Goal: Task Accomplishment & Management: Manage account settings

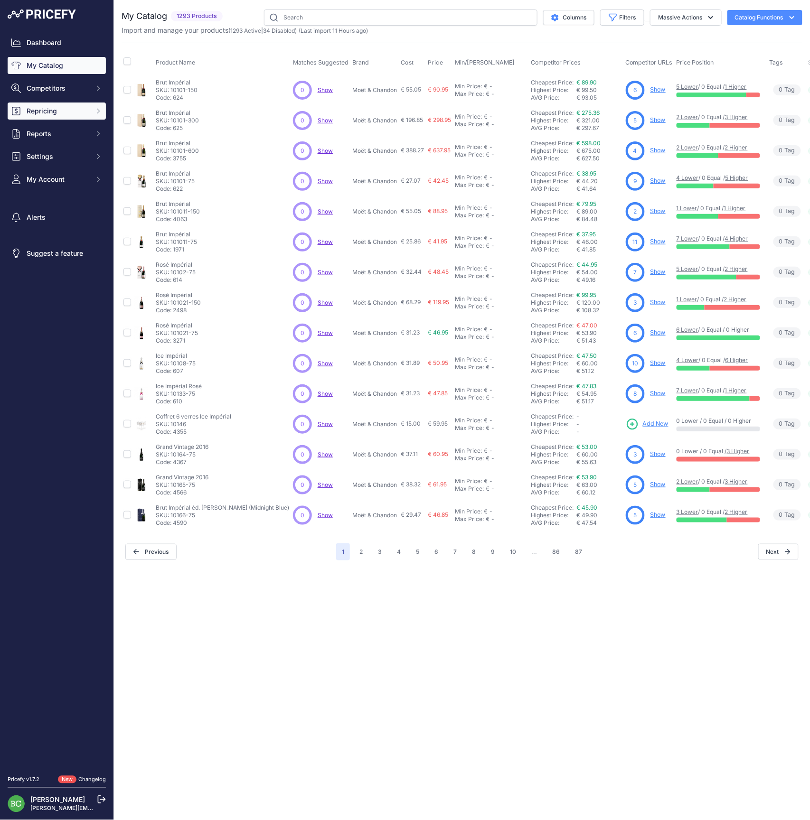
click at [50, 116] on span "Repricing" at bounding box center [58, 110] width 62 height 9
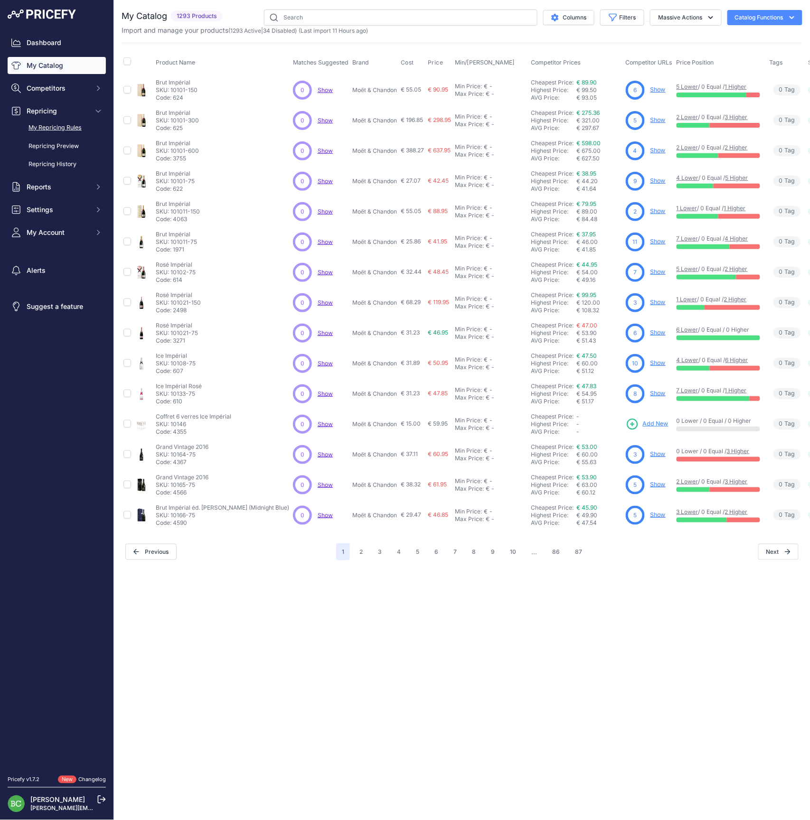
click at [52, 136] on link "My Repricing Rules" at bounding box center [57, 128] width 98 height 17
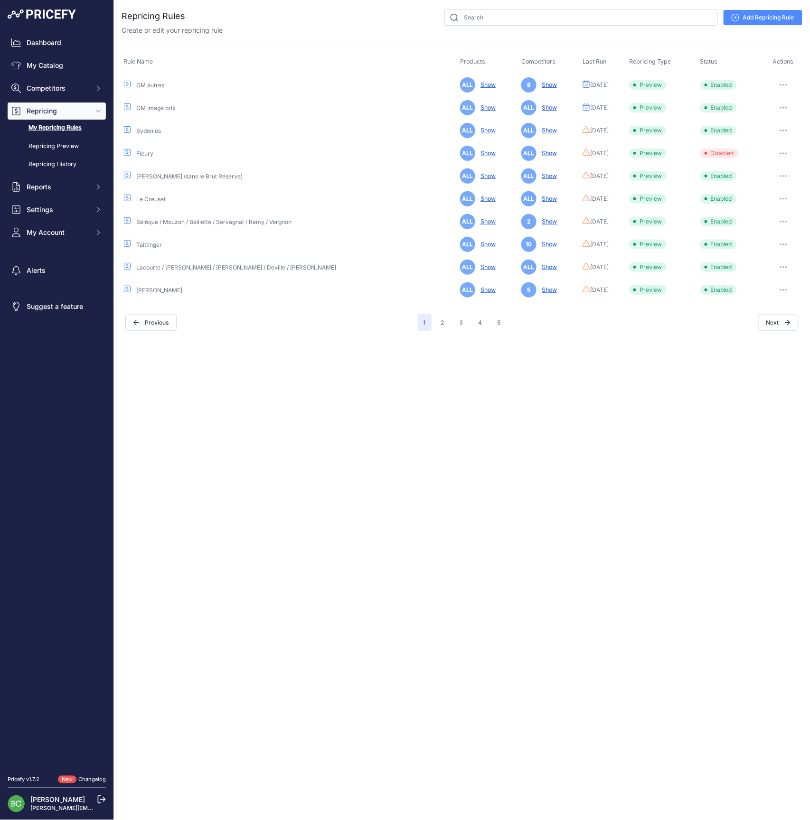
click at [158, 108] on link "GM Image prix" at bounding box center [155, 107] width 39 height 7
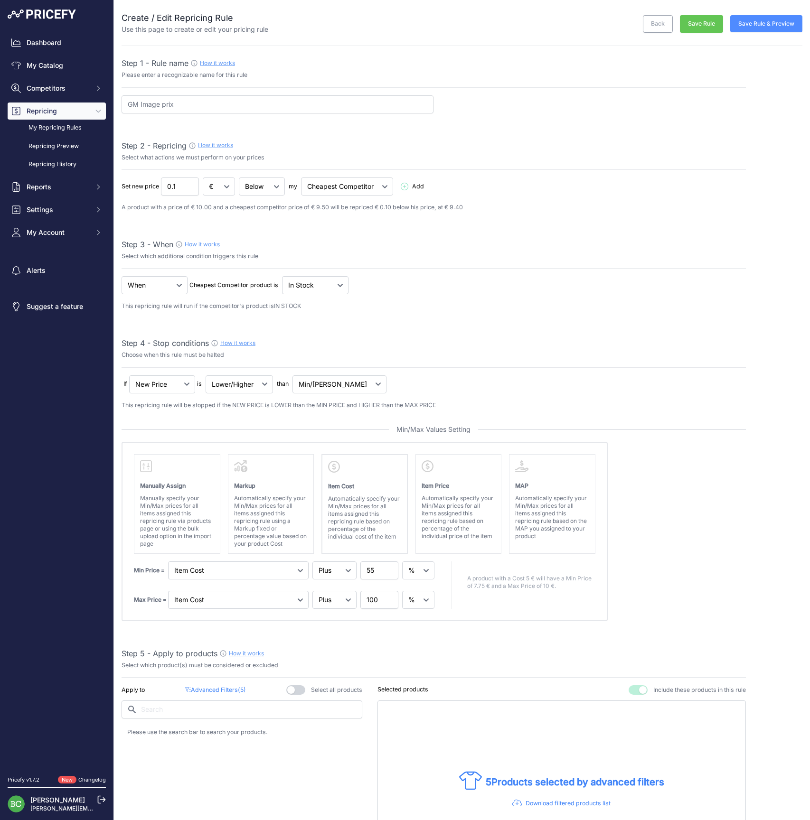
select select "percentage"
select select "7"
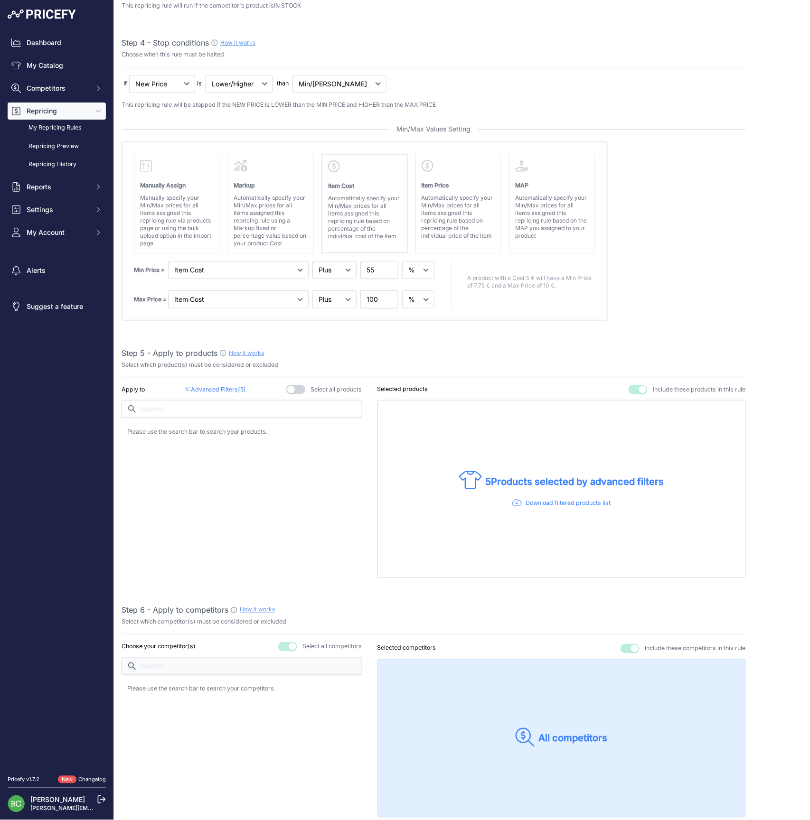
scroll to position [344, 0]
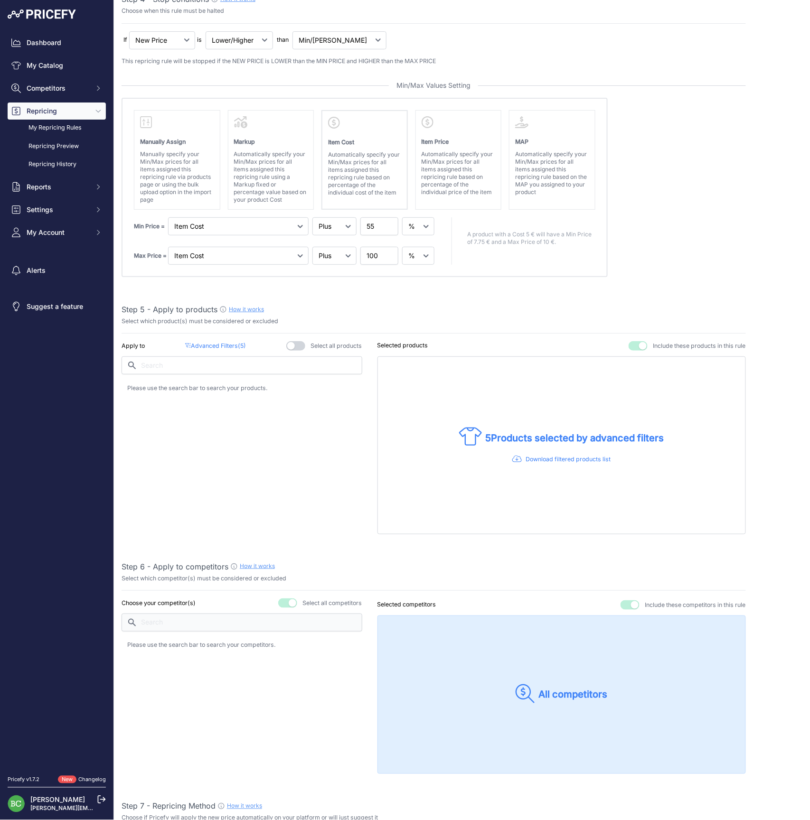
click at [217, 343] on p "Advanced Filters ( 5 )" at bounding box center [215, 346] width 61 height 9
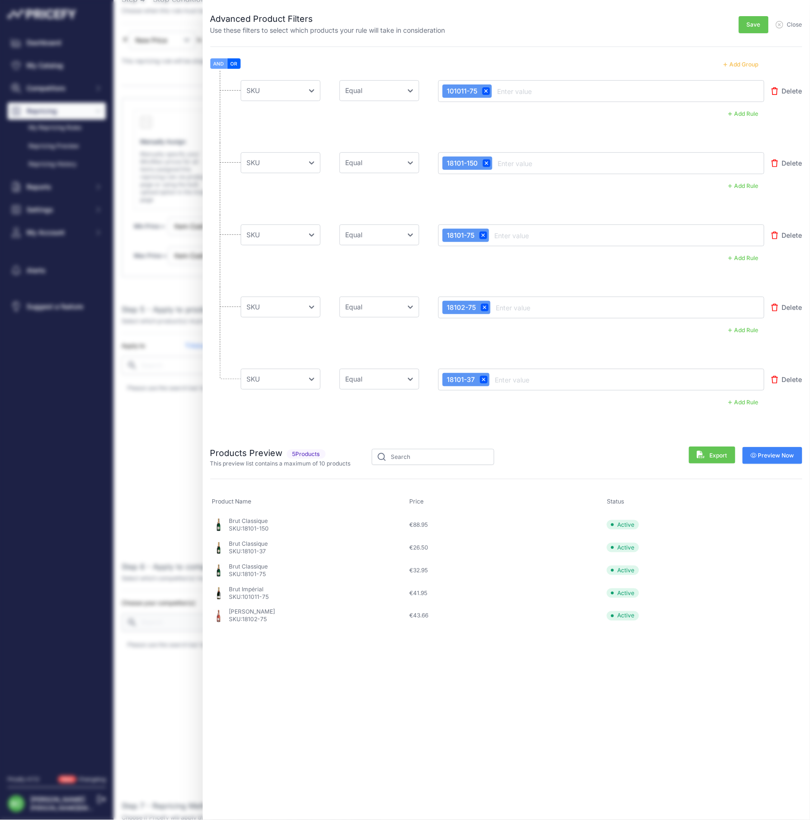
click at [746, 65] on button "Add Group" at bounding box center [741, 64] width 47 height 12
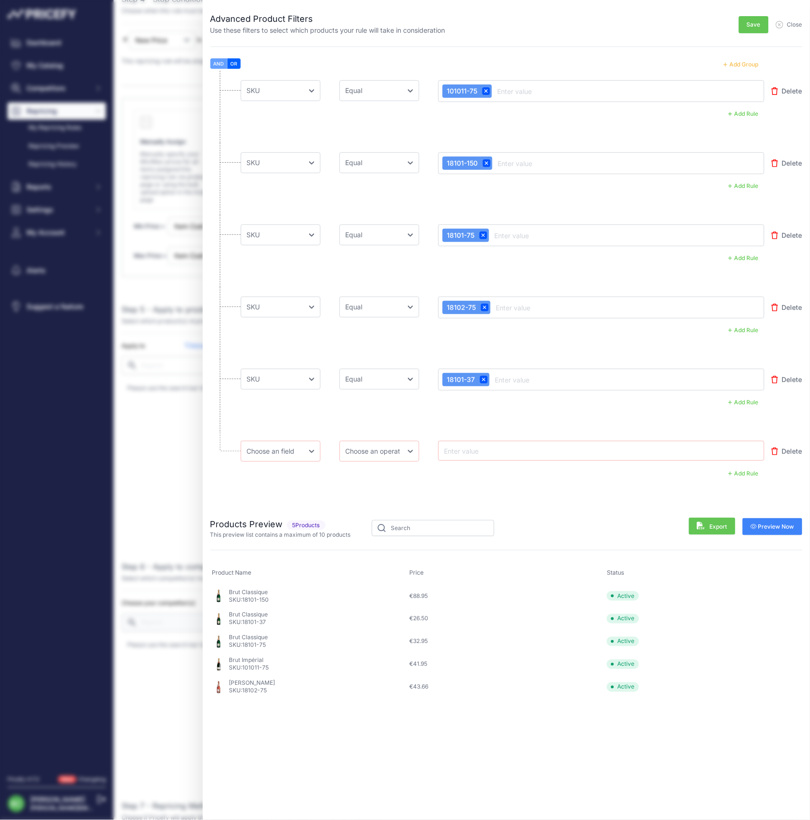
click at [746, 65] on button "Add Group" at bounding box center [741, 64] width 47 height 12
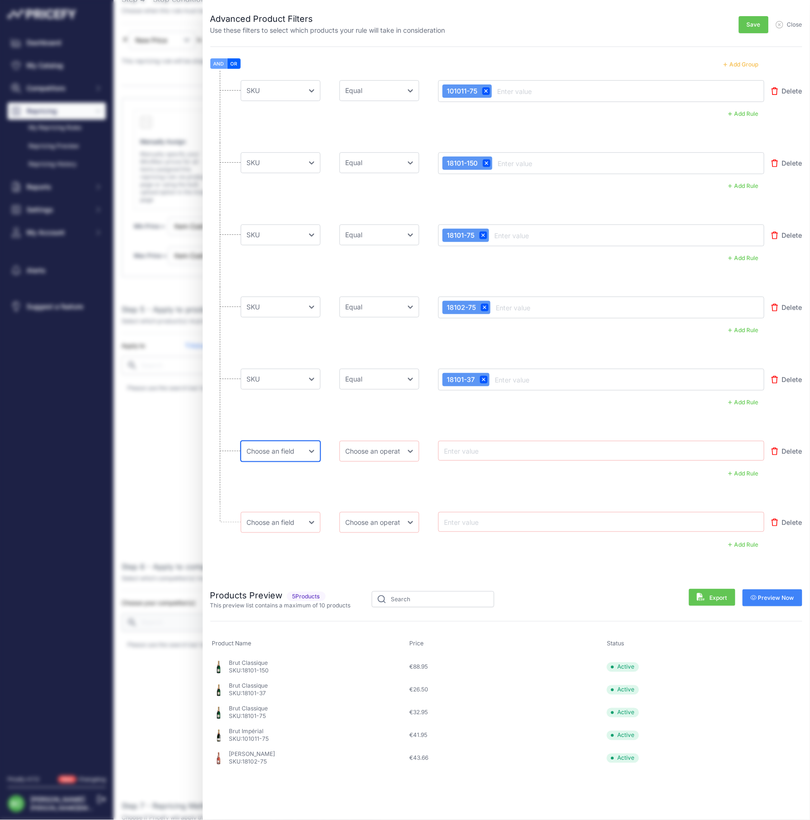
select select "mp.sku"
select select "equal"
click at [467, 454] on input "text" at bounding box center [480, 450] width 76 height 11
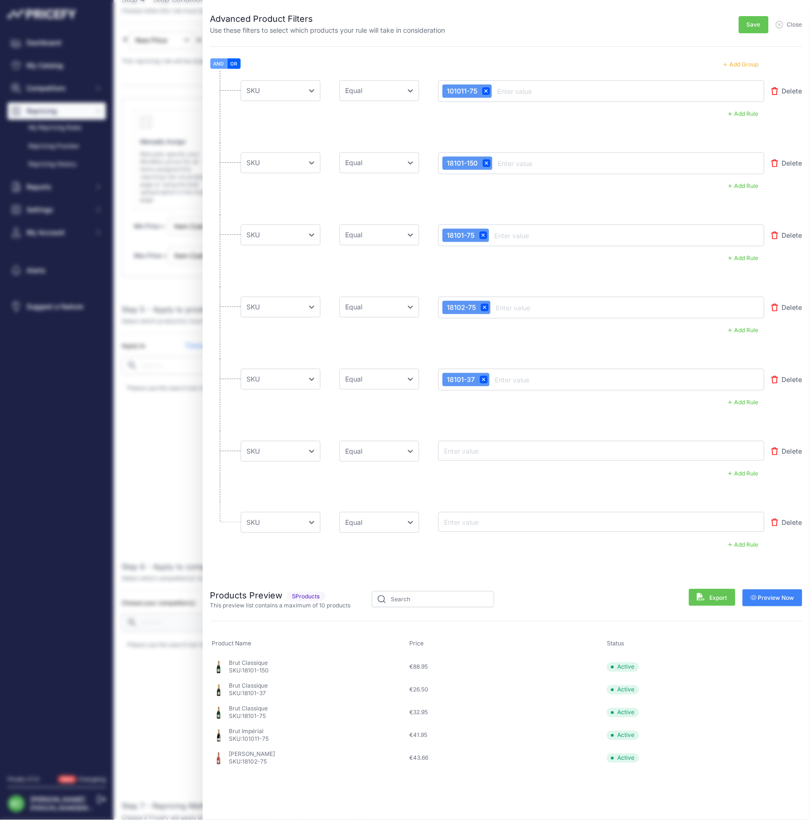
click at [468, 450] on input "text" at bounding box center [480, 450] width 76 height 11
paste input "112911-75"
type input "112911-75"
click at [486, 521] on input "text" at bounding box center [480, 521] width 76 height 11
paste input "11291-75"
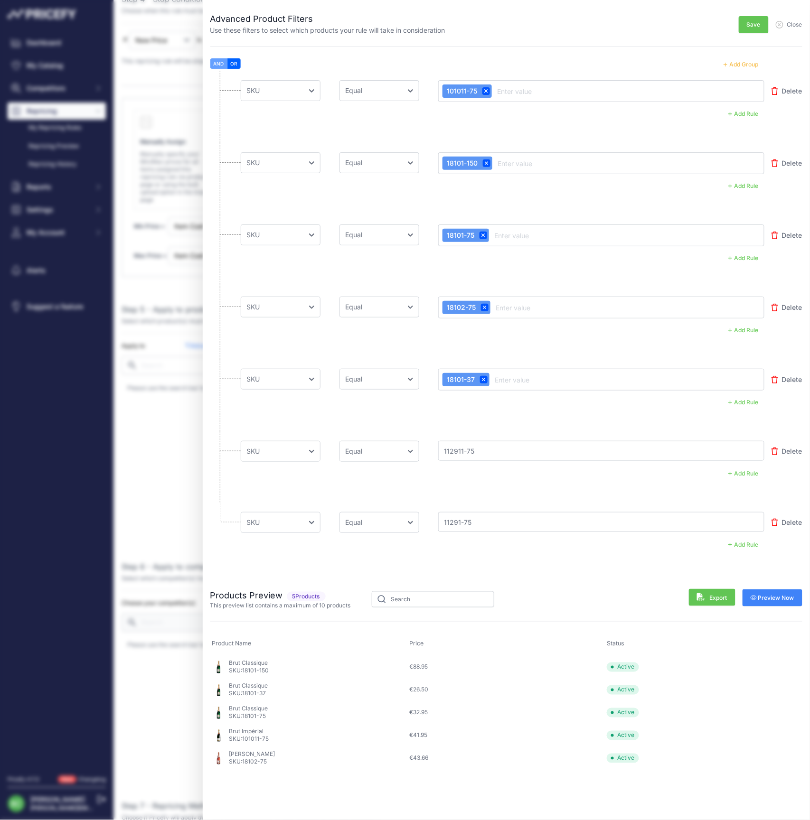
type input "11291-75"
click at [769, 598] on span "Preview Now" at bounding box center [773, 598] width 44 height 8
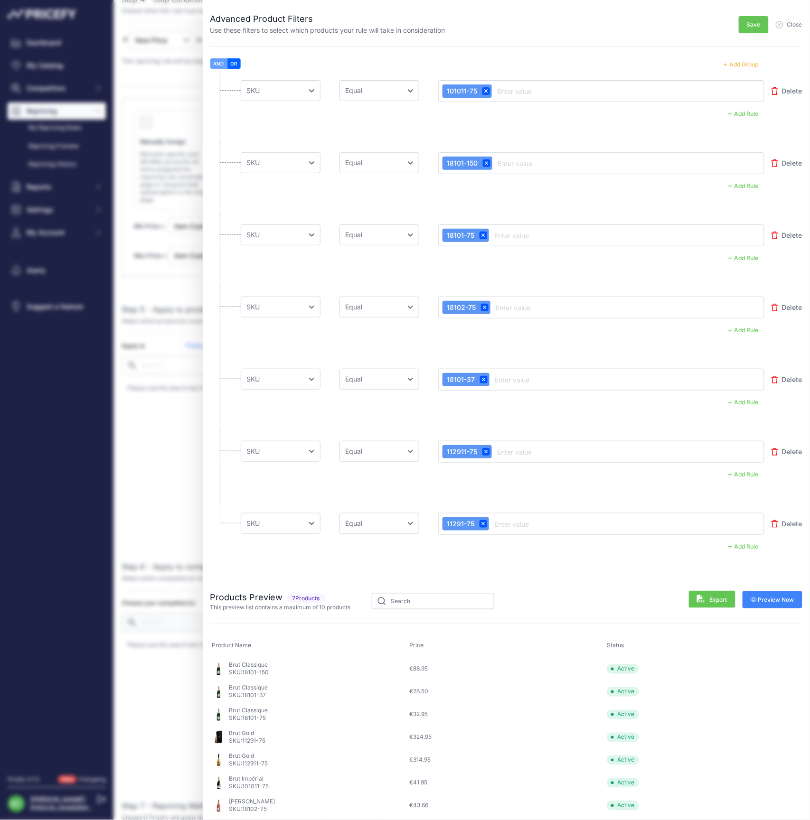
click at [754, 27] on span "Save" at bounding box center [754, 25] width 14 height 8
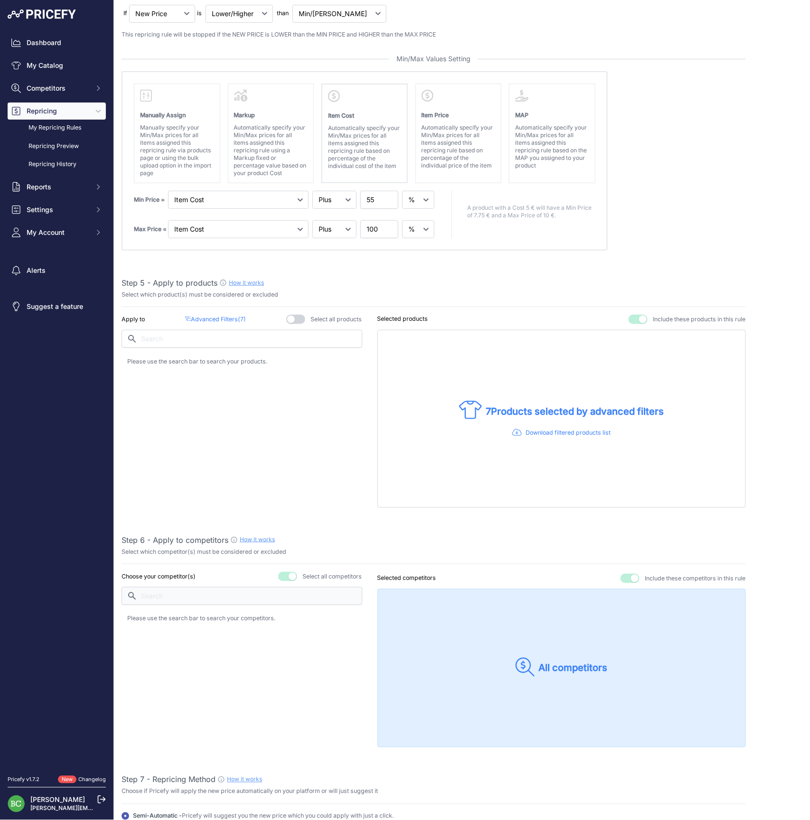
scroll to position [376, 0]
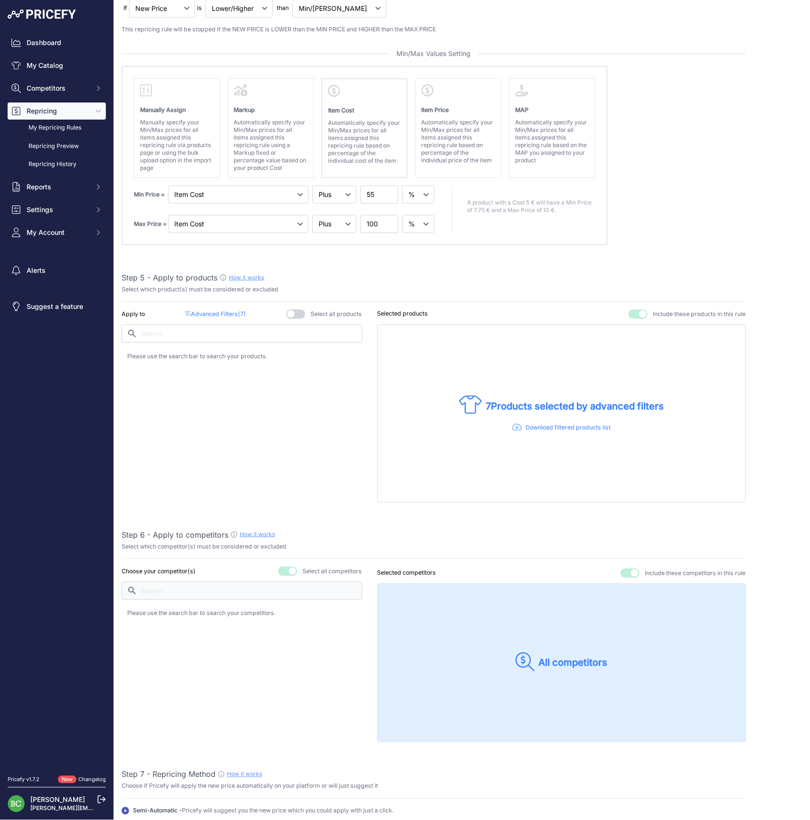
click at [221, 312] on p "Advanced Filters ( 7 )" at bounding box center [215, 314] width 61 height 9
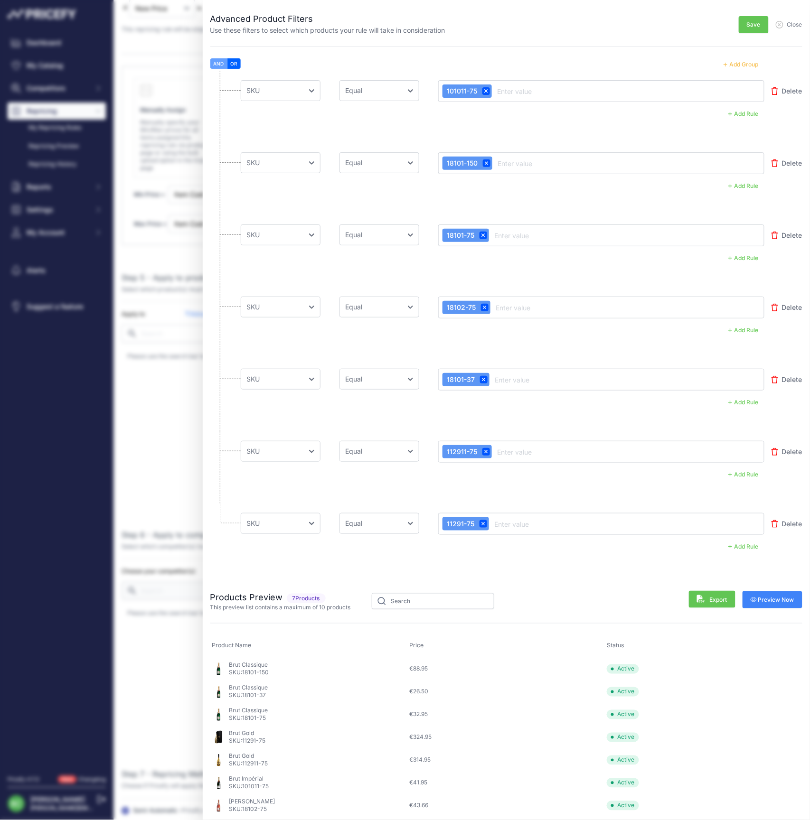
click at [746, 65] on button "Add Group" at bounding box center [741, 64] width 47 height 12
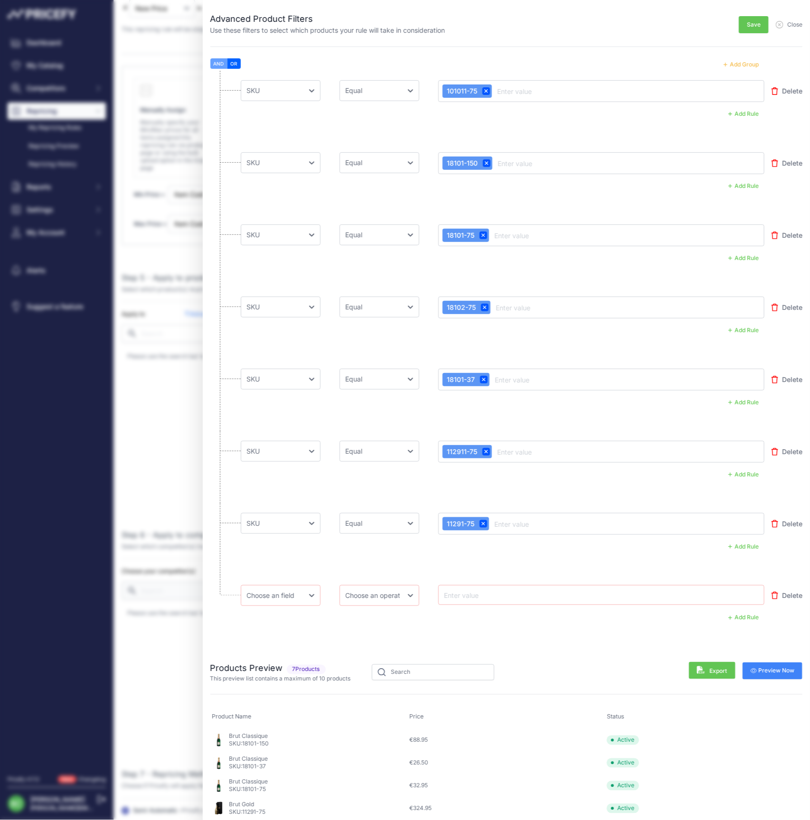
click at [746, 65] on button "Add Group" at bounding box center [741, 64] width 47 height 12
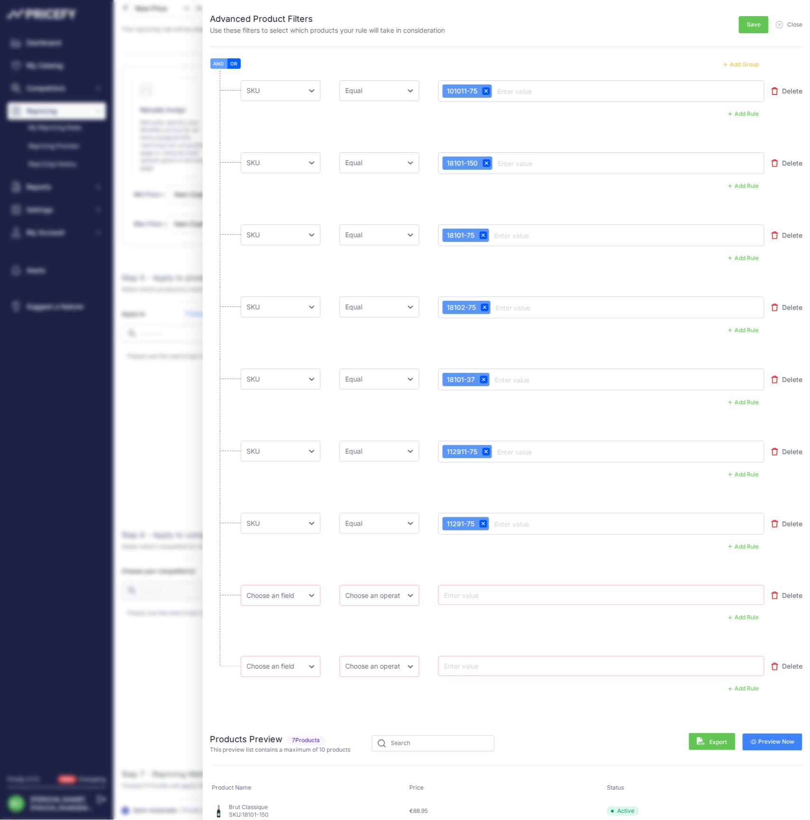
scroll to position [0, 0]
click at [746, 69] on button "Add Group" at bounding box center [741, 64] width 47 height 12
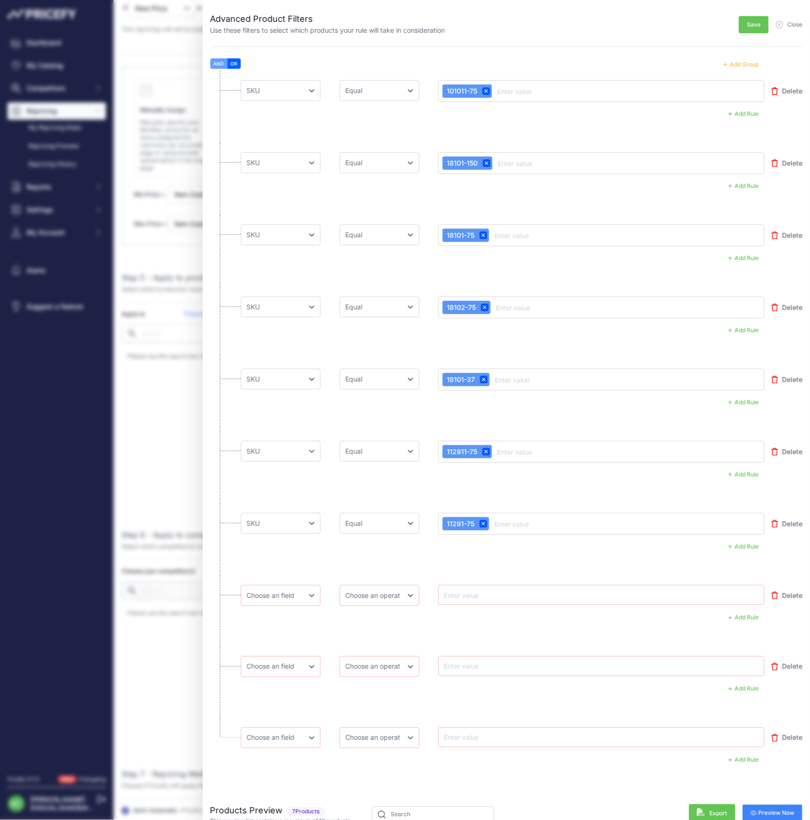
click at [745, 66] on button "Add Group" at bounding box center [741, 64] width 47 height 12
click at [740, 66] on button "Add Group" at bounding box center [741, 64] width 47 height 12
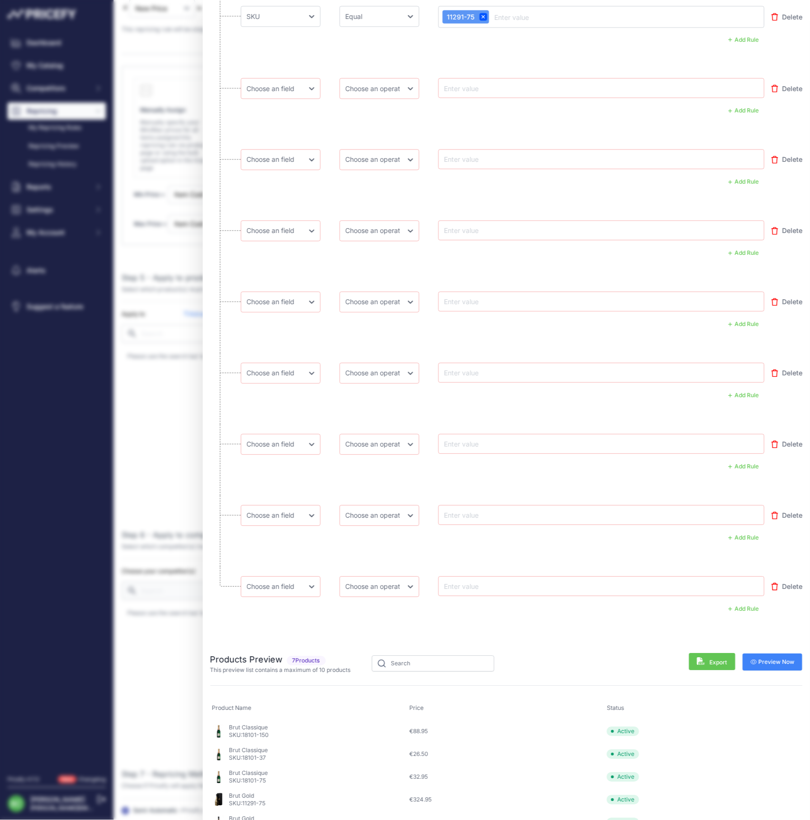
scroll to position [491, 0]
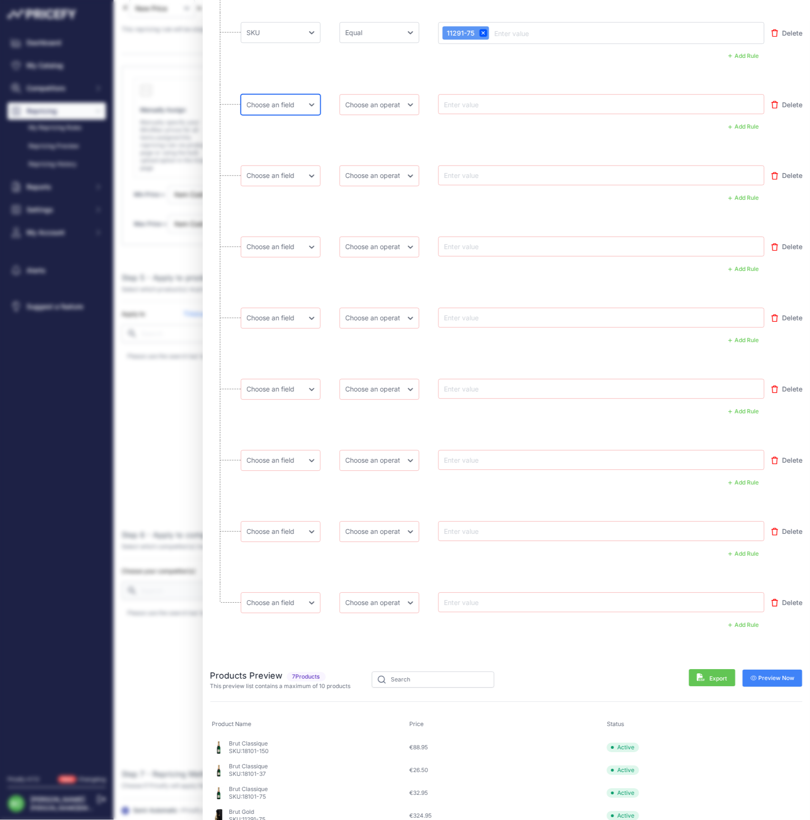
select select "mp.sku"
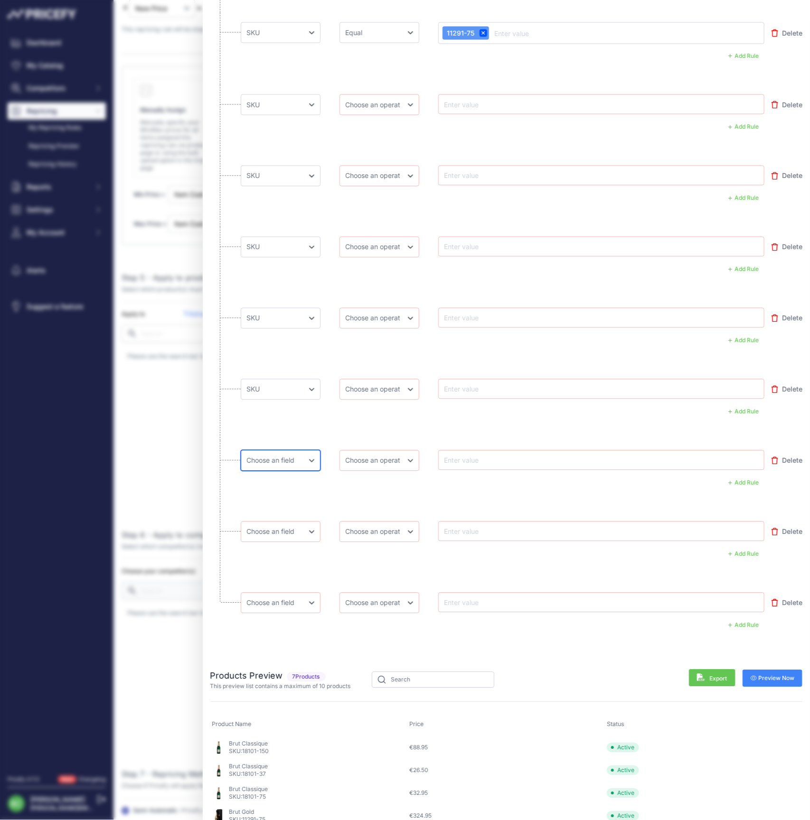
select select "mp.sku"
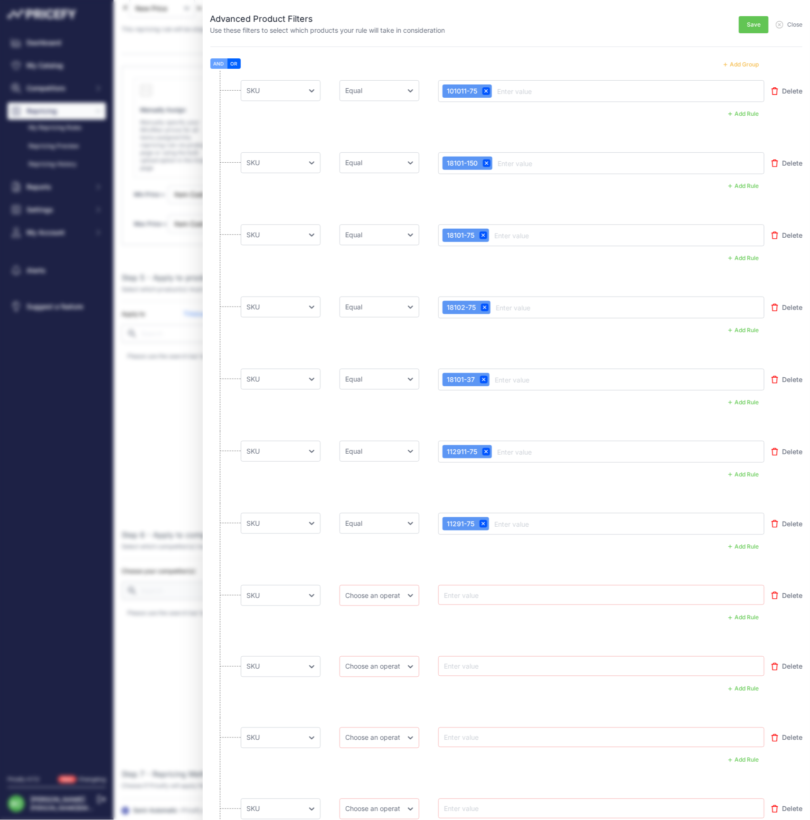
scroll to position [0, 0]
click at [749, 28] on span "Save" at bounding box center [754, 25] width 14 height 8
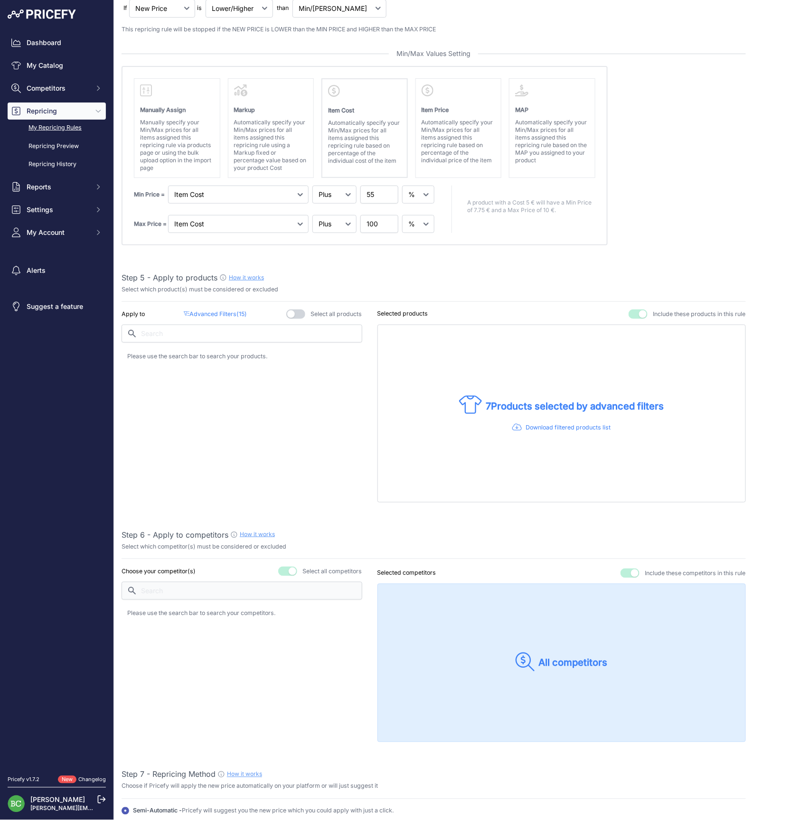
click at [75, 136] on link "My Repricing Rules" at bounding box center [57, 128] width 98 height 17
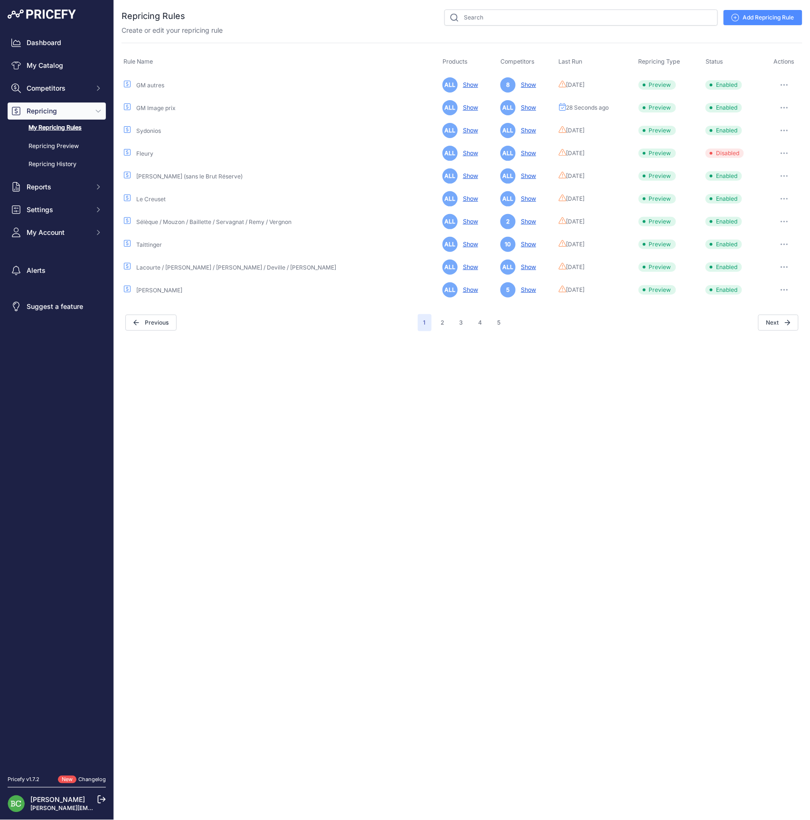
click at [783, 107] on icon "button" at bounding box center [784, 108] width 8 height 2
click at [766, 124] on link "Edit" at bounding box center [770, 127] width 61 height 15
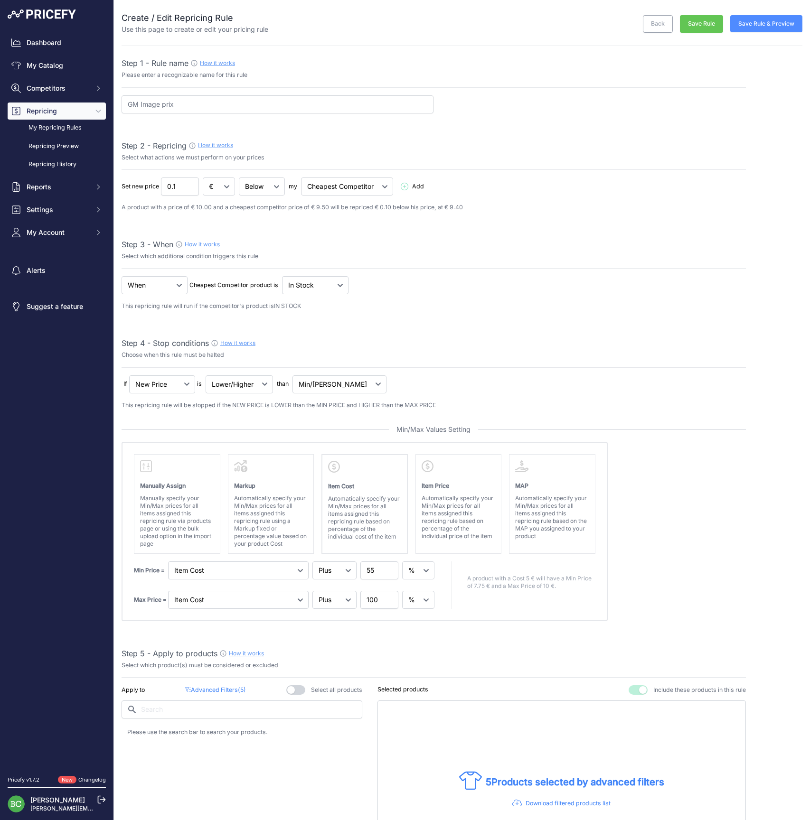
select select "percentage"
select select "7"
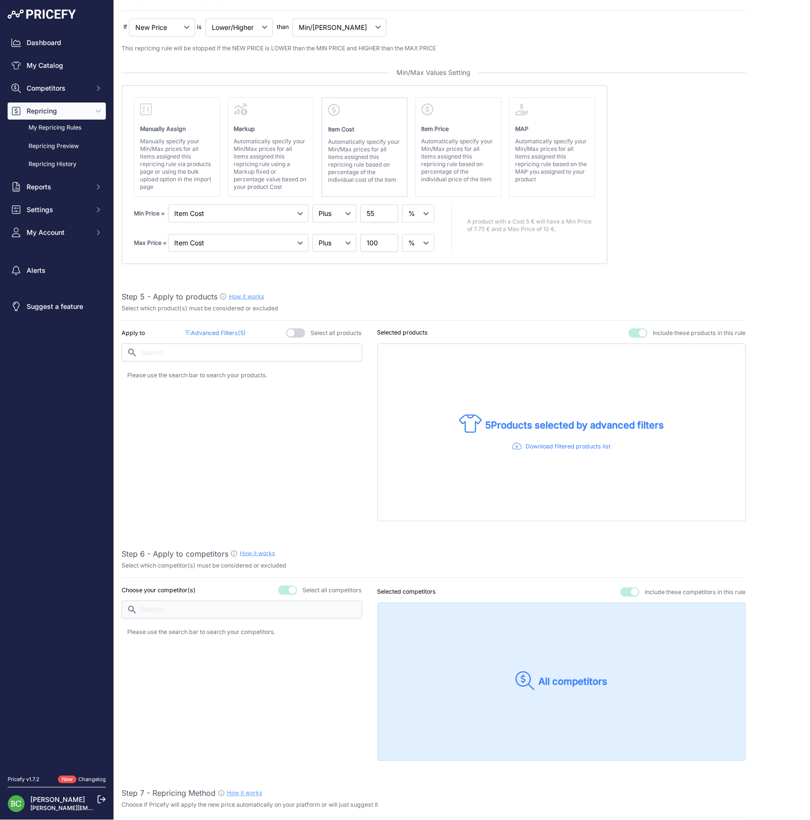
scroll to position [357, 0]
click at [635, 333] on button "button" at bounding box center [638, 332] width 19 height 9
click at [631, 331] on button "button" at bounding box center [627, 332] width 19 height 9
click at [182, 350] on input "text" at bounding box center [242, 352] width 241 height 18
paste input "11291-75"
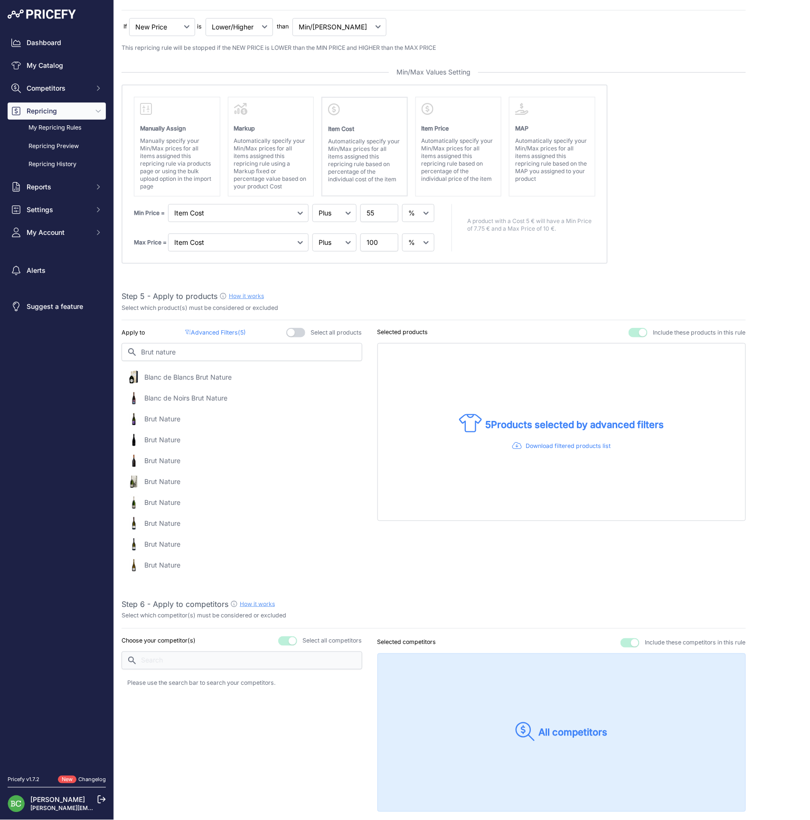
click at [461, 292] on div "Step 5 - Apply to products How it works" at bounding box center [434, 296] width 624 height 11
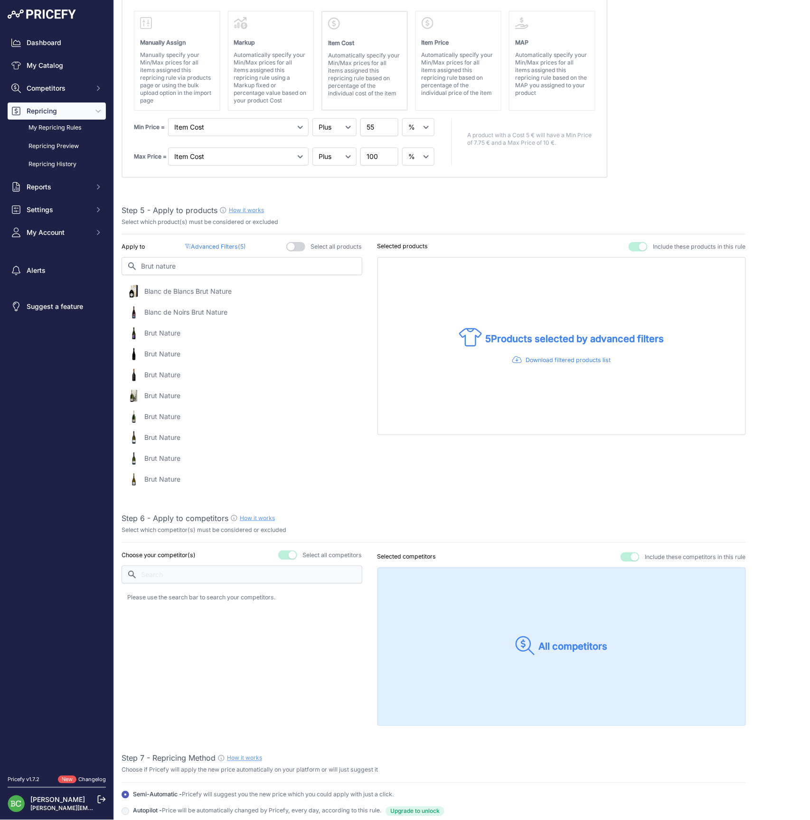
scroll to position [441, 0]
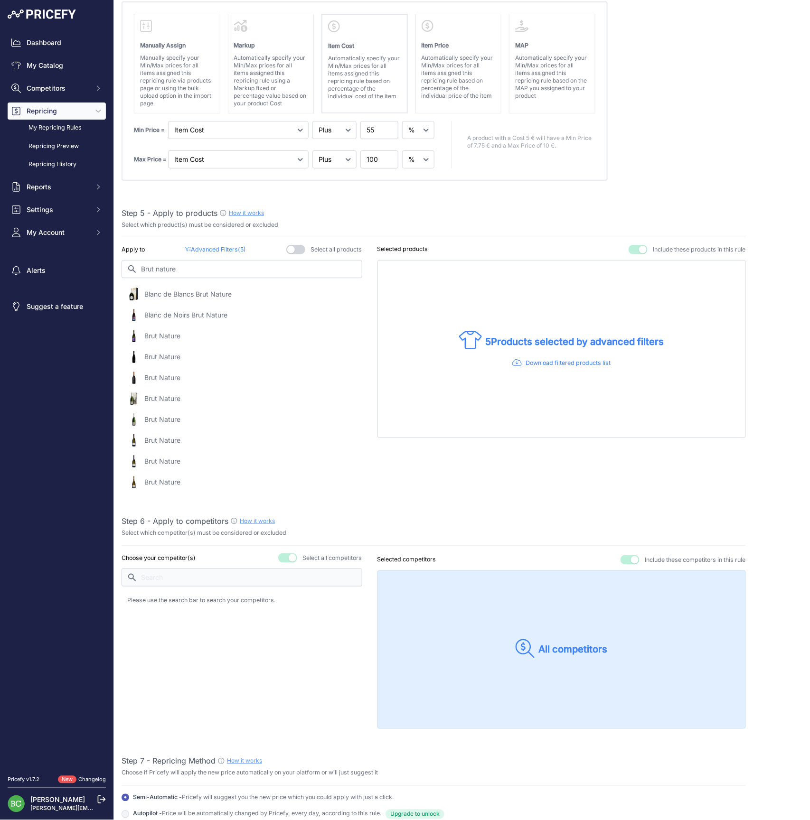
click at [175, 314] on p "Blanc de Noirs Brut Nature" at bounding box center [185, 314] width 83 height 9
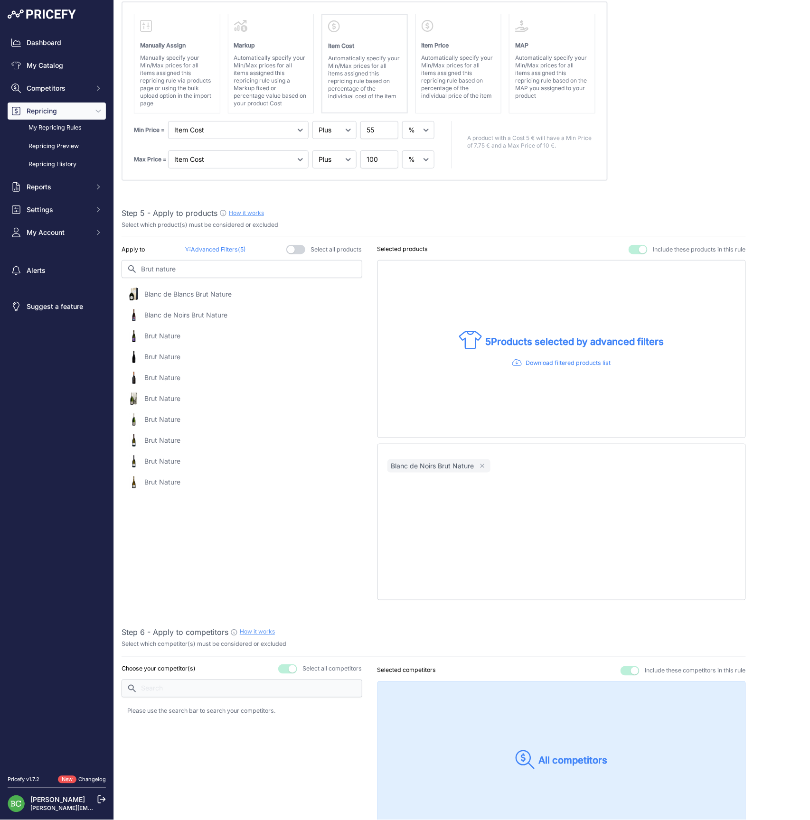
scroll to position [439, 0]
click at [206, 270] on input "Brut nature" at bounding box center [242, 271] width 241 height 18
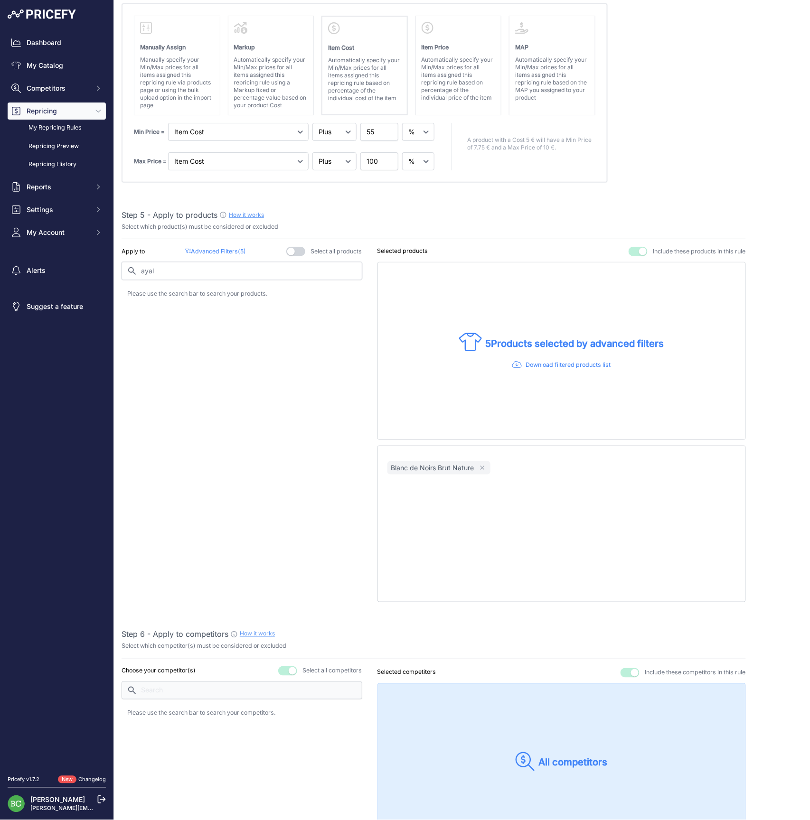
type input "ayala"
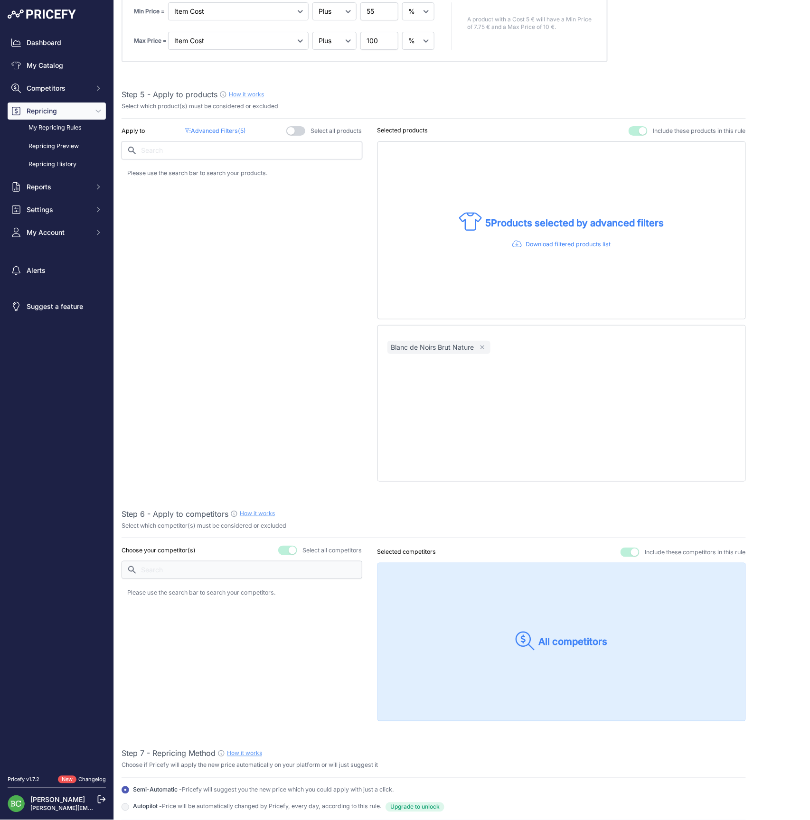
scroll to position [560, 0]
drag, startPoint x: 633, startPoint y: 125, endPoint x: 610, endPoint y: 138, distance: 25.5
click at [631, 126] on button "button" at bounding box center [638, 129] width 19 height 9
drag, startPoint x: 150, startPoint y: 148, endPoint x: 185, endPoint y: 150, distance: 34.3
click at [152, 149] on input "text" at bounding box center [242, 150] width 241 height 18
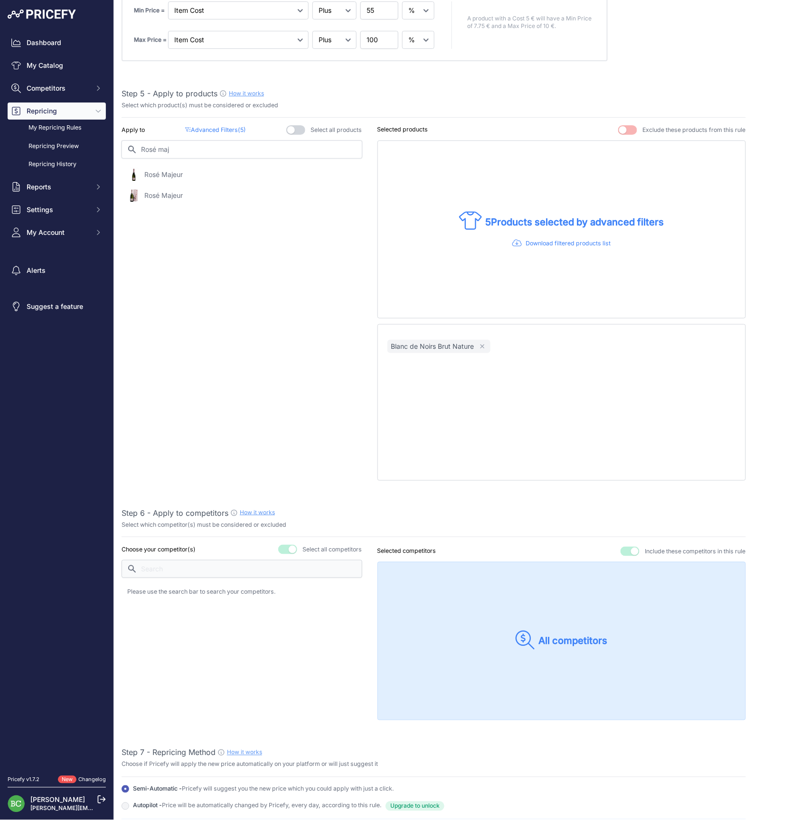
type input "Rosé maj"
drag, startPoint x: 171, startPoint y: 196, endPoint x: 381, endPoint y: 255, distance: 217.6
click at [173, 196] on p "Rosé Majeur" at bounding box center [163, 195] width 38 height 9
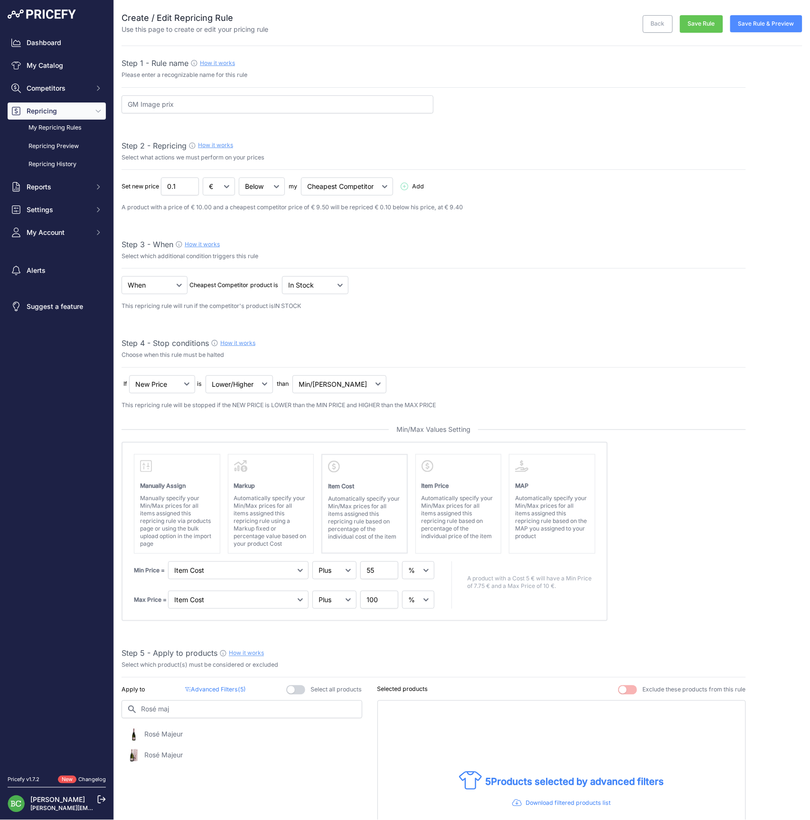
scroll to position [0, 0]
click at [66, 136] on link "My Repricing Rules" at bounding box center [57, 128] width 98 height 17
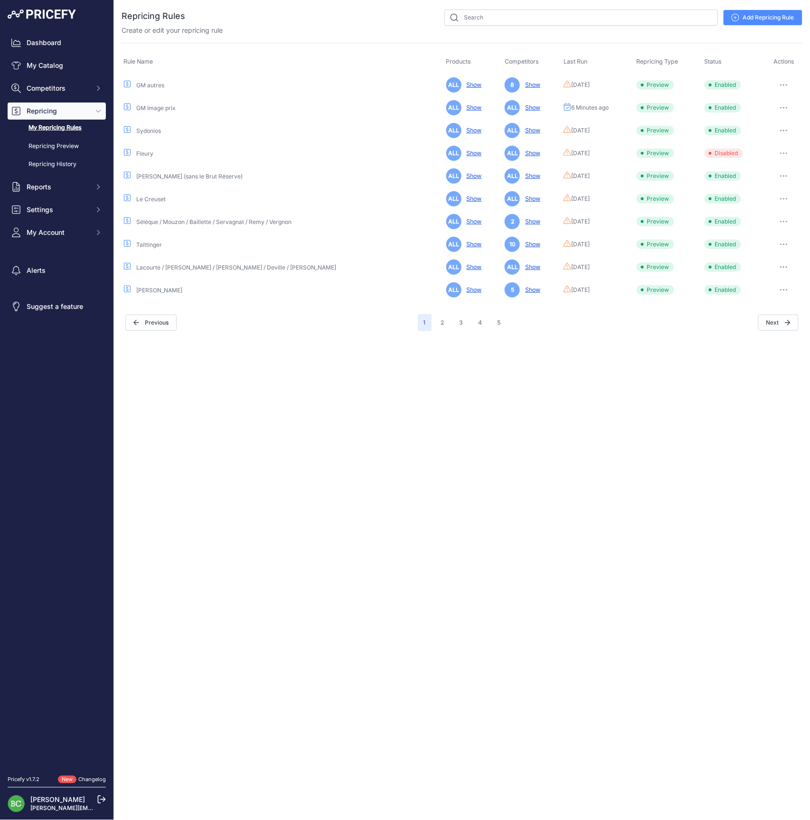
click at [766, 16] on link "Add Repricing Rule" at bounding box center [762, 17] width 79 height 15
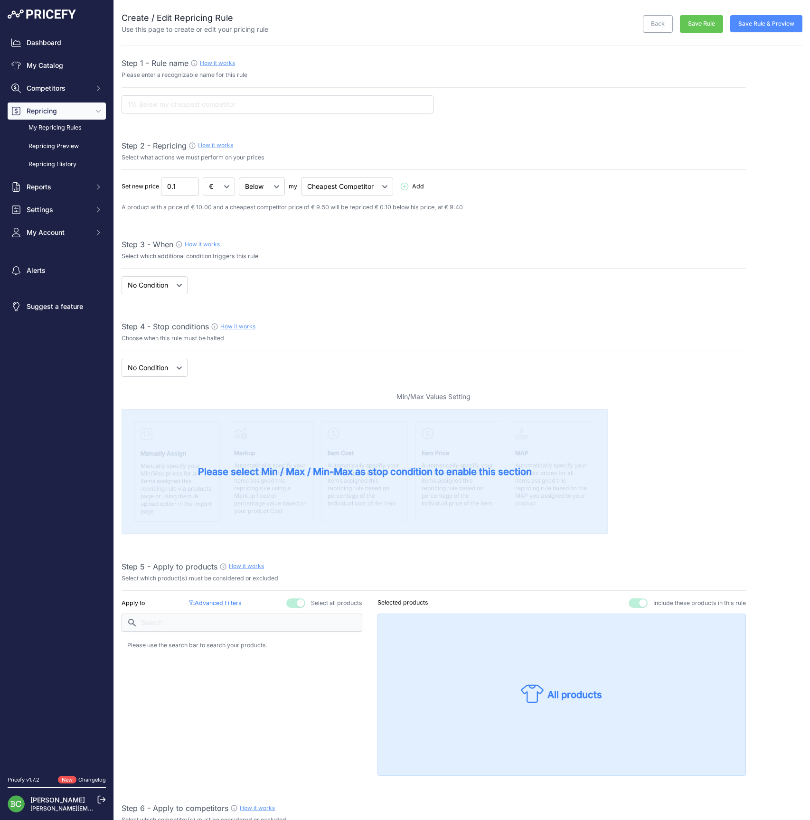
select select "7"
click at [274, 99] on input "text" at bounding box center [278, 104] width 312 height 18
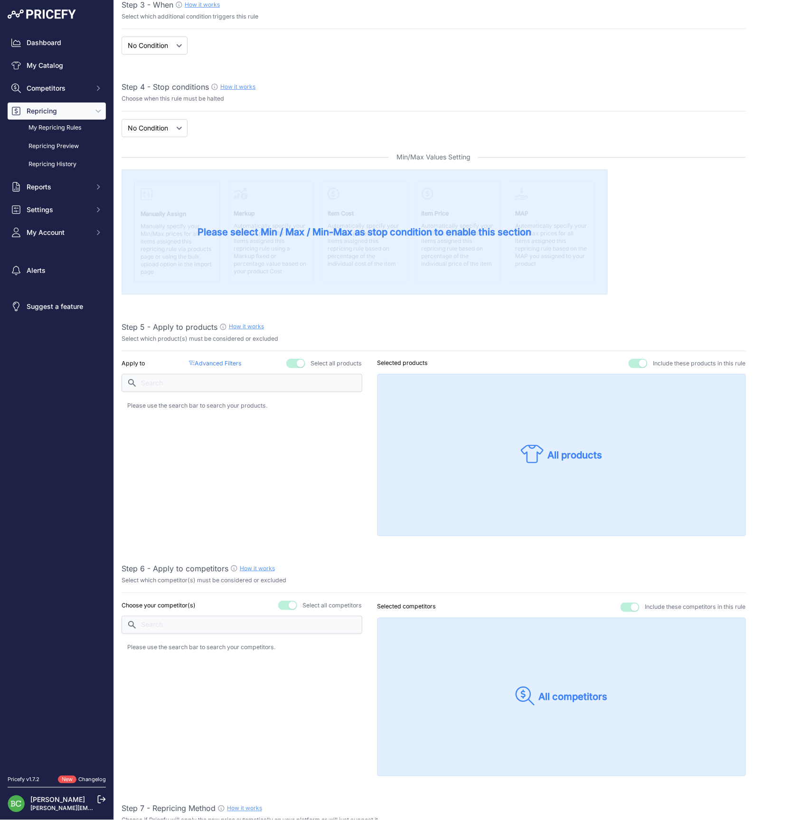
scroll to position [257, 0]
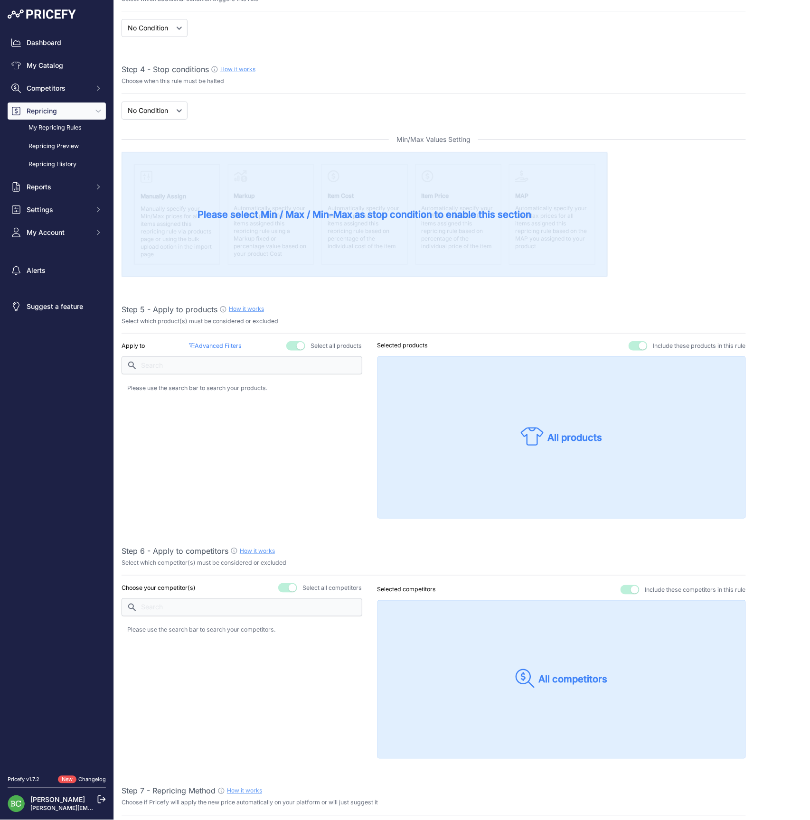
type input "[PERSON_NAME] Image prix"
click at [225, 342] on p "Advanced Filters ( false )" at bounding box center [215, 346] width 53 height 9
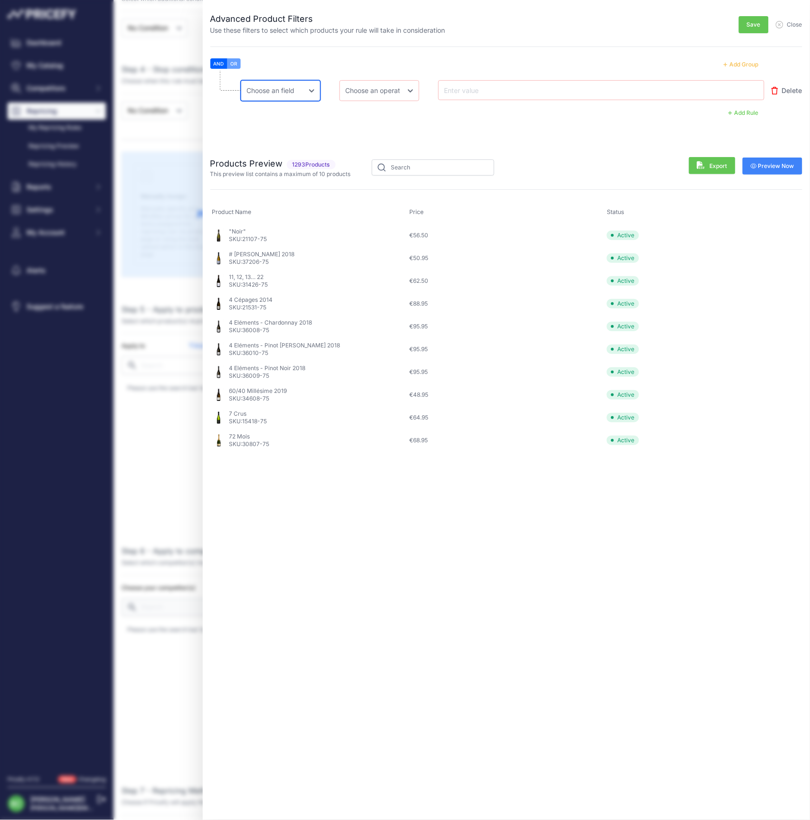
select select "mp.brand"
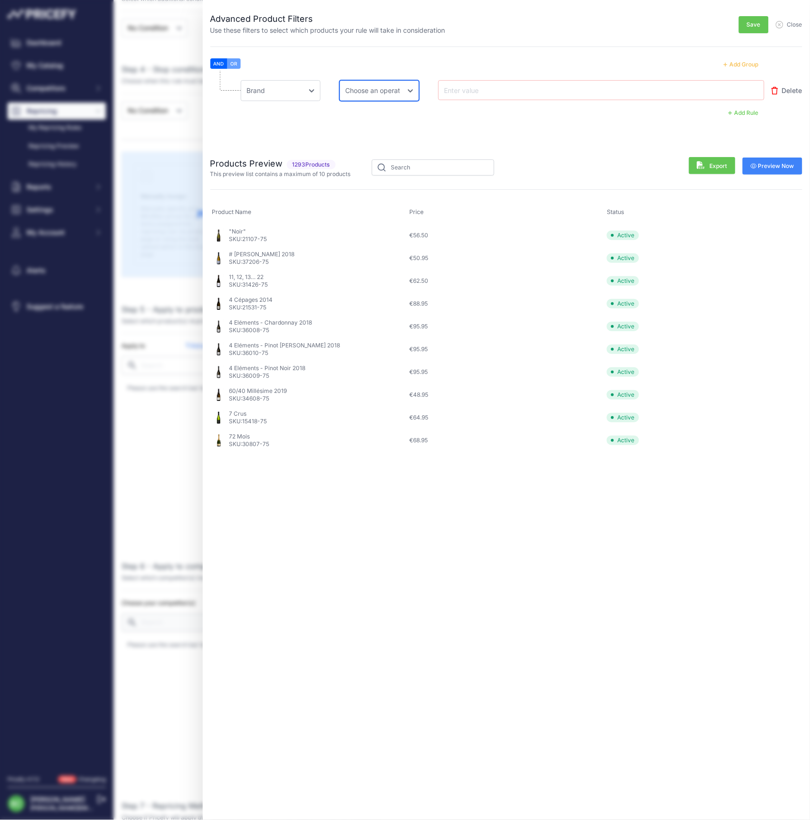
select select "equal"
click at [497, 91] on input "text" at bounding box center [480, 89] width 76 height 11
type input "Ayala"
drag, startPoint x: 785, startPoint y: 164, endPoint x: 658, endPoint y: 151, distance: 127.4
click at [784, 164] on span "Preview Now" at bounding box center [773, 166] width 44 height 8
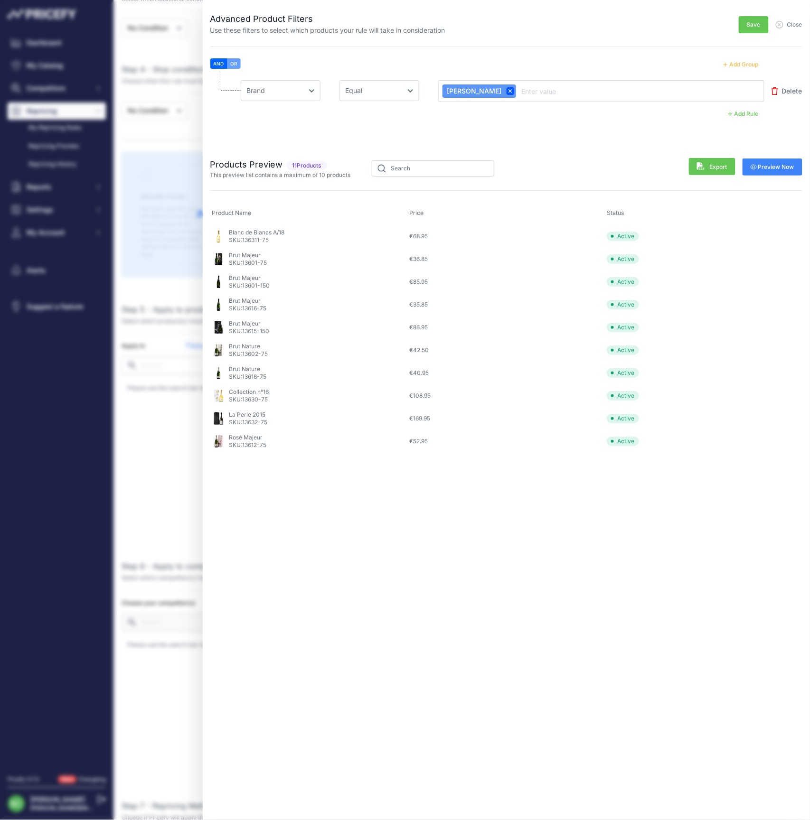
click at [756, 21] on span "Save" at bounding box center [754, 25] width 14 height 8
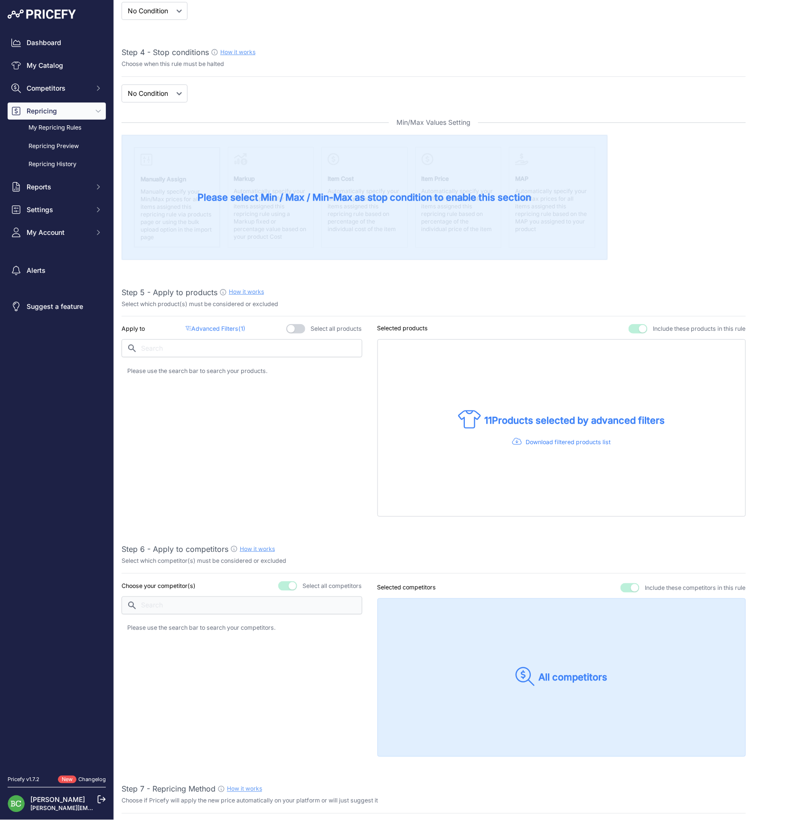
scroll to position [278, 0]
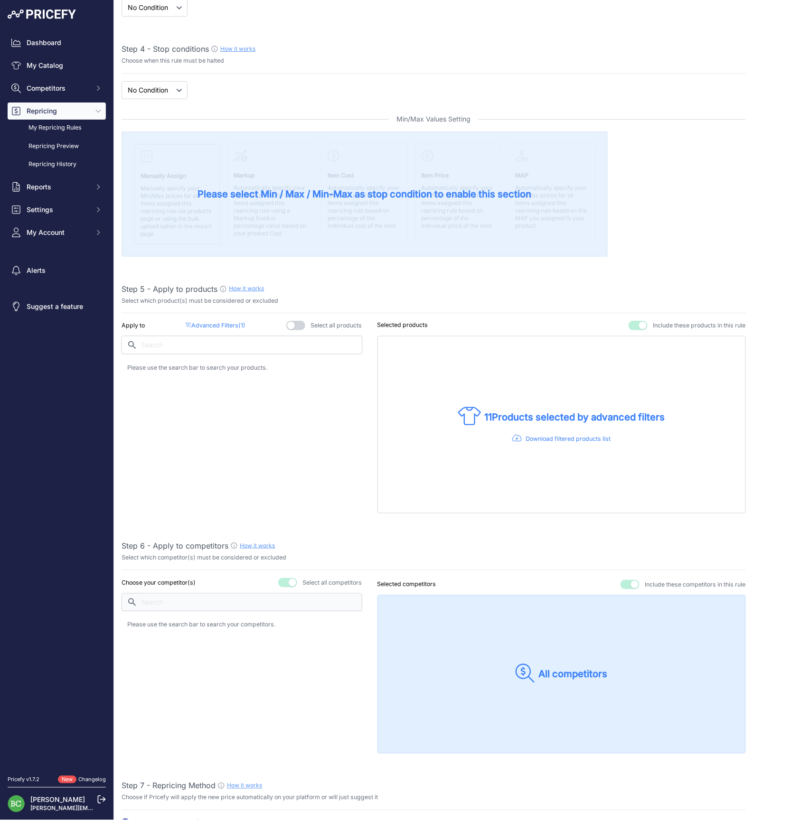
click at [289, 345] on input "text" at bounding box center [242, 345] width 241 height 18
click at [637, 325] on button "button" at bounding box center [638, 325] width 19 height 9
click at [249, 342] on input "text" at bounding box center [242, 345] width 241 height 18
type input "la perle"
click at [178, 366] on p "La Perle 2015" at bounding box center [165, 370] width 42 height 9
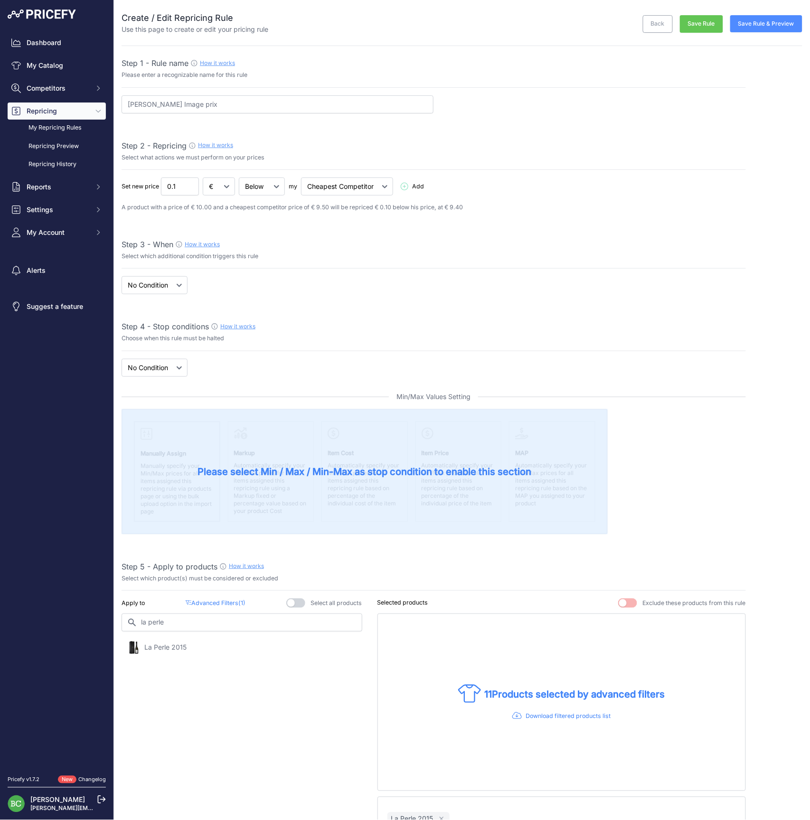
scroll to position [0, 0]
click at [773, 24] on button "Save Rule & Preview" at bounding box center [766, 23] width 72 height 17
click at [764, 25] on button "Save Rule & Preview" at bounding box center [761, 23] width 84 height 17
click at [753, 23] on button "Save Rule & Preview" at bounding box center [761, 23] width 84 height 17
click at [643, 28] on link "Back" at bounding box center [646, 26] width 30 height 18
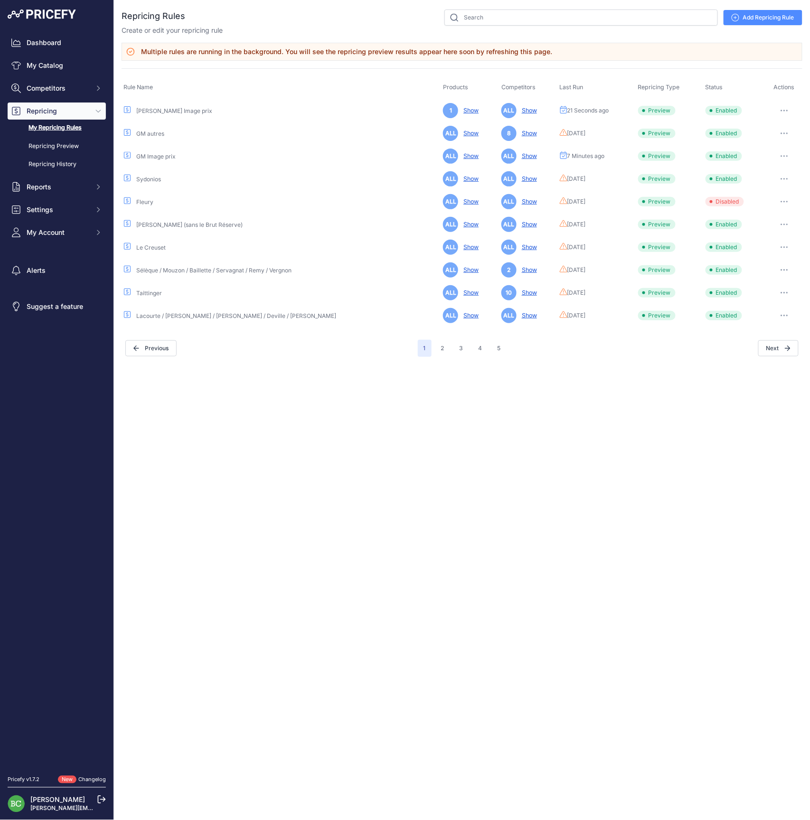
click at [460, 109] on link "Show" at bounding box center [469, 110] width 19 height 7
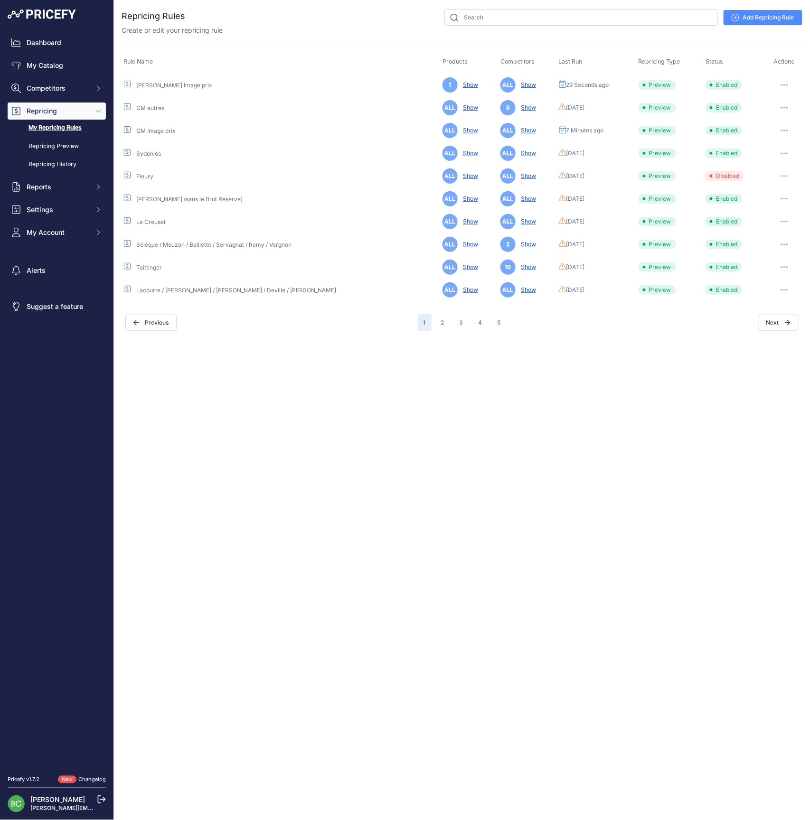
click at [777, 84] on button "button" at bounding box center [784, 84] width 19 height 13
click at [771, 103] on link "Edit" at bounding box center [770, 104] width 61 height 15
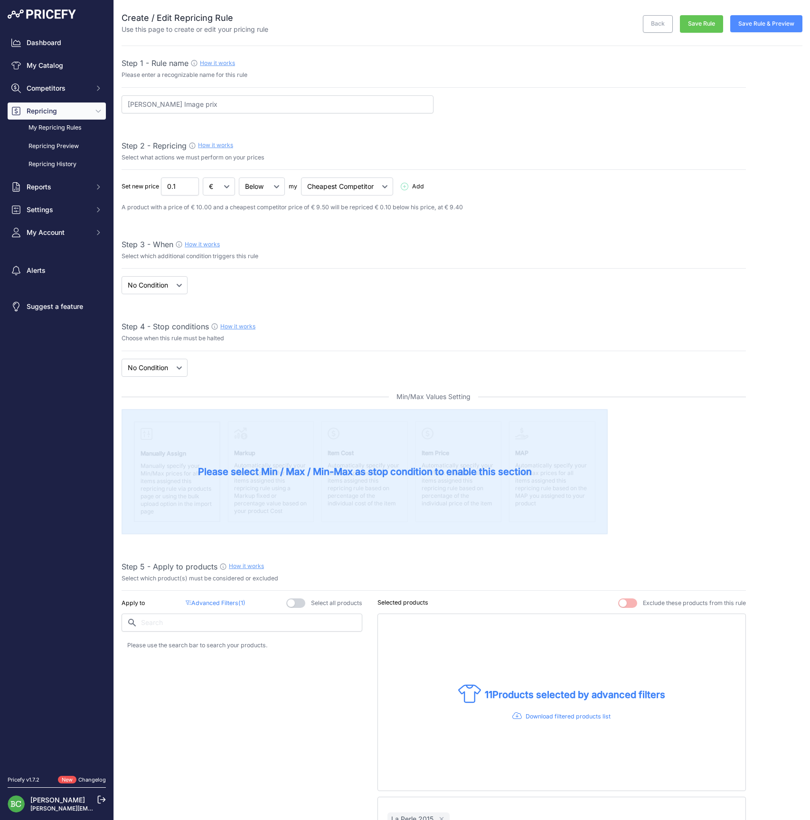
select select "7"
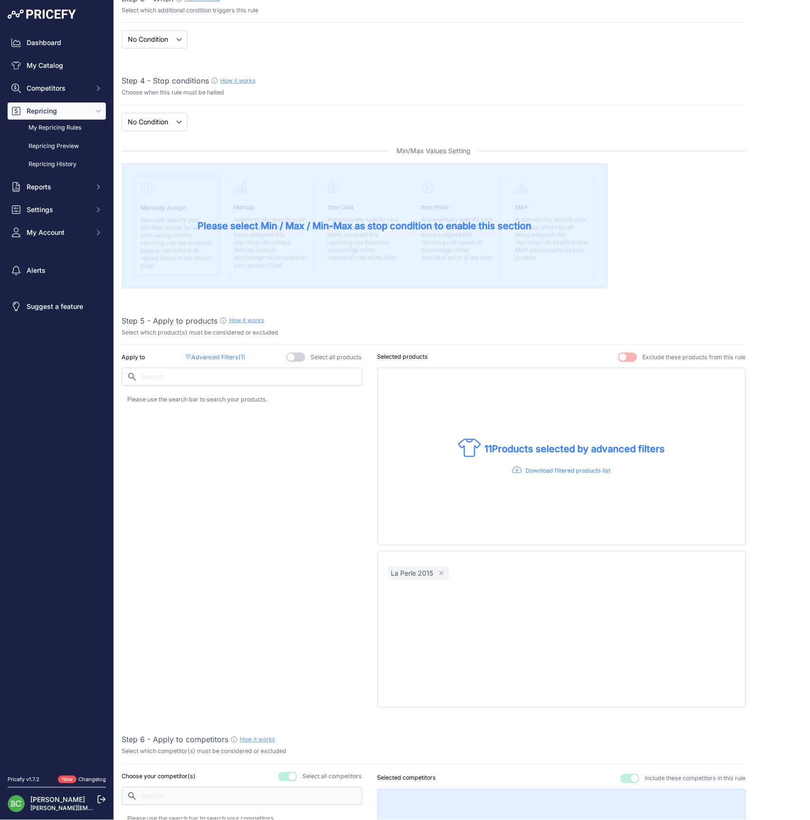
scroll to position [247, 0]
click at [561, 468] on p "Download filtered products list" at bounding box center [567, 469] width 85 height 9
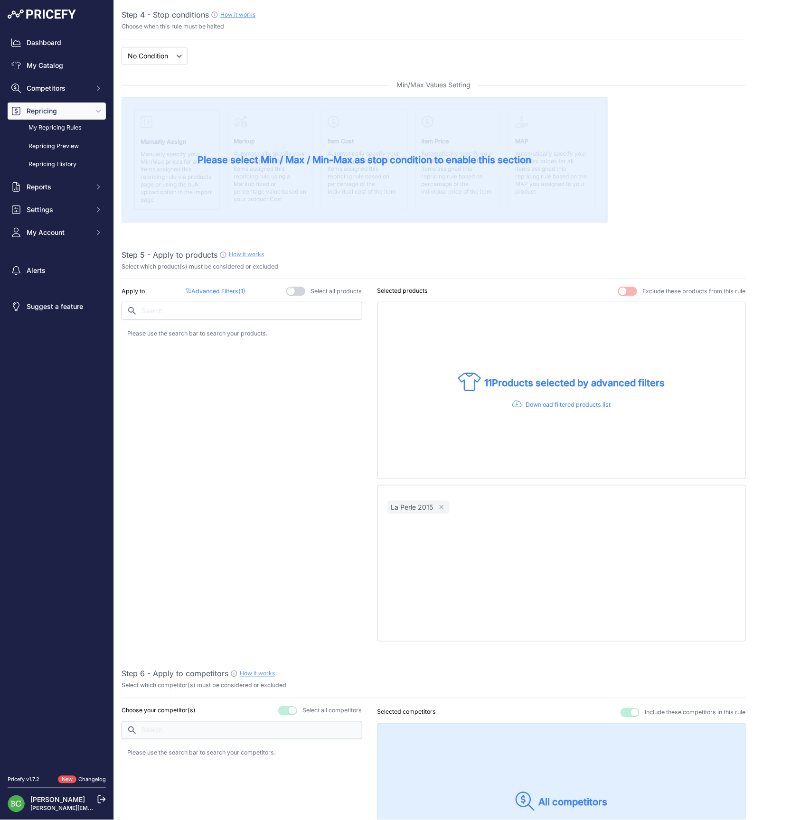
scroll to position [320, 0]
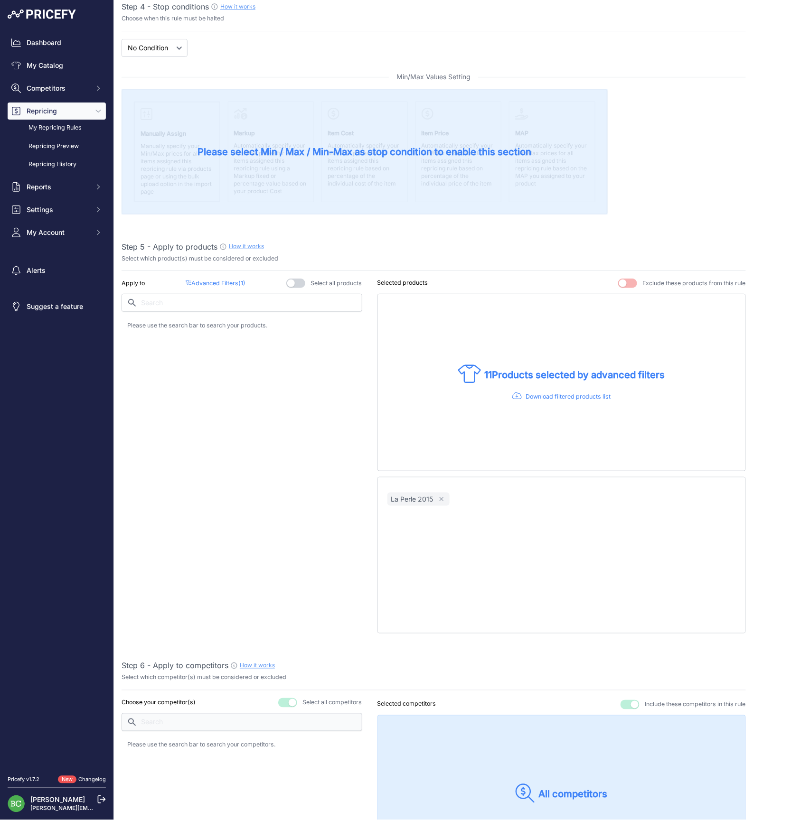
click at [225, 281] on p "Advanced Filters ( 1 )" at bounding box center [216, 283] width 60 height 9
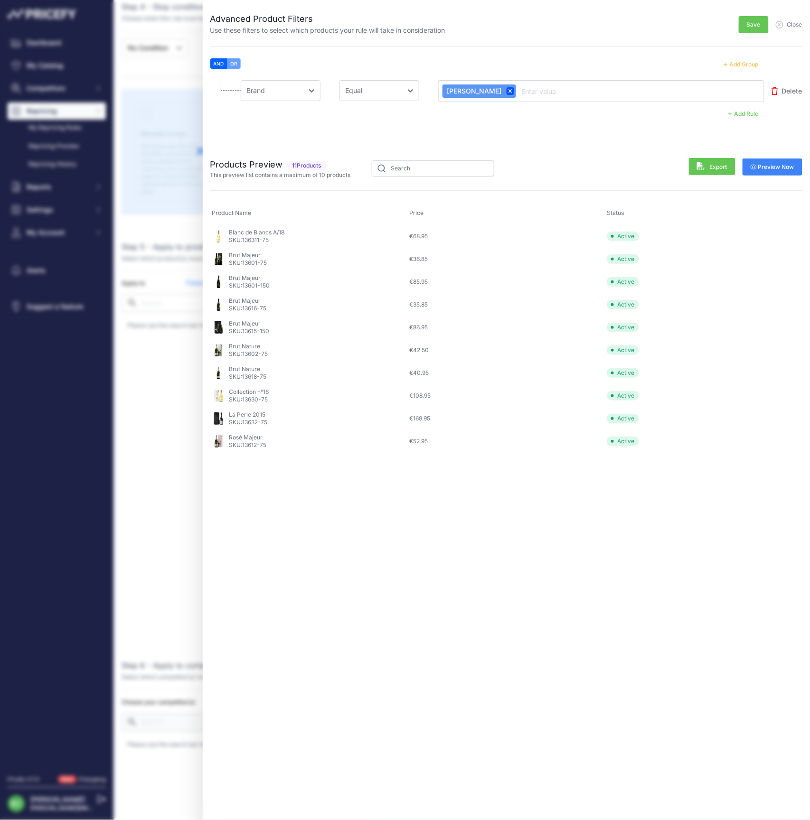
click at [747, 114] on button "Add Rule" at bounding box center [744, 114] width 42 height 12
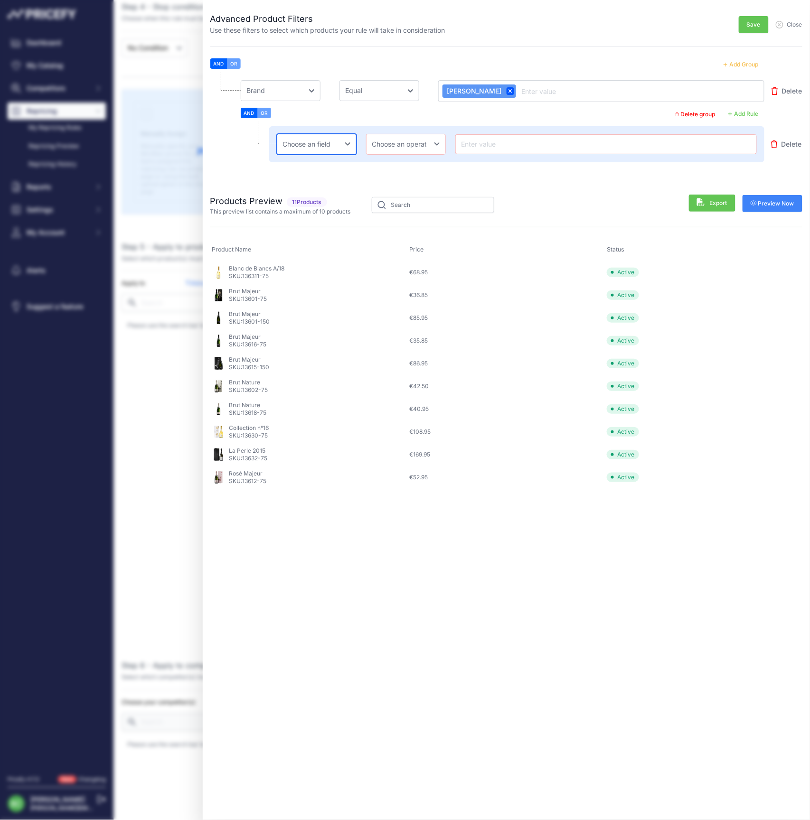
select select "mp.sku"
select select "not_equal"
drag, startPoint x: 418, startPoint y: 141, endPoint x: 491, endPoint y: 144, distance: 72.7
click at [491, 144] on div "Choose an field Name Price Cost MAP Brand Min Price Max Price SKU GTIN/EAN/ASIN…" at bounding box center [517, 144] width 496 height 36
click at [506, 145] on input "text" at bounding box center [606, 144] width 293 height 11
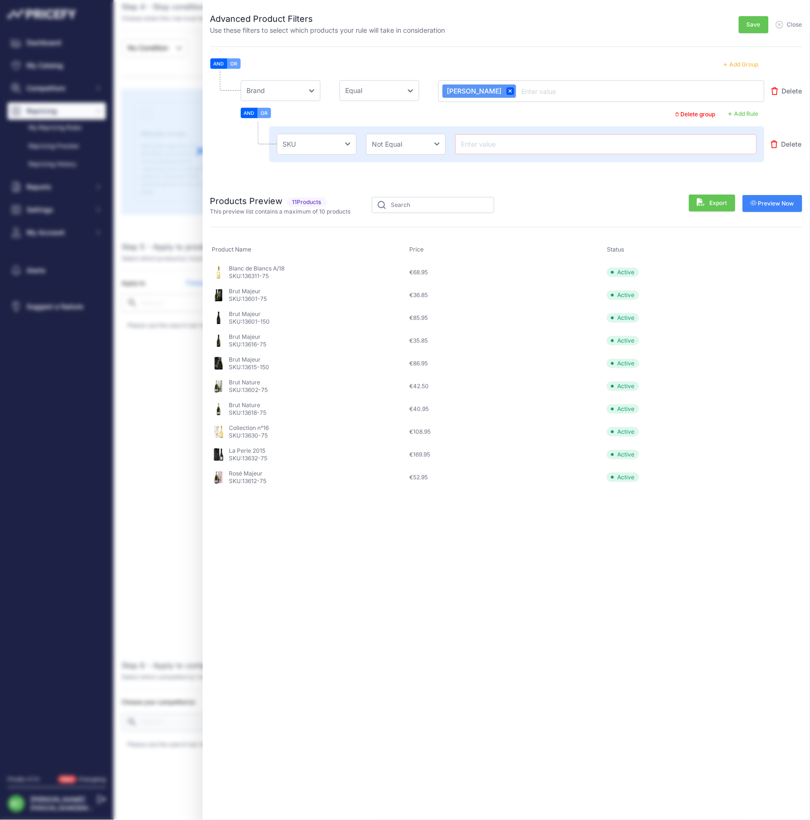
paste input "13630-75"
type input "13630-75"
click at [783, 203] on span "Preview Now" at bounding box center [773, 204] width 44 height 8
click at [746, 22] on button "Save" at bounding box center [754, 24] width 30 height 17
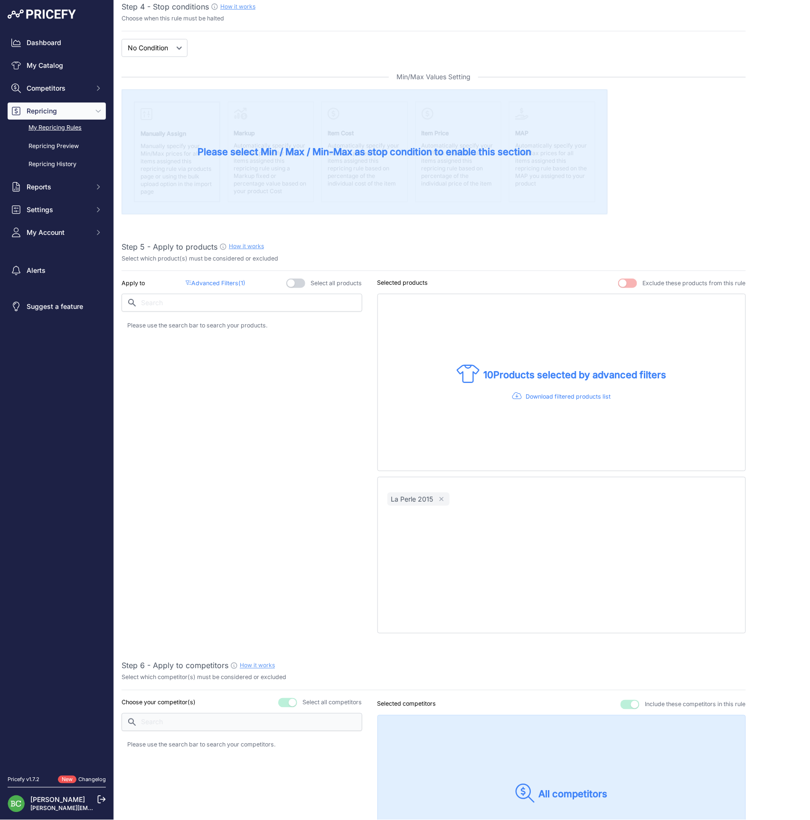
click at [37, 136] on link "My Repricing Rules" at bounding box center [57, 128] width 98 height 17
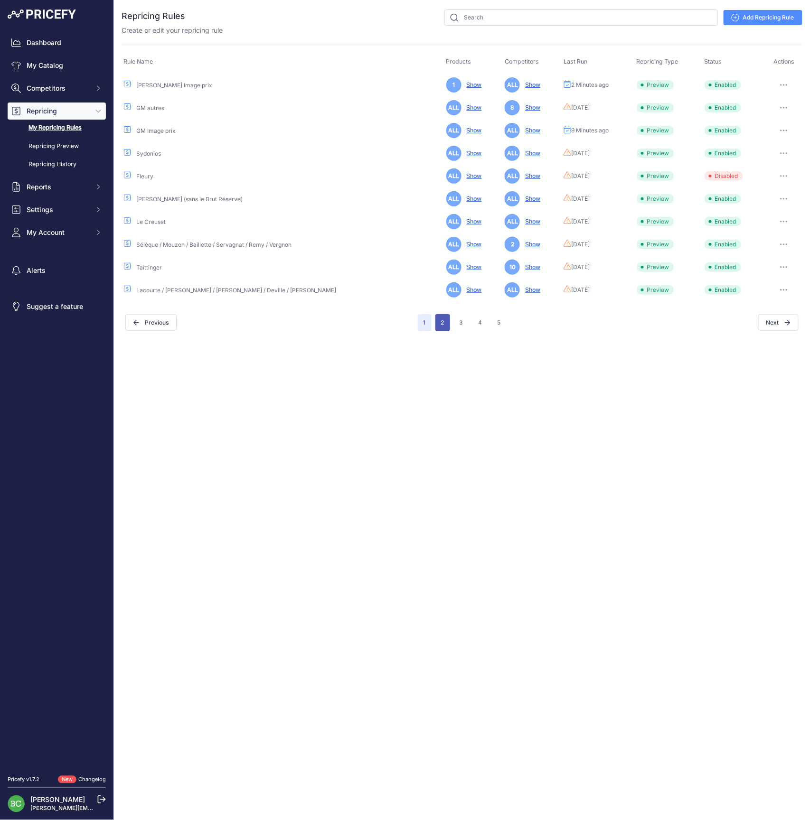
click at [442, 322] on button "2" at bounding box center [442, 322] width 15 height 17
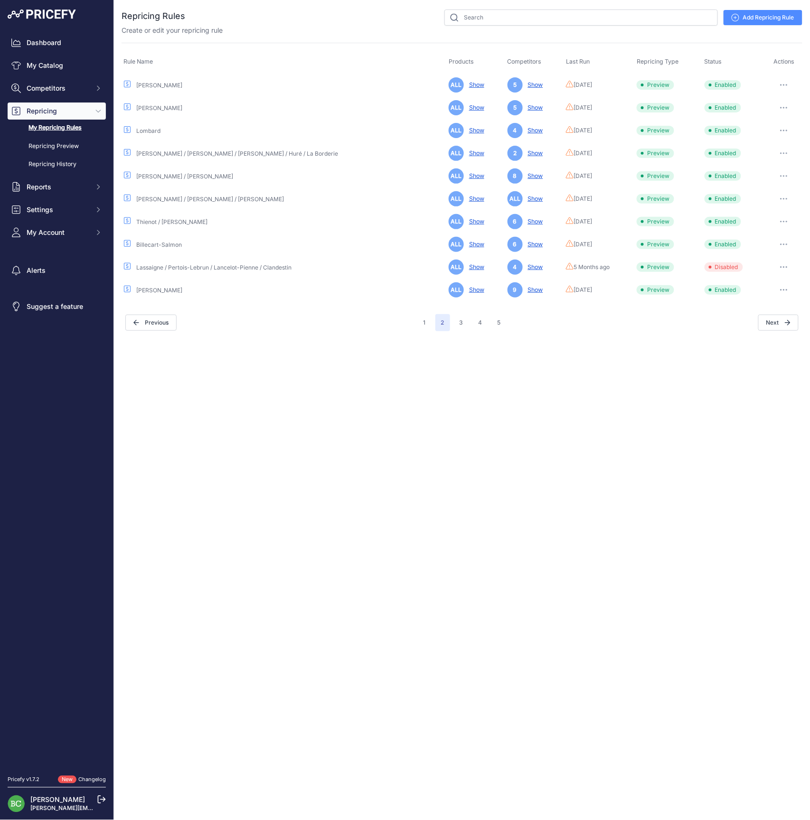
click at [63, 136] on link "My Repricing Rules" at bounding box center [57, 128] width 98 height 17
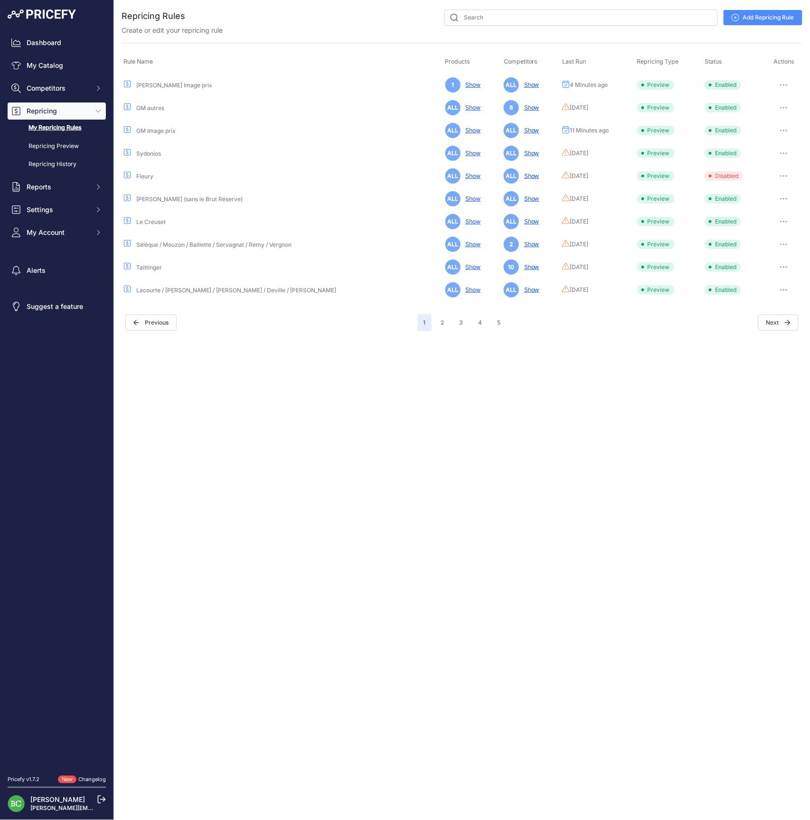
click at [786, 85] on icon "button" at bounding box center [784, 85] width 8 height 2
click at [766, 165] on button "Delete" at bounding box center [770, 165] width 61 height 15
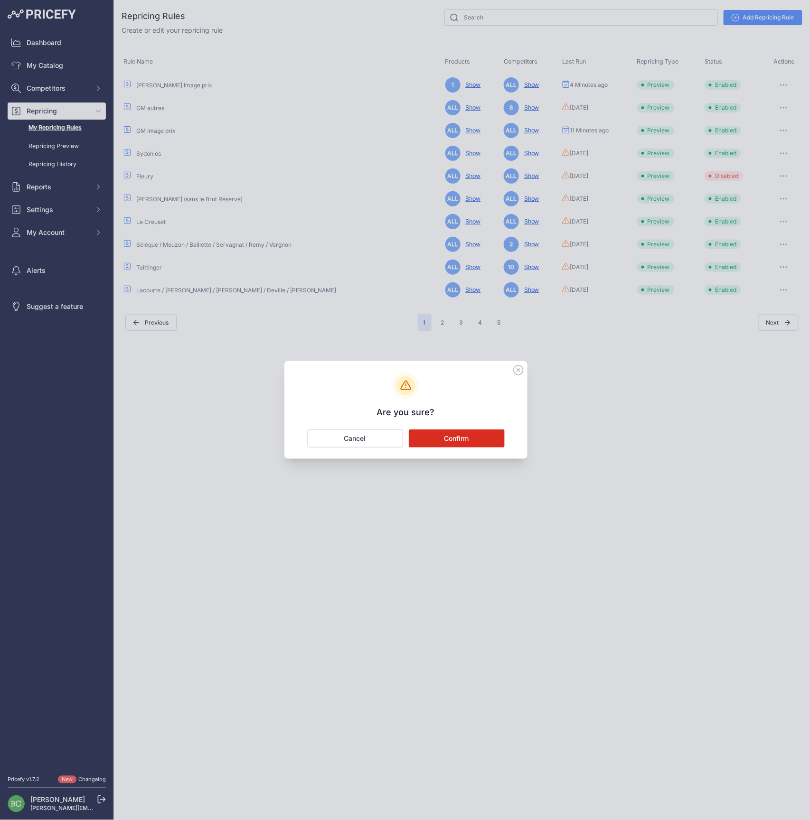
click at [469, 441] on button "Confirm" at bounding box center [457, 439] width 96 height 18
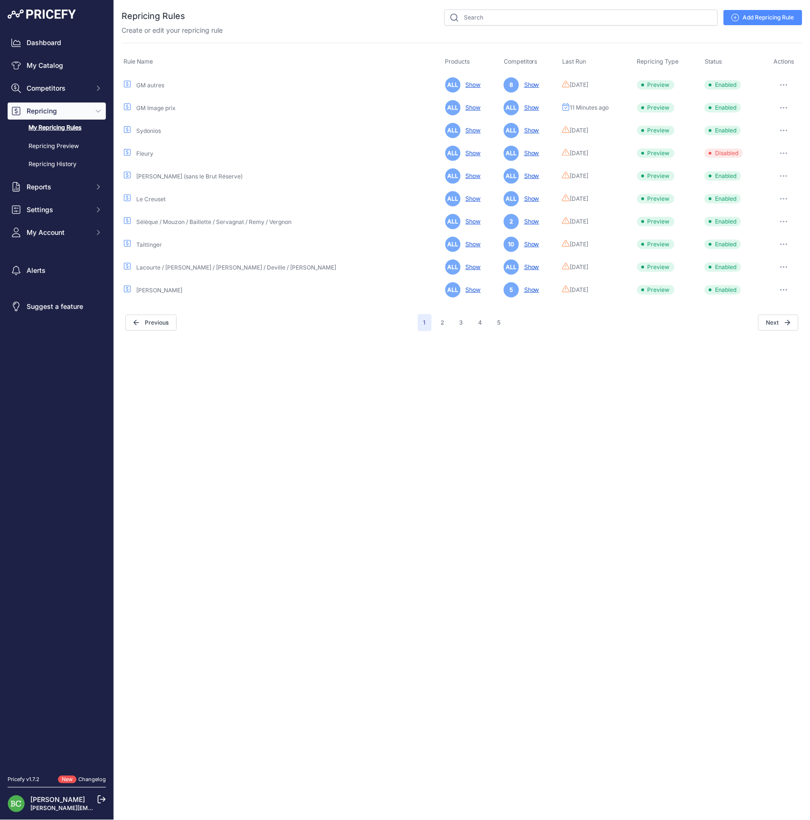
click at [783, 107] on icon "button" at bounding box center [784, 108] width 8 height 2
click at [765, 127] on link "Edit" at bounding box center [770, 127] width 61 height 15
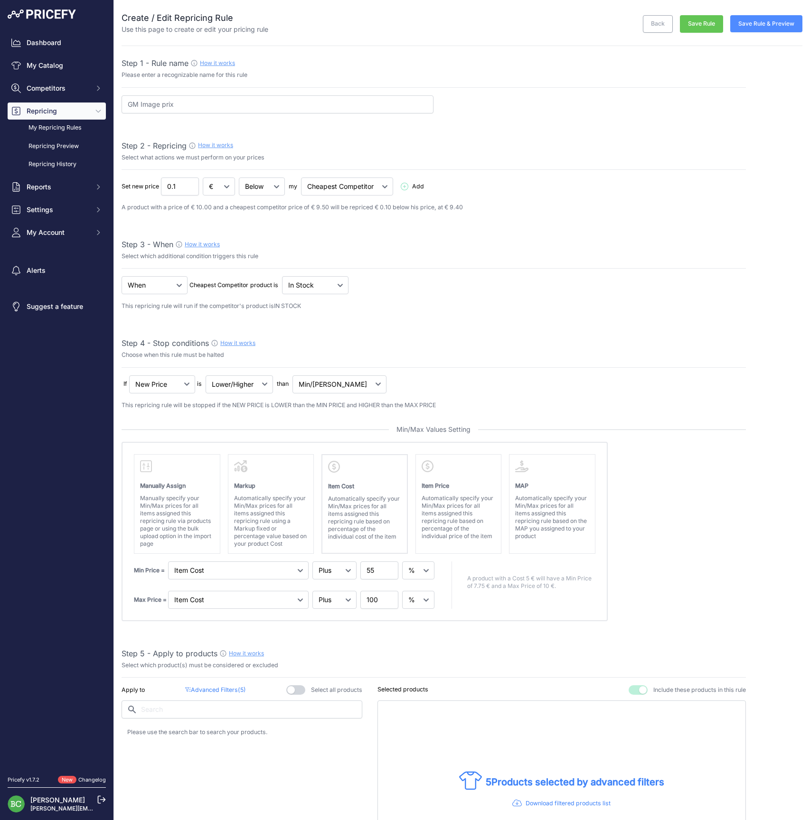
select select "percentage"
select select "7"
drag, startPoint x: 195, startPoint y: 103, endPoint x: 90, endPoint y: 101, distance: 104.9
type input "GM PX / [PERSON_NAME] / De Venoge / Delamotte / Drappier / [PERSON_NAME] / [PER…"
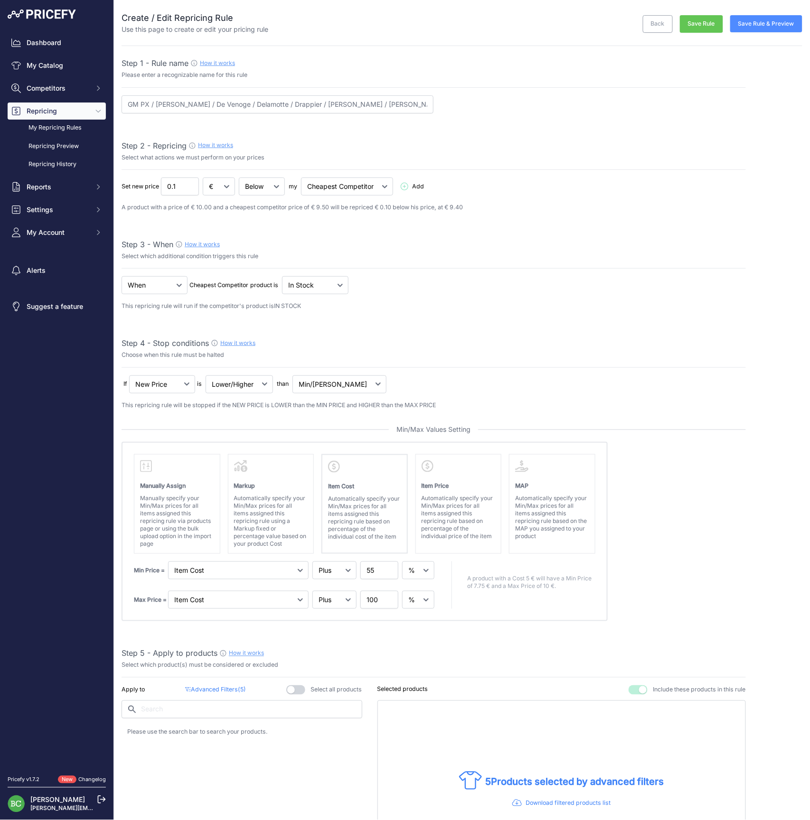
click at [704, 23] on button "Save Rule" at bounding box center [701, 24] width 43 height 18
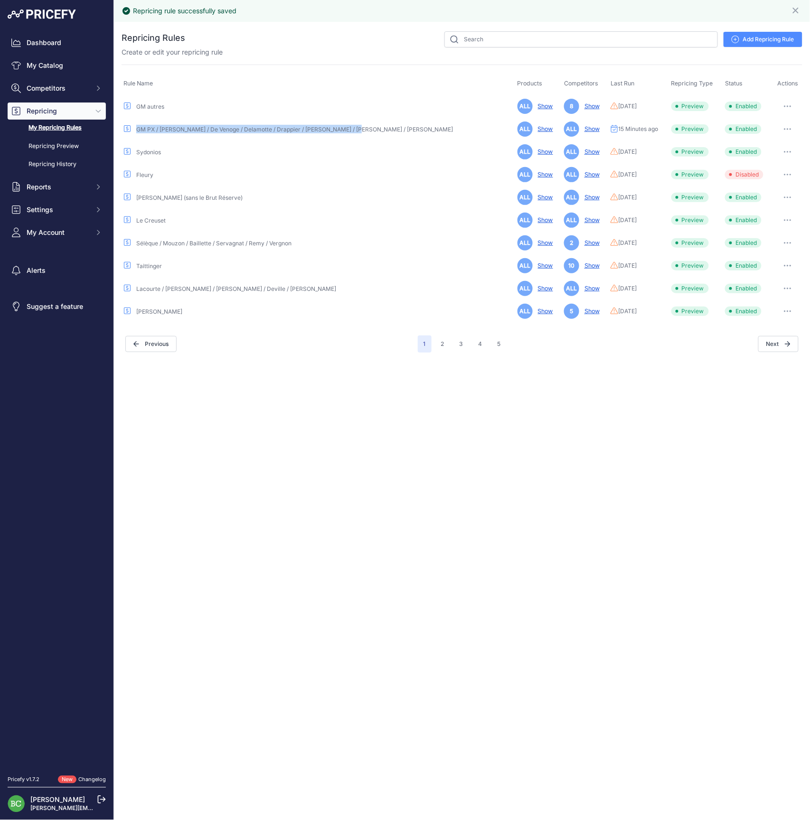
drag, startPoint x: 371, startPoint y: 128, endPoint x: 136, endPoint y: 131, distance: 235.5
click at [136, 131] on div "GM PX / [PERSON_NAME] / De Venoge / Delamotte / Drappier / [PERSON_NAME] / [PER…" at bounding box center [318, 129] width 390 height 9
copy div "GM PX / [PERSON_NAME] / De Venoge / Delamotte / Drappier / [PERSON_NAME] / [PER…"
click at [787, 129] on icon "button" at bounding box center [787, 129] width 1 height 1
click at [760, 148] on link "Edit" at bounding box center [770, 148] width 61 height 15
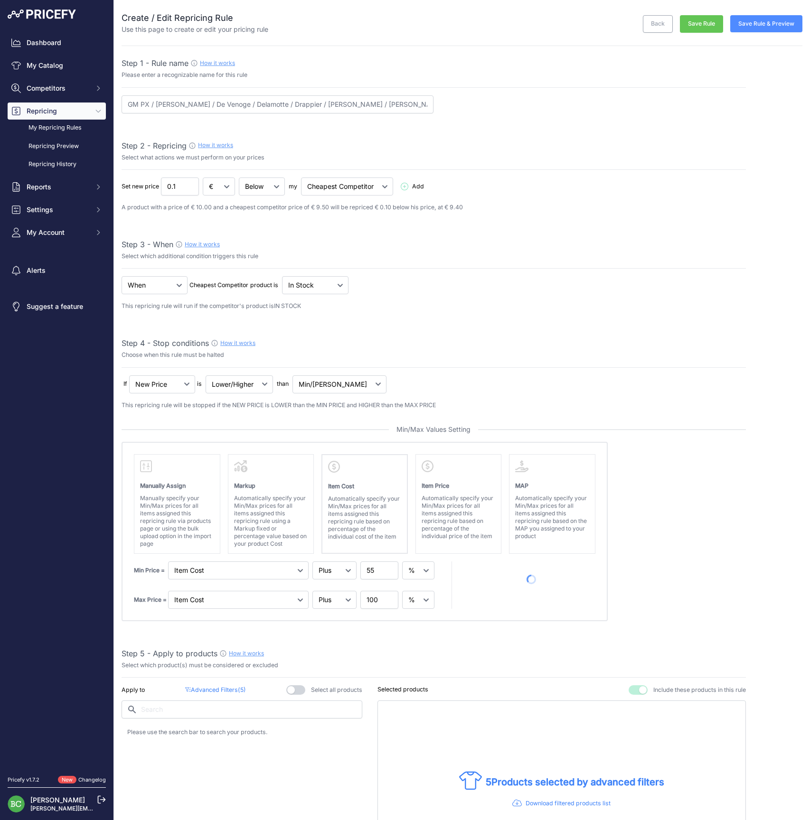
select select "percentage"
select select "7"
type input "GM PX / A. Gratien / Ayala / De Venoge / Delamotte / Drappier / Henriot / Lomba…"
click at [703, 23] on button "Save Rule" at bounding box center [701, 24] width 43 height 18
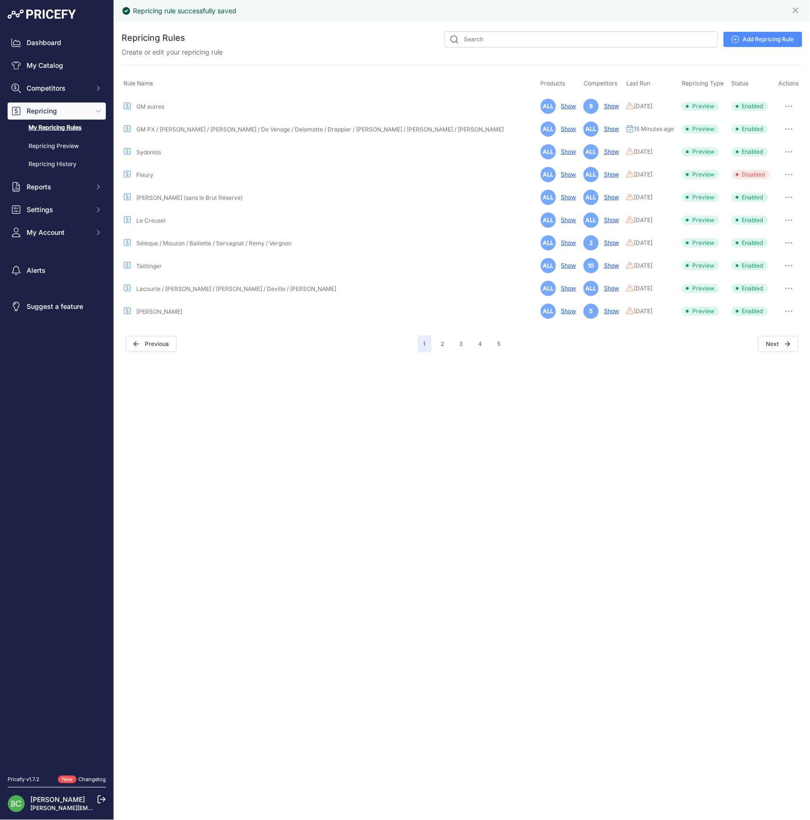
click at [787, 125] on button "button" at bounding box center [788, 128] width 19 height 13
click at [771, 147] on link "Edit" at bounding box center [770, 148] width 61 height 15
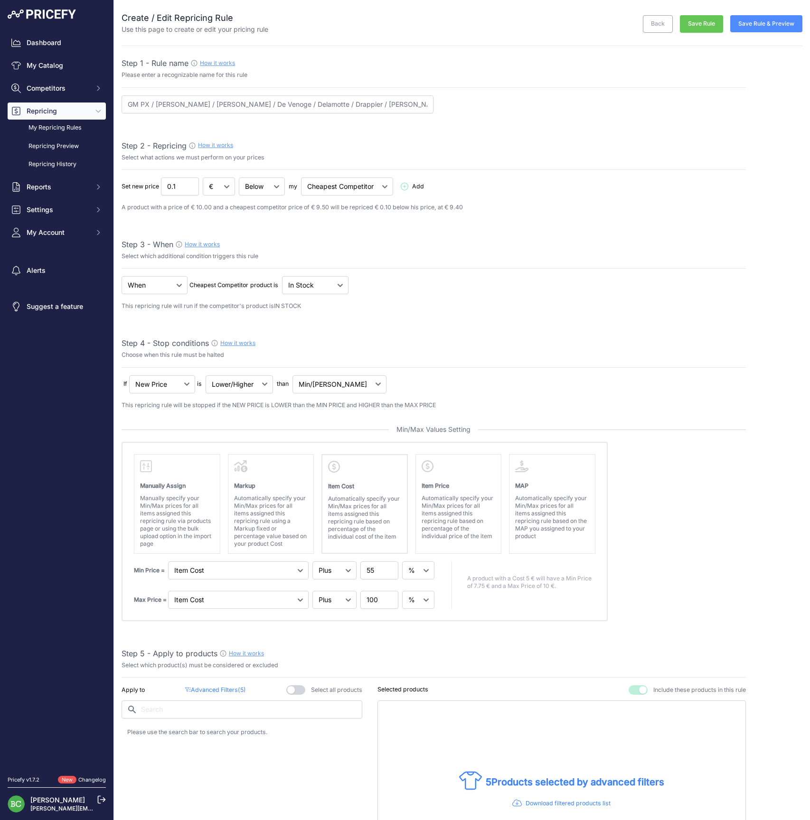
select select "percentage"
select select "7"
click at [701, 27] on button "Save Rule" at bounding box center [701, 24] width 43 height 18
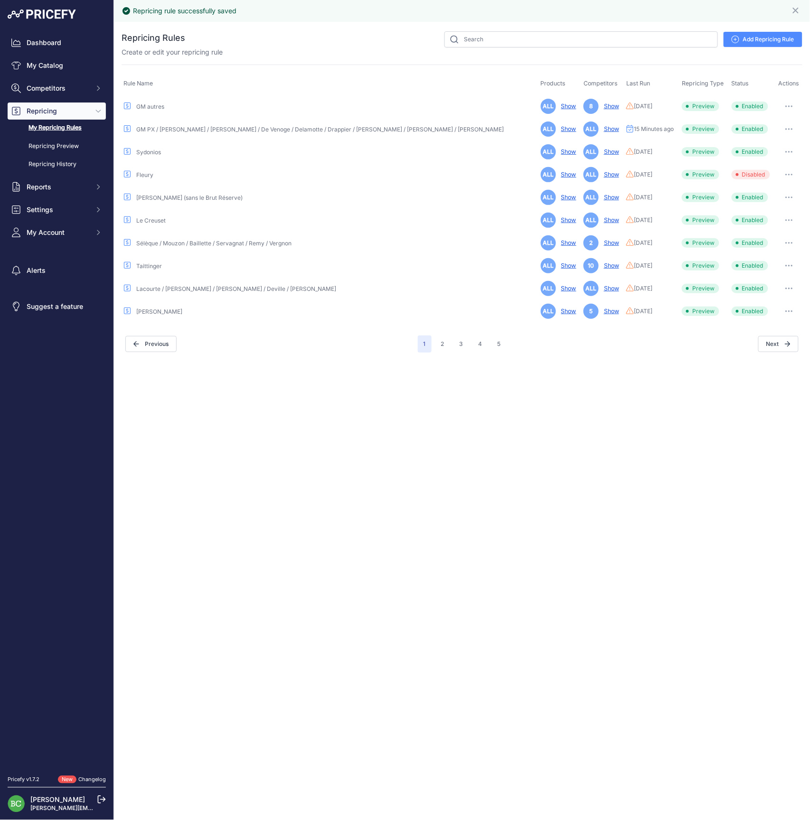
click at [760, 37] on link "Add Repricing Rule" at bounding box center [762, 39] width 79 height 15
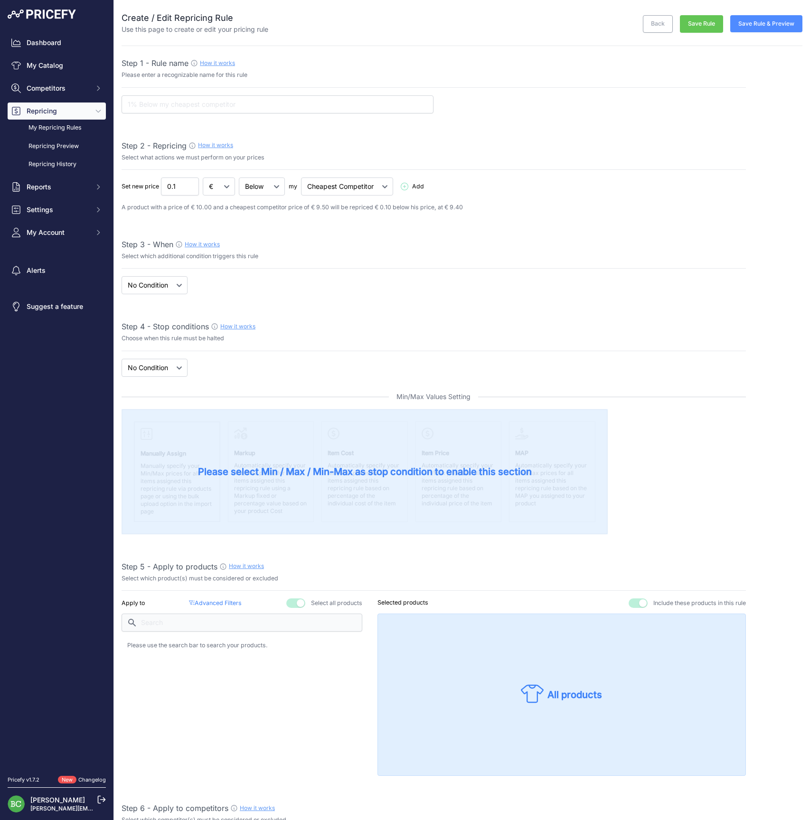
select select "7"
click at [155, 104] on input "text" at bounding box center [278, 104] width 312 height 18
paste input "GM PX / Ayala / De Venoge / Delamotte / Drappier / Henriot / Lombard / Palmer"
type input "GM PX / Ayala / De Venoge / Delamotte / Drappier / Henriot / Lombard / Palmer"
click at [63, 136] on link "My Repricing Rules" at bounding box center [57, 128] width 98 height 17
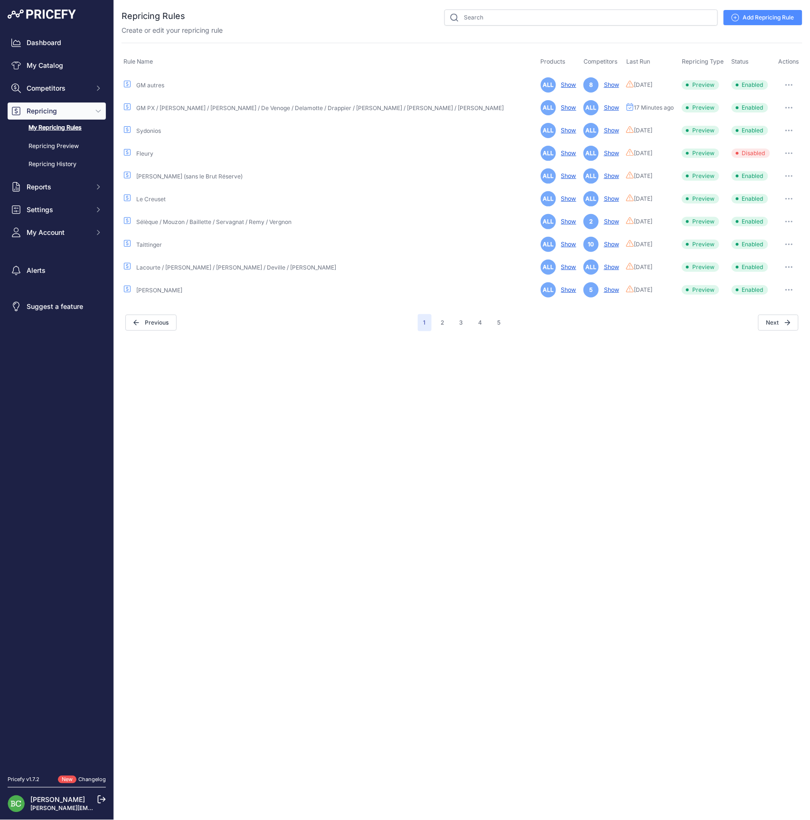
click at [787, 84] on icon "button" at bounding box center [789, 85] width 8 height 2
click at [763, 103] on link "Edit" at bounding box center [770, 104] width 61 height 15
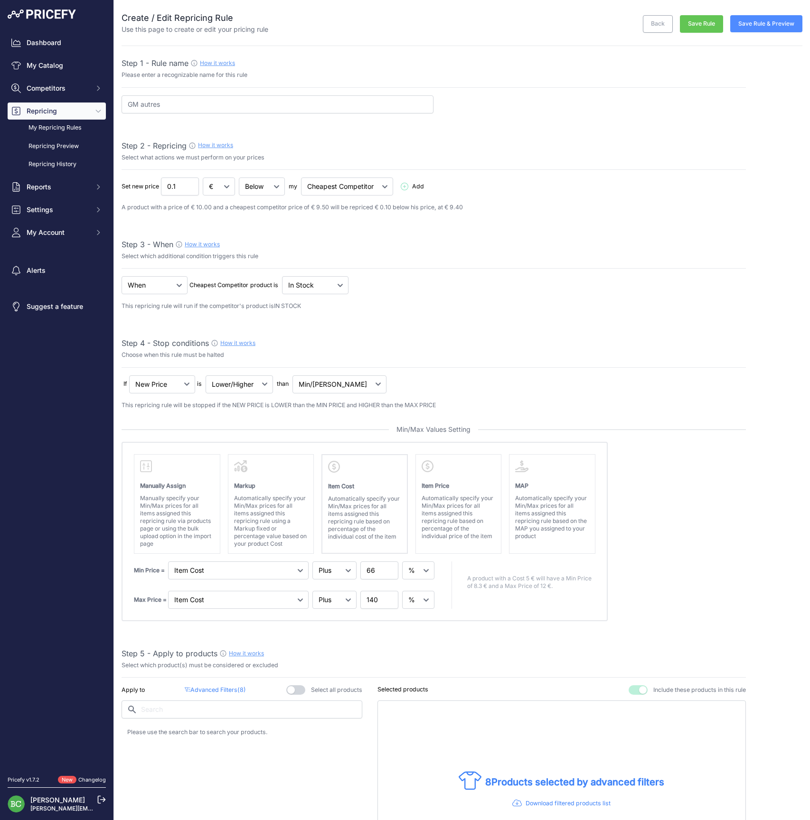
select select "percentage"
select select "7"
drag, startPoint x: 198, startPoint y: 104, endPoint x: 82, endPoint y: 94, distance: 116.8
paste input "PX / Ayala / De Venoge / Delamotte / Drappier / Henriot / Lombard / Palmer"
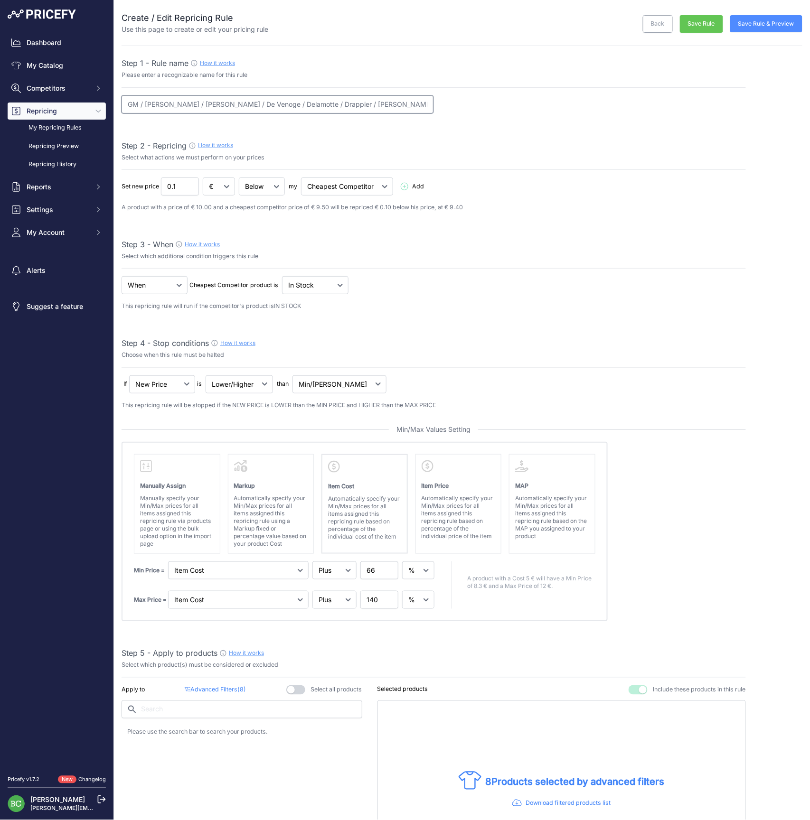
type input "GM / A. Gratien / Ayala / De Venoge / Delamotte / Drappier / Henriot / Lombard …"
click at [699, 24] on button "Save Rule" at bounding box center [701, 24] width 43 height 18
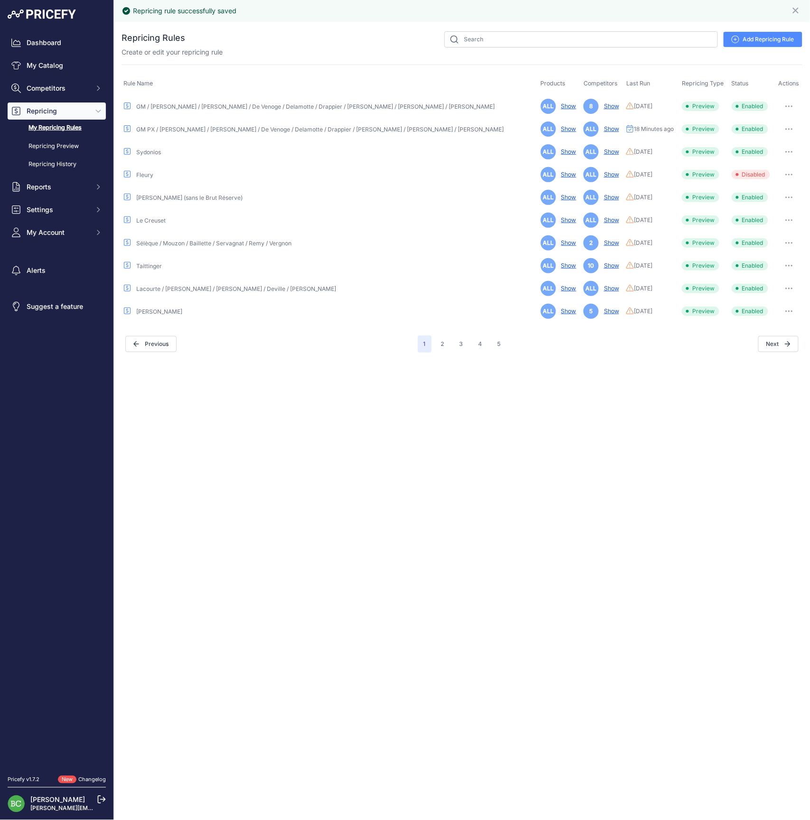
click at [790, 103] on button "button" at bounding box center [788, 106] width 19 height 13
click at [762, 124] on link "Edit" at bounding box center [770, 126] width 61 height 15
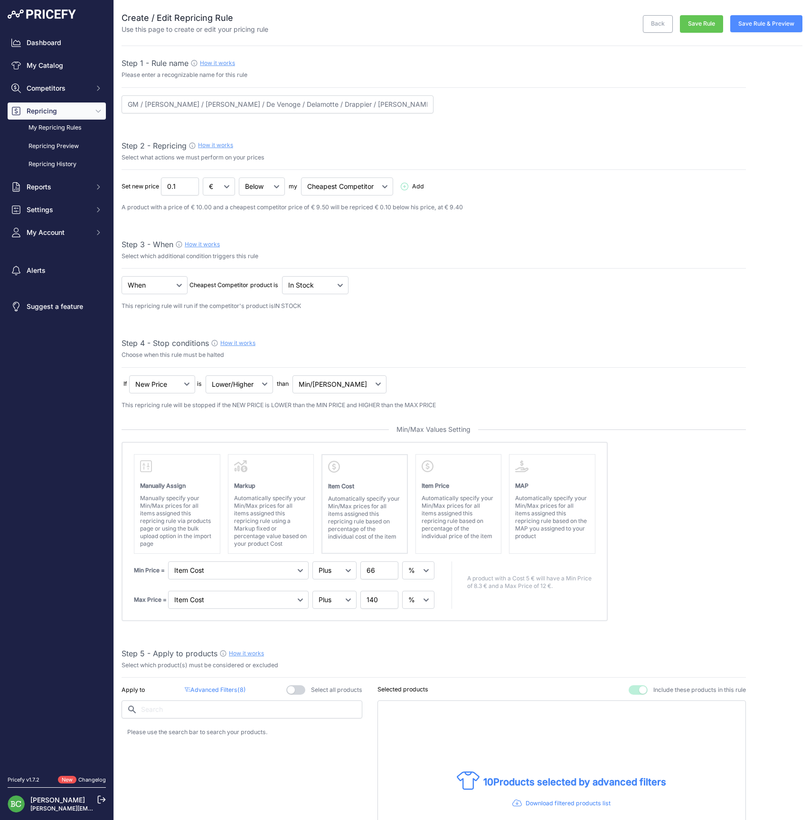
select select "percentage"
select select "7"
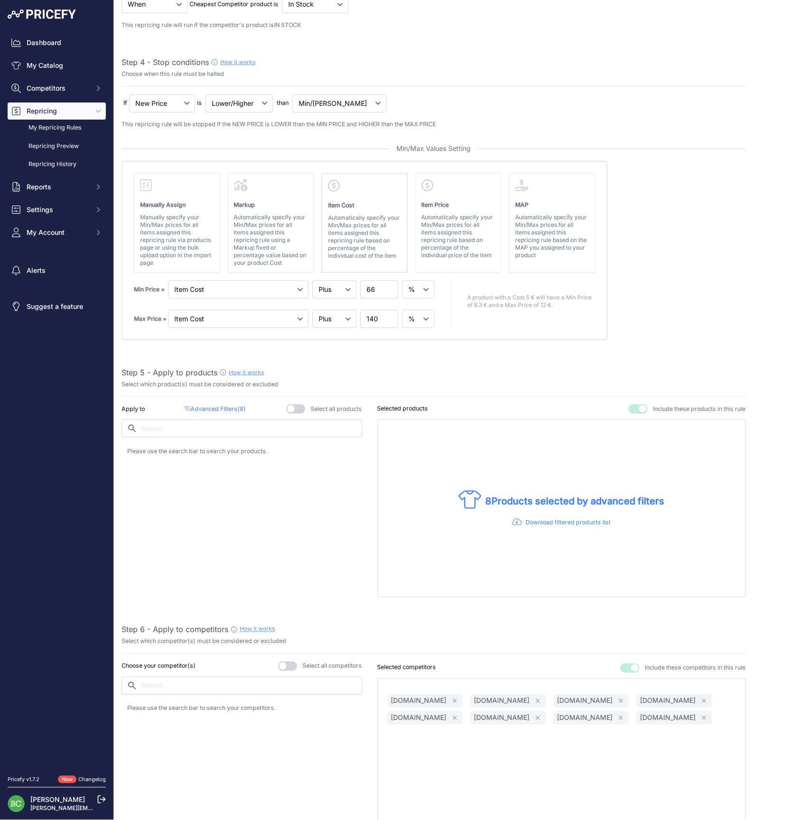
scroll to position [315, 0]
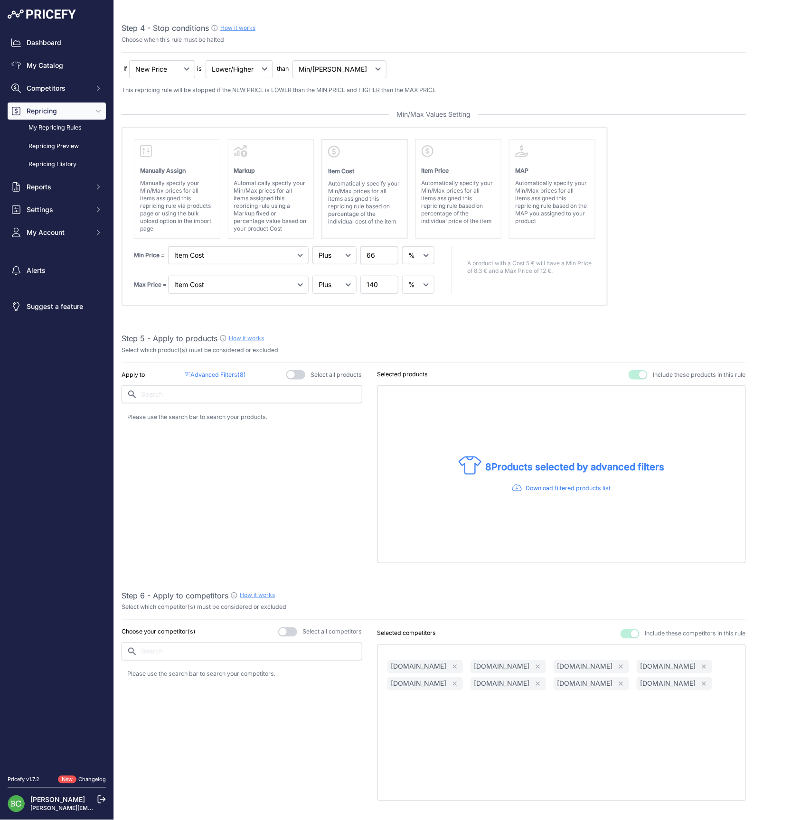
click at [220, 373] on p "Advanced Filters ( 8 )" at bounding box center [215, 375] width 61 height 9
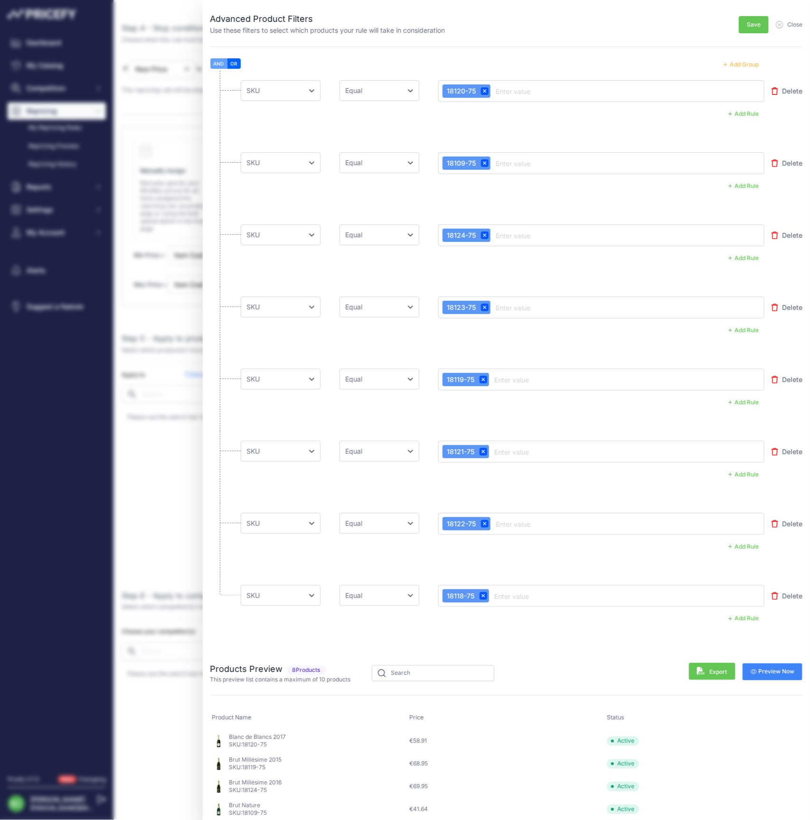
scroll to position [0, 0]
click at [794, 24] on span "Close" at bounding box center [794, 25] width 15 height 8
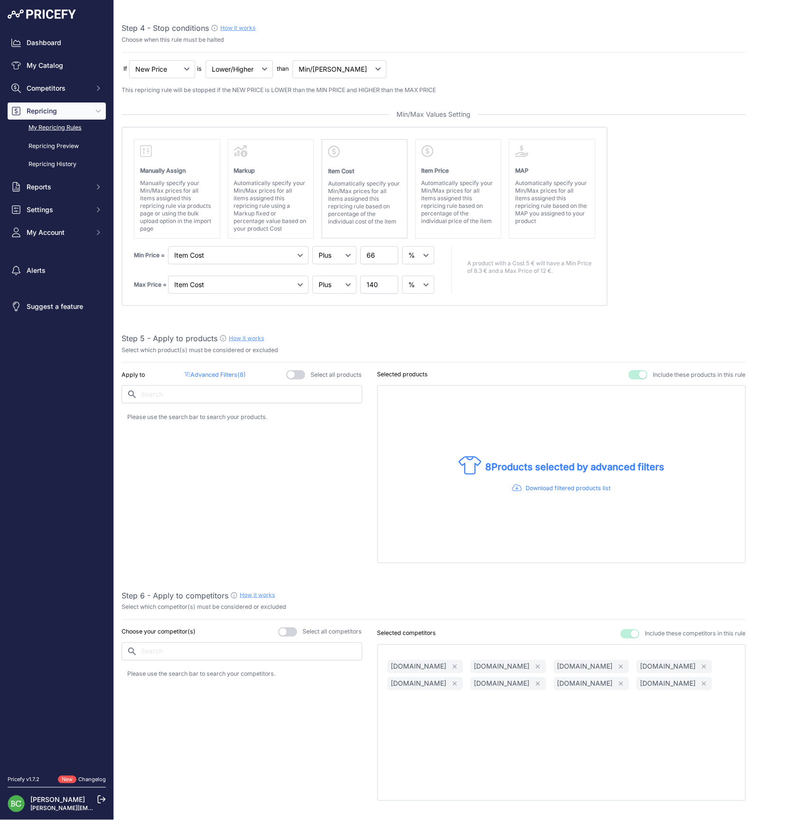
click at [44, 136] on link "My Repricing Rules" at bounding box center [57, 128] width 98 height 17
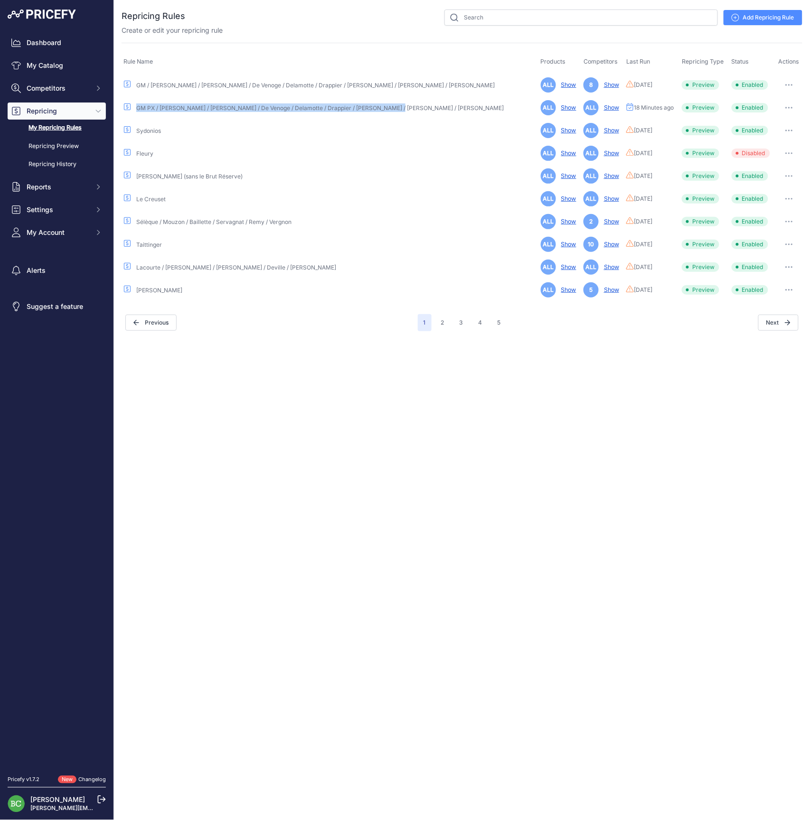
drag, startPoint x: 389, startPoint y: 107, endPoint x: 134, endPoint y: 109, distance: 255.4
click at [134, 109] on div "GM PX / [PERSON_NAME] / [PERSON_NAME] / De Venoge / Delamotte / Drappier / [PER…" at bounding box center [329, 107] width 413 height 9
copy div "GM PX / [PERSON_NAME] / [PERSON_NAME] / De Venoge / Delamotte / Drappier / [PER…"
click at [759, 18] on link "Add Repricing Rule" at bounding box center [762, 17] width 79 height 15
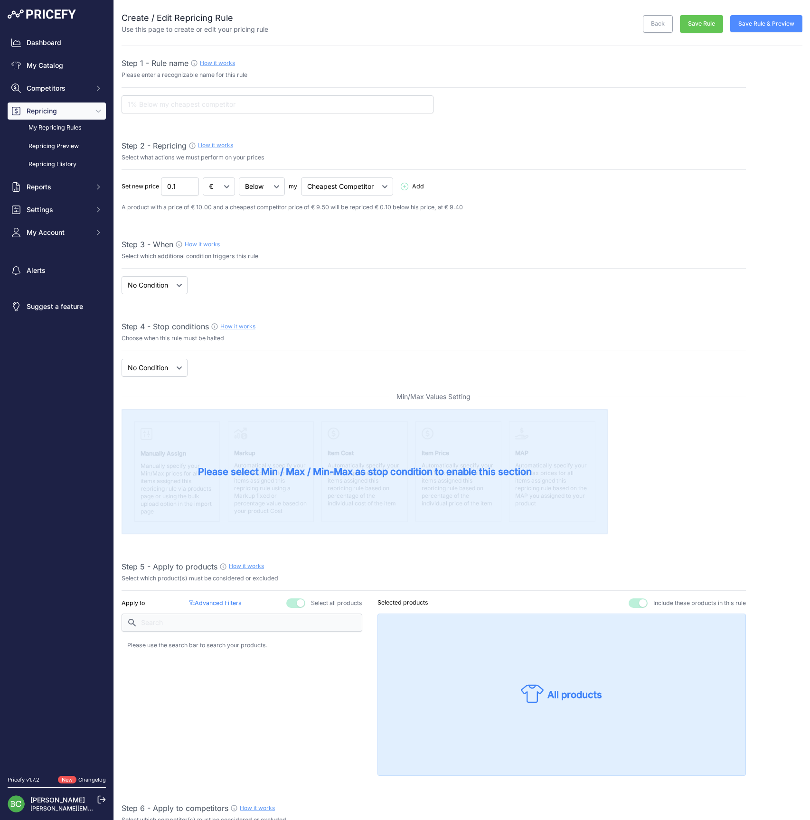
select select "7"
click at [207, 106] on input "text" at bounding box center [278, 104] width 312 height 18
paste input "GM PX / [PERSON_NAME] / [PERSON_NAME] / De Venoge / Delamotte / Drappier / [PER…"
drag, startPoint x: 155, startPoint y: 103, endPoint x: 456, endPoint y: 101, distance: 301.4
click at [456, 101] on div "GM PX / [PERSON_NAME] / [PERSON_NAME] / De Venoge / Delamotte / Drappier / [PER…" at bounding box center [434, 104] width 624 height 18
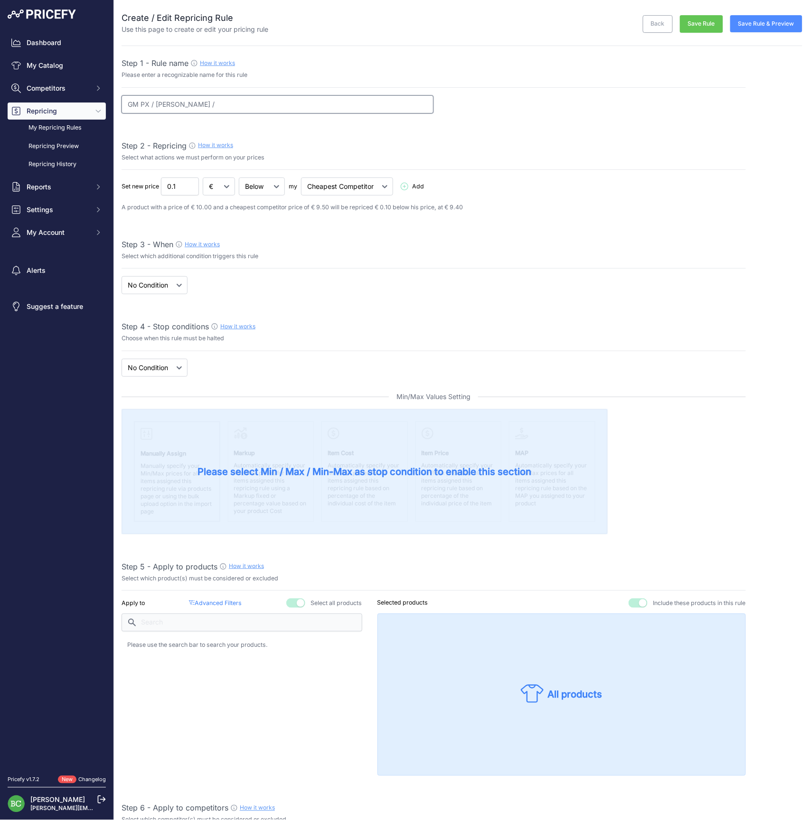
click at [225, 103] on input "GM PX / A. de Brignac /" at bounding box center [278, 104] width 312 height 18
type input "GM PX / [PERSON_NAME] / Ch. Heidsieck / Deutz / Billecart-Salmon / [PERSON_NAME…"
click at [701, 22] on button "Save Rule" at bounding box center [701, 24] width 43 height 18
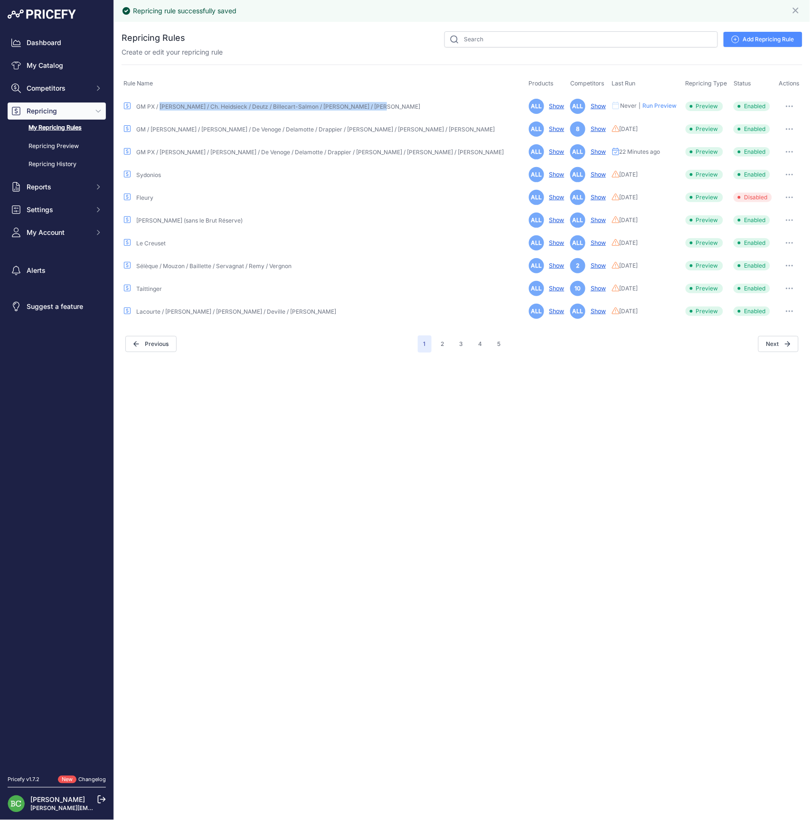
drag, startPoint x: 384, startPoint y: 109, endPoint x: 159, endPoint y: 111, distance: 225.0
click at [159, 105] on div "GM PX / [PERSON_NAME] / Ch. Heidsieck / Deutz / Billecart-Salmon / [PERSON_NAME…" at bounding box center [324, 106] width 402 height 9
copy link "[PERSON_NAME] / Ch. Heidsieck / Deutz / Billecart-Salmon / [PERSON_NAME] / [PER…"
click at [302, 47] on div "Create or edit your repricing rule" at bounding box center [462, 51] width 681 height 9
click at [787, 106] on icon "button" at bounding box center [790, 106] width 8 height 2
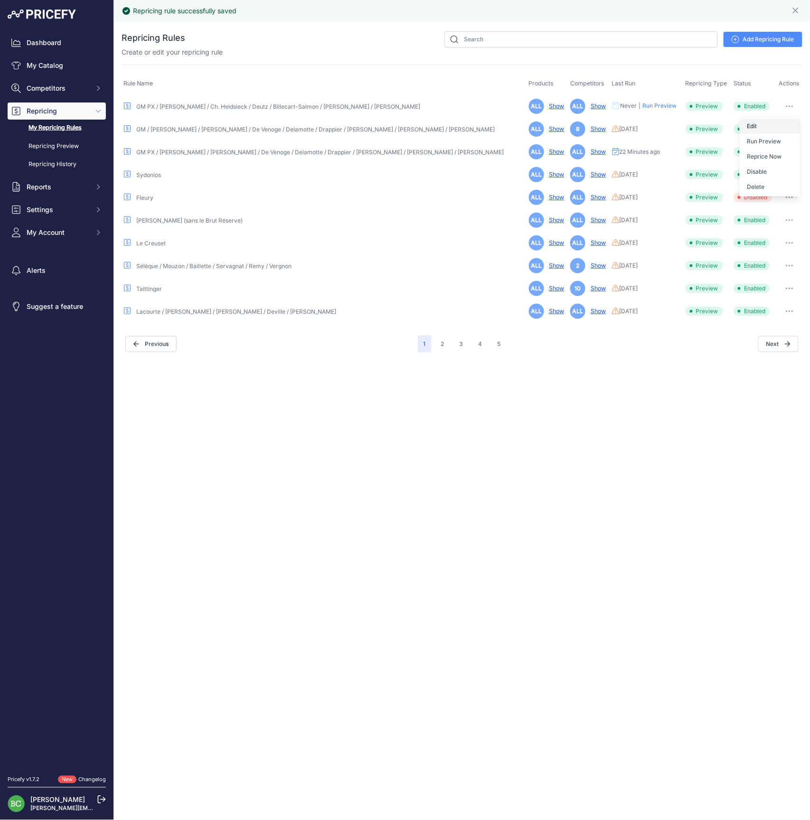
click at [771, 122] on link "Edit" at bounding box center [770, 126] width 61 height 15
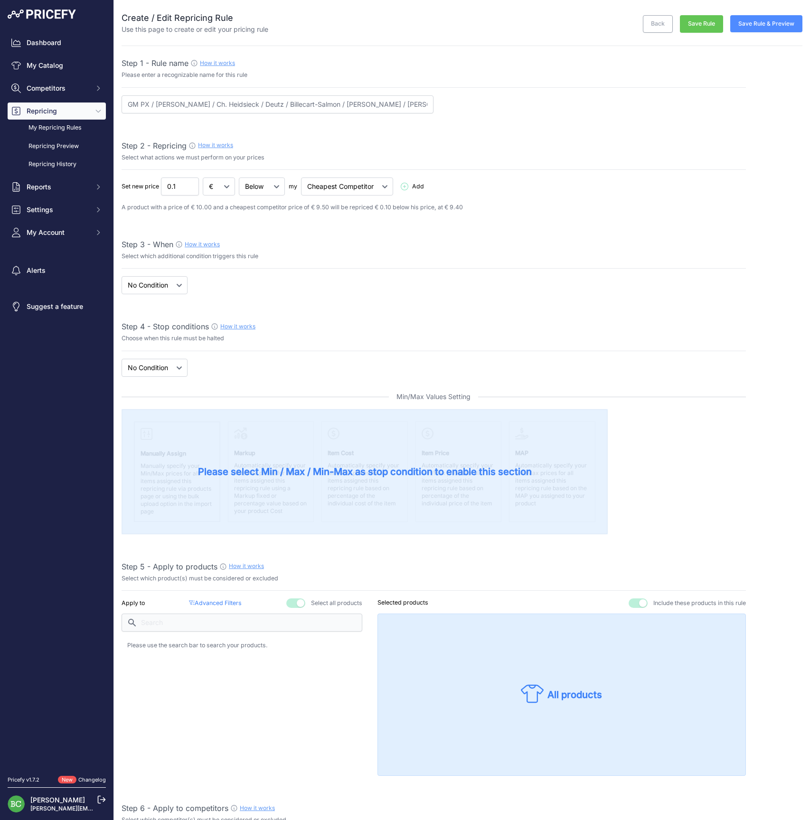
select select "7"
click at [175, 186] on input "0.1" at bounding box center [180, 187] width 38 height 18
type input "0.01"
click at [201, 103] on input "GM PX / Bollinger / Ch. Heidsieck / Deutz / Billecart-Salmon / L. Roederer / Ja…" at bounding box center [278, 104] width 312 height 18
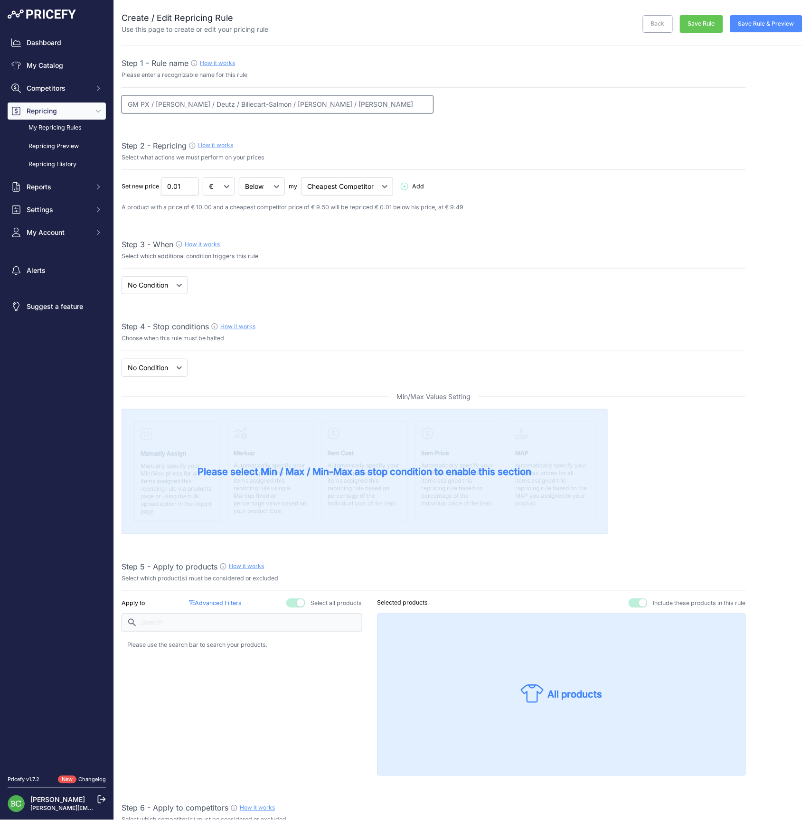
type input "GM PX / [PERSON_NAME] / Deutz / Billecart-Salmon / [PERSON_NAME] / [PERSON_NAME]"
click at [492, 122] on div "Step 1 - Rule name How it works Please enter a recognizable name for this rule …" at bounding box center [434, 818] width 624 height 1522
select select "when"
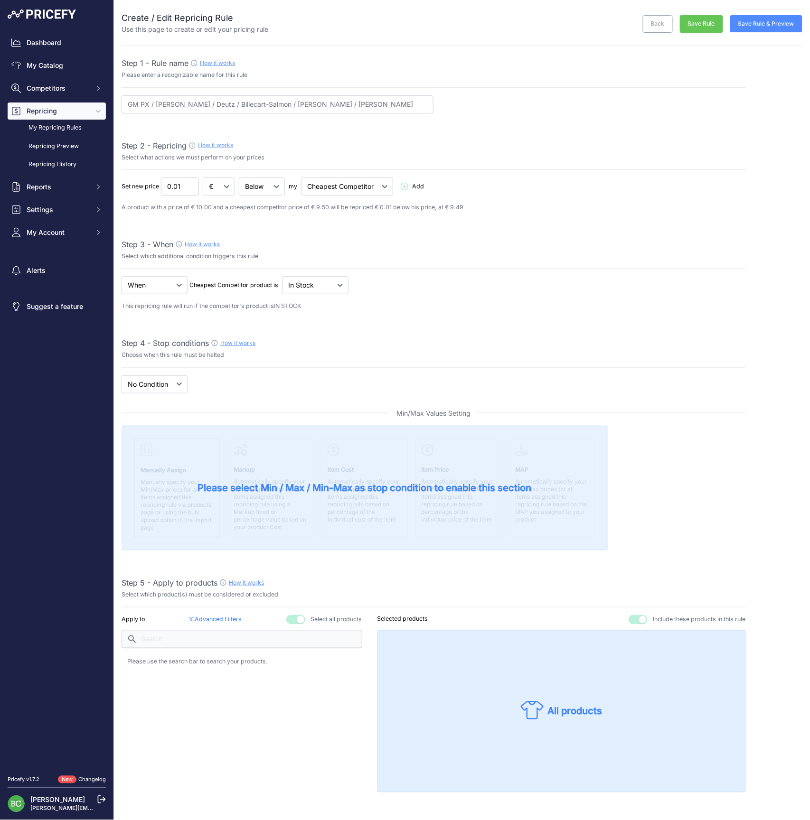
drag, startPoint x: 413, startPoint y: 286, endPoint x: 384, endPoint y: 300, distance: 32.1
click at [413, 286] on div "When No Condition Cheapest Competitor product is" at bounding box center [434, 285] width 624 height 18
select select "price"
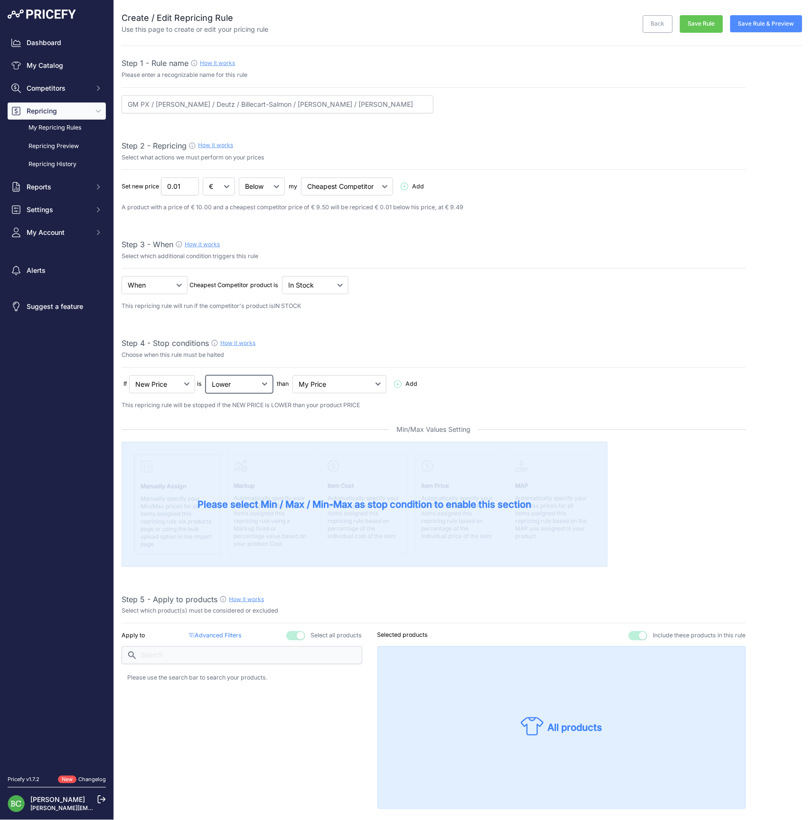
select select "not_lower_and_higher"
select select "min_max_price"
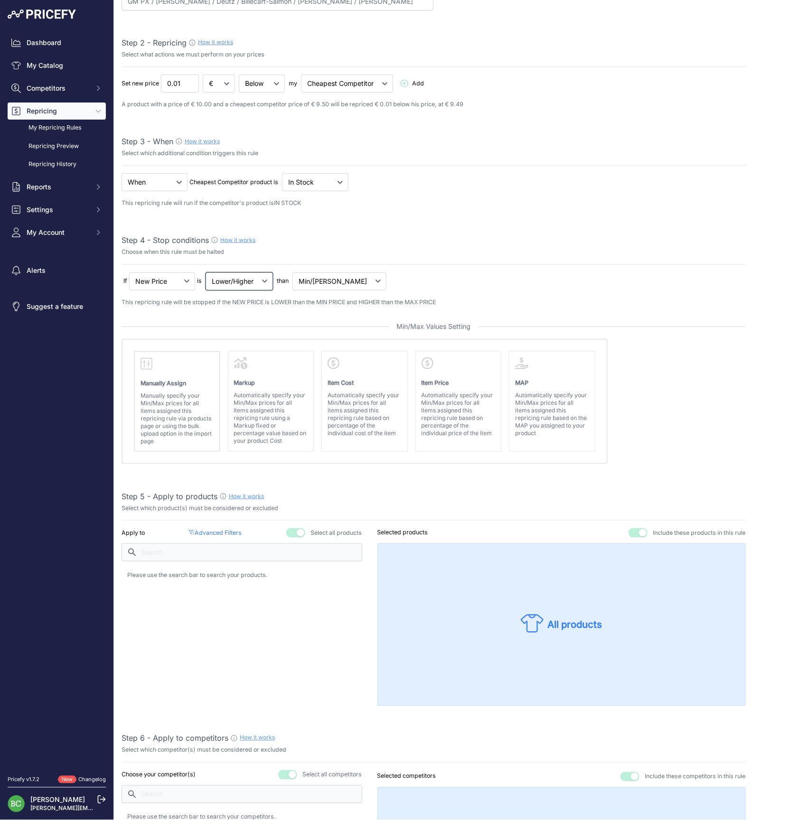
scroll to position [104, 0]
click at [363, 398] on p "Automatically specify your Min/Max prices for all items assigned this repricing…" at bounding box center [364, 414] width 73 height 46
select select "cost"
select select "above"
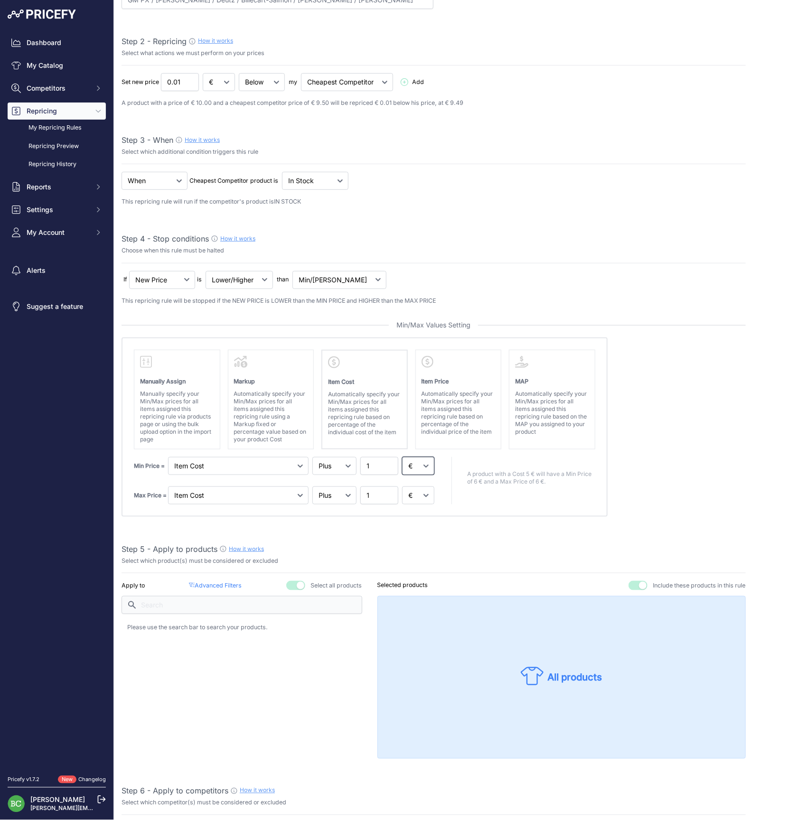
select select "percentage"
drag, startPoint x: 367, startPoint y: 463, endPoint x: 331, endPoint y: 460, distance: 36.2
click at [331, 460] on div "Min Price = Markup Item Cost Item Price 1" at bounding box center [285, 466] width 302 height 18
type input "60"
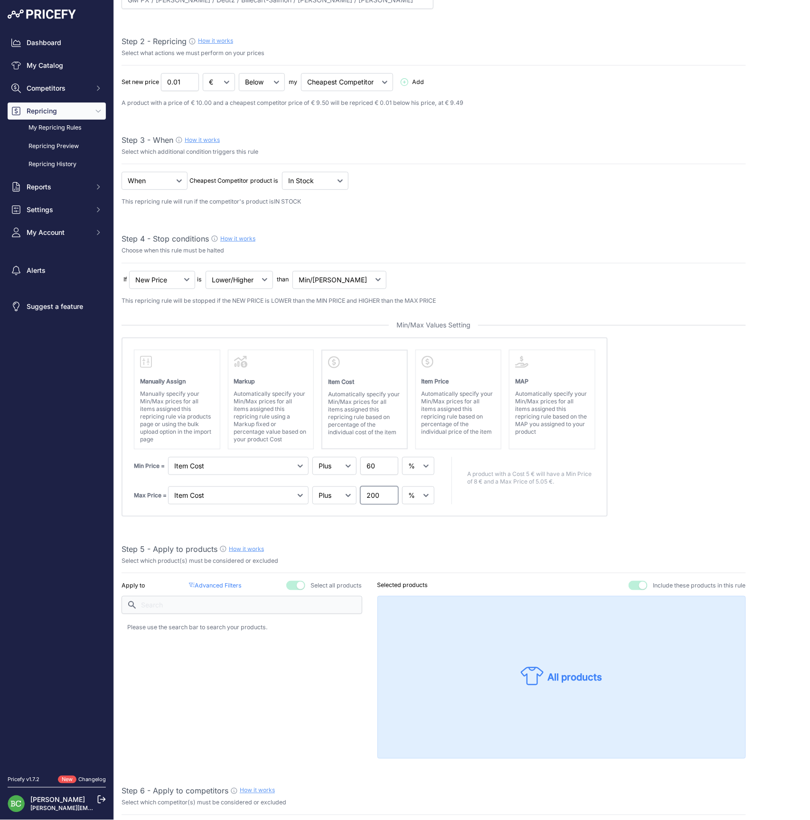
type input "200"
click at [686, 475] on absolute "Please select Min / Max / Min-Max as stop condition to enable this section Manu…" at bounding box center [434, 427] width 624 height 179
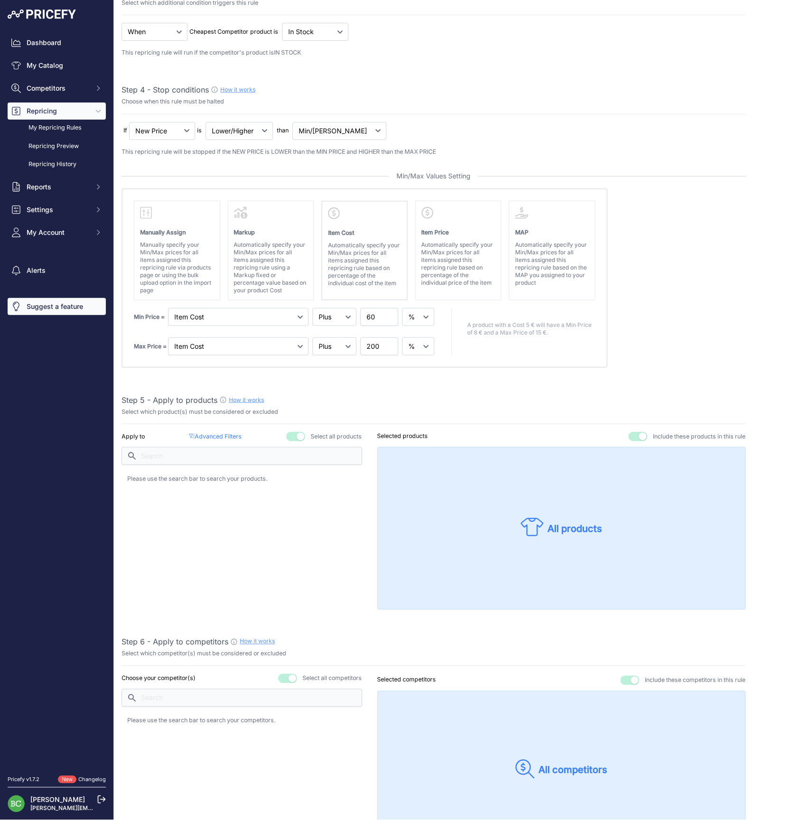
scroll to position [257, 0]
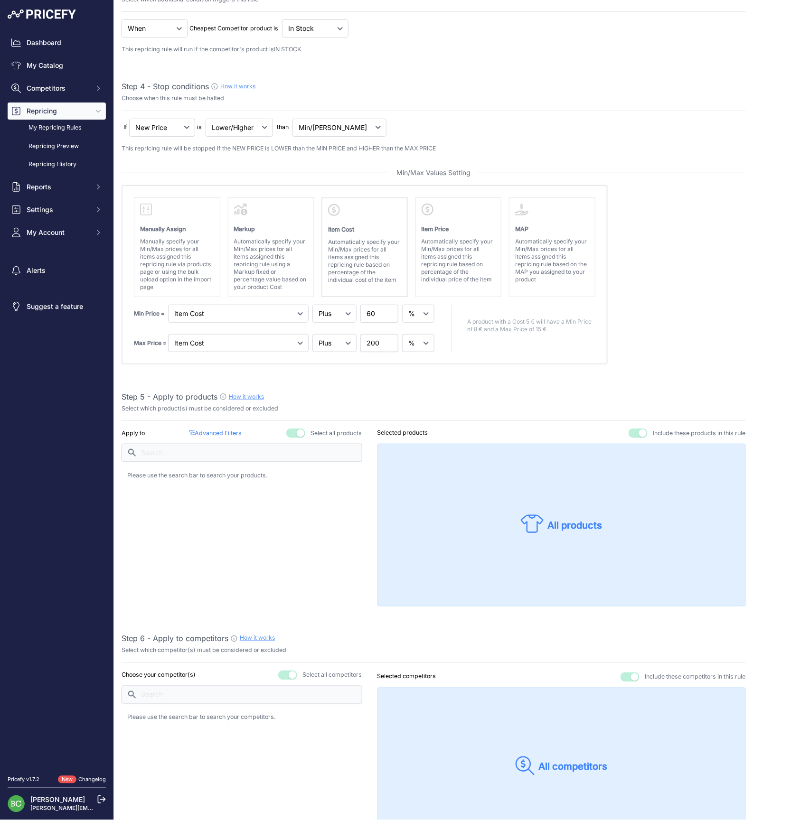
click at [292, 432] on button "button" at bounding box center [295, 433] width 19 height 9
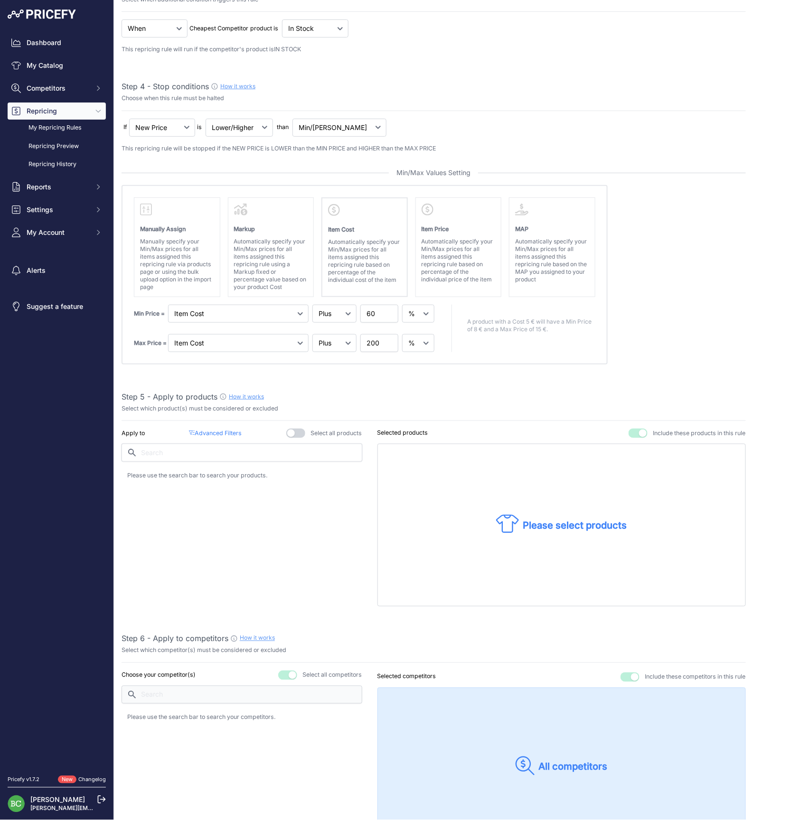
click at [237, 449] on input "text" at bounding box center [242, 453] width 241 height 18
drag, startPoint x: 160, startPoint y: 444, endPoint x: 161, endPoint y: 449, distance: 4.8
click at [161, 445] on input "text" at bounding box center [242, 453] width 241 height 18
drag, startPoint x: 161, startPoint y: 450, endPoint x: 175, endPoint y: 450, distance: 13.3
click at [162, 450] on input "text" at bounding box center [242, 453] width 241 height 18
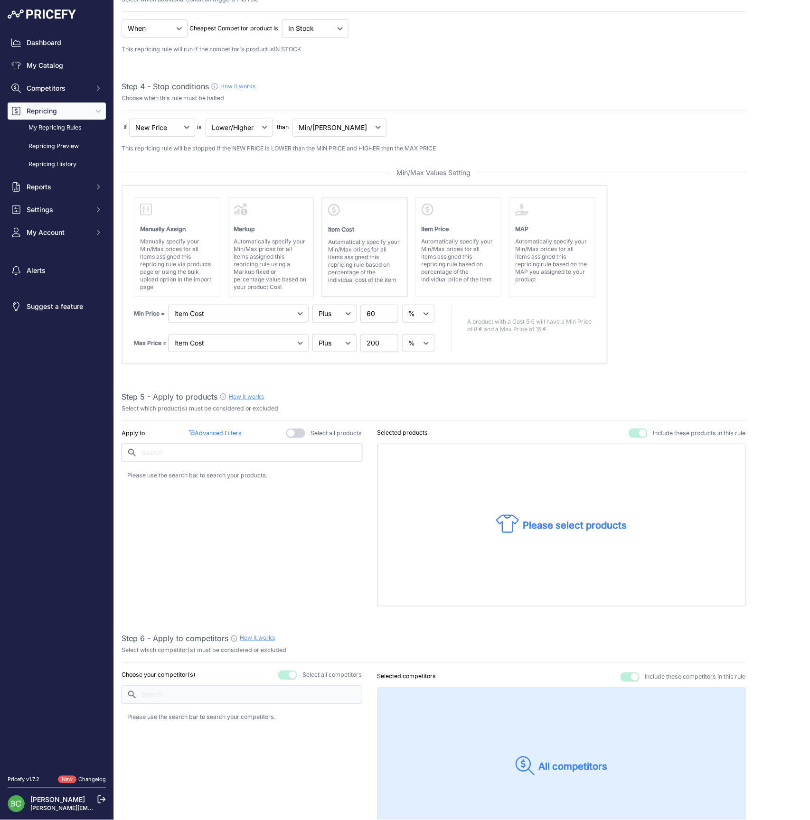
click at [190, 450] on input "text" at bounding box center [242, 453] width 241 height 18
type input "jjkk"
click at [165, 517] on p "Special Cuvée" at bounding box center [166, 519] width 45 height 9
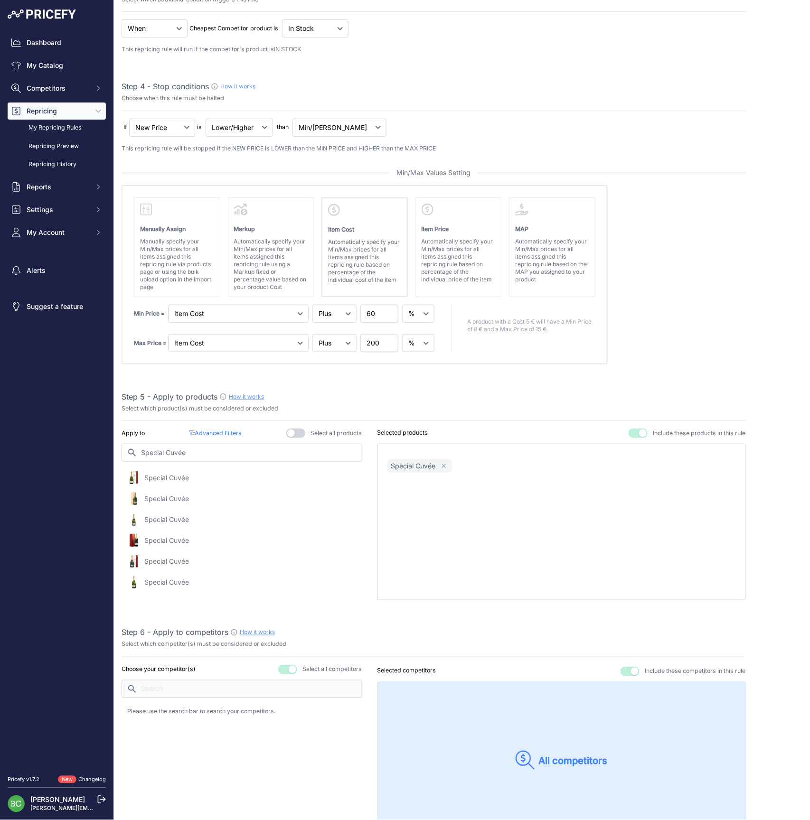
click at [168, 580] on p "Special Cuvée" at bounding box center [166, 582] width 45 height 9
click at [164, 559] on p "Special Cuvée" at bounding box center [166, 561] width 45 height 9
click at [162, 536] on p "Special Cuvée" at bounding box center [166, 540] width 45 height 9
click at [162, 498] on p "Special Cuvée" at bounding box center [166, 498] width 45 height 9
click at [162, 477] on p "Special Cuvée" at bounding box center [166, 477] width 45 height 9
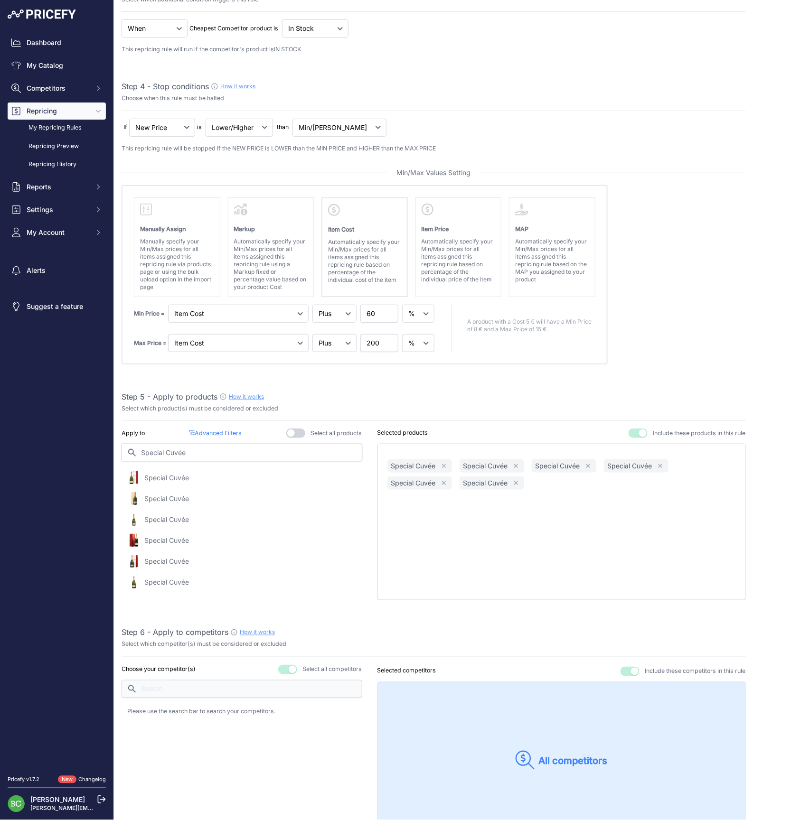
drag, startPoint x: 202, startPoint y: 452, endPoint x: 84, endPoint y: 452, distance: 117.3
click at [84, 452] on div "Dashboard My Catalog Competitors Competitors Monitored URLs MAP infringements R…" at bounding box center [405, 410] width 810 height 820
type input "[PERSON_NAME]"
click at [171, 479] on p "[PERSON_NAME]" at bounding box center [171, 477] width 55 height 9
click at [167, 499] on p "Bollinger Rosé" at bounding box center [171, 498] width 55 height 9
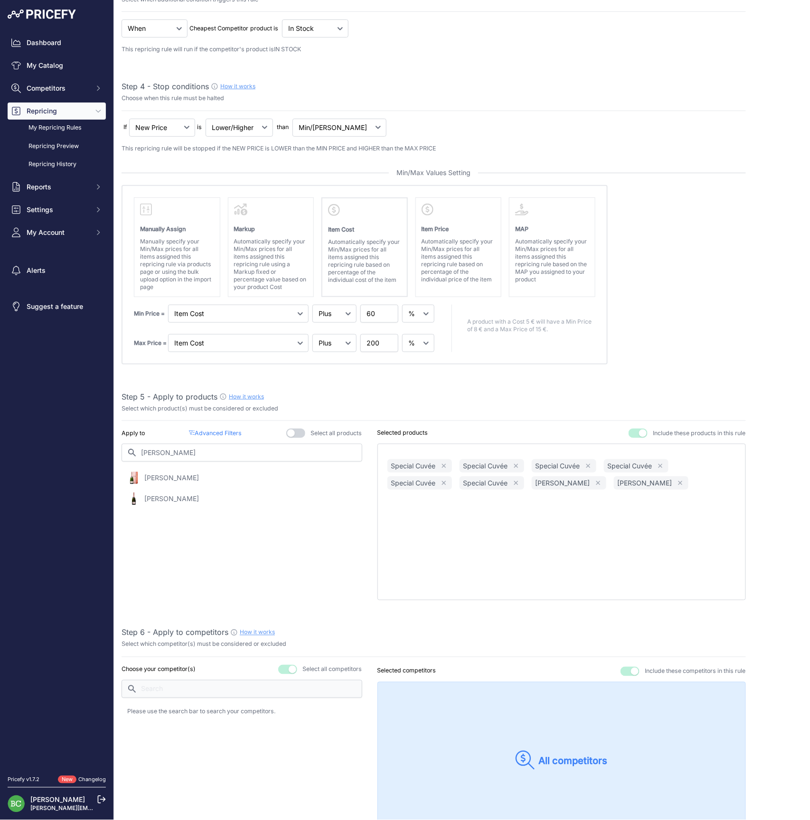
click at [167, 499] on p "Bollinger Rosé" at bounding box center [171, 498] width 55 height 9
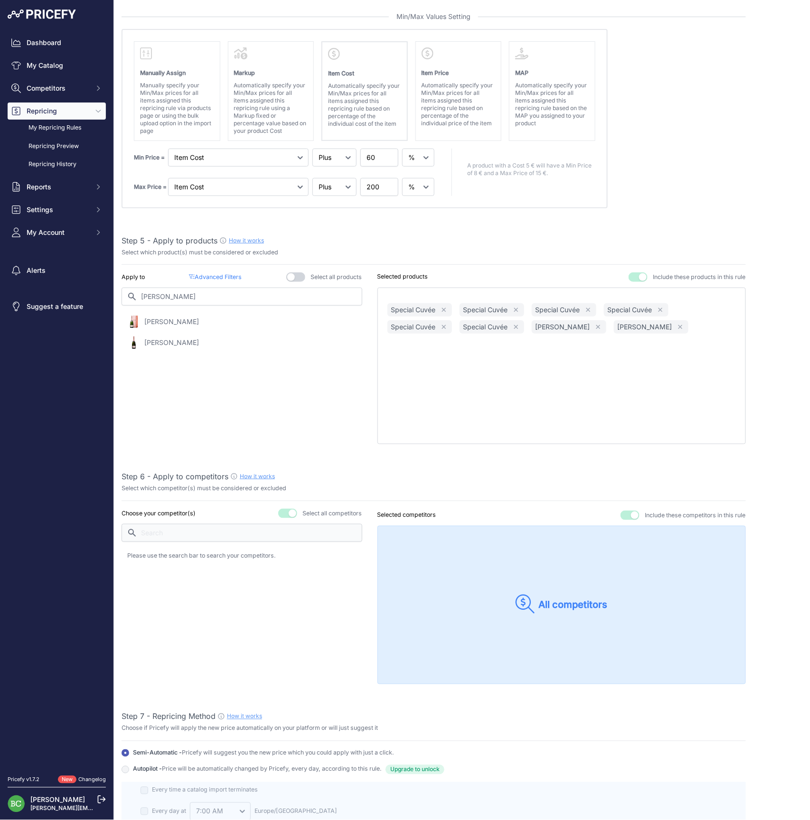
scroll to position [428, 0]
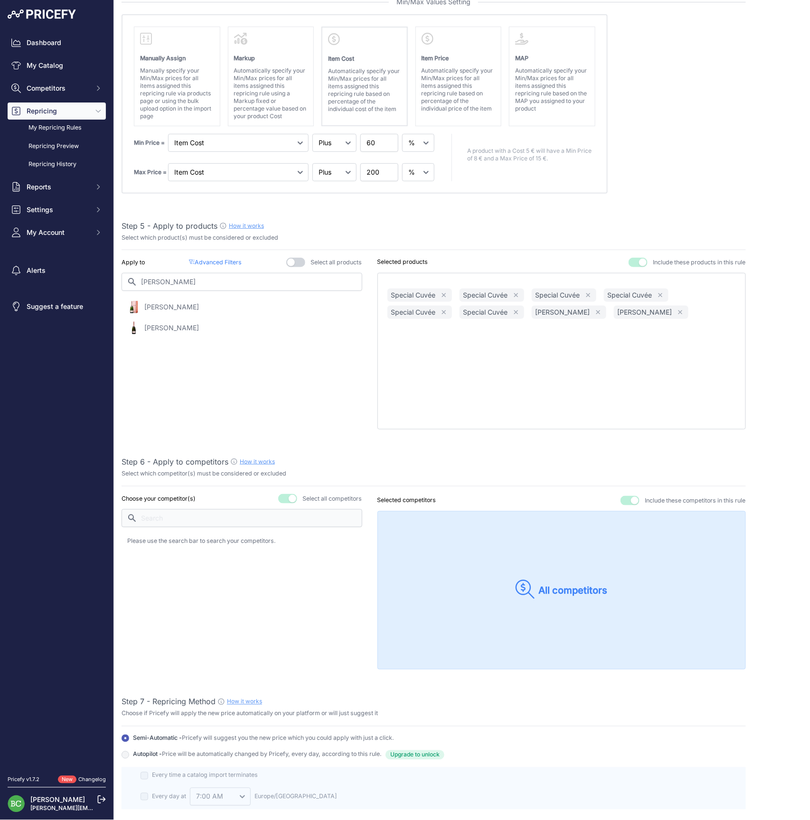
click at [629, 498] on button "button" at bounding box center [629, 500] width 19 height 9
click at [281, 494] on button "button" at bounding box center [287, 498] width 19 height 9
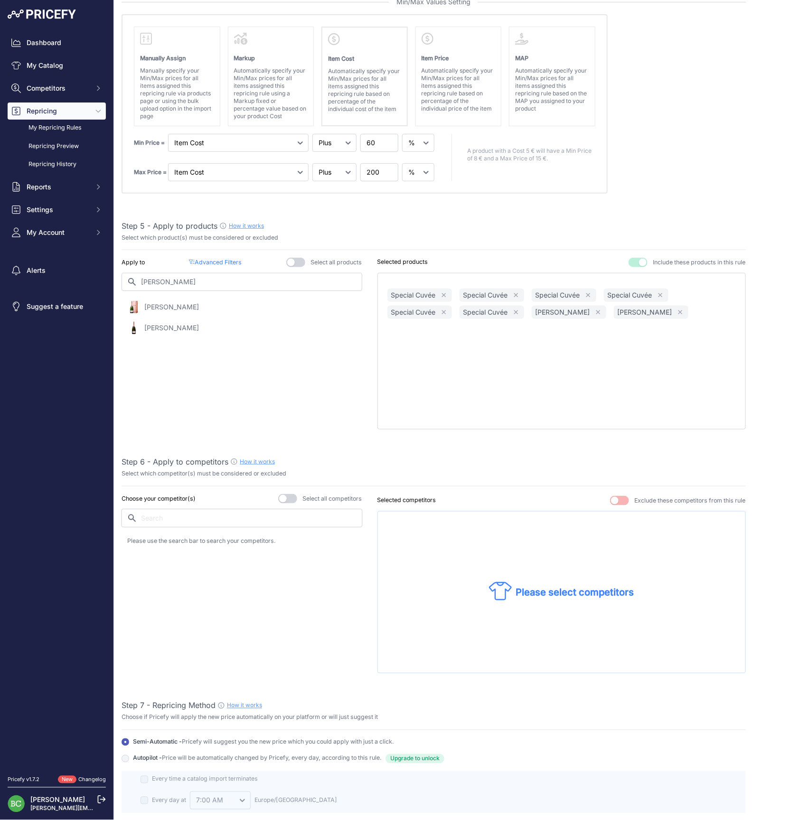
click at [246, 512] on input "text" at bounding box center [242, 518] width 241 height 18
click at [234, 513] on input "text" at bounding box center [242, 518] width 241 height 18
type input "champ"
click at [192, 601] on p "champagnepascher.fr" at bounding box center [172, 605] width 56 height 9
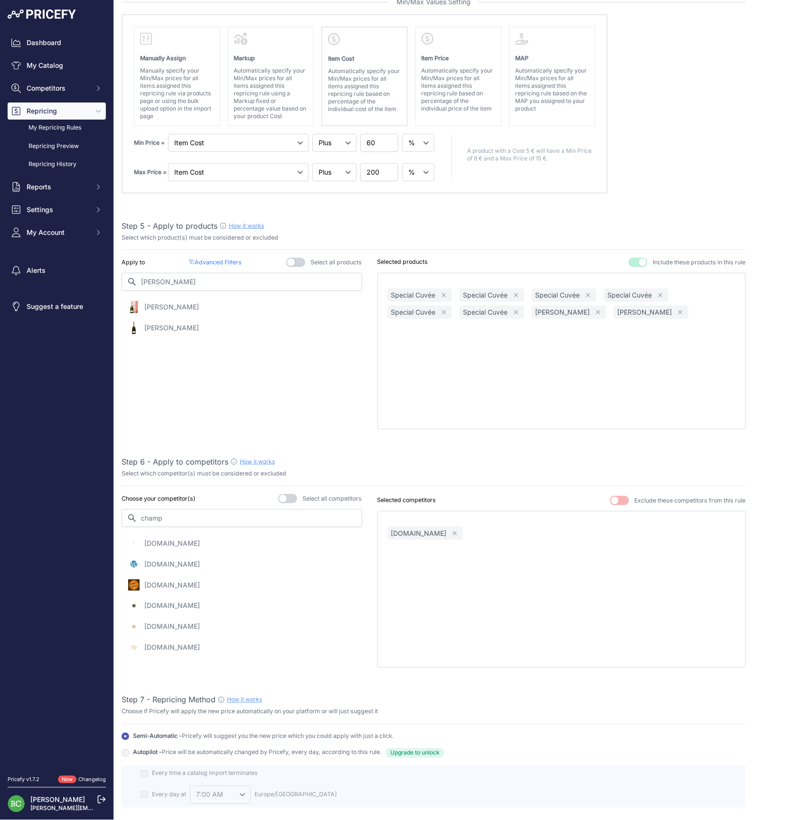
click at [644, 469] on div "Select which competitor(s) must be considered or excluded" at bounding box center [434, 473] width 624 height 9
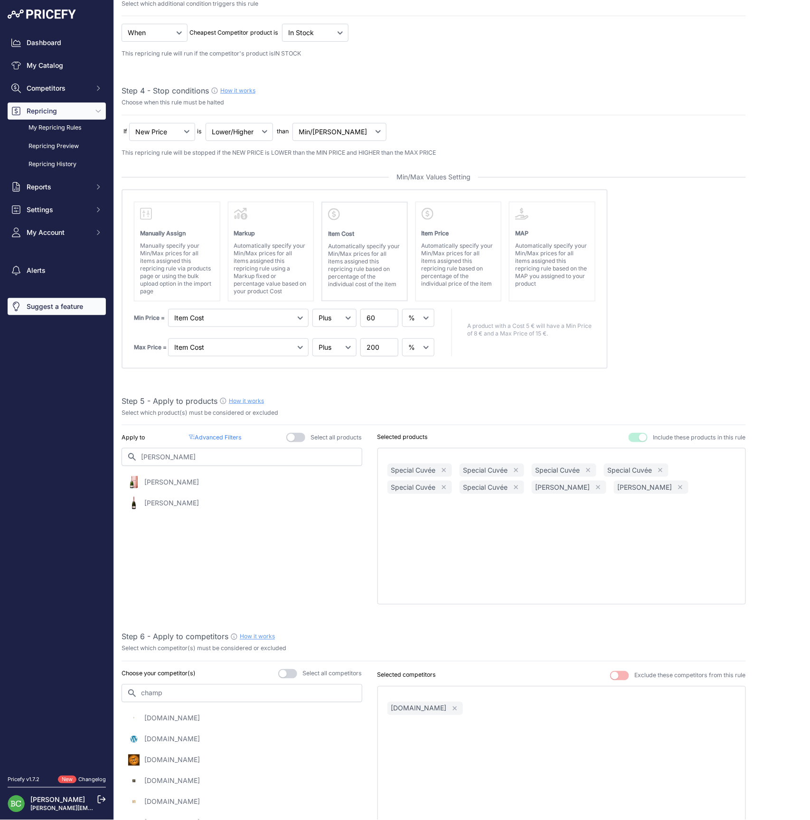
scroll to position [253, 0]
drag, startPoint x: 208, startPoint y: 458, endPoint x: 107, endPoint y: 448, distance: 101.1
click at [107, 448] on div "Dashboard My Catalog Competitors Competitors Monitored URLs MAP infringements R…" at bounding box center [405, 410] width 810 height 820
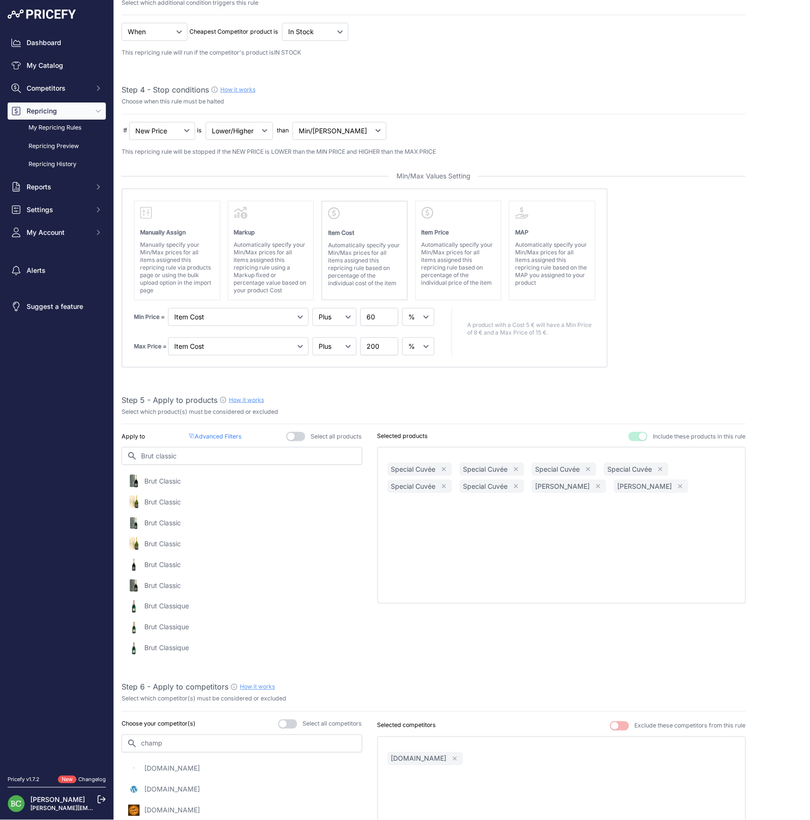
click at [166, 582] on p "Brut Classic" at bounding box center [162, 585] width 37 height 9
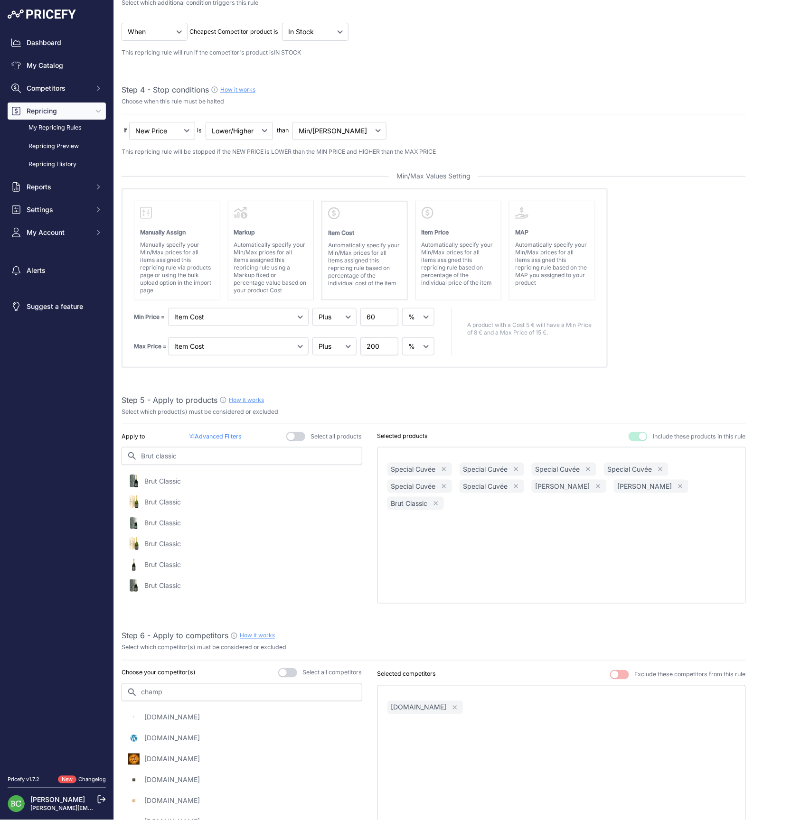
click at [164, 561] on p "Brut Classic" at bounding box center [162, 564] width 37 height 9
click at [163, 539] on p "Brut Classic" at bounding box center [162, 543] width 37 height 9
click at [162, 522] on p "Brut Classic" at bounding box center [162, 522] width 37 height 9
click at [160, 500] on p "Brut Classic" at bounding box center [162, 501] width 37 height 9
click at [162, 479] on p "Brut Classic" at bounding box center [162, 481] width 37 height 9
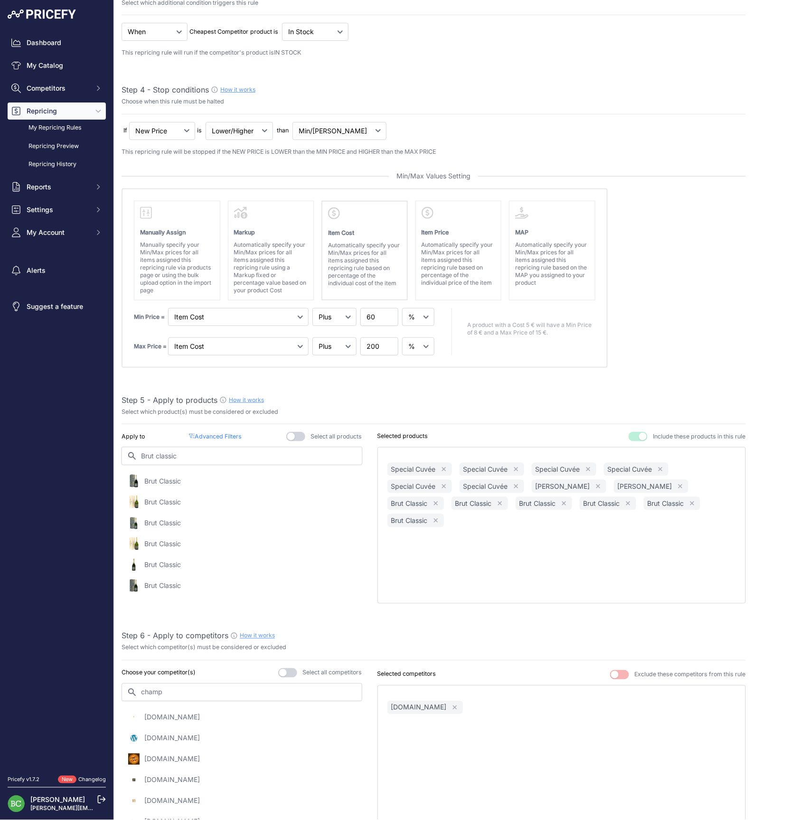
drag, startPoint x: 192, startPoint y: 454, endPoint x: 94, endPoint y: 452, distance: 98.3
click at [94, 452] on div "Dashboard My Catalog Competitors Competitors Monitored URLs MAP infringements R…" at bounding box center [405, 410] width 810 height 820
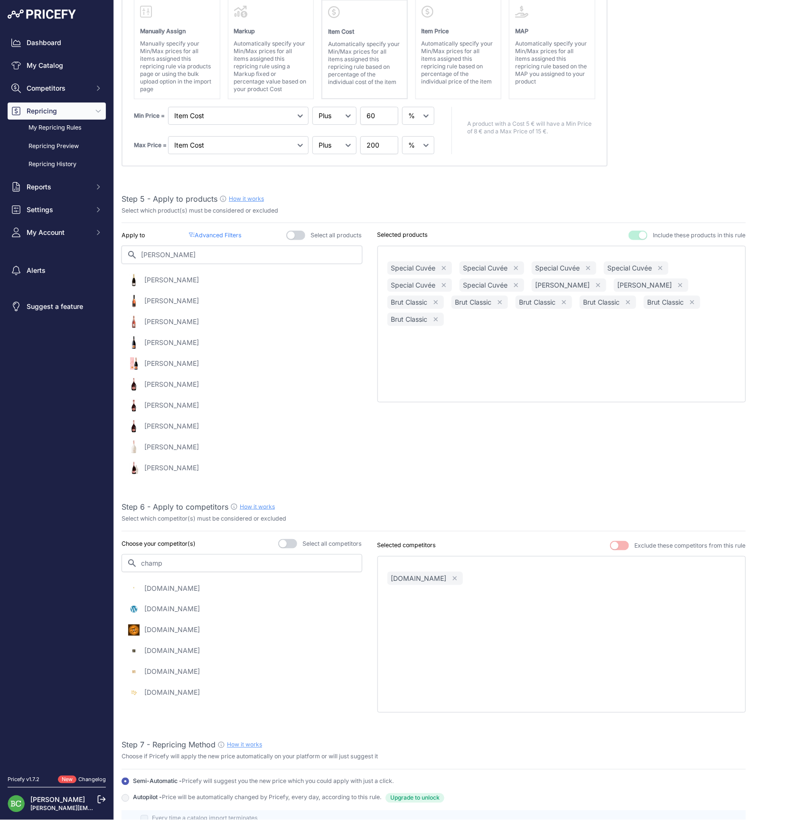
scroll to position [456, 0]
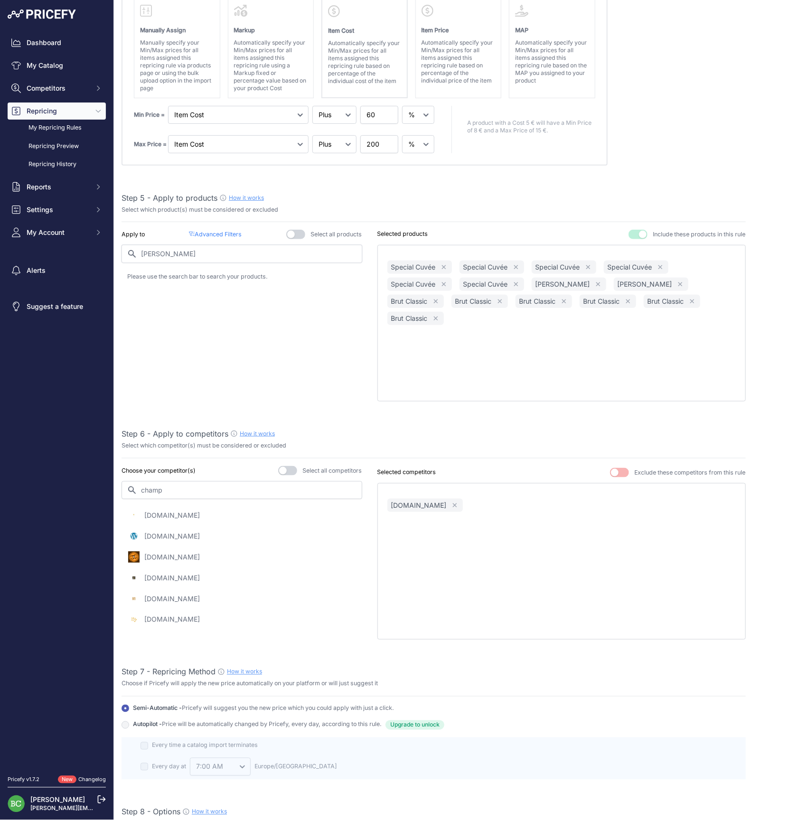
type input "[PERSON_NAME]"
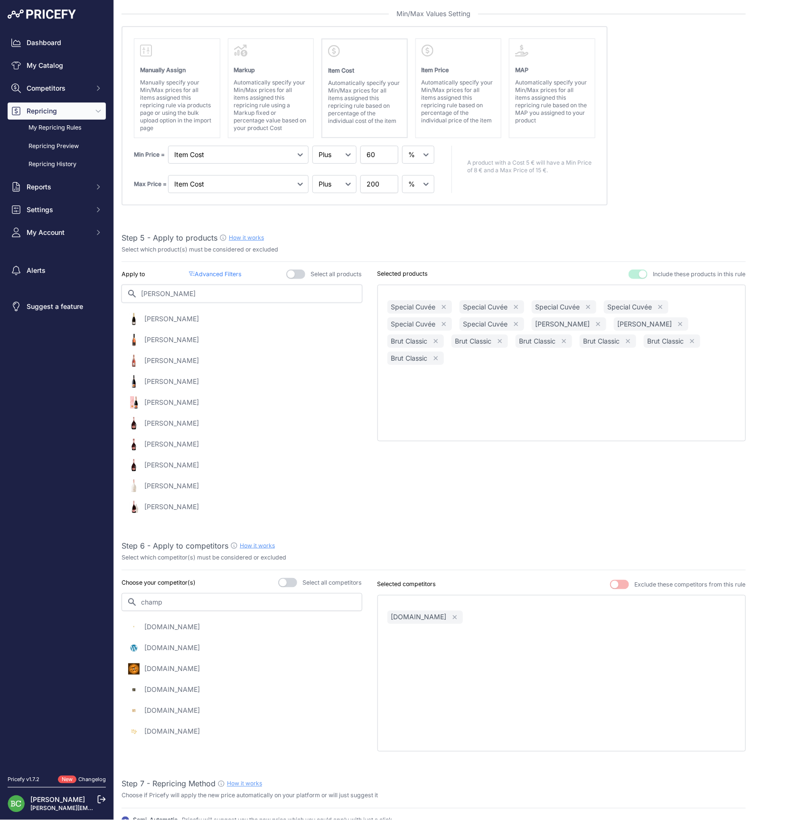
scroll to position [411, 0]
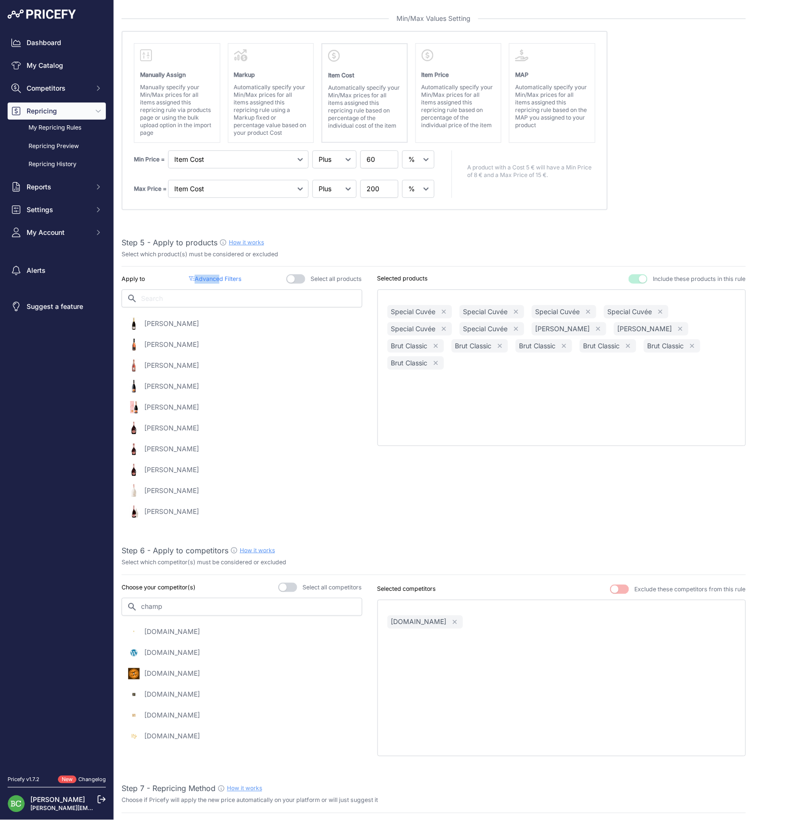
click at [216, 275] on p "Advanced Filters ( false )" at bounding box center [215, 279] width 53 height 9
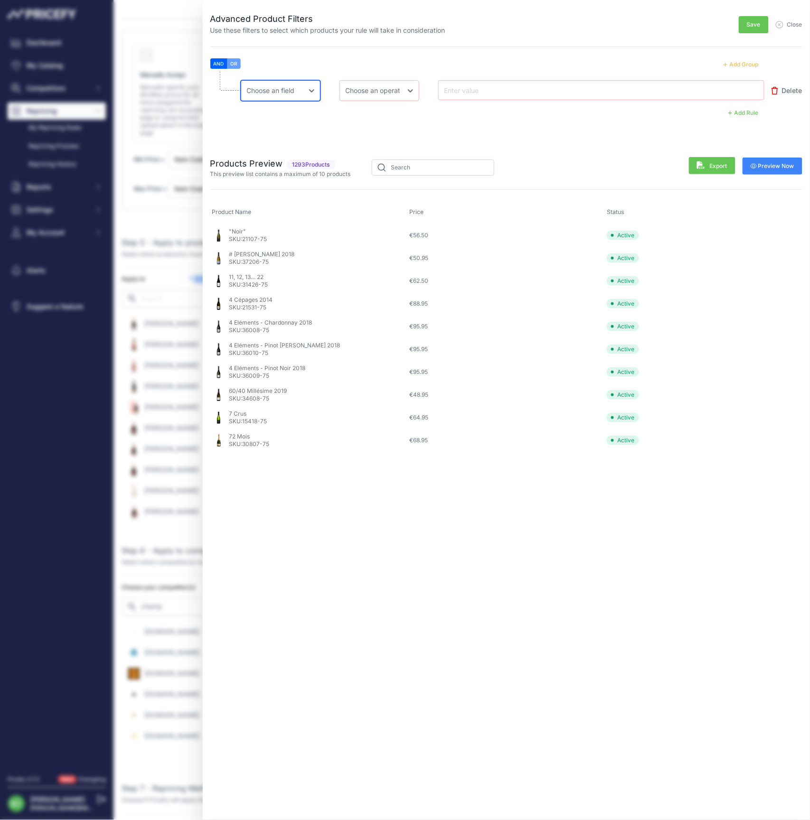
select select "mp.sku"
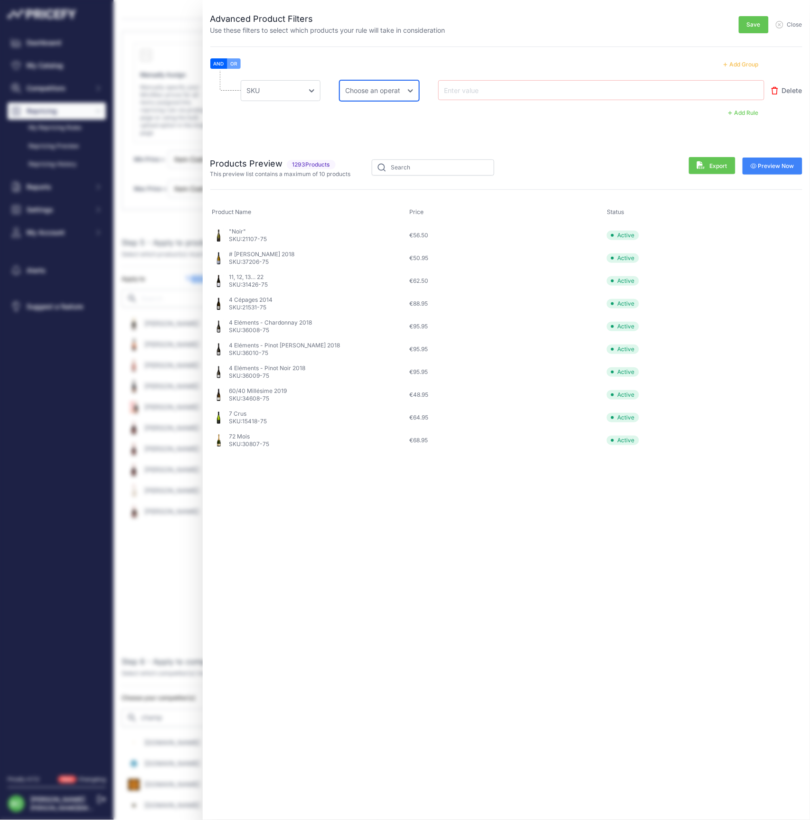
select select "equal"
click at [490, 95] on input "text" at bounding box center [480, 89] width 76 height 11
paste input "106021-37"
type input "106021-37"
click at [237, 63] on button "OR" at bounding box center [233, 63] width 13 height 10
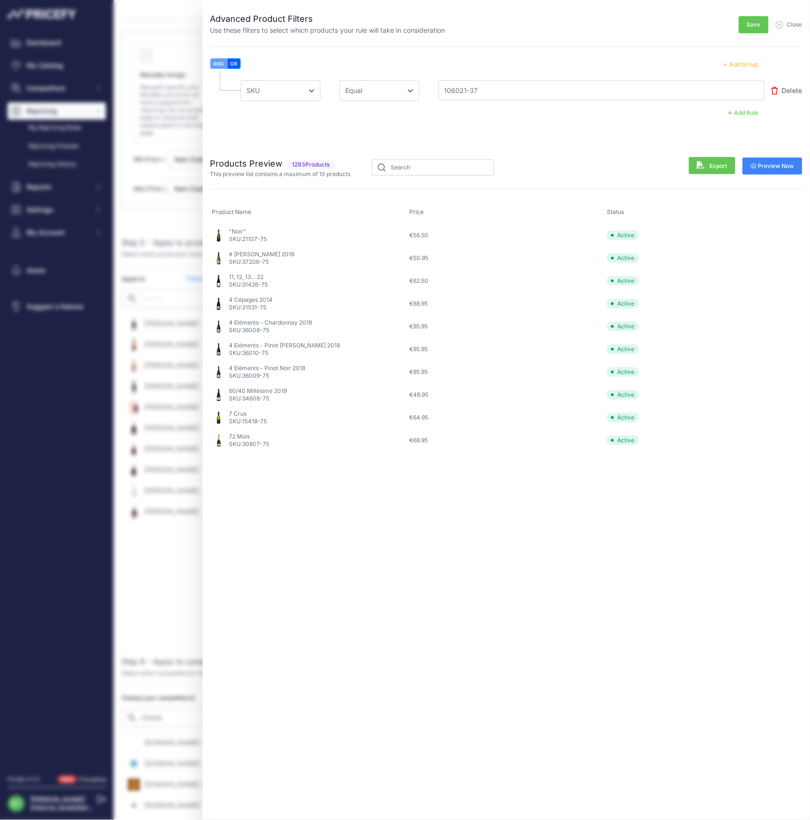
click at [746, 61] on button "Add Group" at bounding box center [741, 64] width 47 height 12
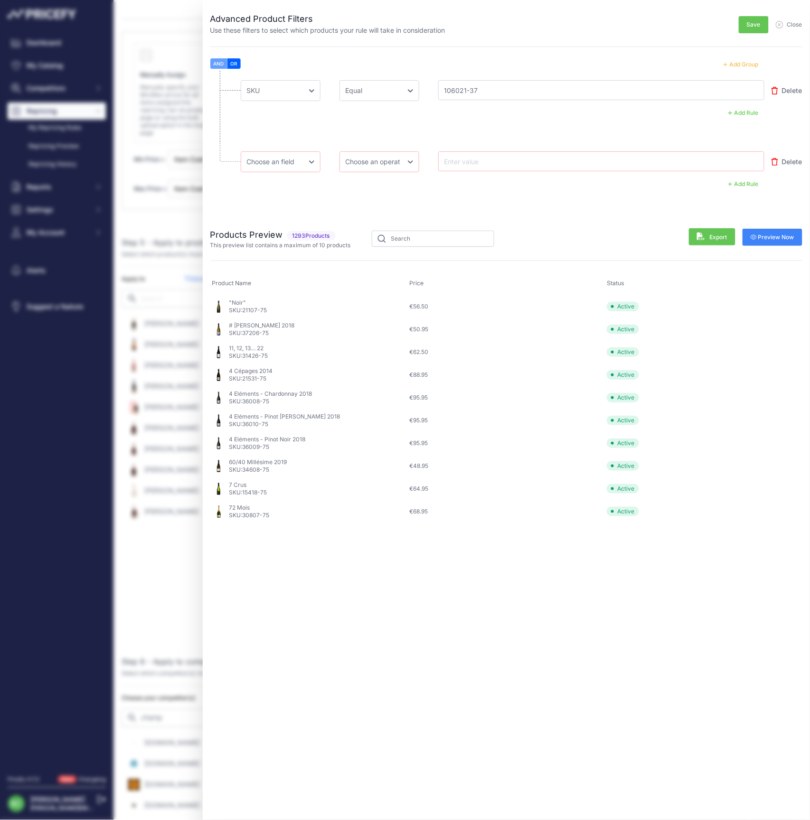
click at [745, 63] on button "Add Group" at bounding box center [741, 64] width 47 height 12
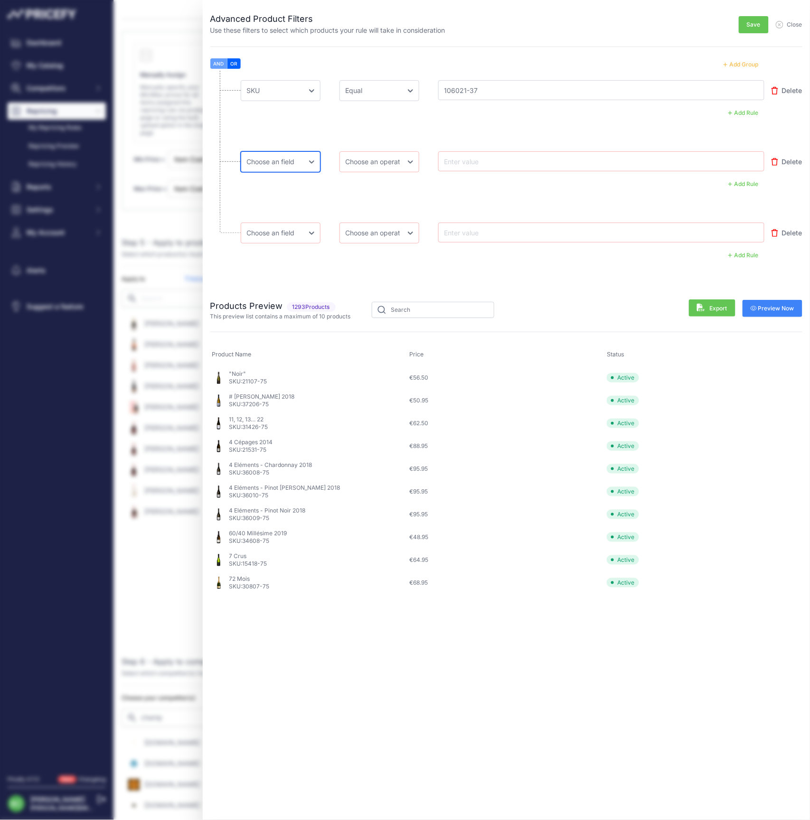
select select "mp.sku"
click at [485, 160] on input "text" at bounding box center [480, 161] width 76 height 11
paste input "10602-37"
type input "10602-37"
click at [481, 231] on input "text" at bounding box center [480, 232] width 76 height 11
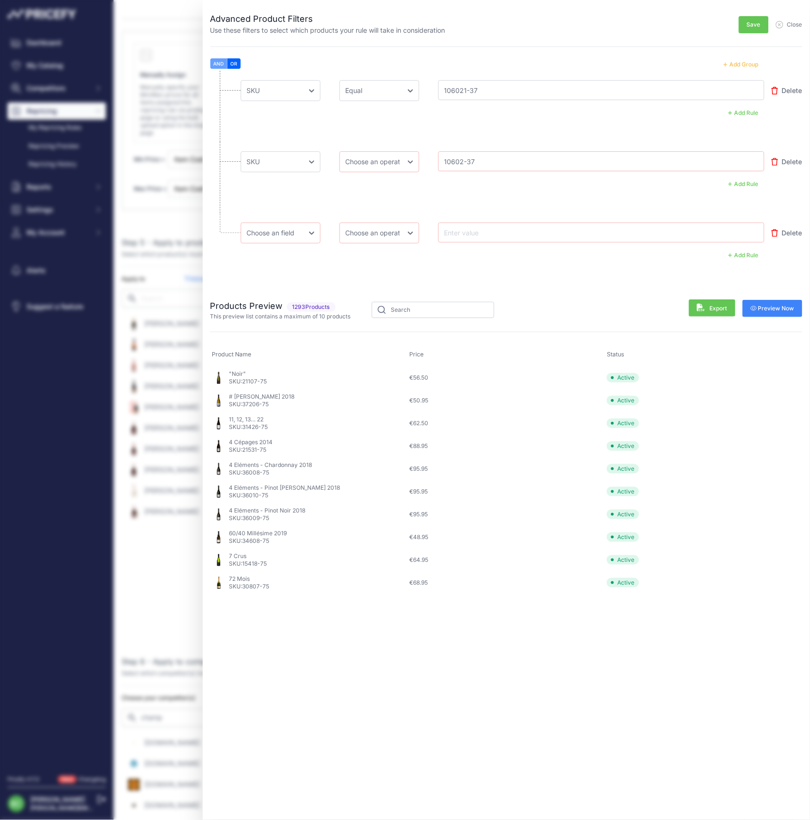
paste input "10602-75"
type input "10602-75"
click at [747, 63] on button "Add Group" at bounding box center [741, 64] width 47 height 12
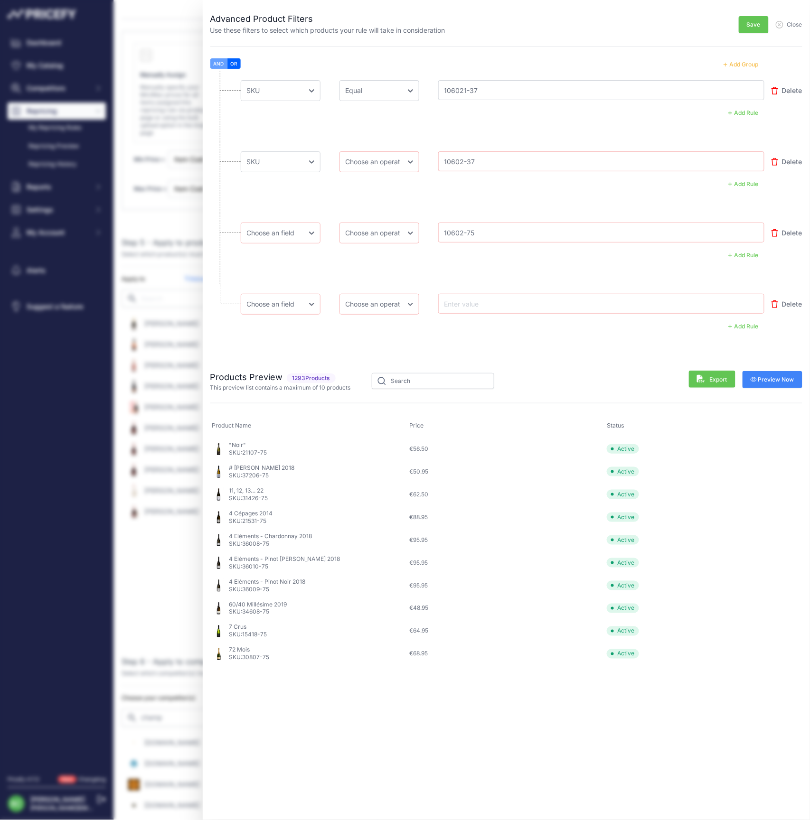
click at [479, 302] on input "text" at bounding box center [480, 303] width 76 height 11
paste input "10602-150"
type input "10602-150"
select select "mp.sku"
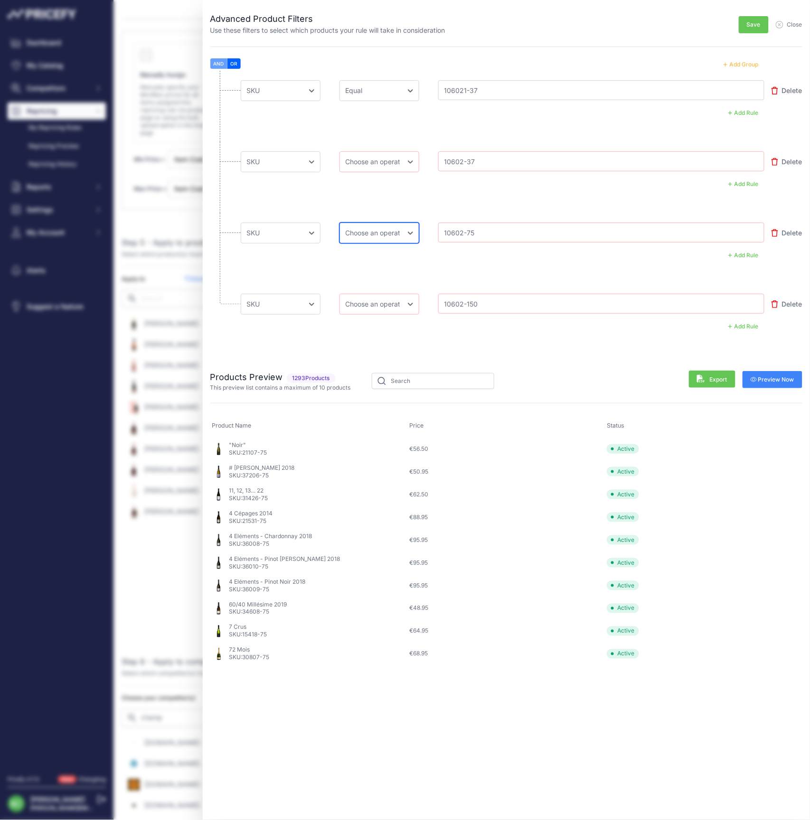
select select "equal"
click at [773, 378] on span "Preview Now" at bounding box center [773, 380] width 44 height 8
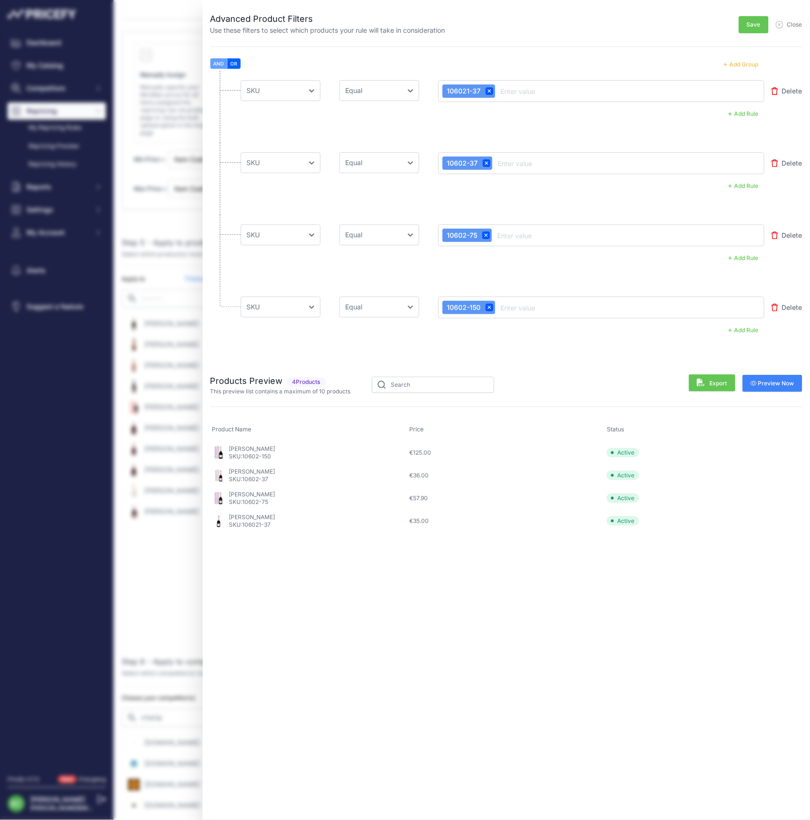
click at [754, 27] on span "Save" at bounding box center [754, 25] width 14 height 8
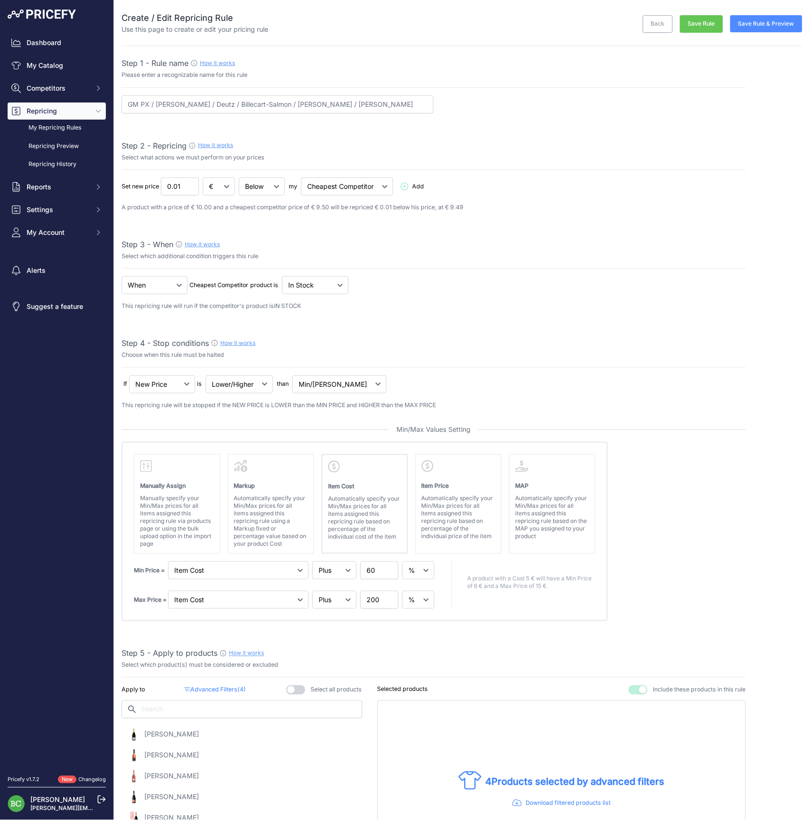
scroll to position [0, 0]
click at [703, 21] on button "Save Rule" at bounding box center [701, 24] width 43 height 18
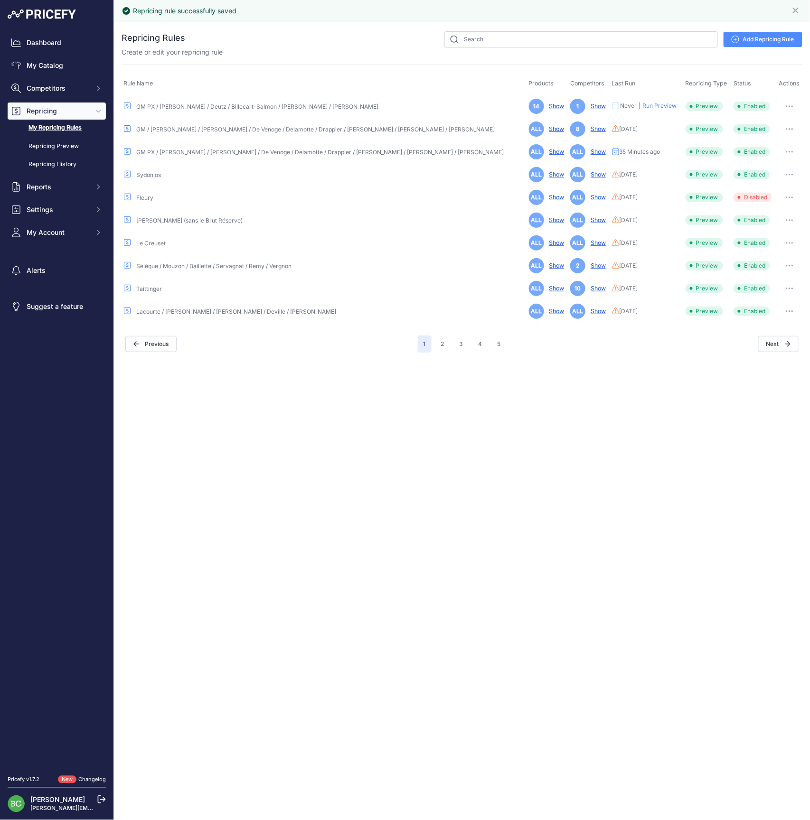
click at [793, 105] on button "button" at bounding box center [789, 106] width 19 height 13
click at [767, 124] on link "Edit" at bounding box center [770, 126] width 61 height 15
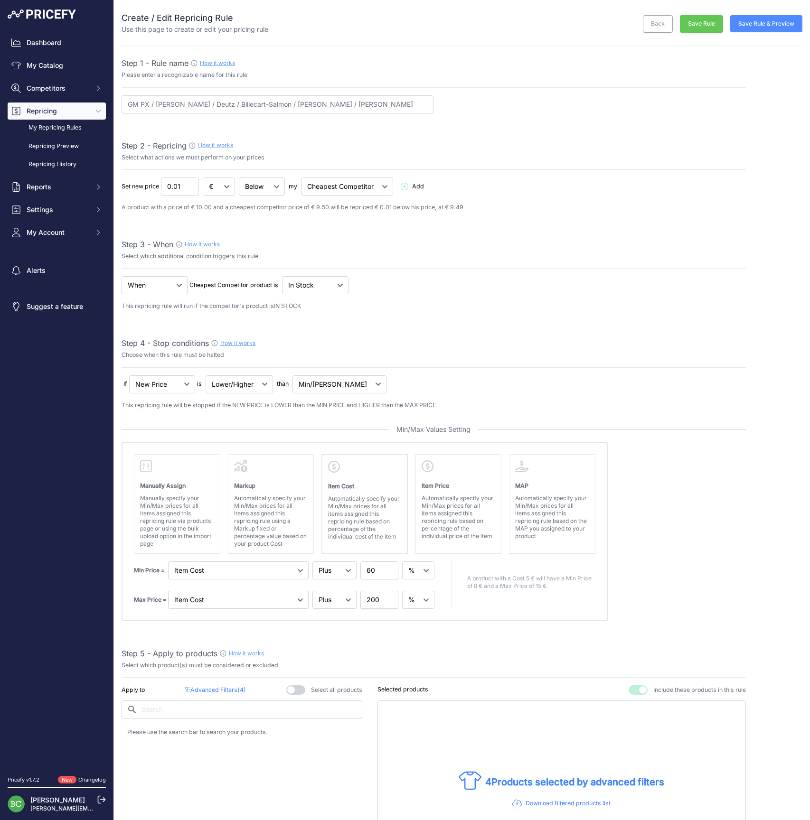
select select "percentage"
select select "7"
click at [767, 25] on button "Save Rule & Preview" at bounding box center [766, 23] width 72 height 17
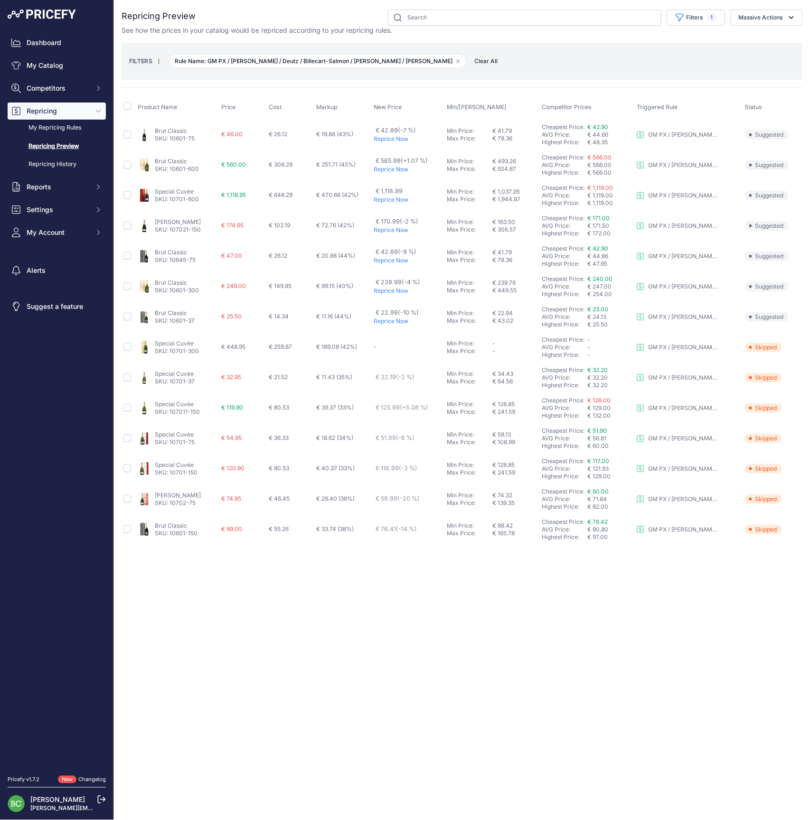
click at [173, 190] on link "Special Cuvée" at bounding box center [174, 191] width 39 height 7
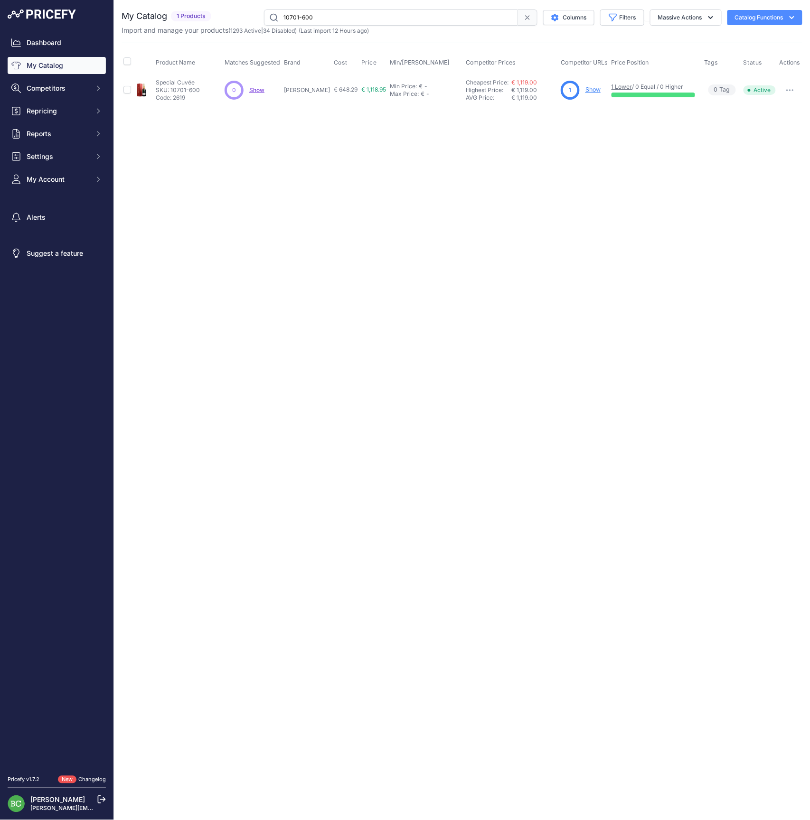
click at [591, 90] on link "Show" at bounding box center [592, 89] width 15 height 7
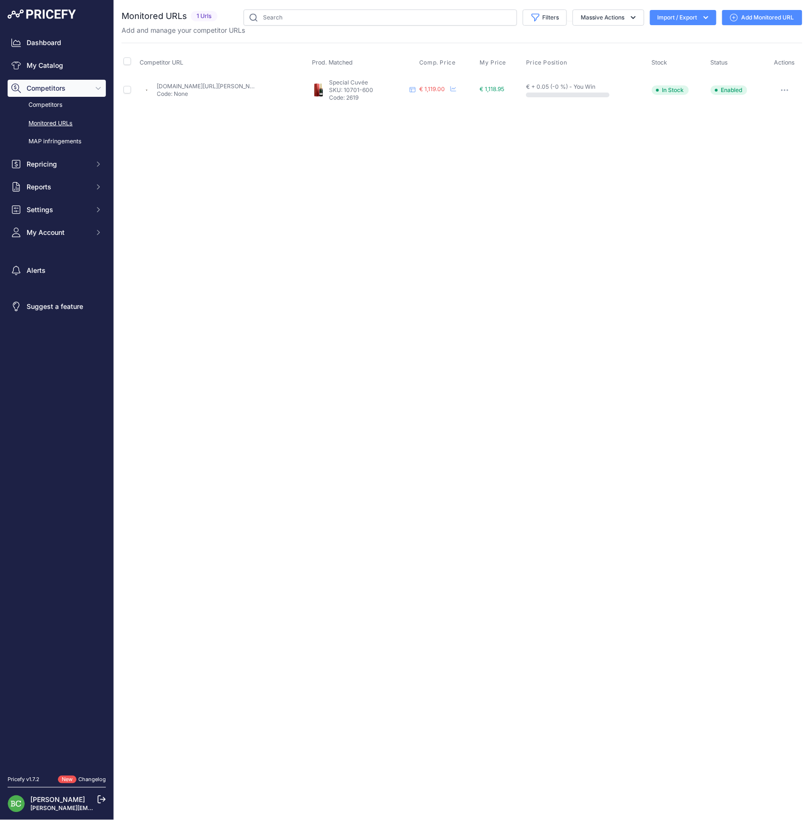
click at [192, 88] on link "enviedechamp.com/fr/champagne-bollinger/93-special-cuvee-brut-mathusalem.html?s…" at bounding box center [210, 86] width 107 height 7
click at [50, 173] on button "Repricing" at bounding box center [57, 164] width 98 height 17
click at [52, 189] on link "My Repricing Rules" at bounding box center [57, 181] width 98 height 17
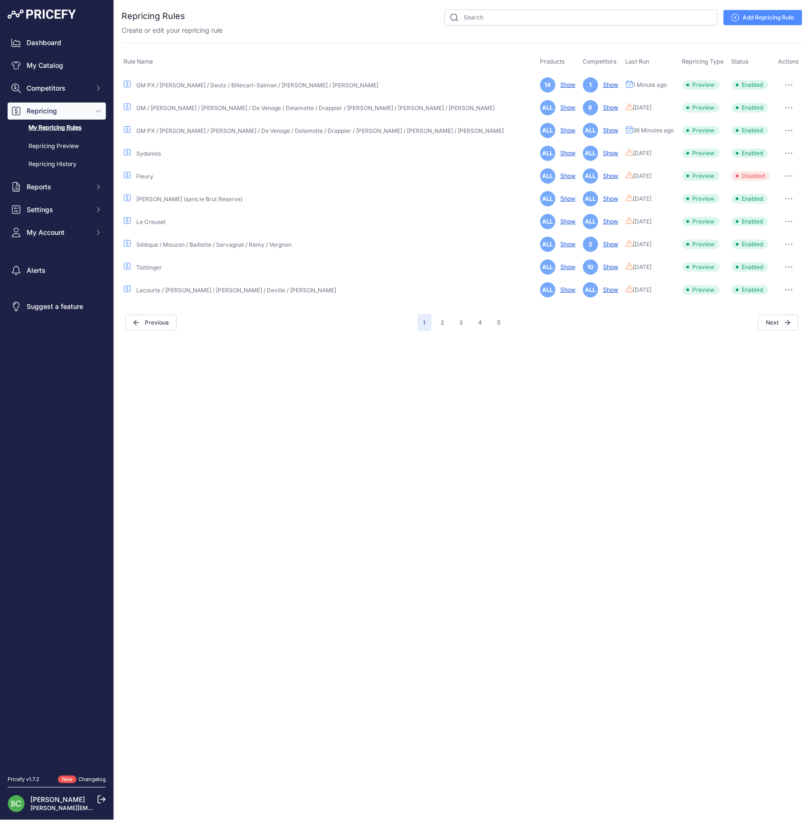
click at [785, 84] on icon "button" at bounding box center [789, 85] width 8 height 2
click at [768, 103] on link "Edit" at bounding box center [770, 104] width 61 height 15
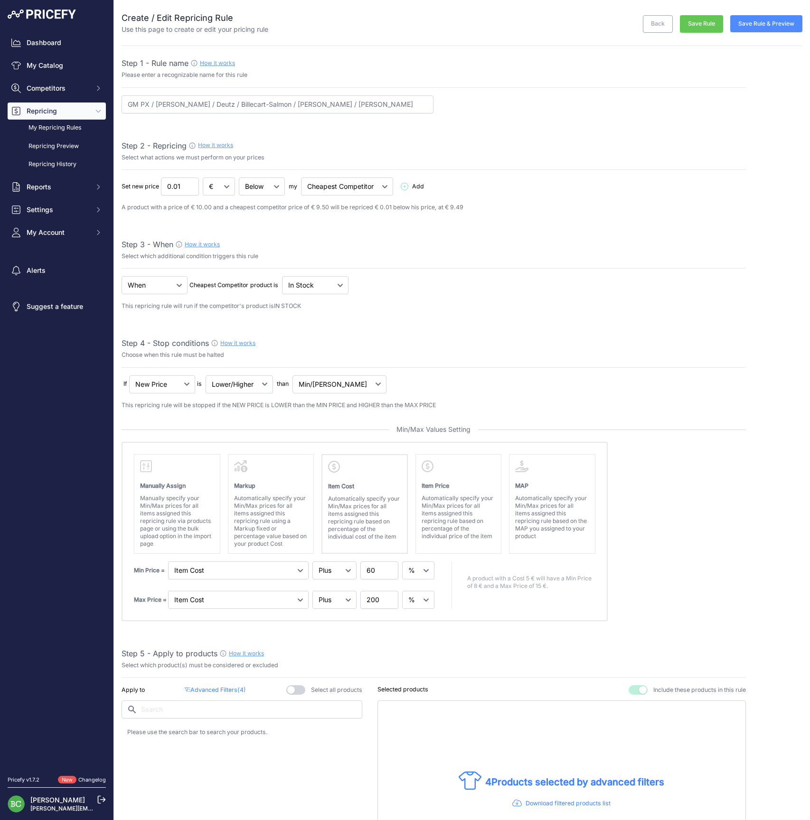
select select "percentage"
select select "7"
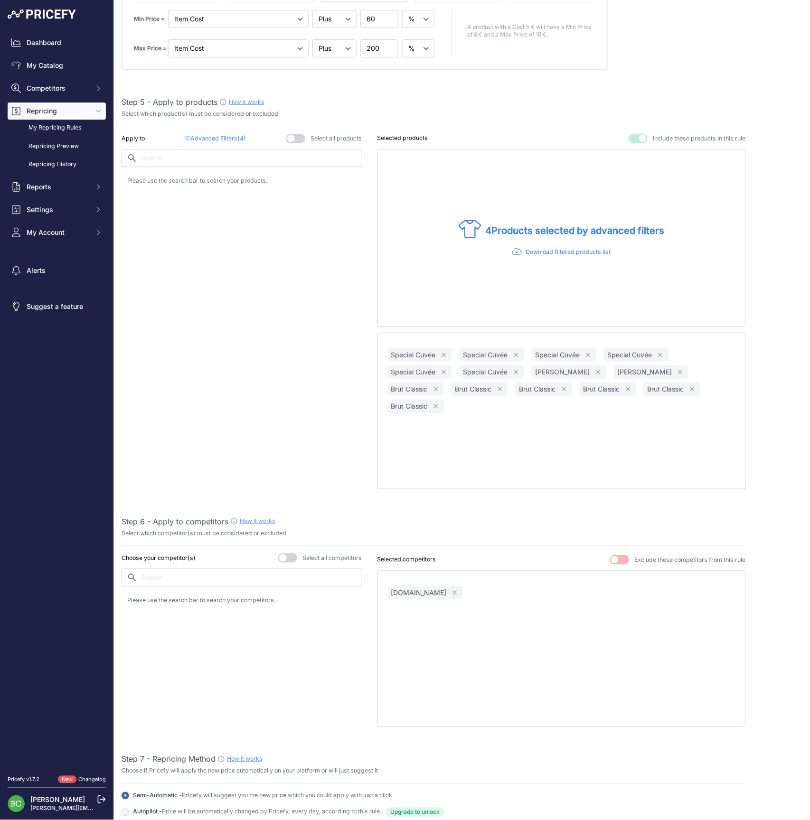
scroll to position [551, 0]
click at [563, 249] on p "Download filtered products list" at bounding box center [567, 253] width 85 height 9
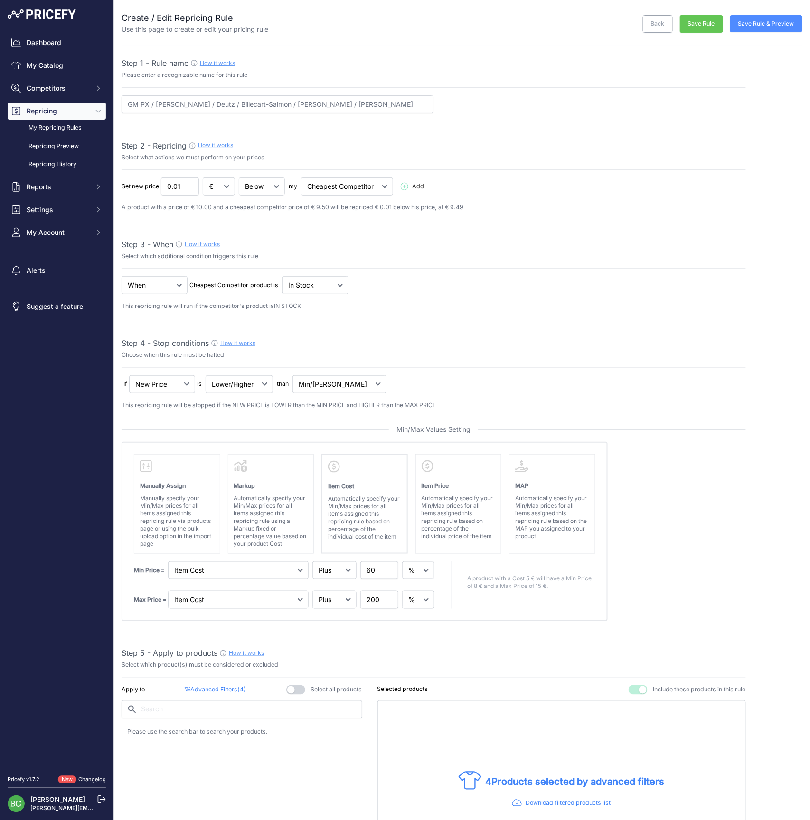
scroll to position [0, 0]
click at [48, 136] on link "My Repricing Rules" at bounding box center [57, 128] width 98 height 17
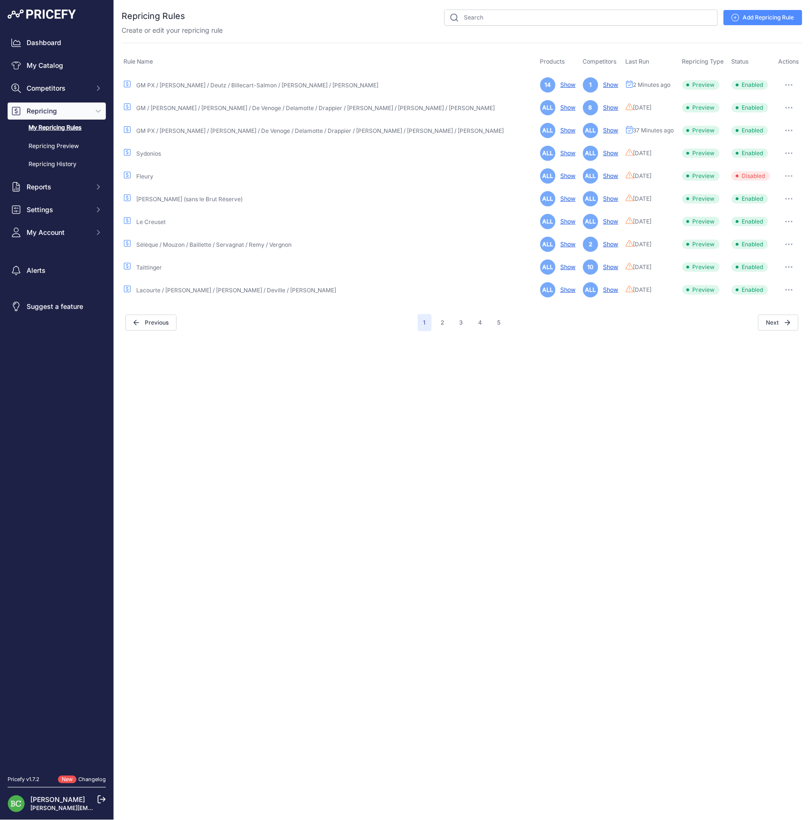
click at [557, 84] on link "Show" at bounding box center [566, 84] width 19 height 7
click at [787, 84] on icon "button" at bounding box center [789, 85] width 8 height 2
click at [771, 107] on link "Edit" at bounding box center [770, 104] width 61 height 15
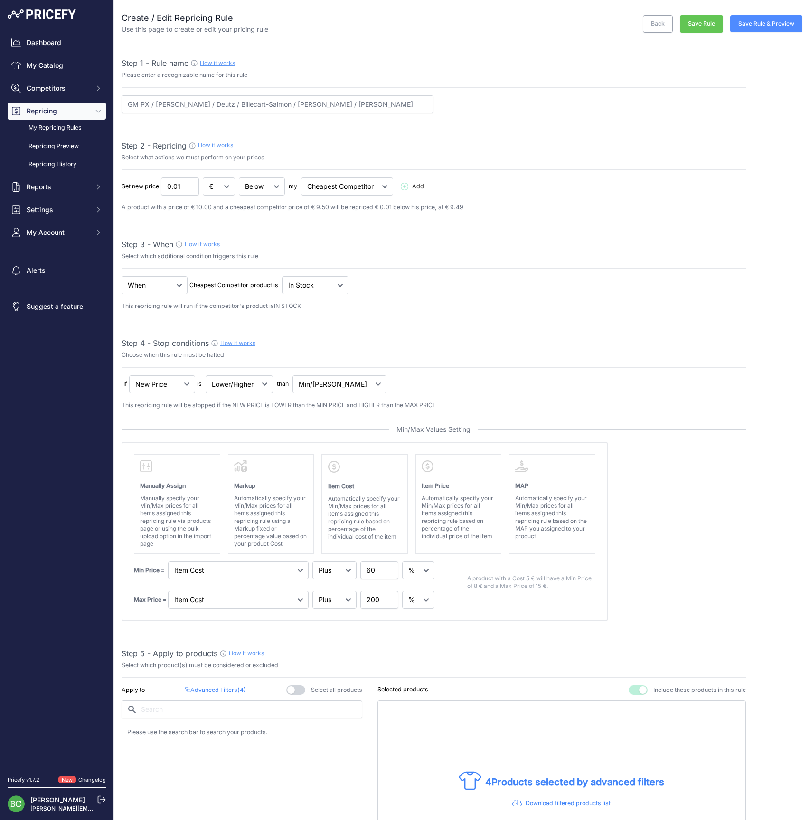
select select "percentage"
select select "7"
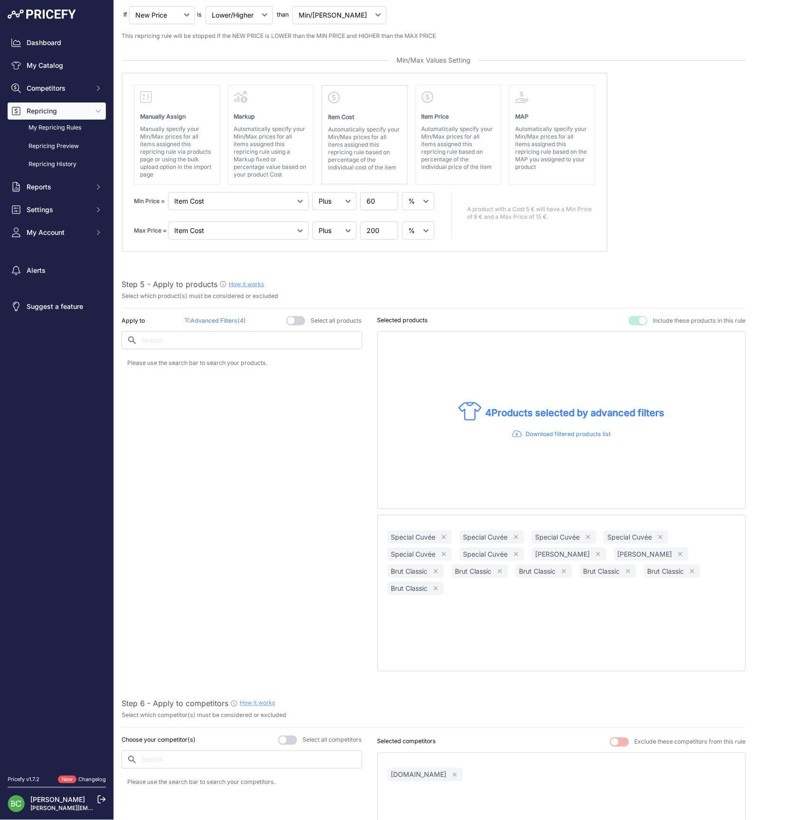
scroll to position [377, 0]
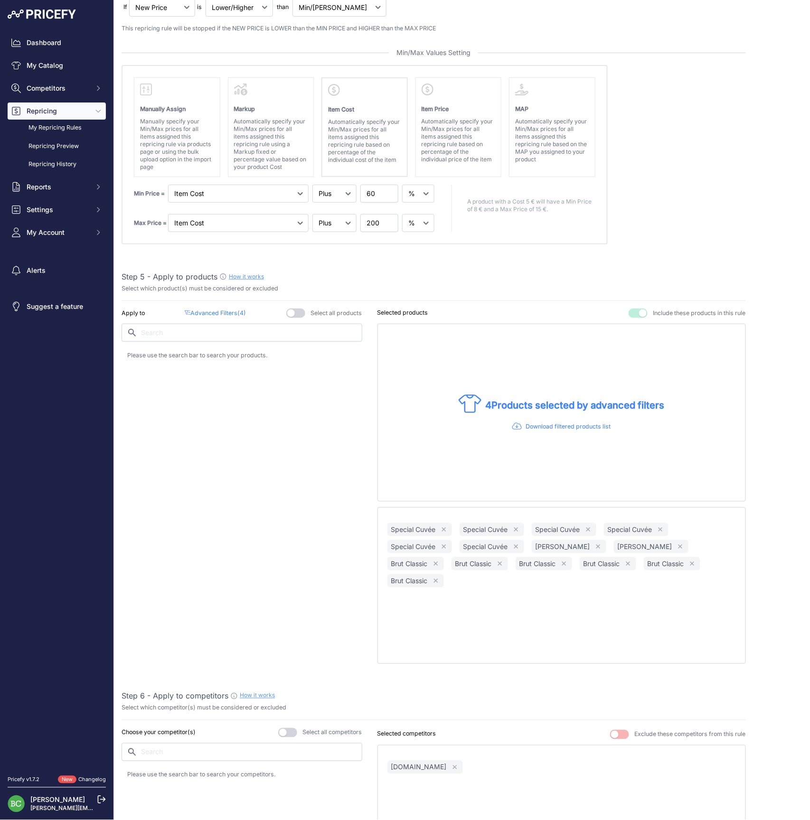
click at [214, 311] on p "Advanced Filters ( 4 )" at bounding box center [215, 313] width 61 height 9
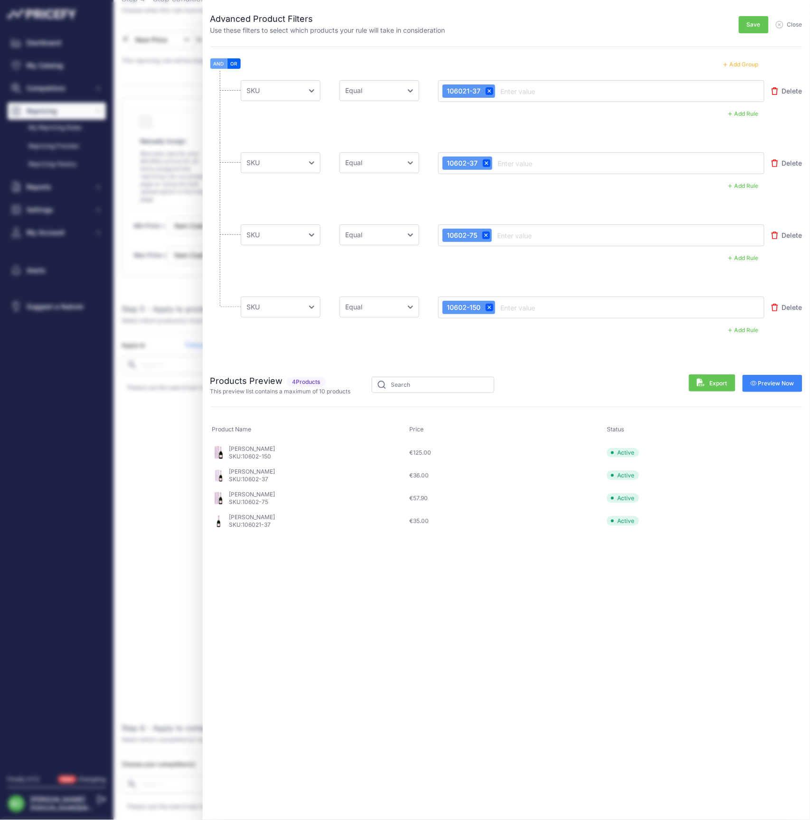
scroll to position [346, 0]
click at [221, 62] on button "AND" at bounding box center [218, 63] width 17 height 10
click at [238, 63] on button "OR" at bounding box center [233, 63] width 13 height 10
click at [755, 21] on span "Save" at bounding box center [754, 25] width 14 height 8
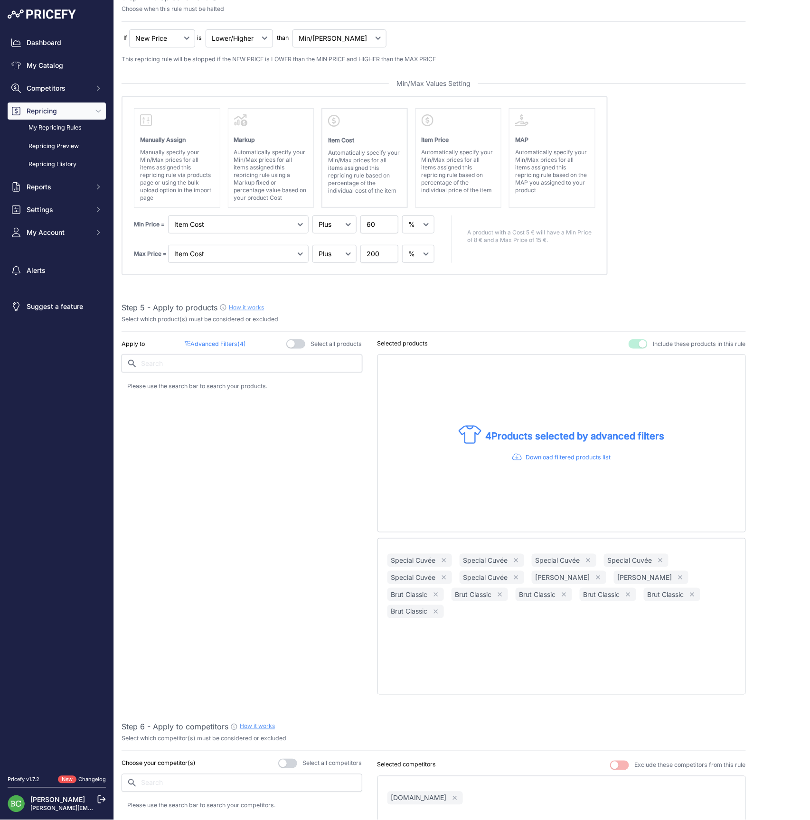
click at [219, 358] on input "text" at bounding box center [242, 364] width 241 height 18
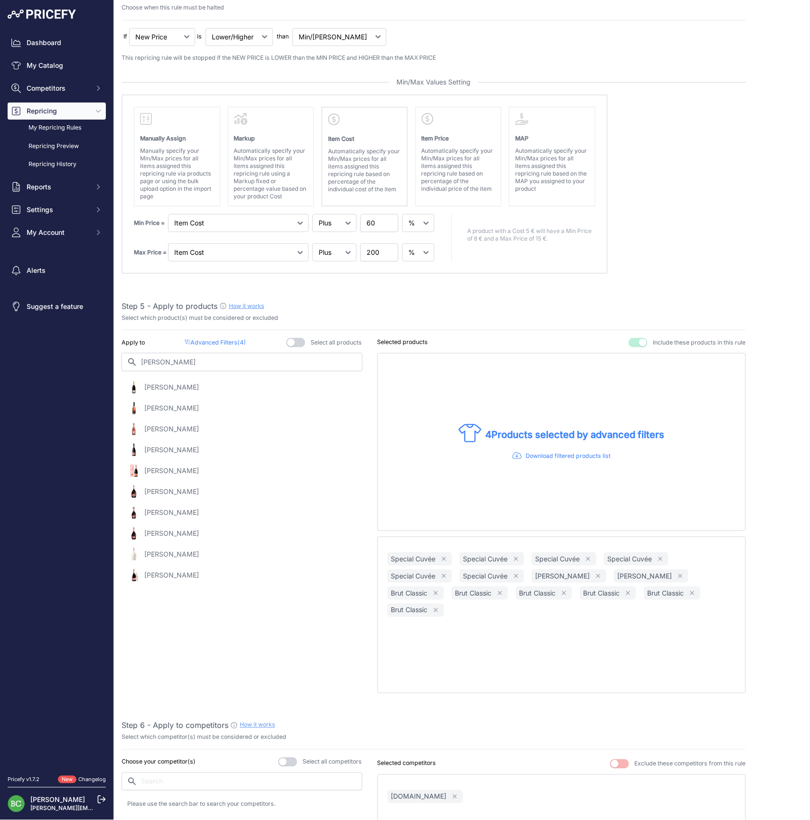
scroll to position [340, 0]
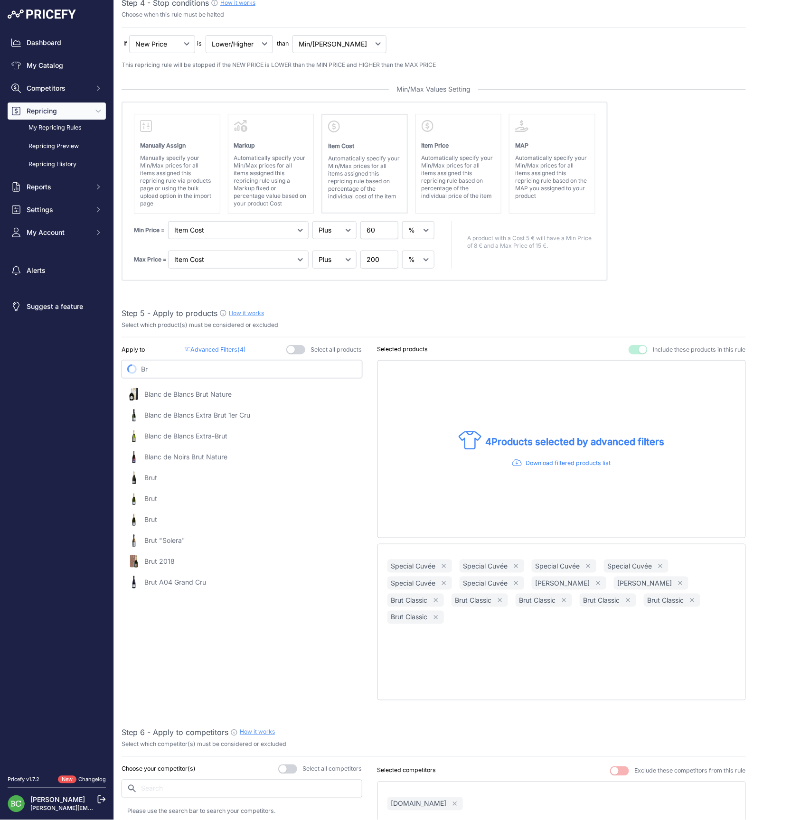
type input "B"
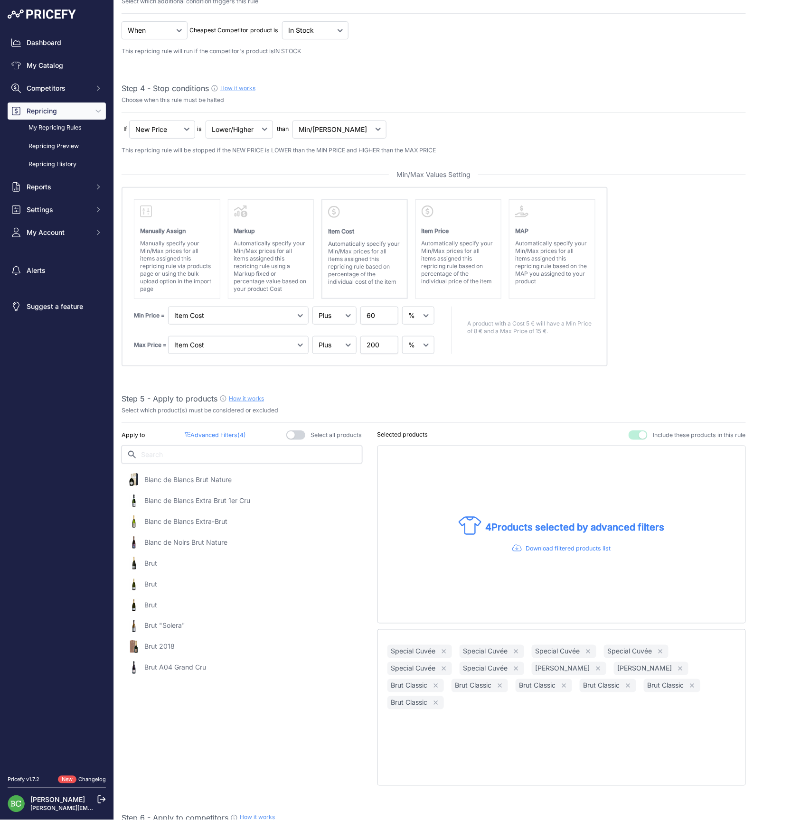
scroll to position [275, 0]
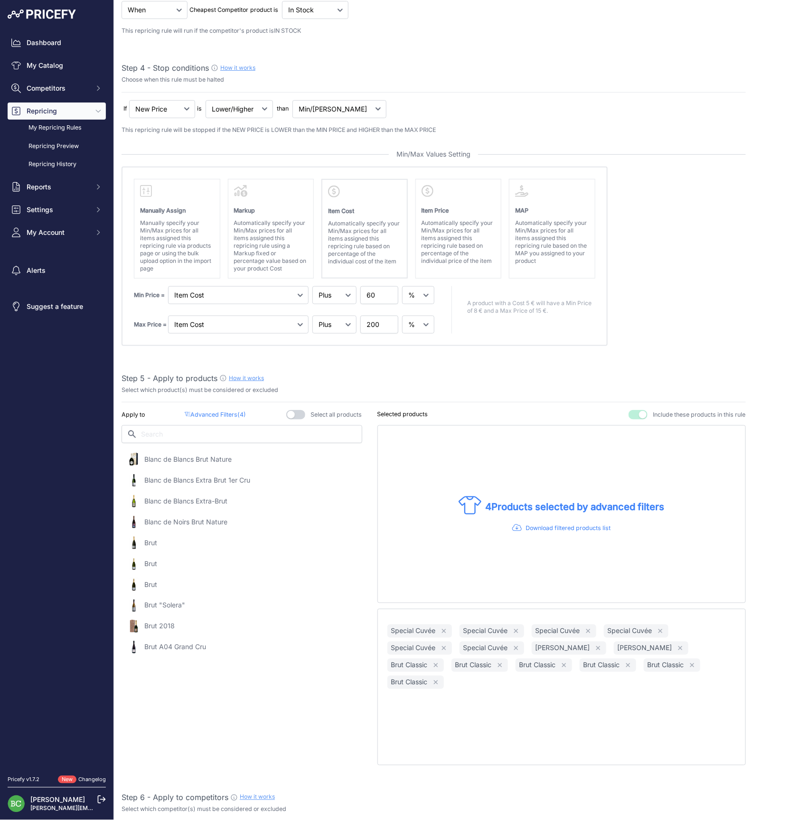
drag, startPoint x: 217, startPoint y: 411, endPoint x: 240, endPoint y: 385, distance: 34.7
click at [217, 411] on p "Advanced Filters ( 4 )" at bounding box center [215, 415] width 61 height 9
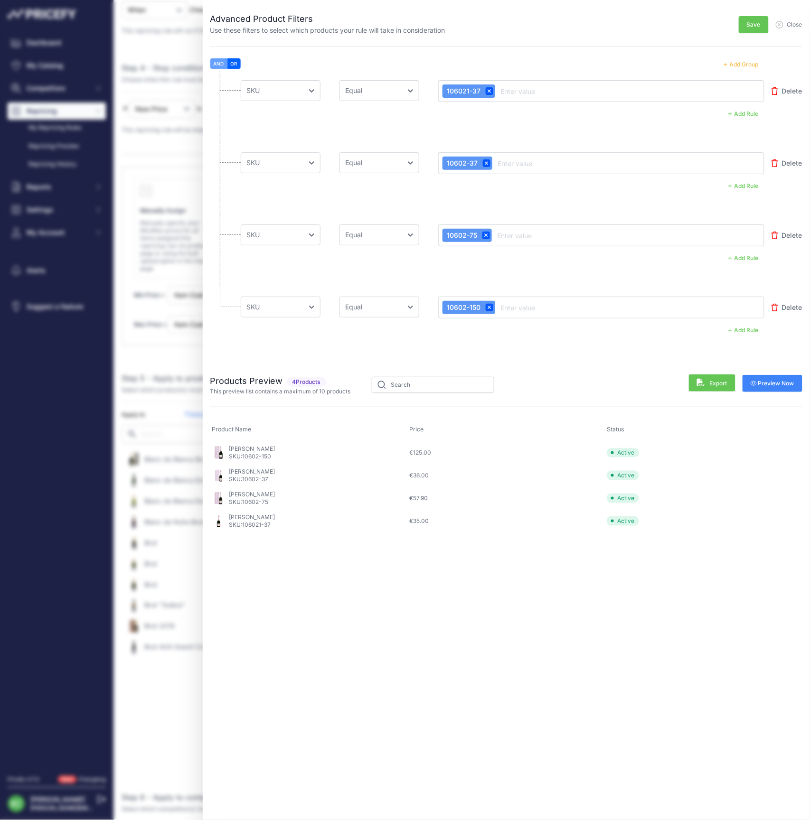
click at [746, 63] on button "Add Group" at bounding box center [741, 64] width 47 height 12
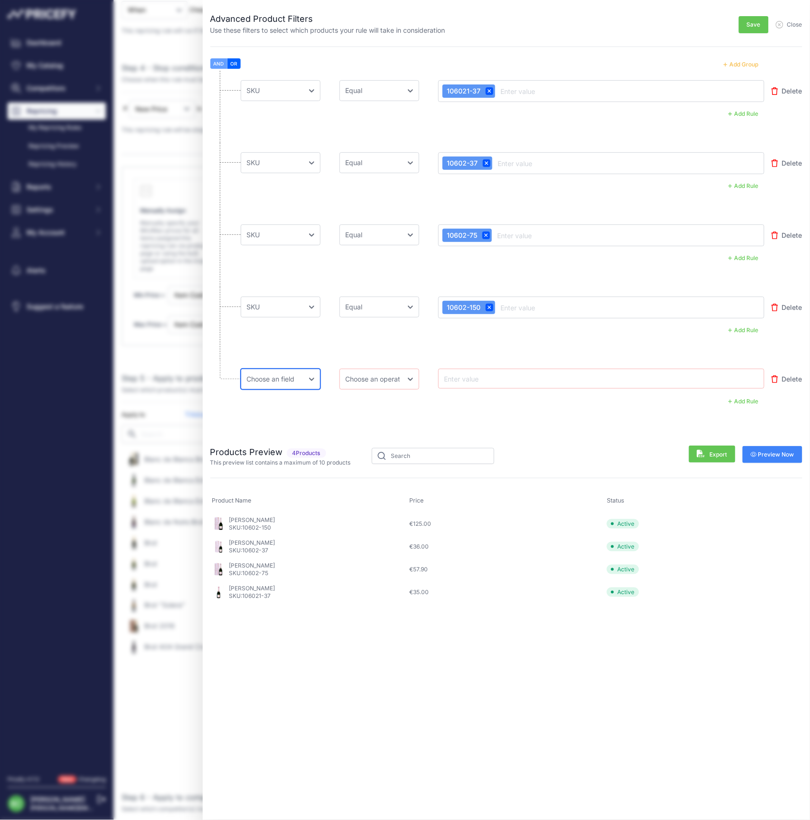
select select "mp.brand"
select select "equal"
click at [461, 383] on input "text" at bounding box center [480, 378] width 76 height 11
type input "Deutz"
drag, startPoint x: 777, startPoint y: 454, endPoint x: 637, endPoint y: 426, distance: 142.3
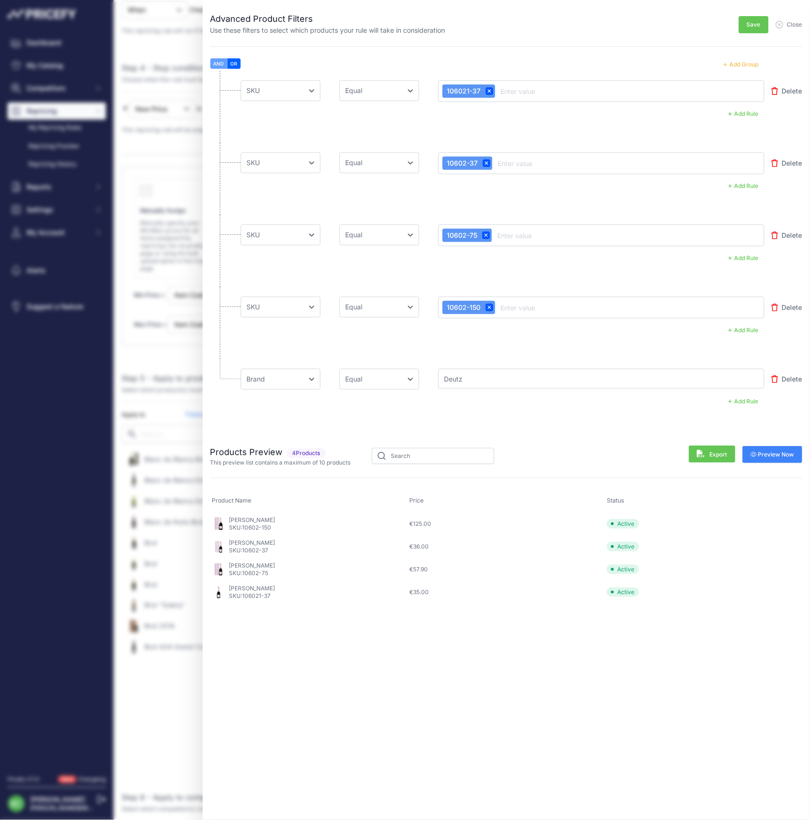
click at [777, 454] on span "Preview Now" at bounding box center [773, 455] width 44 height 8
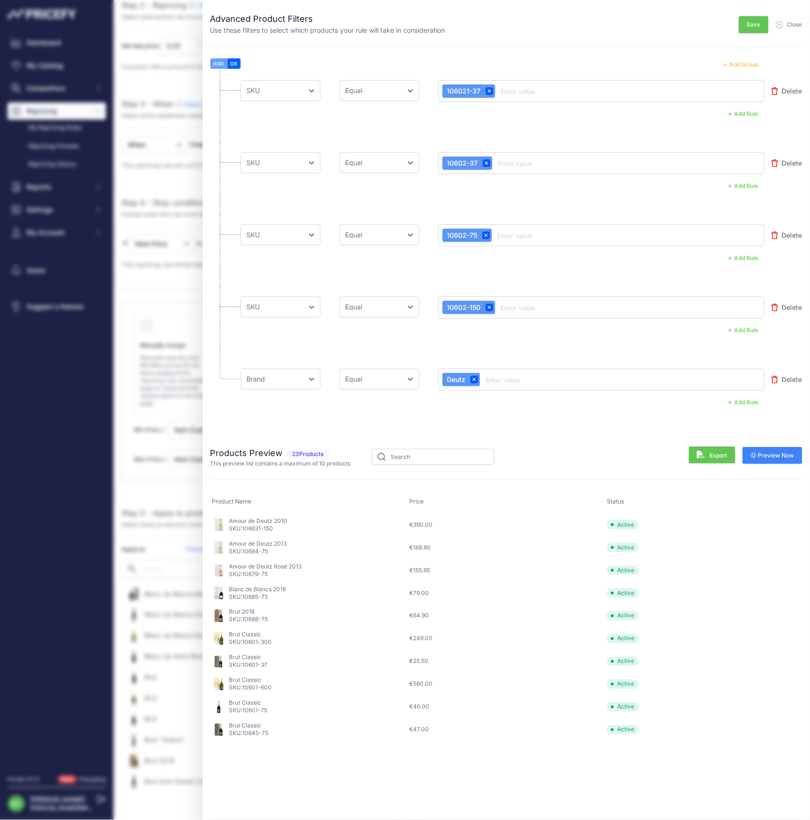
scroll to position [131, 0]
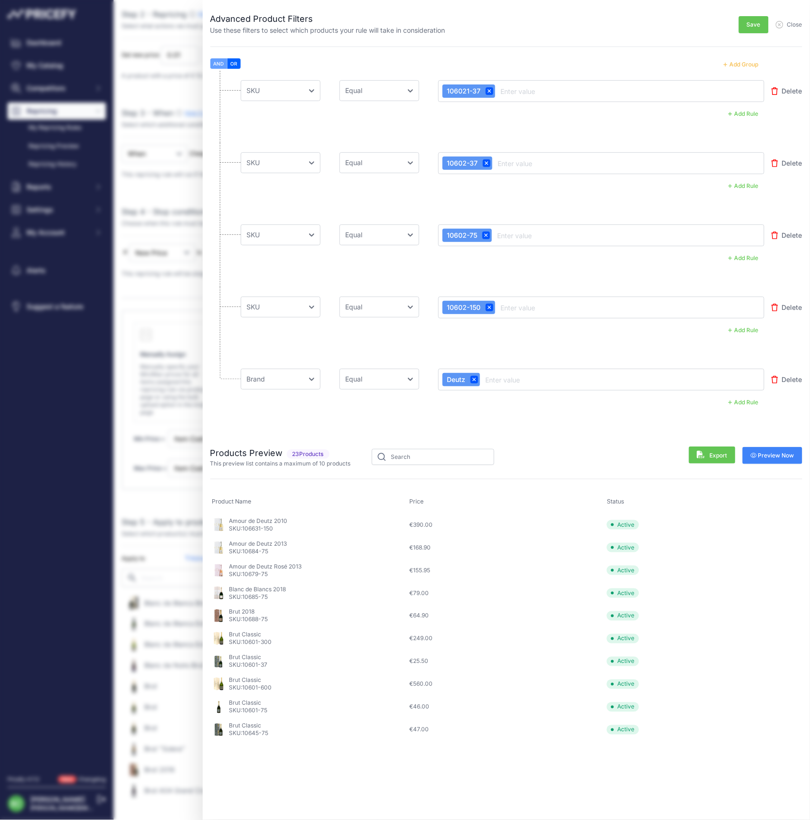
click at [756, 25] on span "Save" at bounding box center [754, 25] width 14 height 8
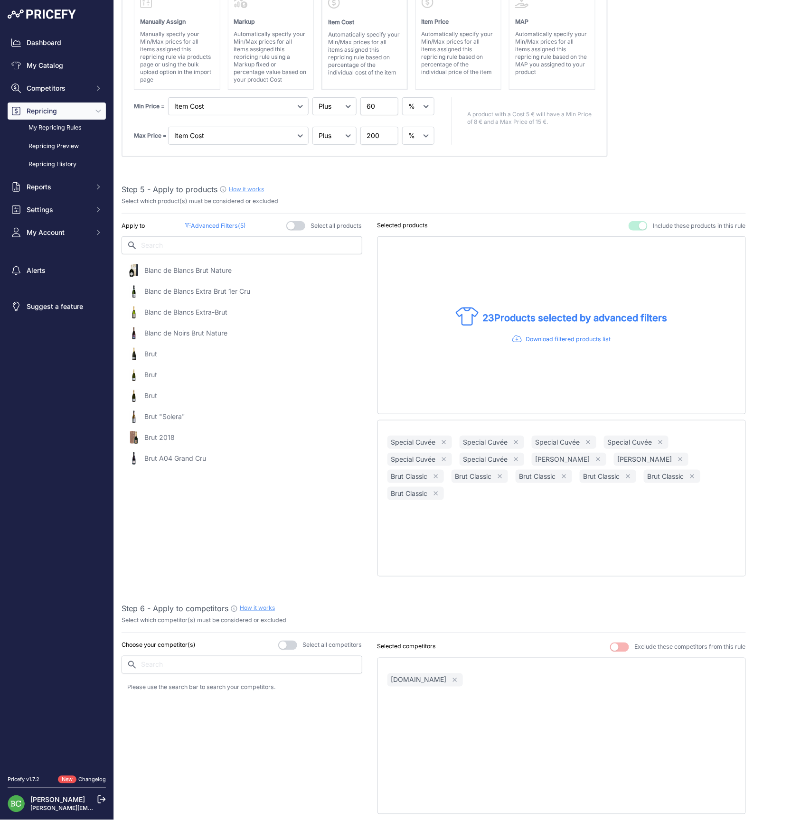
scroll to position [487, 0]
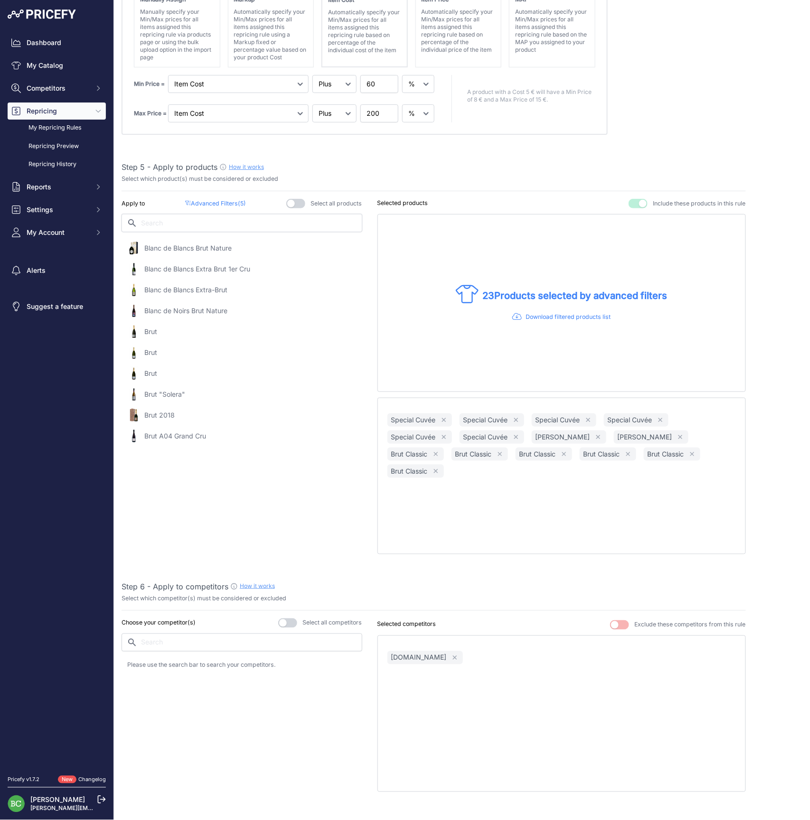
click at [168, 222] on input "text" at bounding box center [242, 223] width 241 height 18
type input "brut rosé"
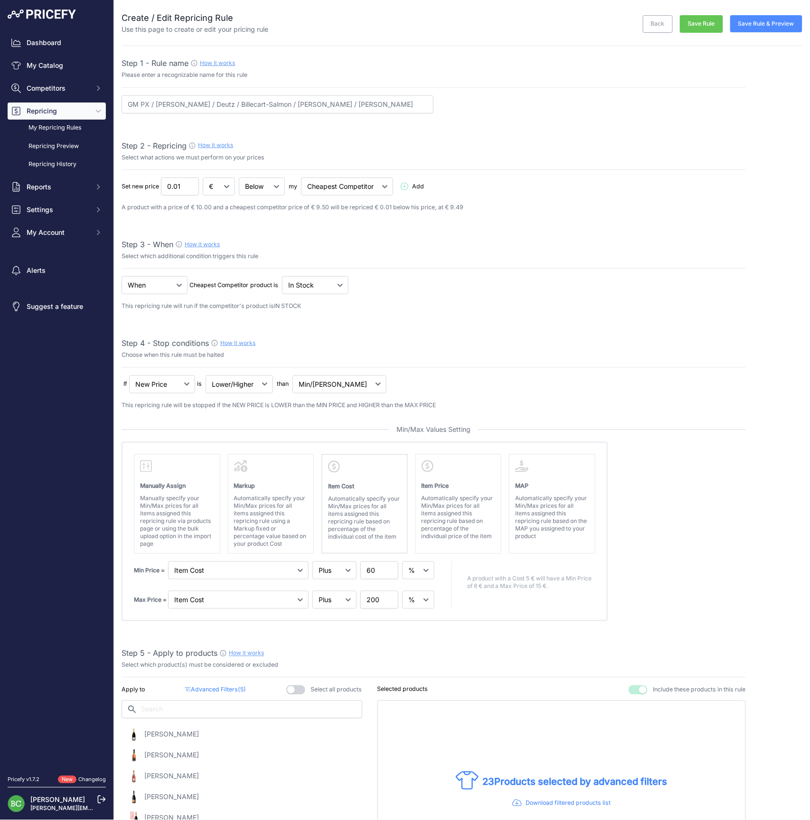
scroll to position [1, 0]
click at [713, 24] on button "Save Rule" at bounding box center [701, 23] width 43 height 18
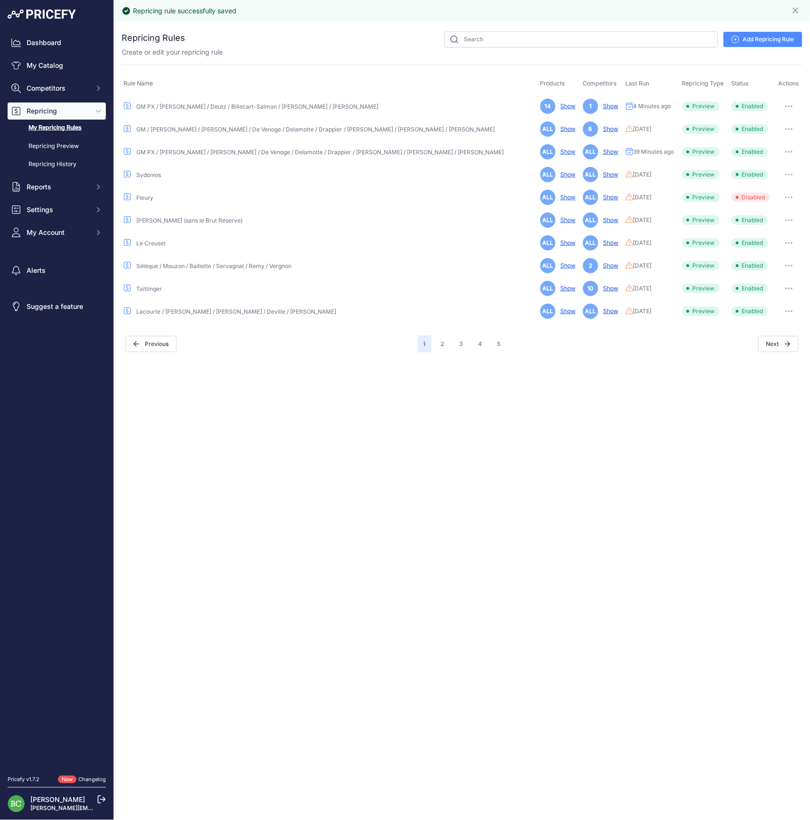
click at [600, 104] on link "Show" at bounding box center [609, 106] width 19 height 7
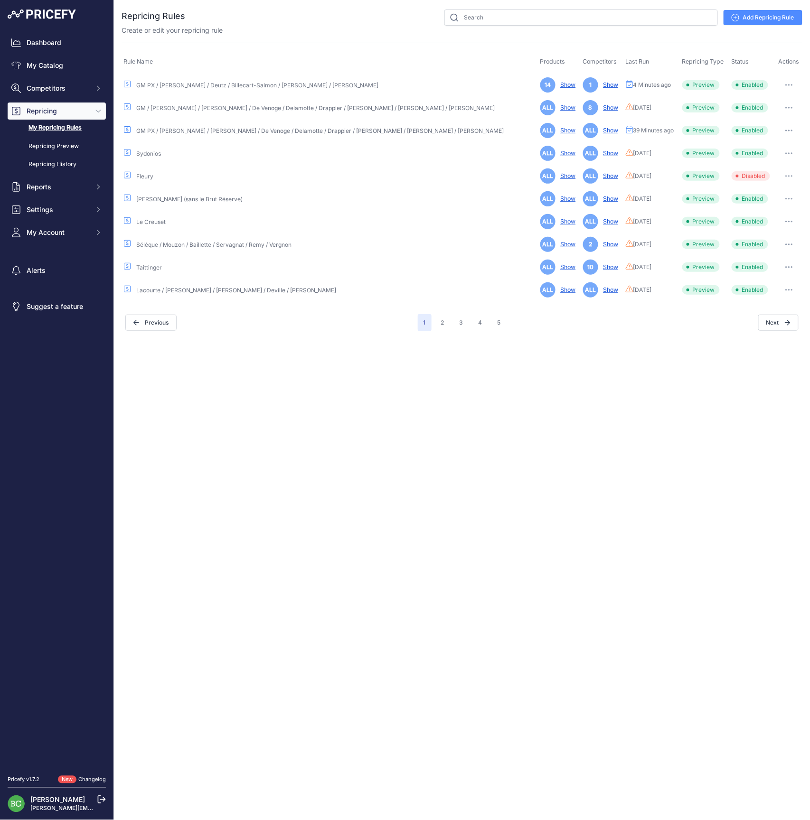
click at [785, 84] on icon "button" at bounding box center [789, 85] width 8 height 2
click at [778, 105] on link "Edit" at bounding box center [770, 104] width 61 height 15
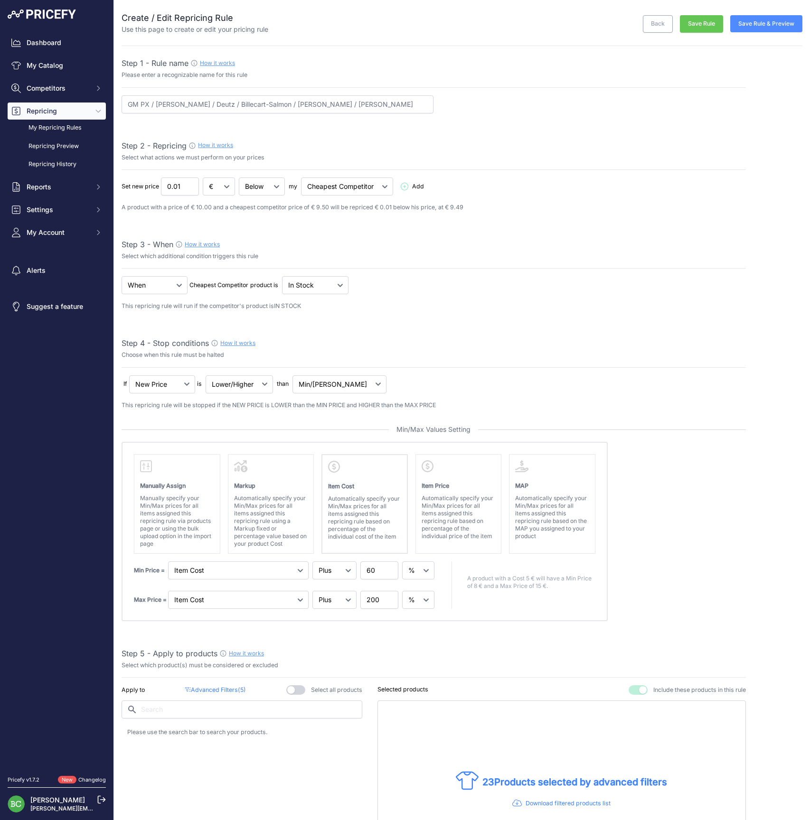
select select "percentage"
select select "7"
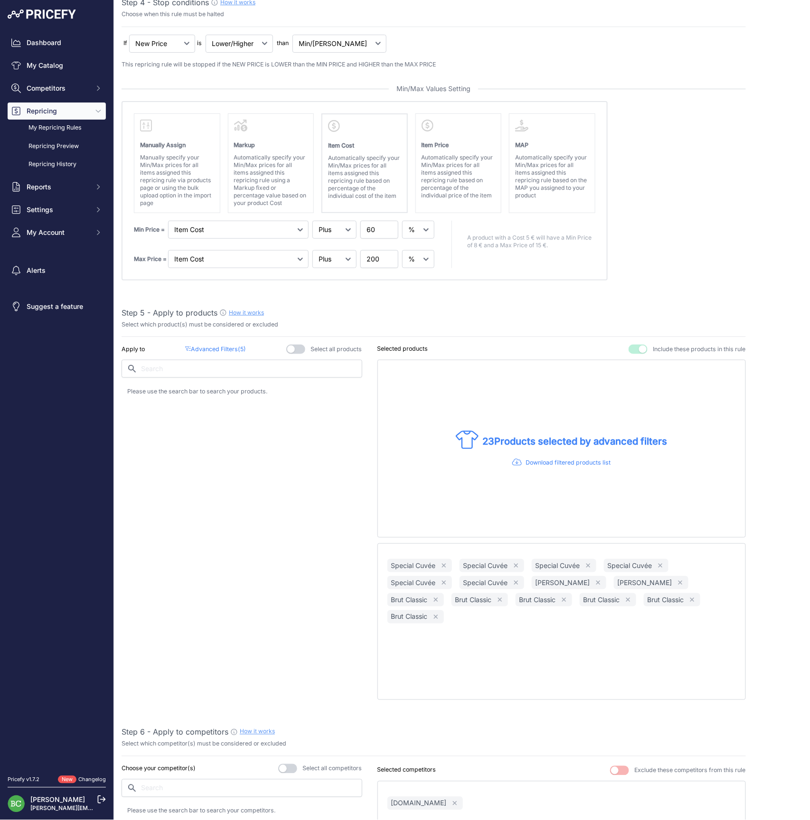
scroll to position [437, 0]
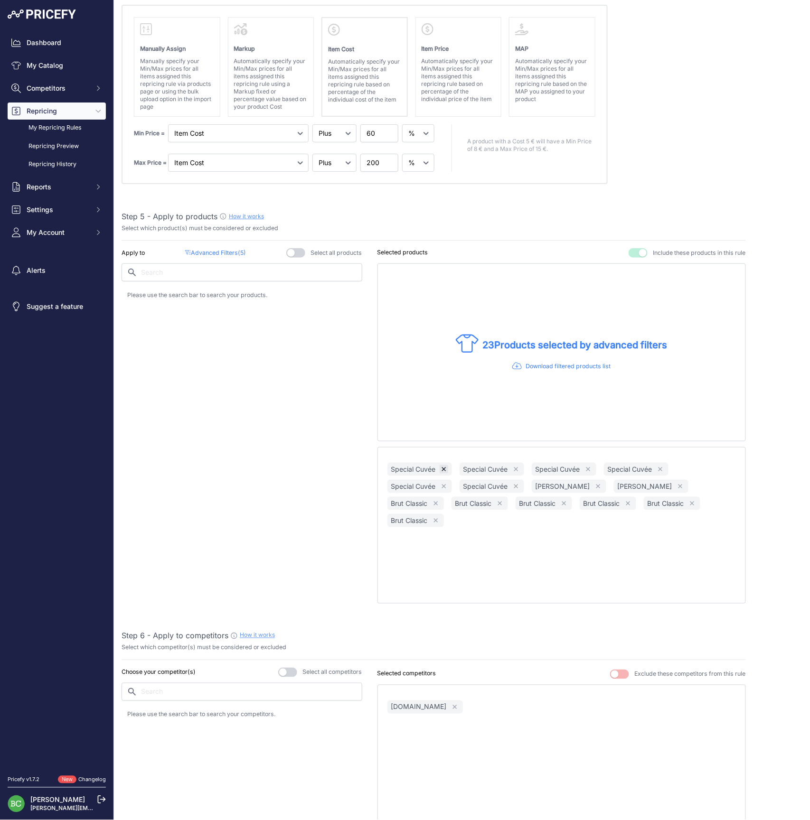
click at [443, 466] on icon "button" at bounding box center [444, 469] width 7 height 7
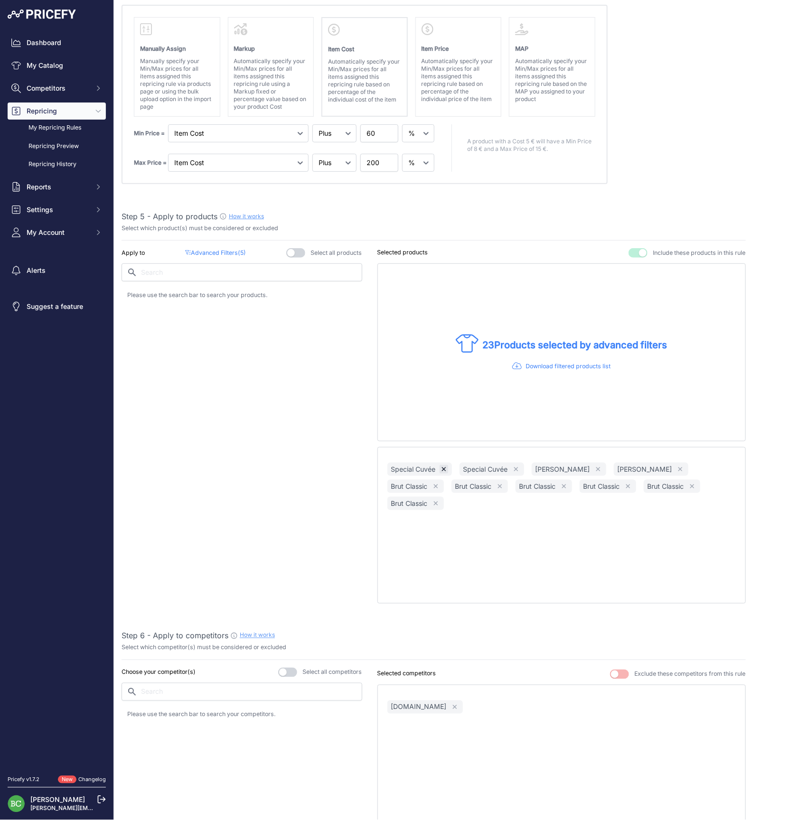
click at [443, 466] on icon "button" at bounding box center [444, 469] width 7 height 7
click at [450, 466] on icon "button" at bounding box center [453, 469] width 7 height 7
click at [443, 466] on div "[PERSON_NAME] Remove" at bounding box center [424, 469] width 75 height 13
click at [443, 466] on div "Brut Classic Remove" at bounding box center [415, 469] width 56 height 13
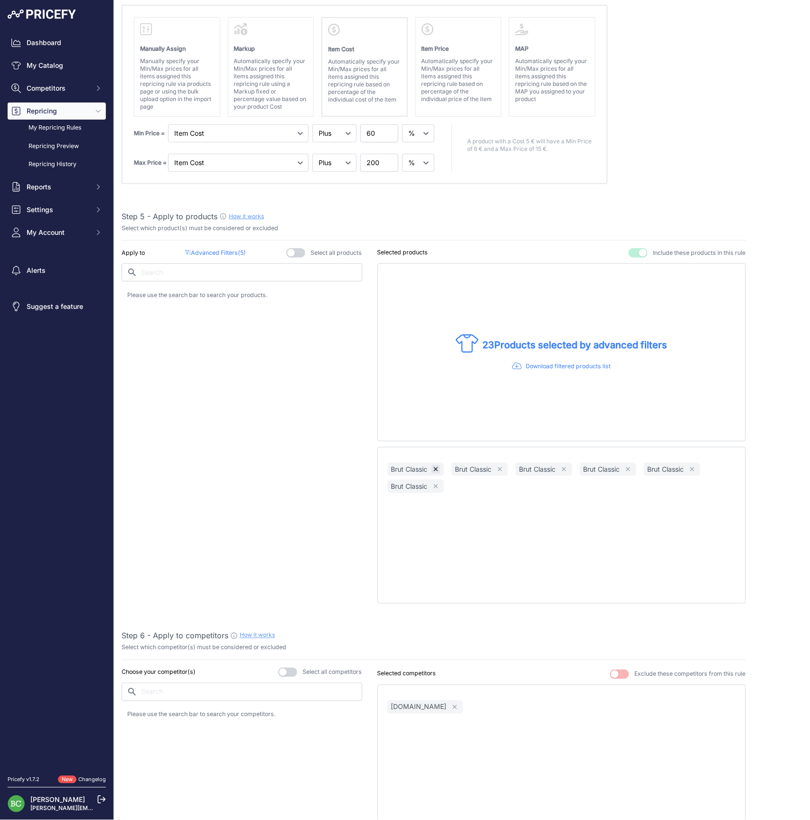
click at [443, 466] on div "Brut Classic Remove" at bounding box center [415, 469] width 56 height 13
click at [437, 467] on icon "button" at bounding box center [435, 469] width 4 height 4
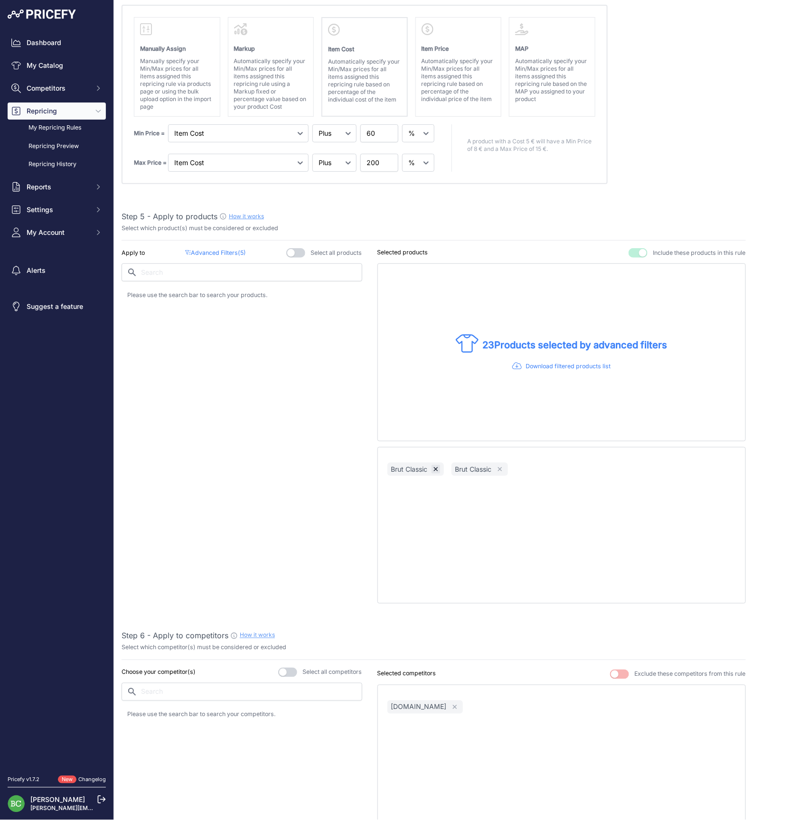
click at [437, 467] on icon "button" at bounding box center [435, 469] width 4 height 4
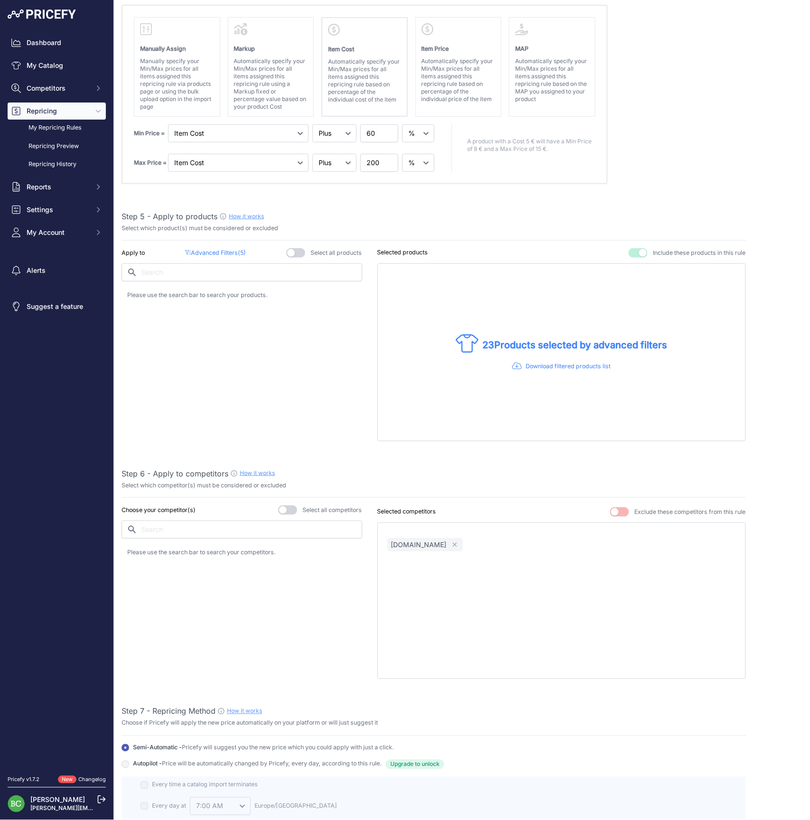
click at [285, 413] on div "Apply to Advanced Filters ( 5 ) Select all products" at bounding box center [242, 344] width 241 height 193
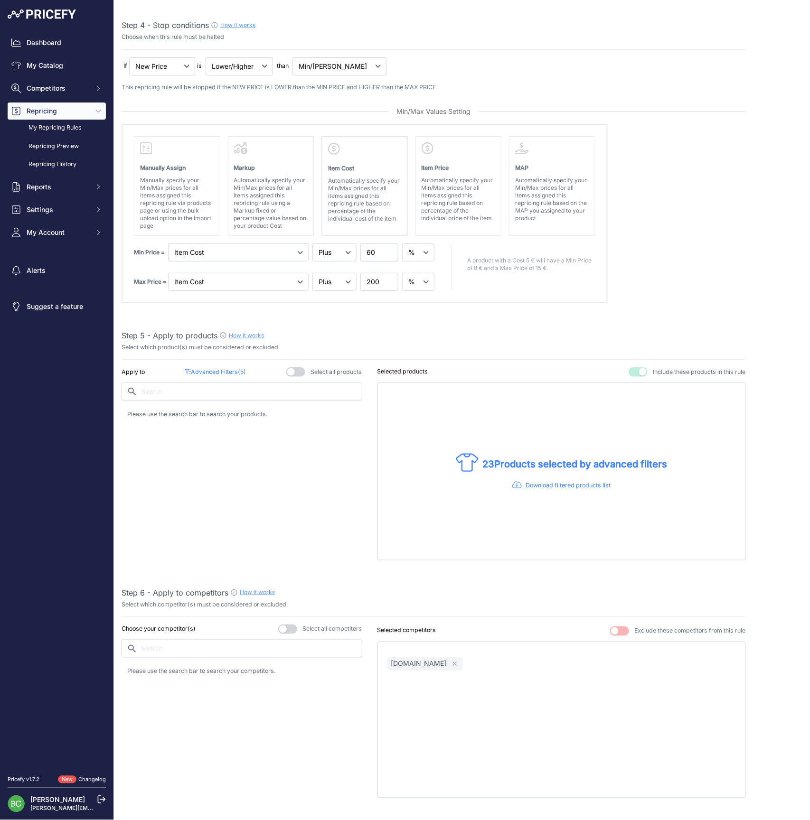
scroll to position [319, 0]
click at [228, 368] on p "Advanced Filters ( 5 )" at bounding box center [215, 370] width 61 height 9
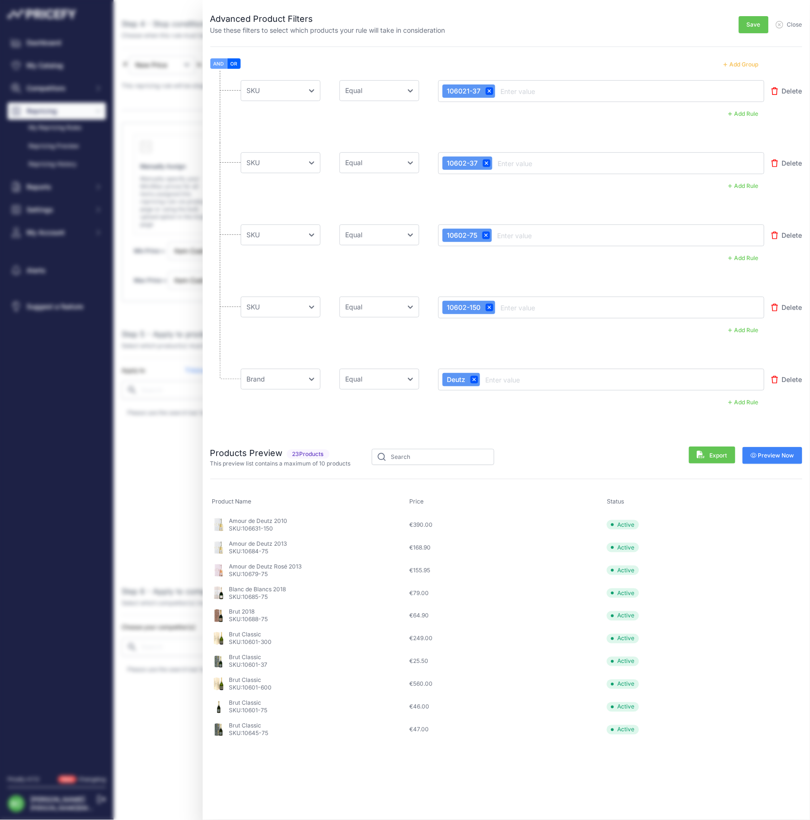
click at [473, 378] on icon at bounding box center [473, 379] width 3 height 3
select select "mp.sku"
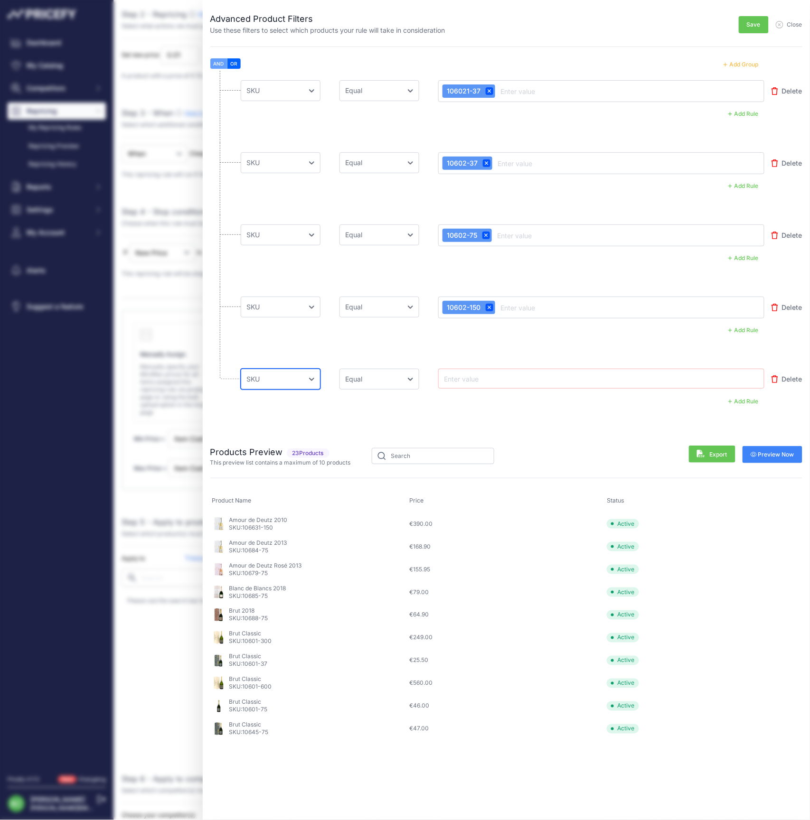
scroll to position [111, 0]
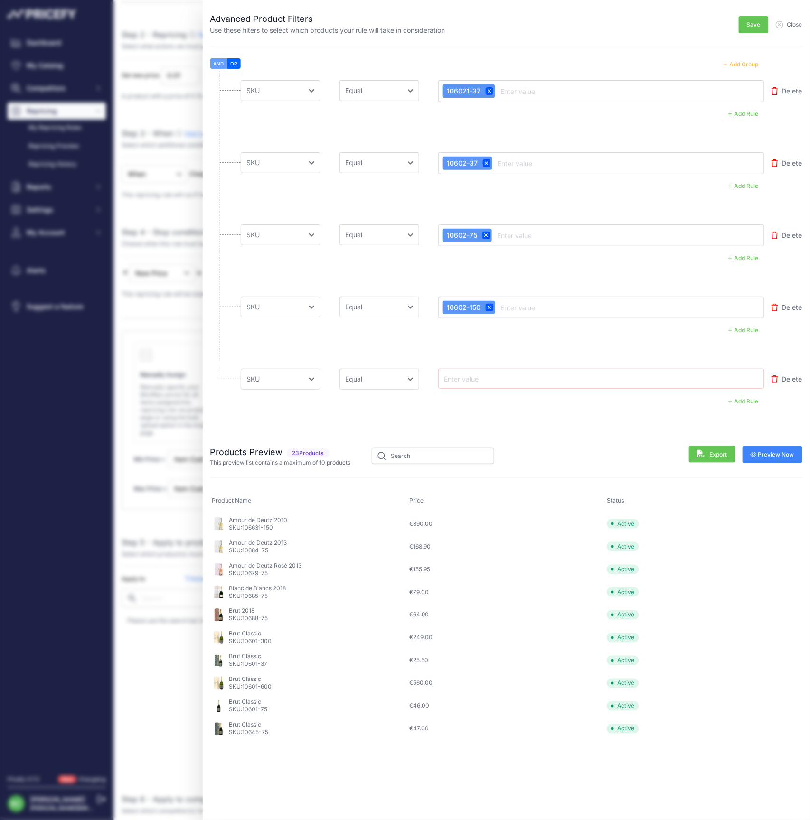
click at [746, 65] on button "Add Group" at bounding box center [741, 64] width 47 height 12
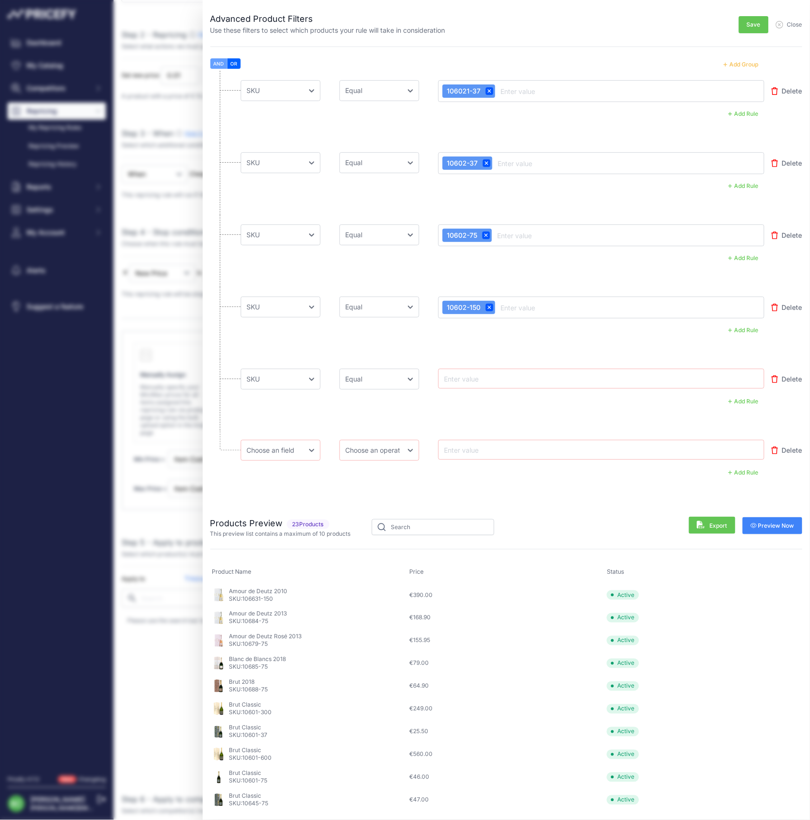
click at [746, 65] on button "Add Group" at bounding box center [741, 64] width 47 height 12
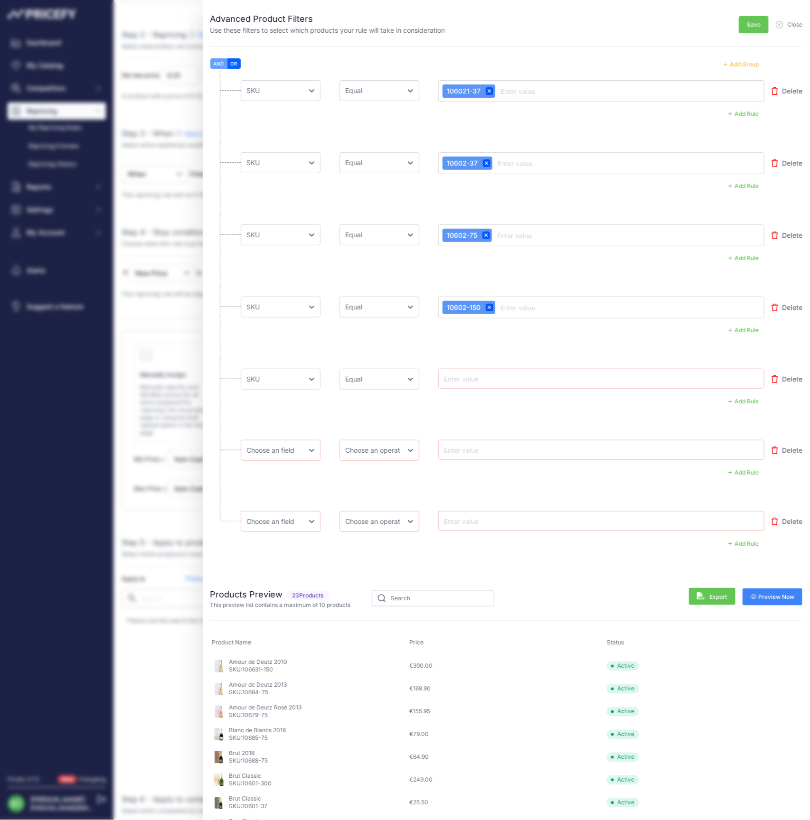
click at [746, 65] on button "Add Group" at bounding box center [741, 64] width 47 height 12
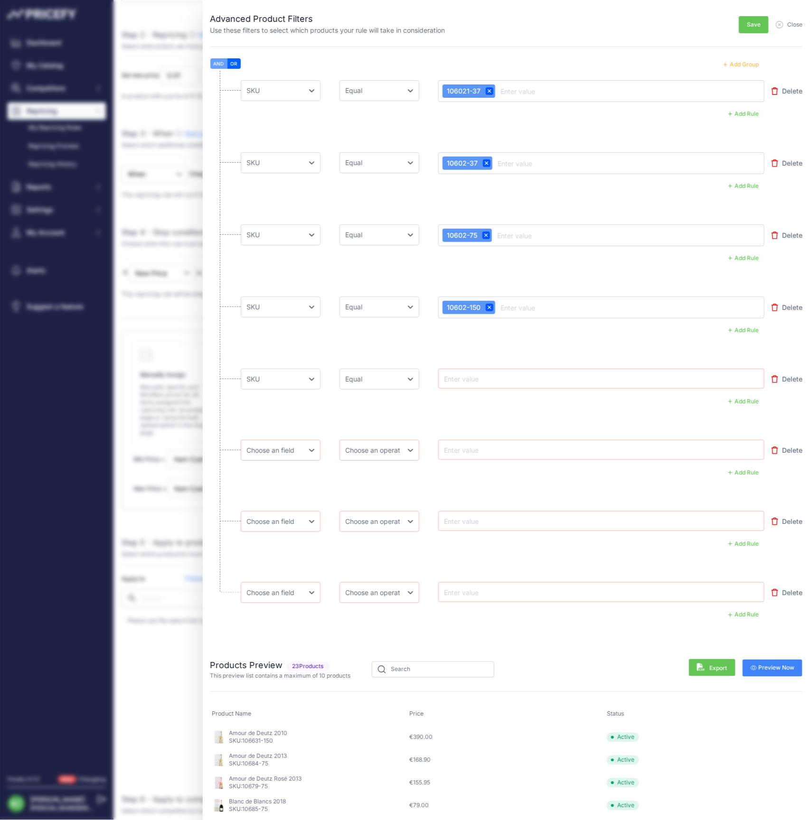
click at [746, 65] on button "Add Group" at bounding box center [741, 64] width 47 height 12
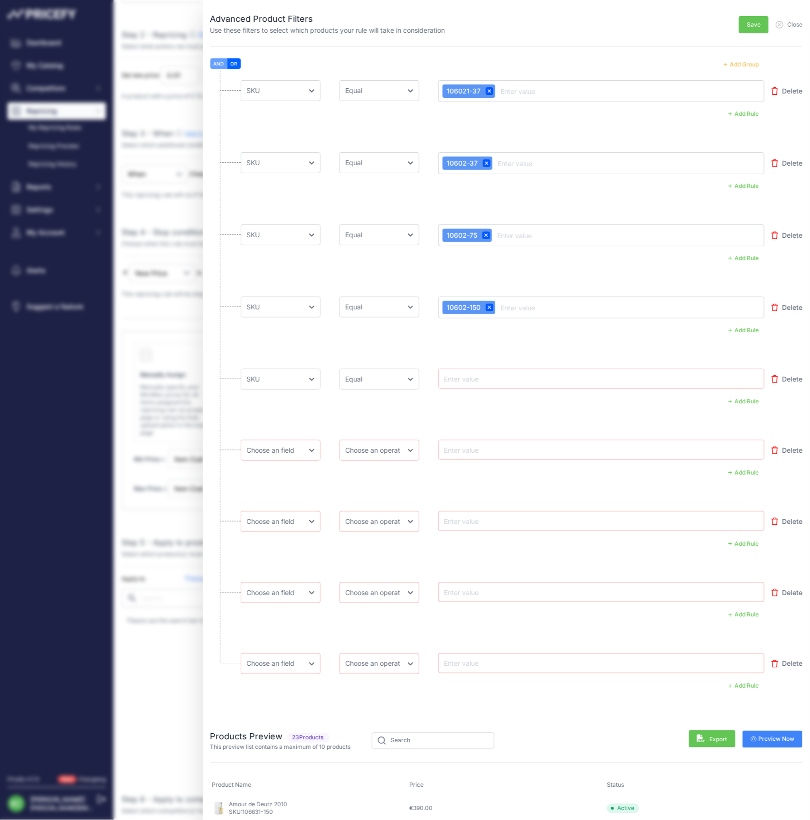
click at [746, 65] on button "Add Group" at bounding box center [741, 64] width 47 height 12
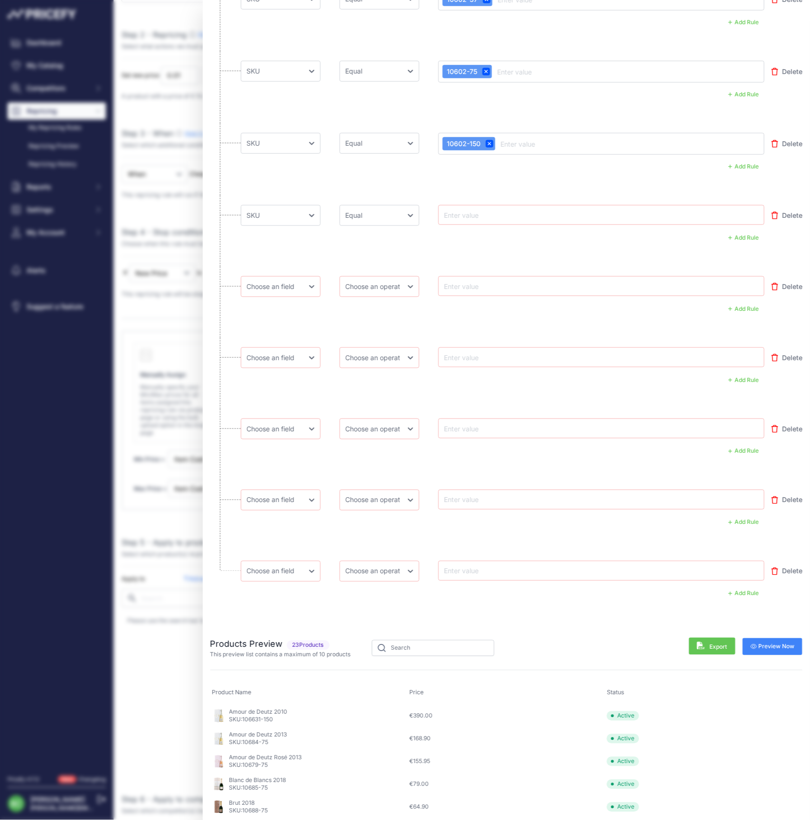
scroll to position [176, 0]
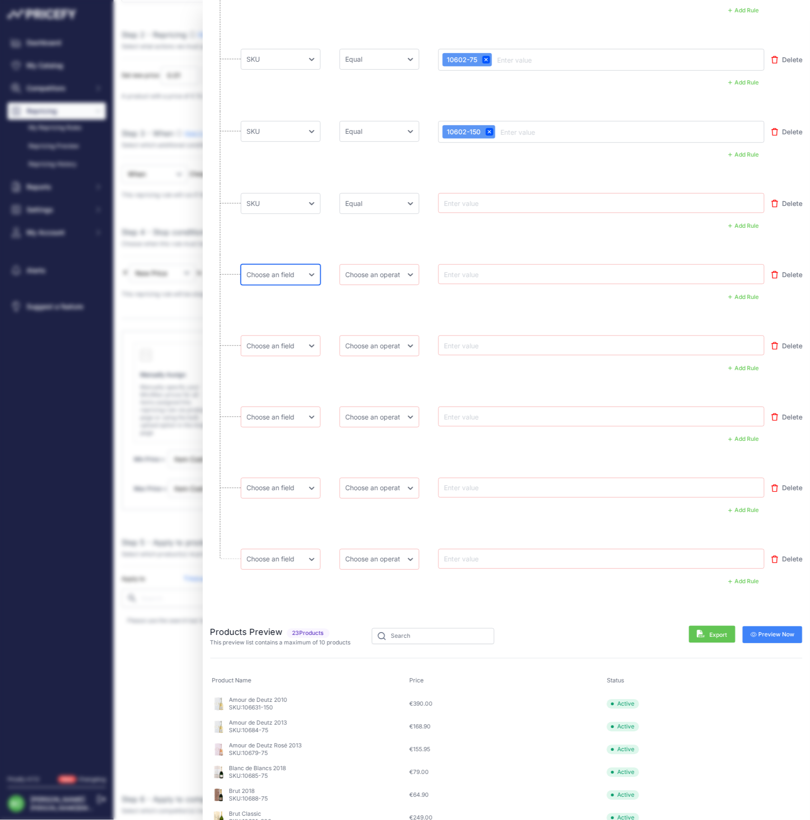
select select "mp.sku"
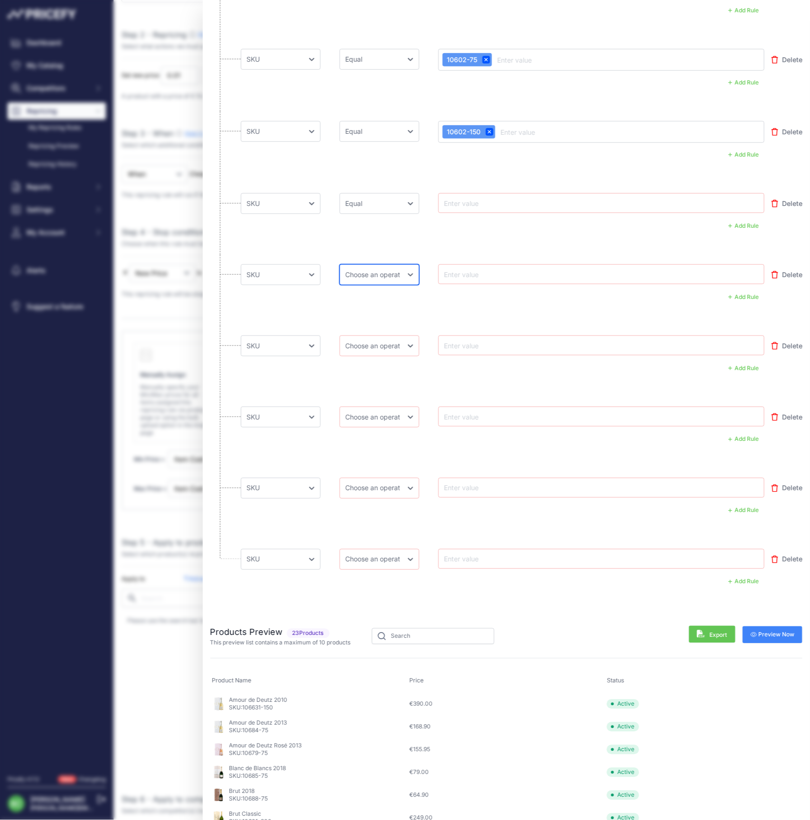
select select "equal"
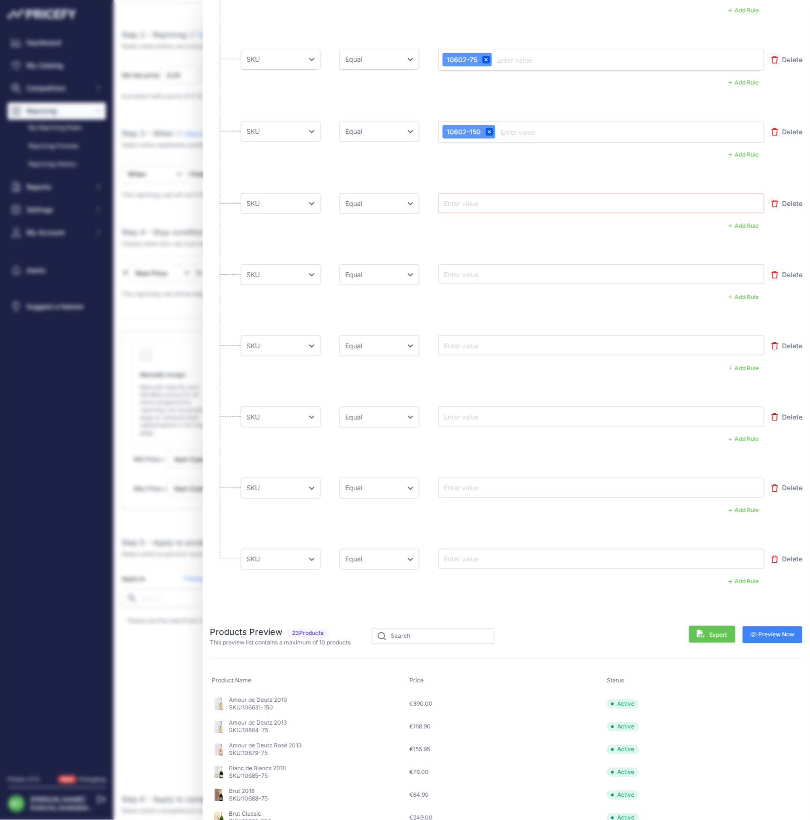
click at [479, 202] on input "text" at bounding box center [480, 202] width 76 height 11
paste input "10601-37"
type input "10601-37"
drag, startPoint x: 469, startPoint y: 272, endPoint x: 245, endPoint y: 267, distance: 224.1
click at [469, 272] on input "text" at bounding box center [480, 274] width 76 height 11
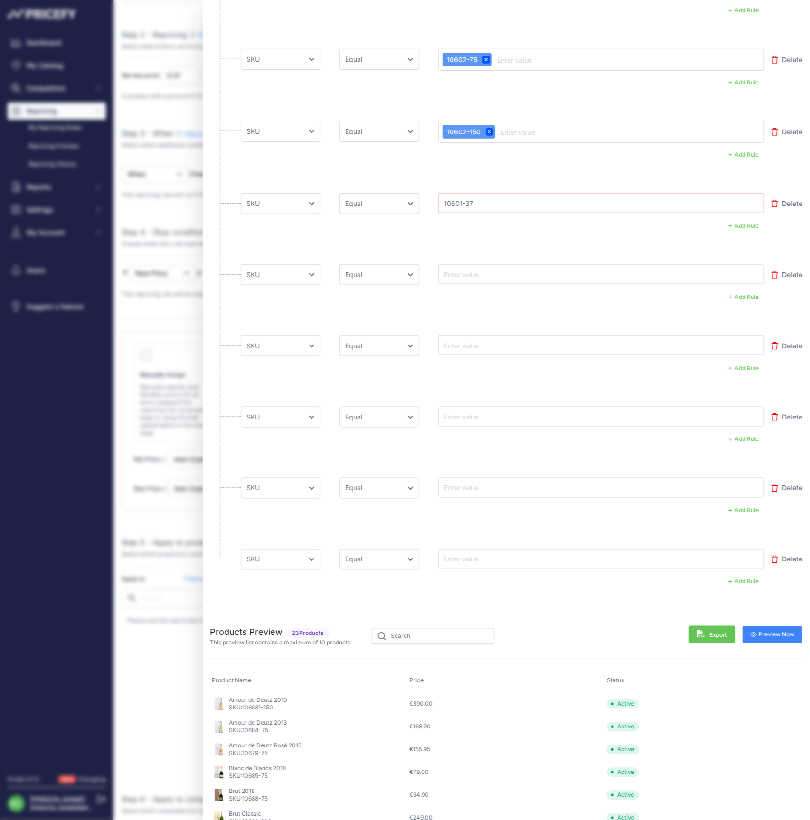
drag, startPoint x: 474, startPoint y: 274, endPoint x: 459, endPoint y: 275, distance: 15.3
click at [474, 274] on input "text" at bounding box center [480, 274] width 76 height 11
paste input "10601-75"
type input "10601-75"
click at [468, 346] on input "text" at bounding box center [480, 345] width 76 height 11
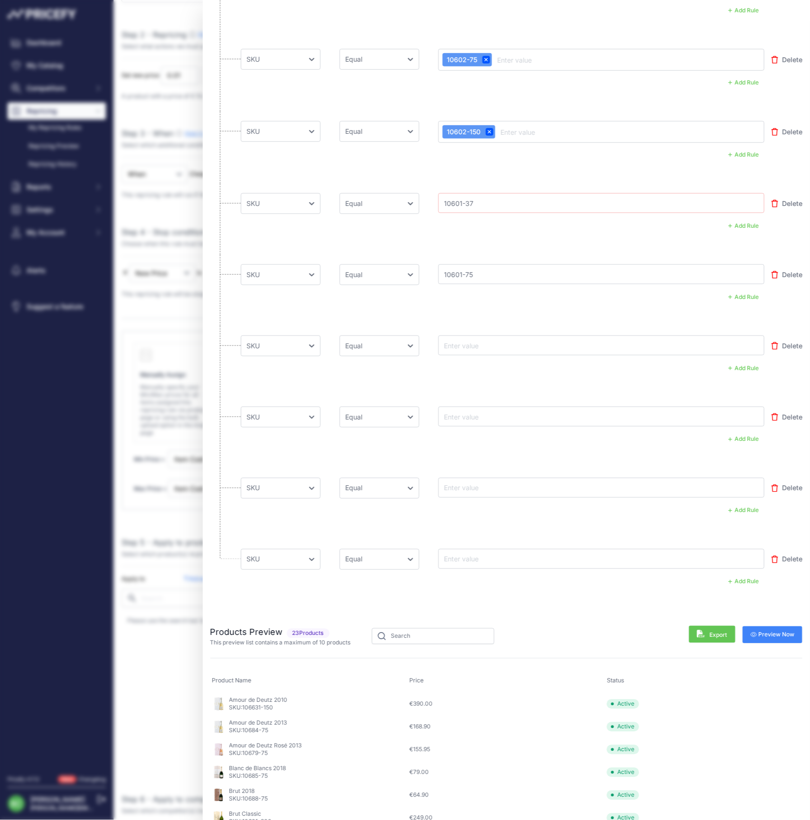
paste input "10645-75"
type input "10645-75"
click at [470, 414] on input "text" at bounding box center [480, 416] width 76 height 11
paste input "10601-150"
type input "10601-150"
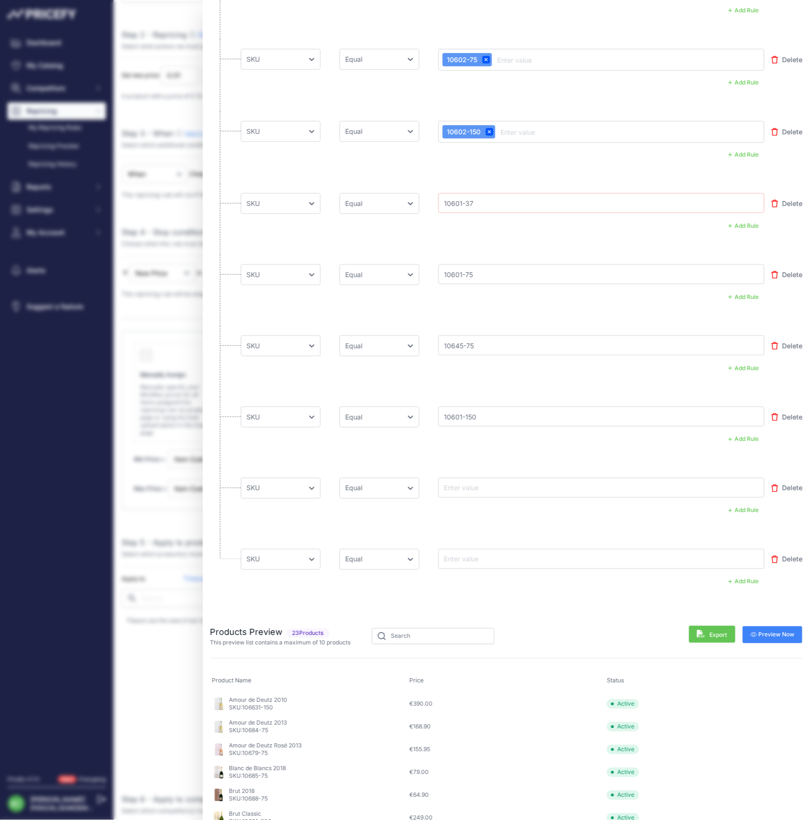
click at [490, 486] on input "text" at bounding box center [480, 487] width 76 height 11
paste input "10601-300"
type input "10601-300"
drag, startPoint x: 498, startPoint y: 557, endPoint x: 483, endPoint y: 559, distance: 15.7
click at [498, 557] on input "text" at bounding box center [480, 559] width 76 height 11
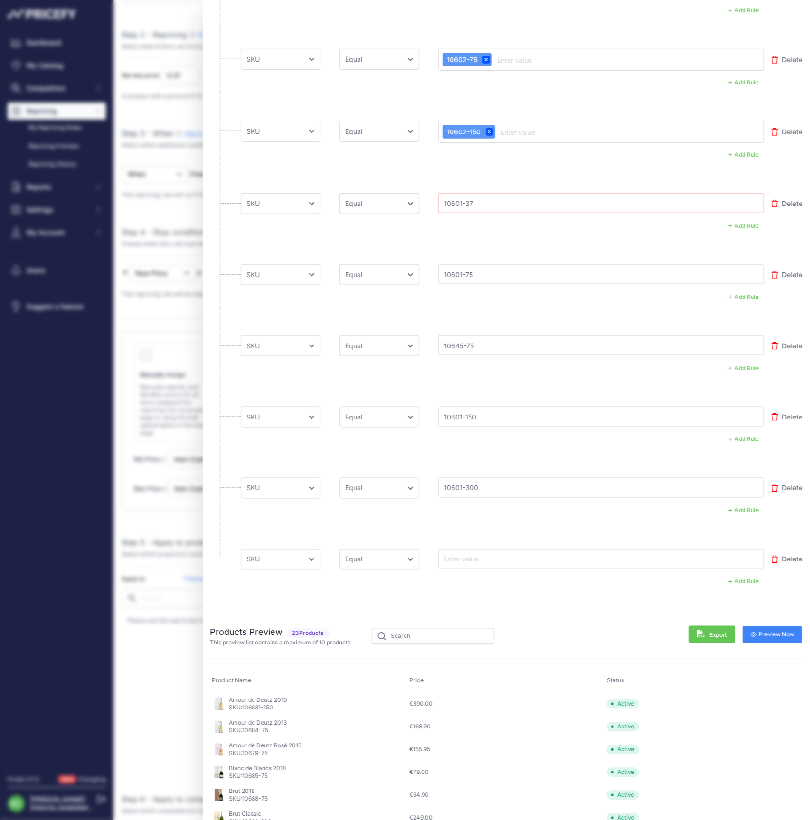
paste input "10601-600"
type input "10601-600"
click at [787, 632] on span "Preview Now" at bounding box center [773, 635] width 44 height 8
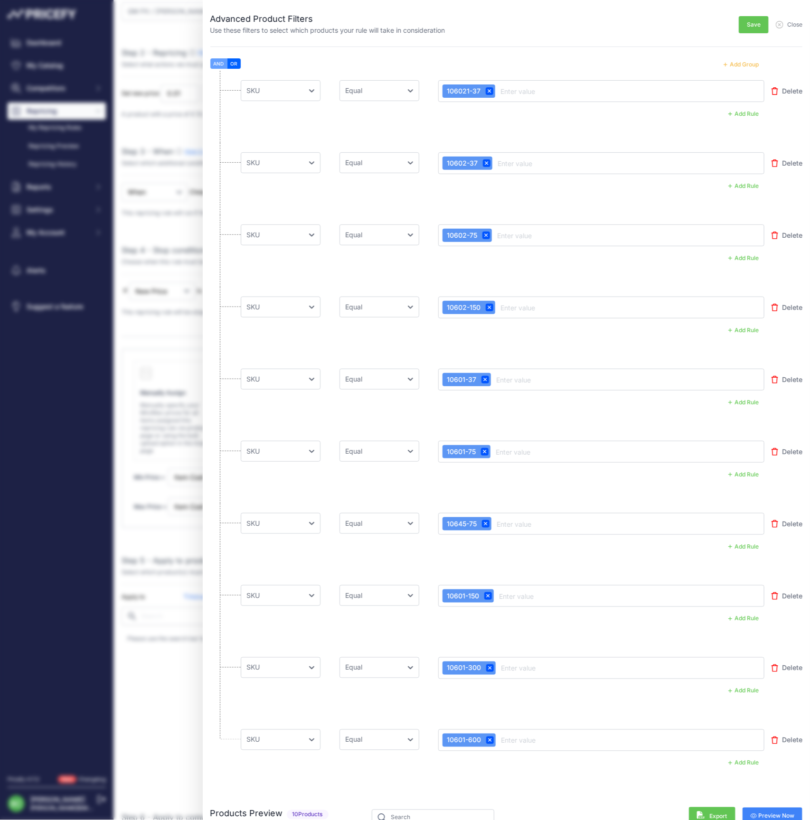
scroll to position [0, 0]
click at [754, 63] on button "Add Group" at bounding box center [741, 64] width 47 height 12
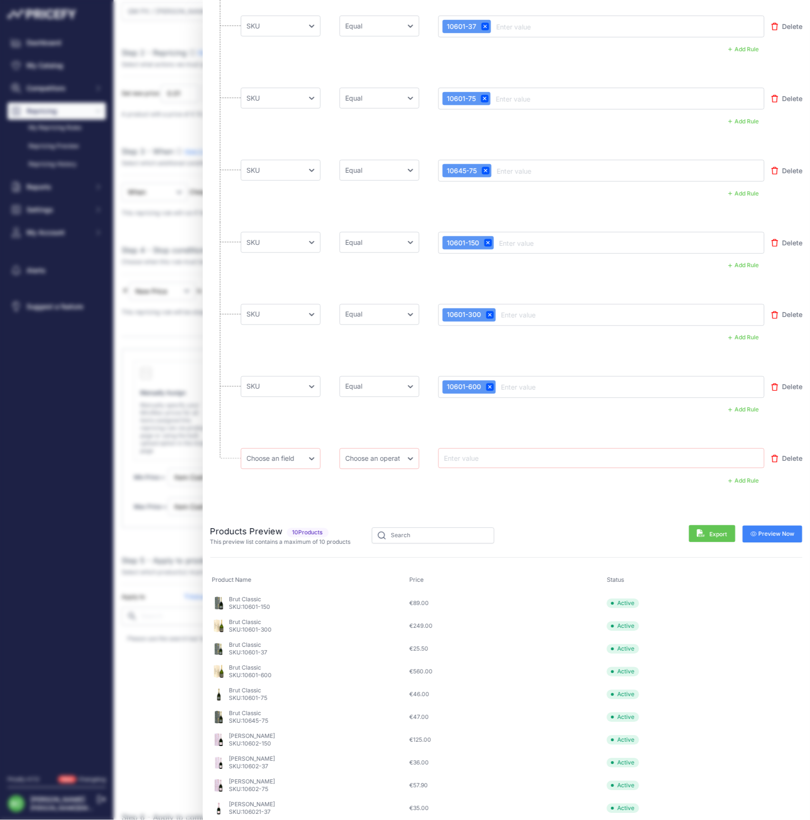
scroll to position [352, 0]
select select "mp.sku"
select select "equal"
click at [494, 457] on input "text" at bounding box center [480, 459] width 76 height 11
paste input "10684-75"
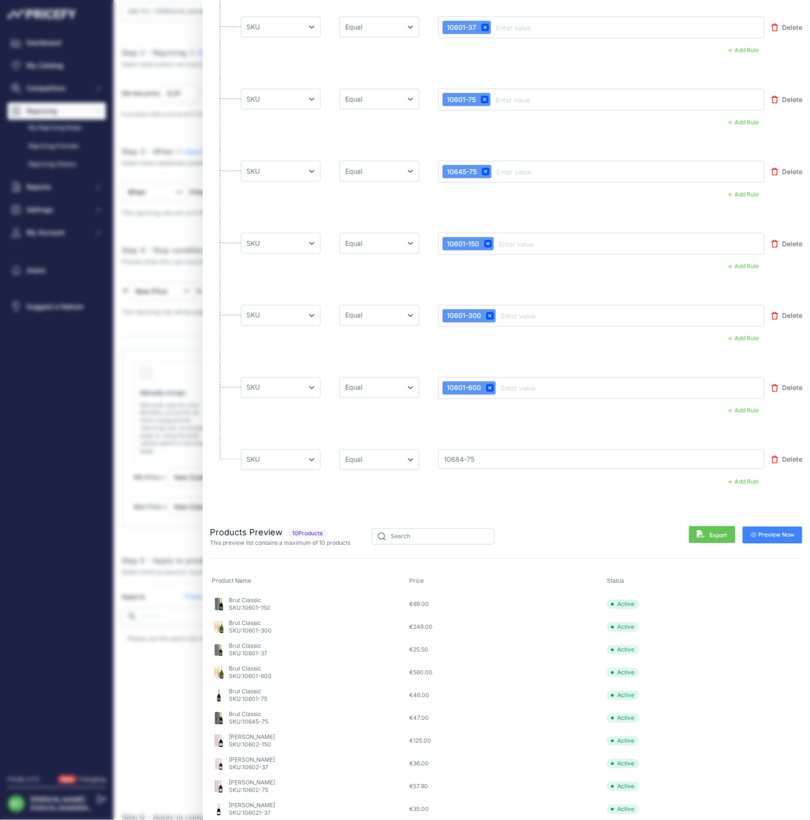
type input "10684-75"
click at [777, 534] on span "Preview Now" at bounding box center [773, 536] width 44 height 8
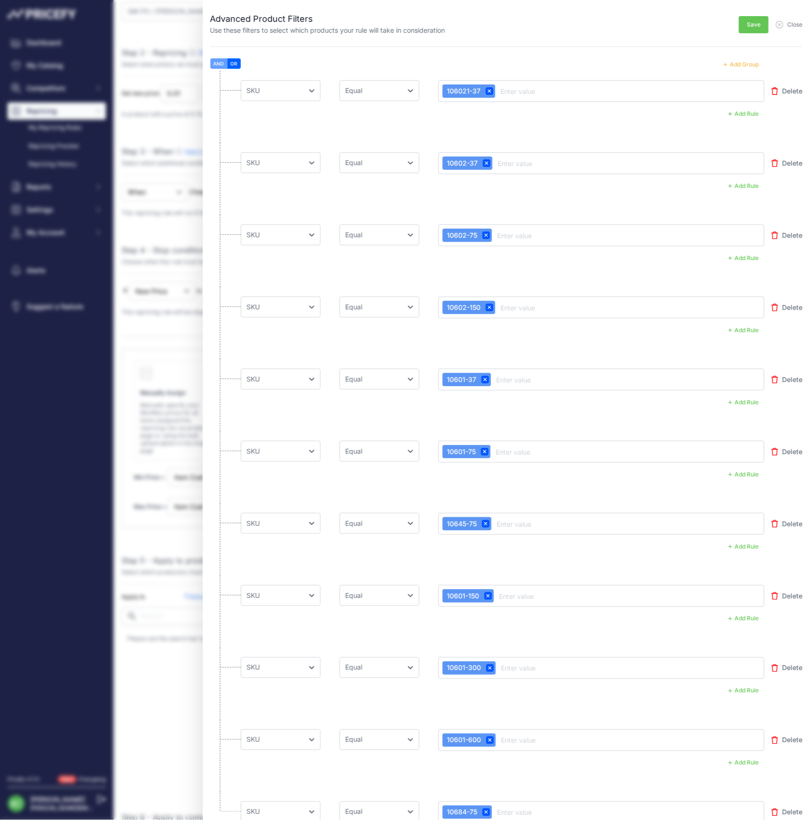
scroll to position [0, 0]
click at [754, 25] on span "Save" at bounding box center [754, 25] width 14 height 8
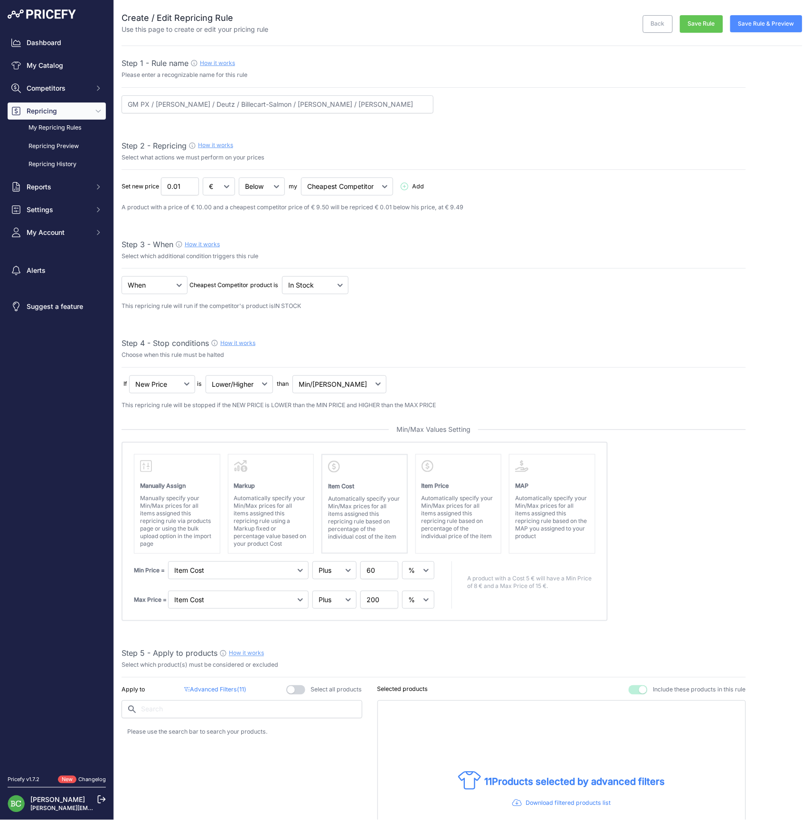
click at [766, 24] on button "Save Rule & Preview" at bounding box center [766, 23] width 72 height 17
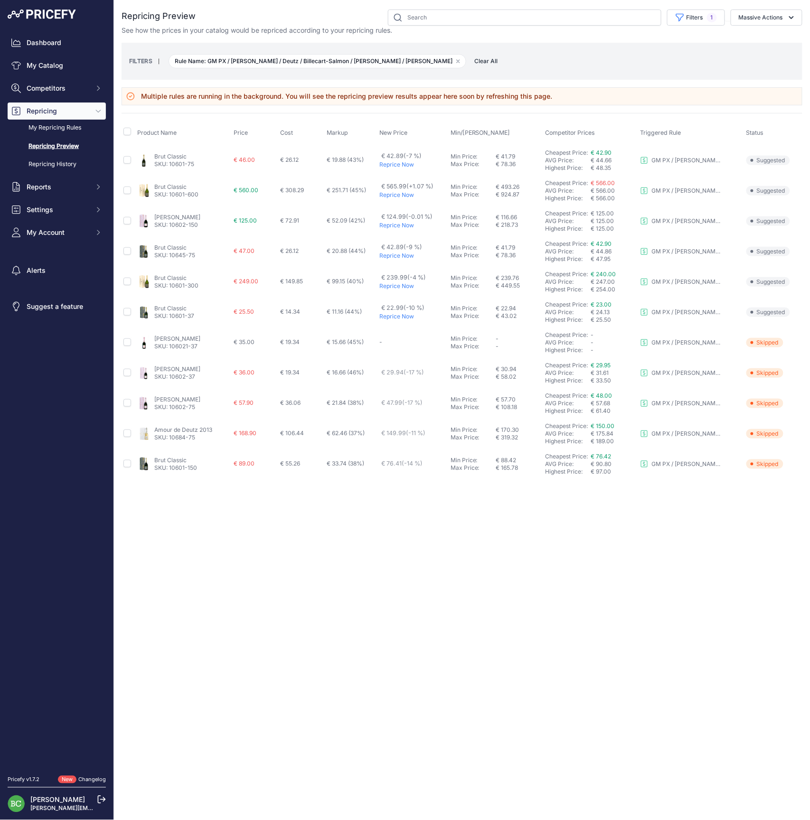
click at [168, 157] on link "Brut Classic" at bounding box center [170, 156] width 32 height 7
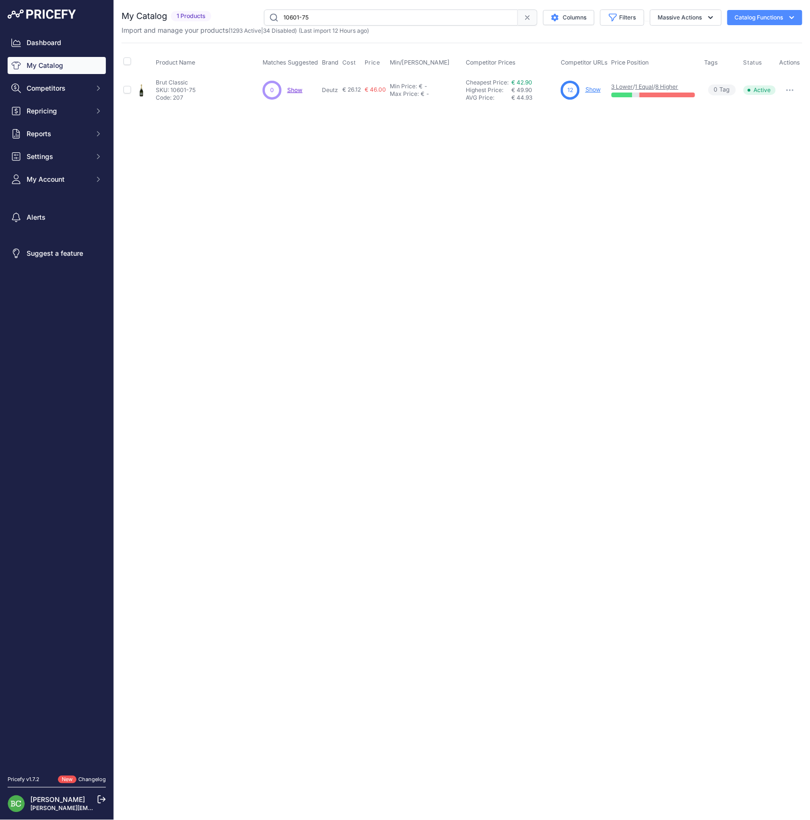
click at [593, 88] on link "Show" at bounding box center [592, 89] width 15 height 7
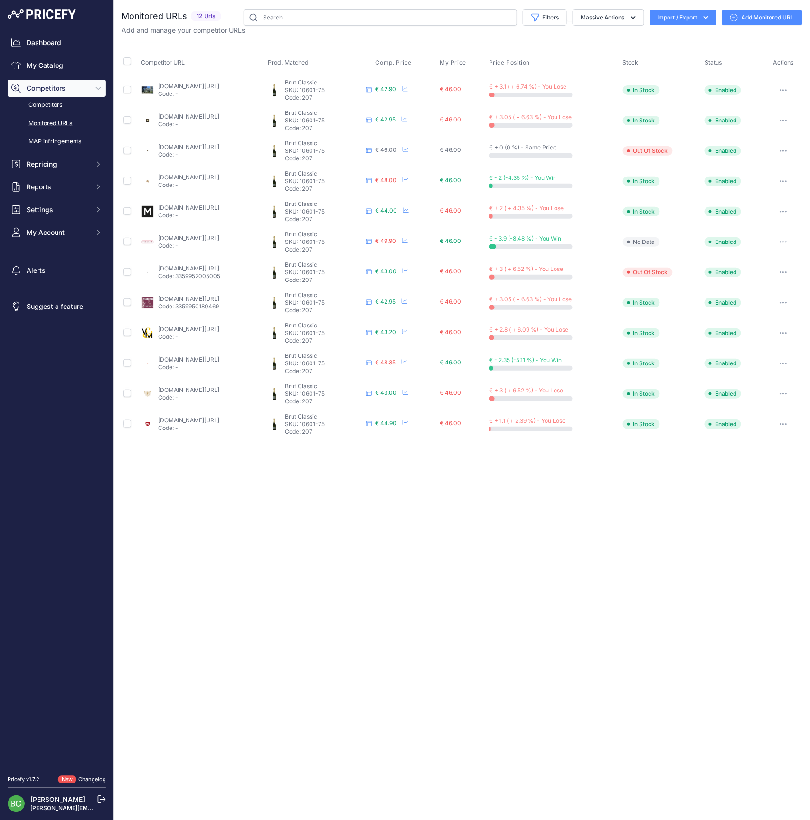
click at [184, 207] on link "millesima.fr/champagne-deutz-brut-classic-0000-c-cc-6.html?prirule_jdsnikfkfjsd…" at bounding box center [188, 207] width 61 height 7
click at [318, 657] on div "Close You are not connected to the internet." at bounding box center [462, 410] width 696 height 820
drag, startPoint x: 44, startPoint y: 171, endPoint x: 52, endPoint y: 174, distance: 8.6
click at [46, 169] on span "Repricing" at bounding box center [58, 164] width 62 height 9
click at [59, 189] on link "My Repricing Rules" at bounding box center [57, 181] width 98 height 17
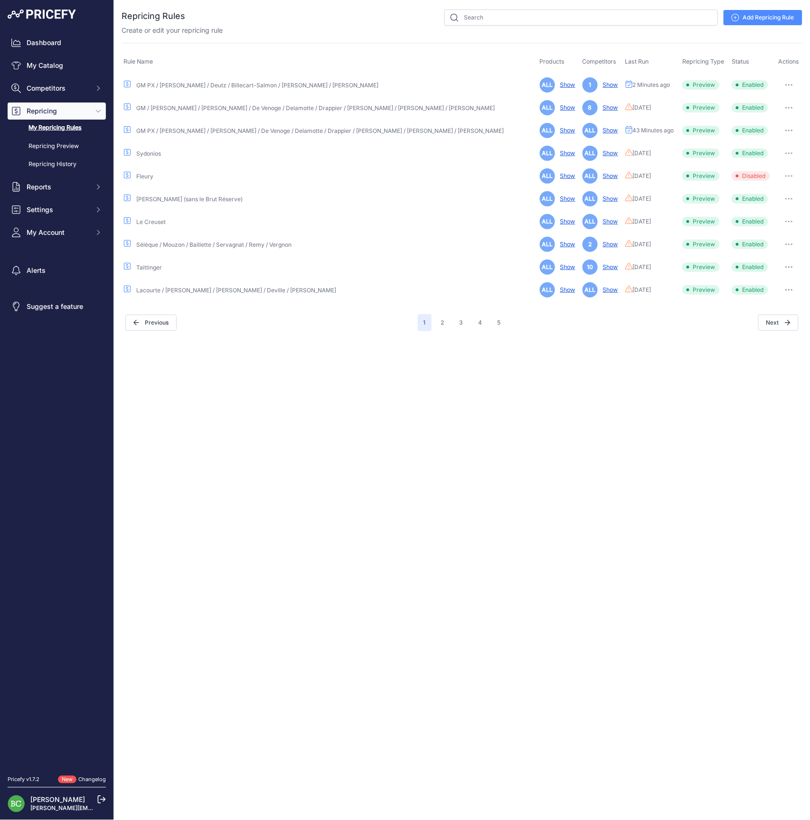
click at [787, 84] on icon "button" at bounding box center [789, 85] width 8 height 2
click at [771, 104] on link "Edit" at bounding box center [770, 104] width 61 height 15
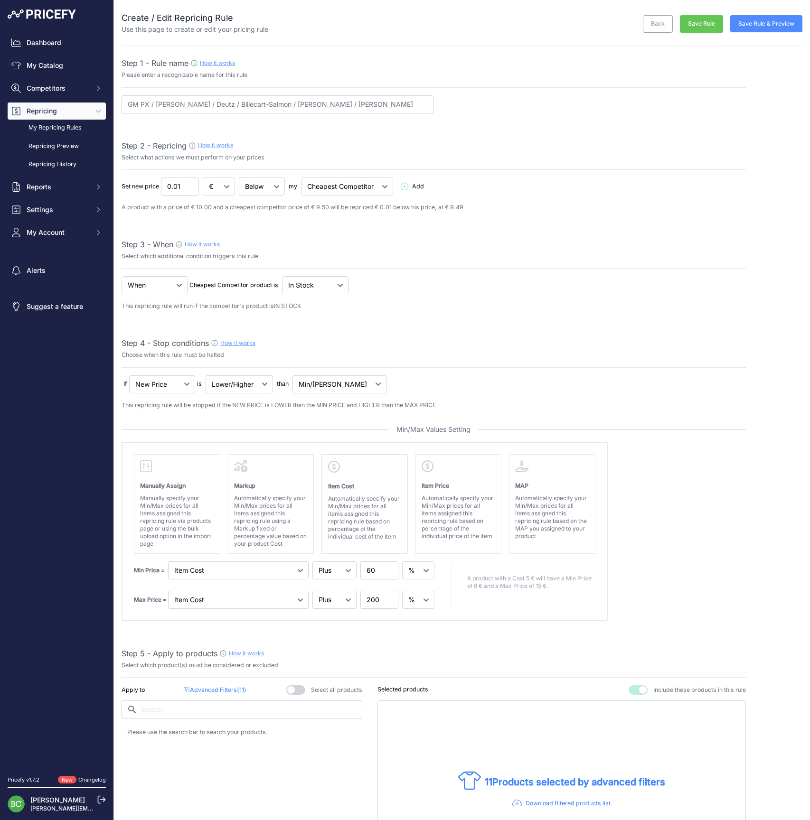
select select "percentage"
select select "7"
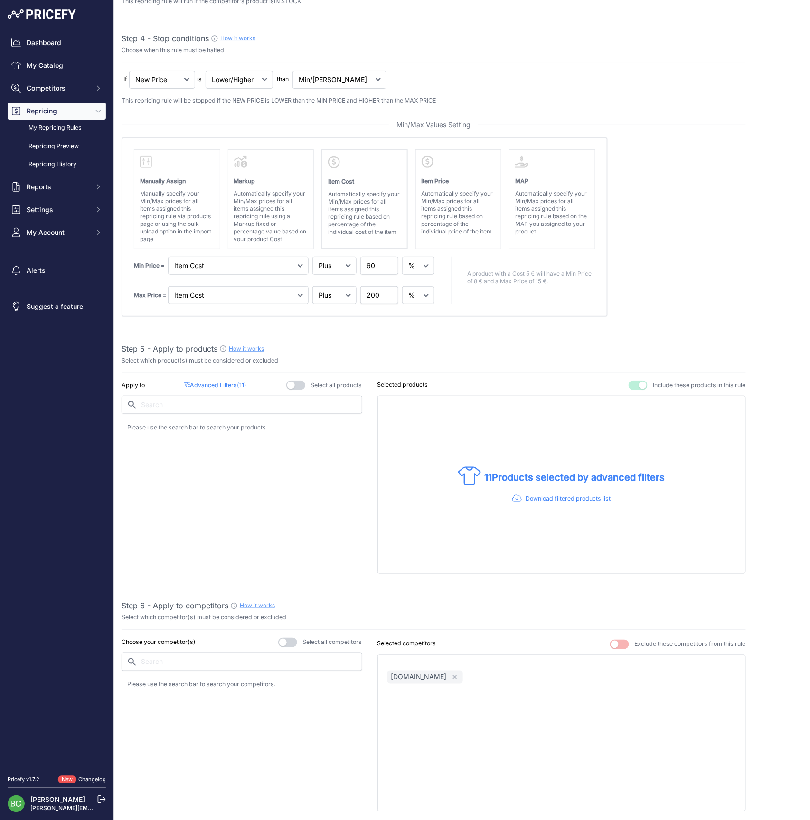
scroll to position [311, 0]
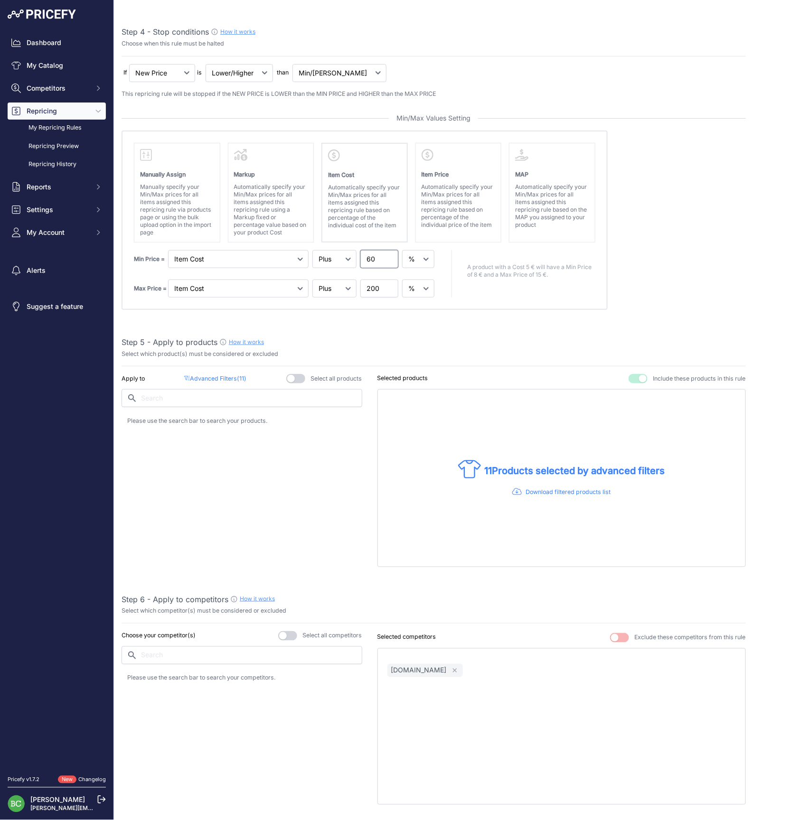
click at [370, 259] on input "60" at bounding box center [379, 259] width 38 height 18
type input "55"
click at [310, 323] on div "Step 1 - Rule name How it works Please enter a recognizable name for this rule …" at bounding box center [434, 557] width 624 height 1623
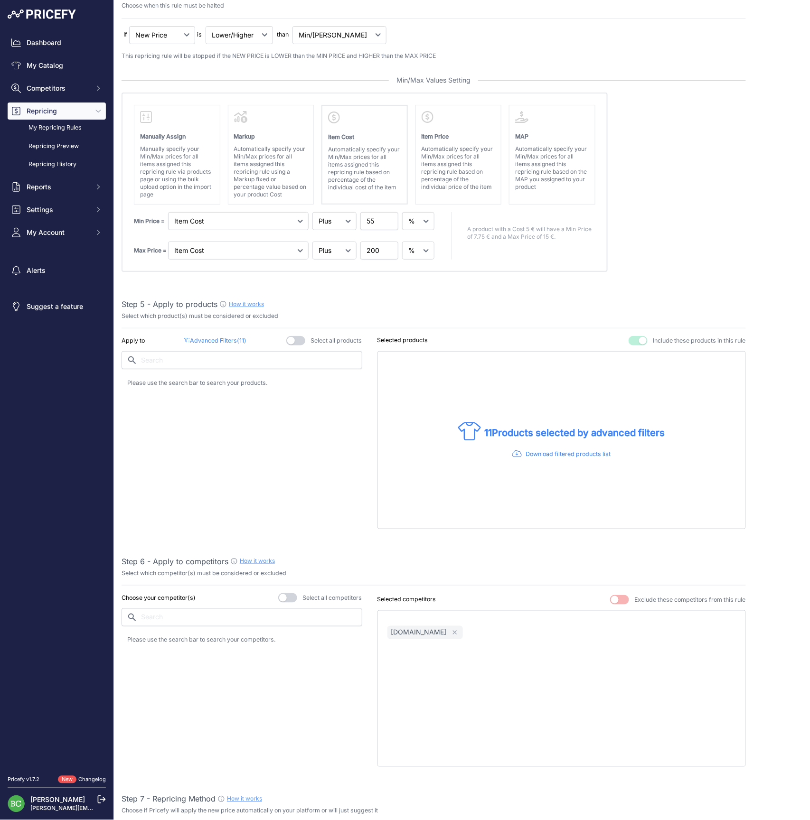
scroll to position [367, 0]
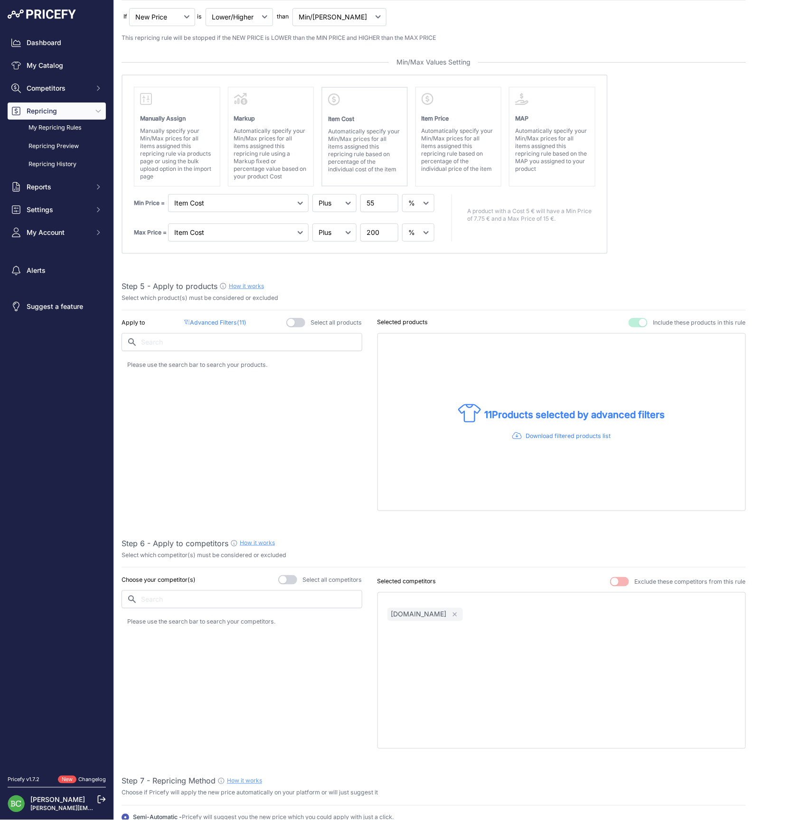
click at [223, 321] on p "Advanced Filters ( 11 )" at bounding box center [215, 323] width 62 height 9
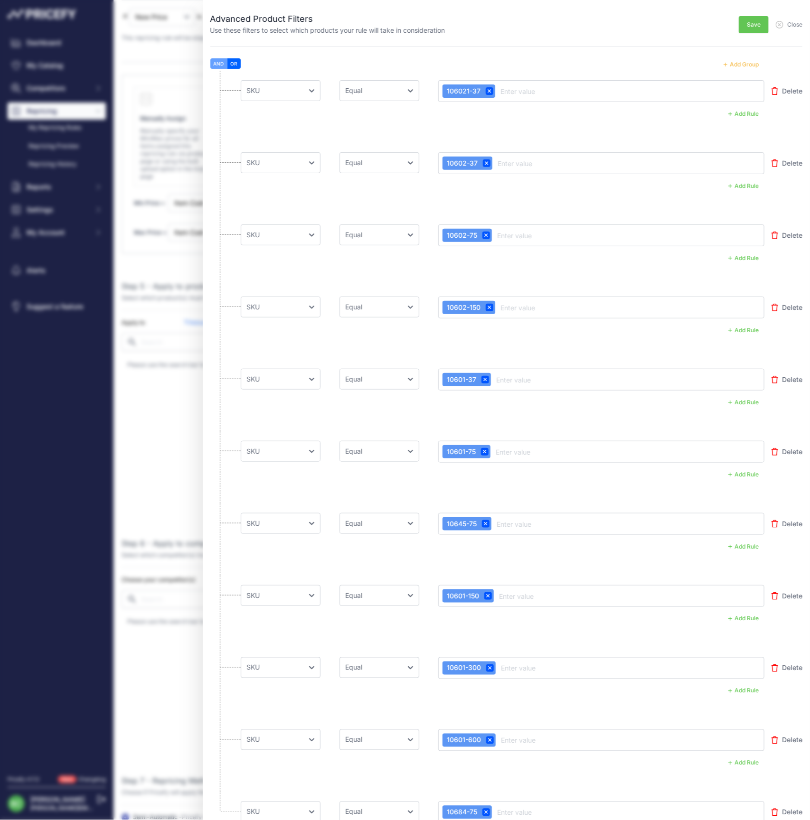
click at [743, 65] on button "Add Group" at bounding box center [741, 64] width 47 height 12
click at [745, 65] on button "Add Group" at bounding box center [741, 64] width 47 height 12
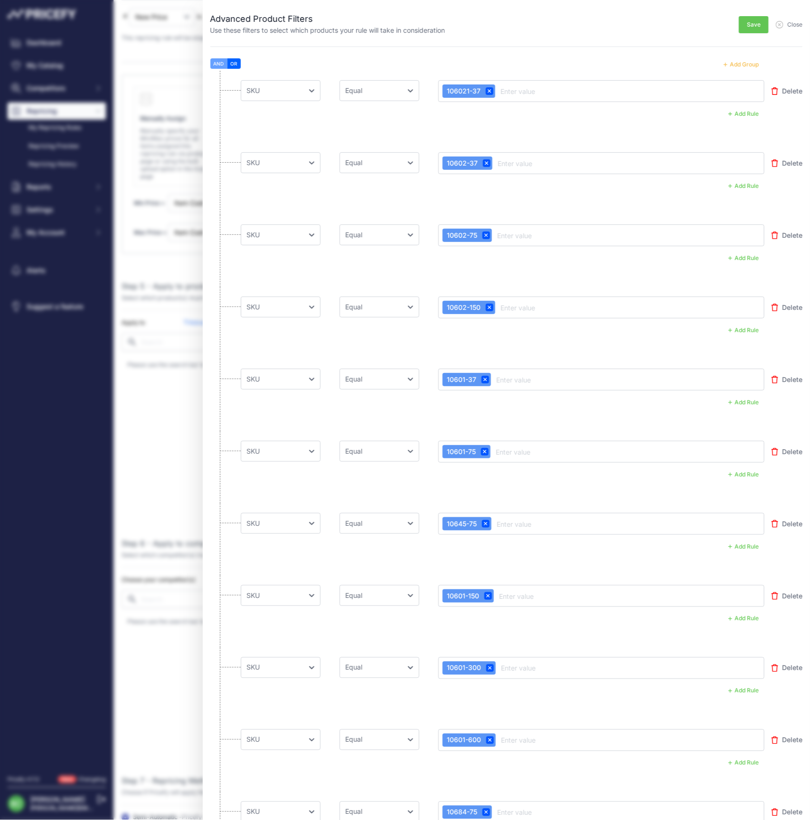
click at [745, 65] on button "Add Group" at bounding box center [741, 64] width 47 height 12
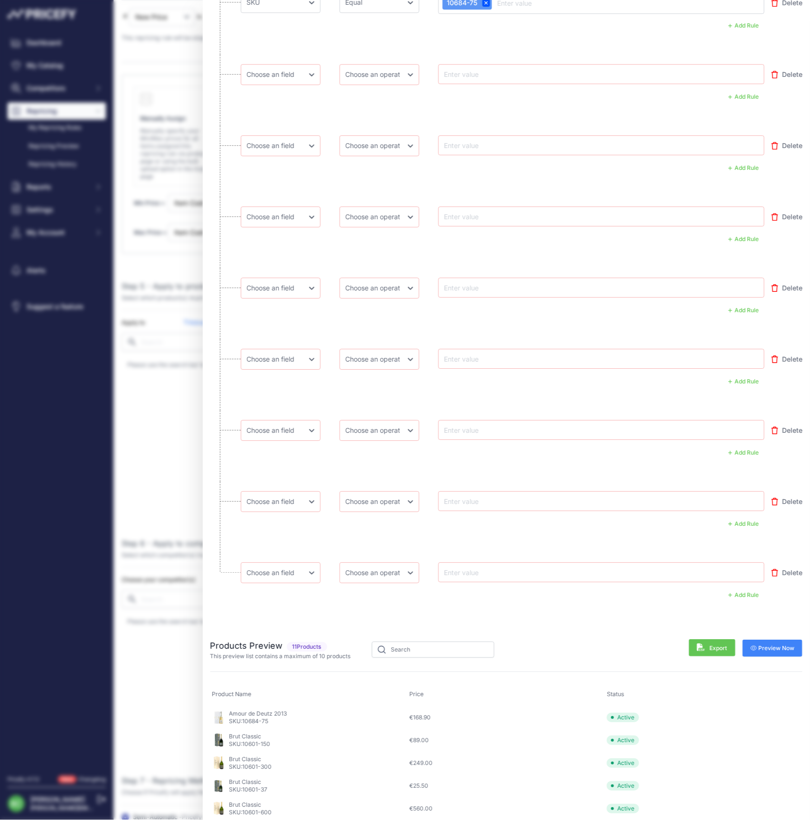
scroll to position [814, 0]
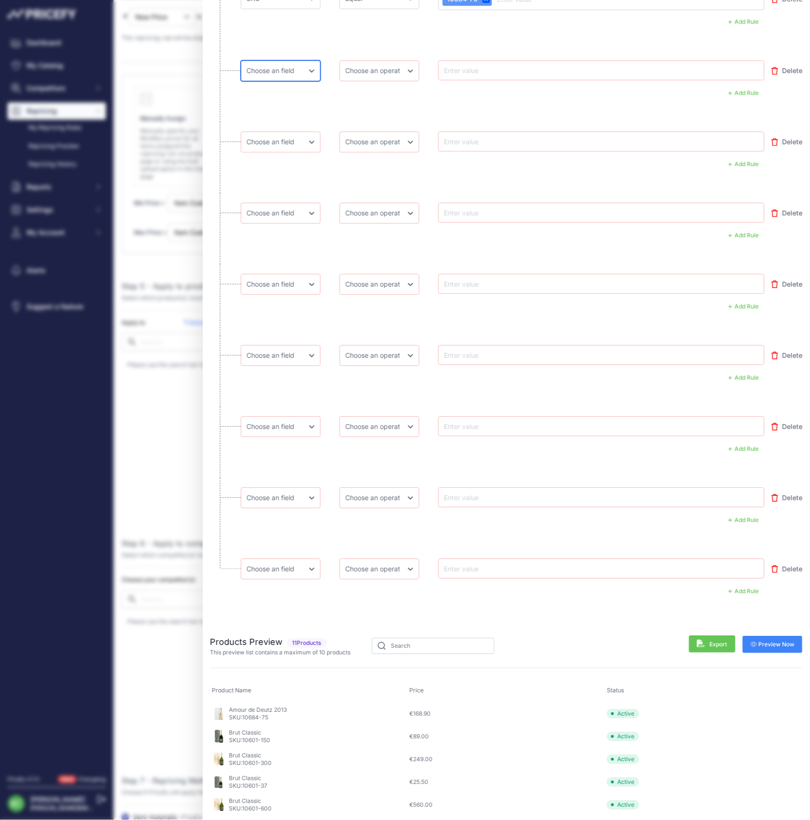
select select "mp.sku"
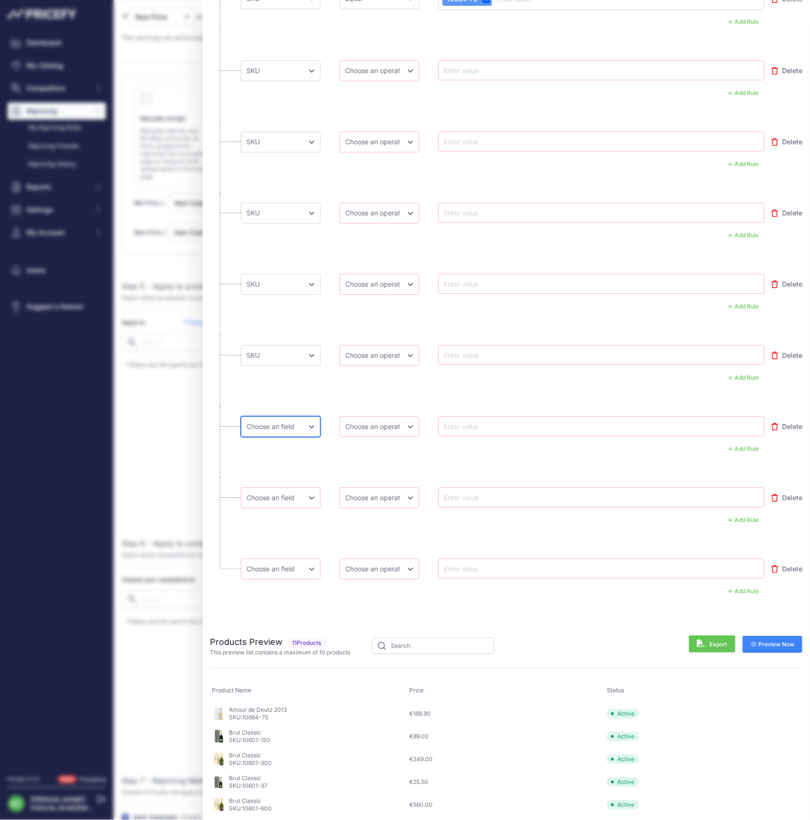
select select "mp.sku"
drag, startPoint x: 381, startPoint y: 578, endPoint x: 383, endPoint y: 572, distance: 6.9
click at [381, 577] on li "Choose an field Name Price Cost MAP Brand Min Price Max Price SKU GTIN/EAN/ASIN…" at bounding box center [506, 584] width 592 height 71
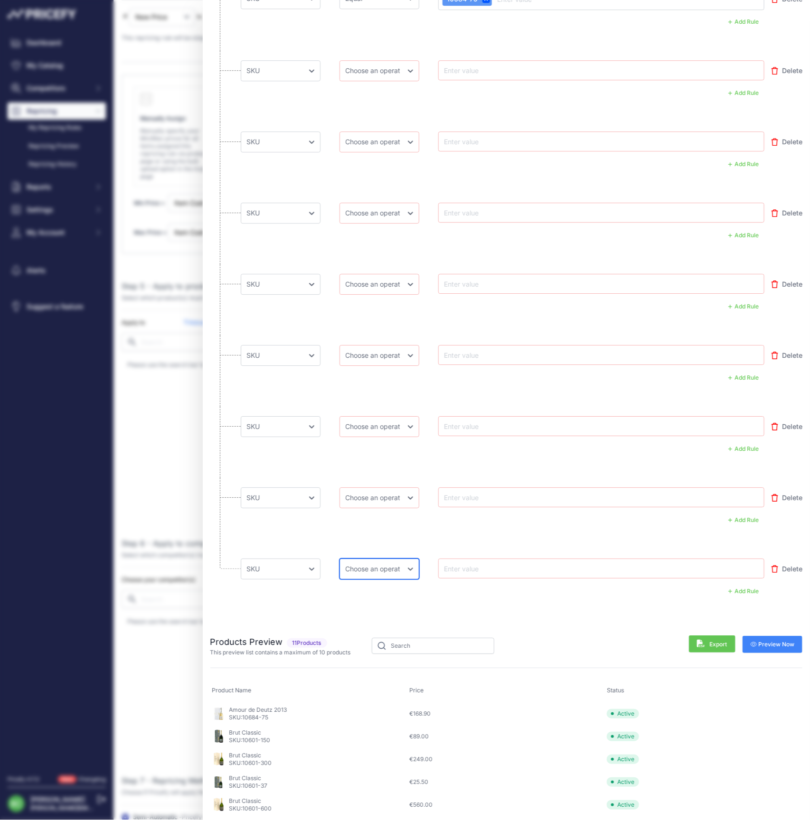
select select "equal"
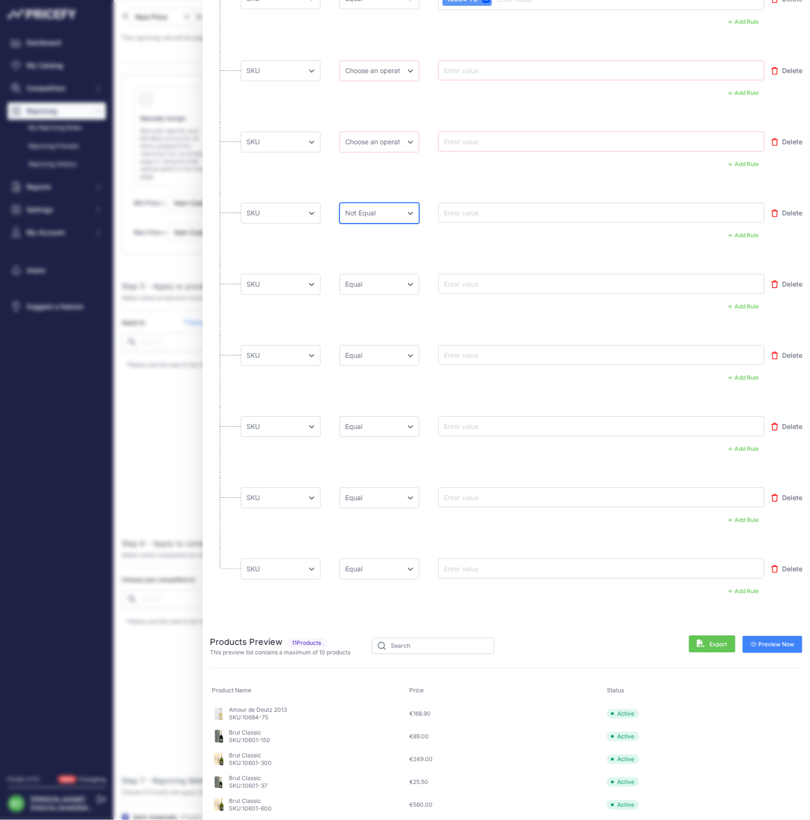
select select "equal"
click at [315, 169] on div "AND OR" at bounding box center [503, 164] width 524 height 12
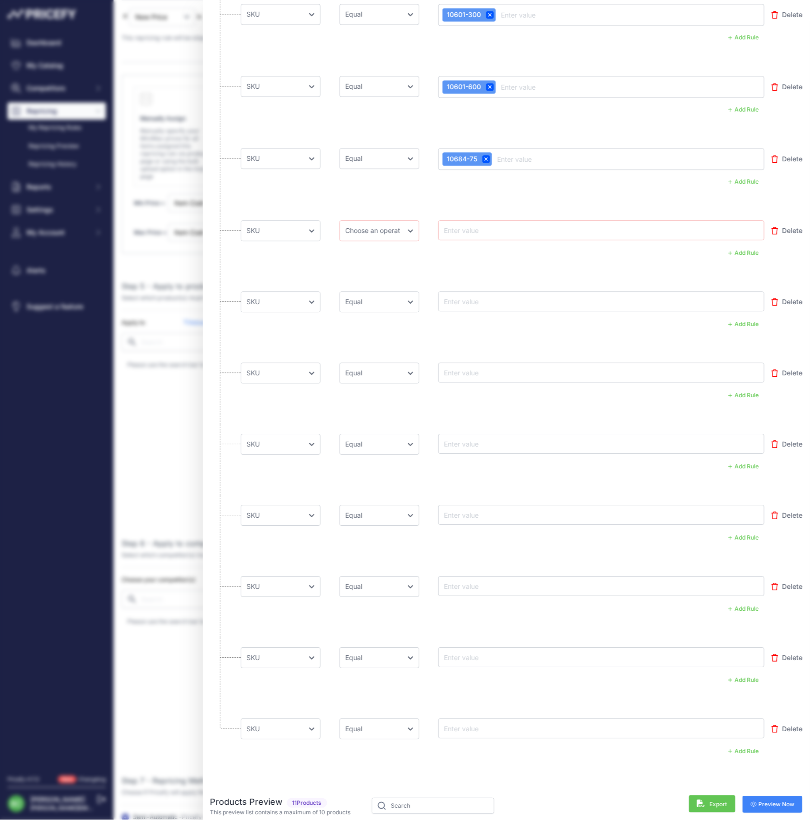
scroll to position [643, 0]
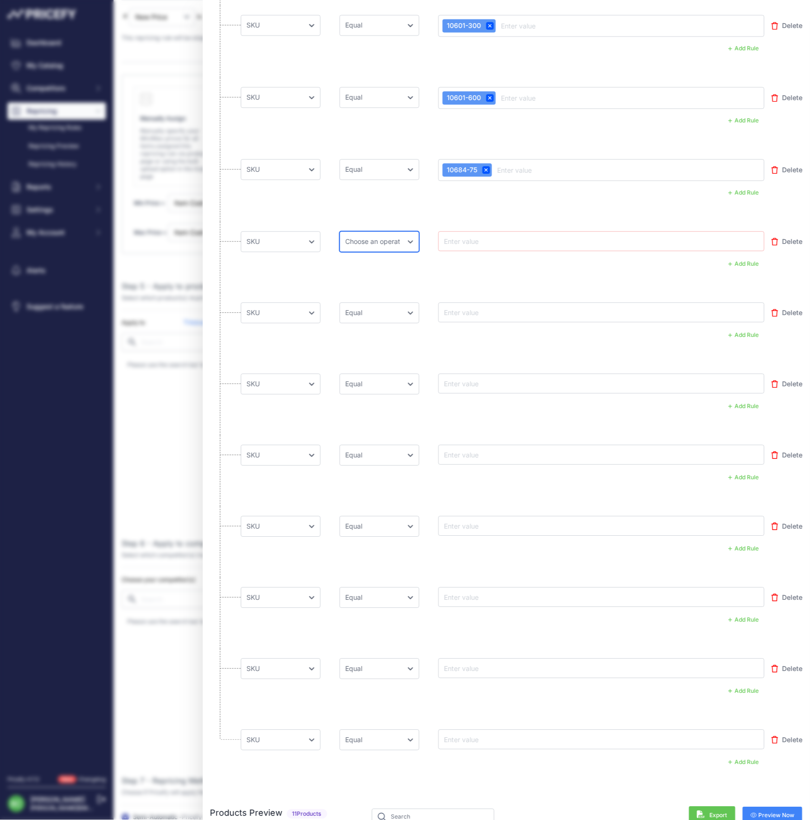
select select "equal"
click at [469, 238] on input "text" at bounding box center [480, 240] width 76 height 11
click at [475, 238] on input "text" at bounding box center [480, 240] width 76 height 11
drag, startPoint x: 475, startPoint y: 238, endPoint x: 466, endPoint y: 239, distance: 8.7
click at [475, 238] on input "text" at bounding box center [480, 240] width 76 height 11
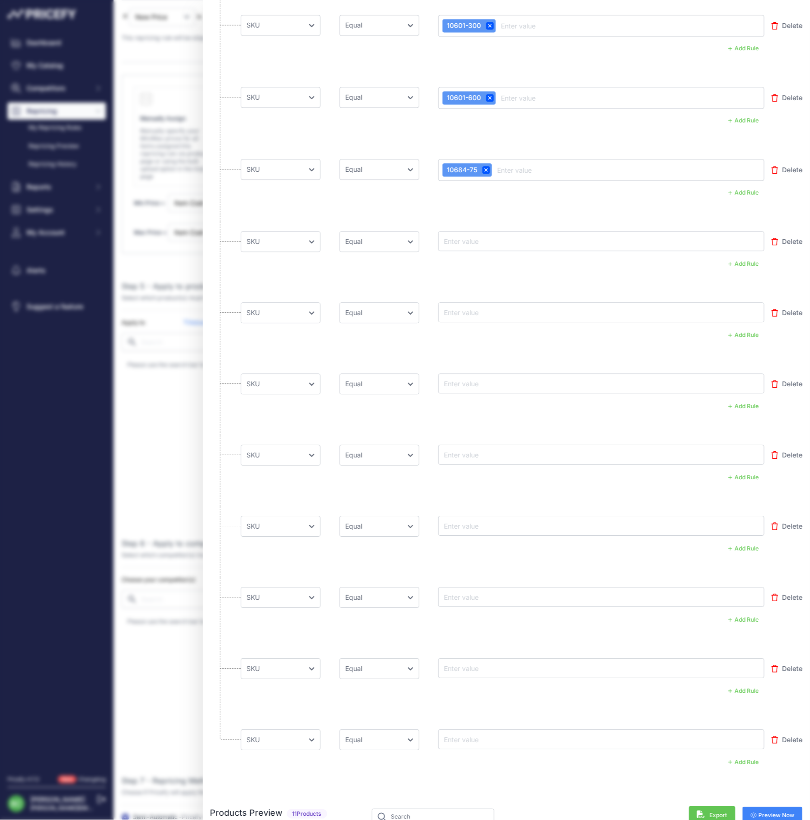
paste input "10701-37"
type input "10701-37"
click at [461, 315] on input "text" at bounding box center [480, 312] width 76 height 11
drag, startPoint x: 471, startPoint y: 312, endPoint x: 458, endPoint y: 309, distance: 14.2
click at [471, 312] on input "text" at bounding box center [480, 312] width 76 height 11
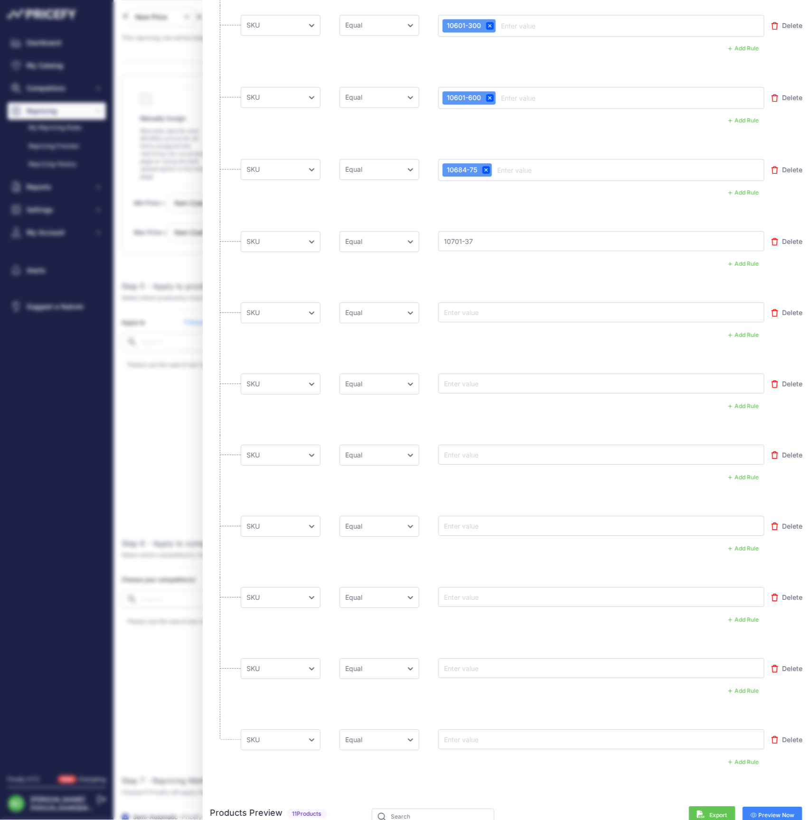
paste input "10701-75"
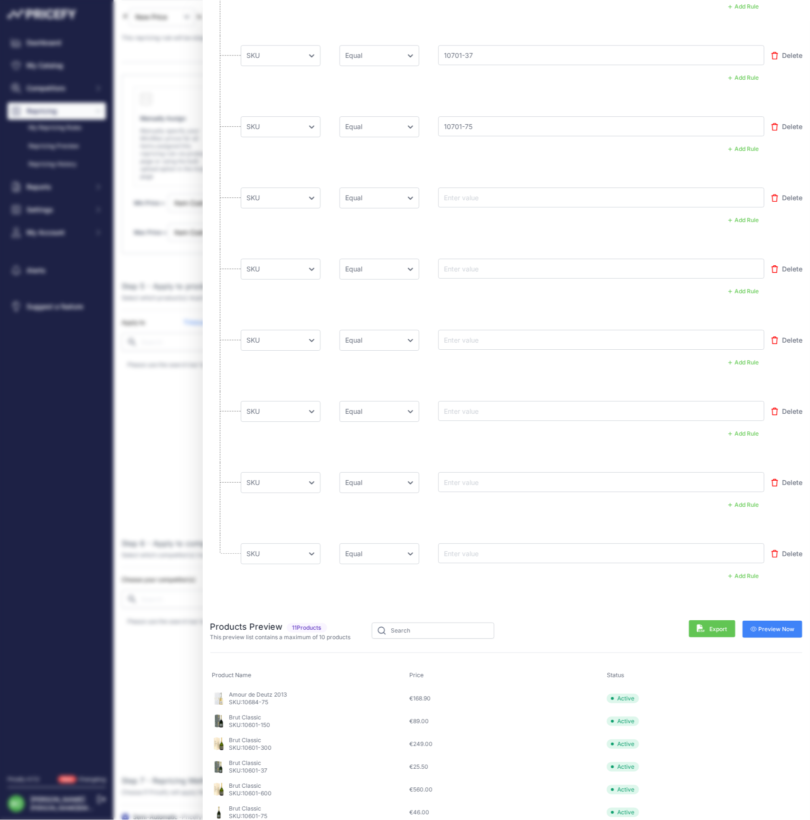
type input "10701-75"
click at [458, 194] on input "text" at bounding box center [480, 197] width 76 height 11
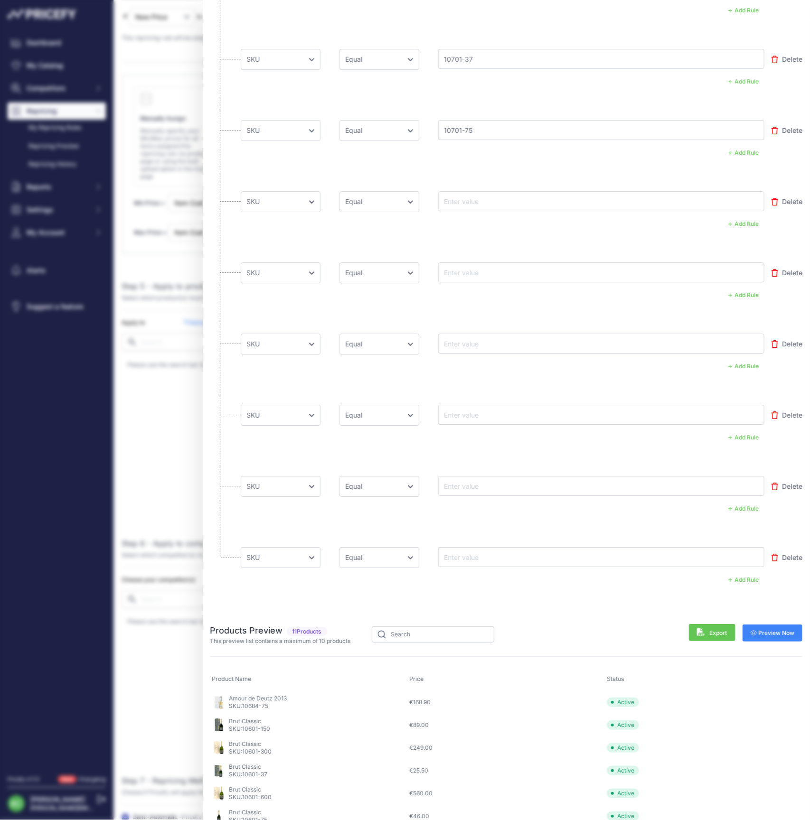
paste input "107011-150"
type input "107011-150"
click at [469, 272] on input "text" at bounding box center [480, 272] width 76 height 11
click at [471, 272] on input "text" at bounding box center [480, 272] width 76 height 11
paste input "10701-150"
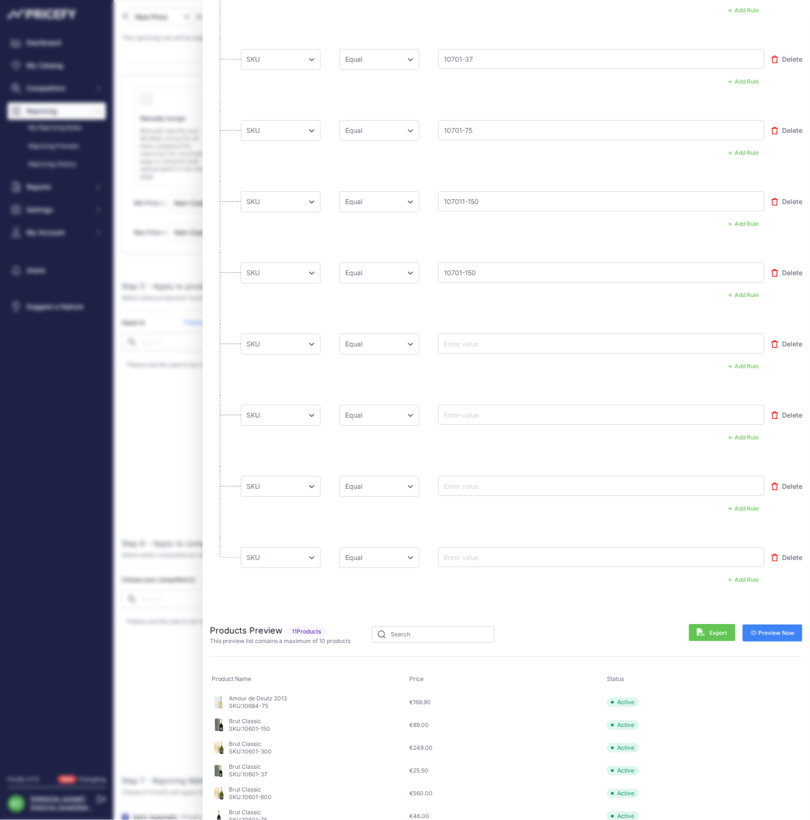
type input "10701-150"
click at [465, 340] on input "text" at bounding box center [480, 343] width 76 height 11
paste input "10701-300"
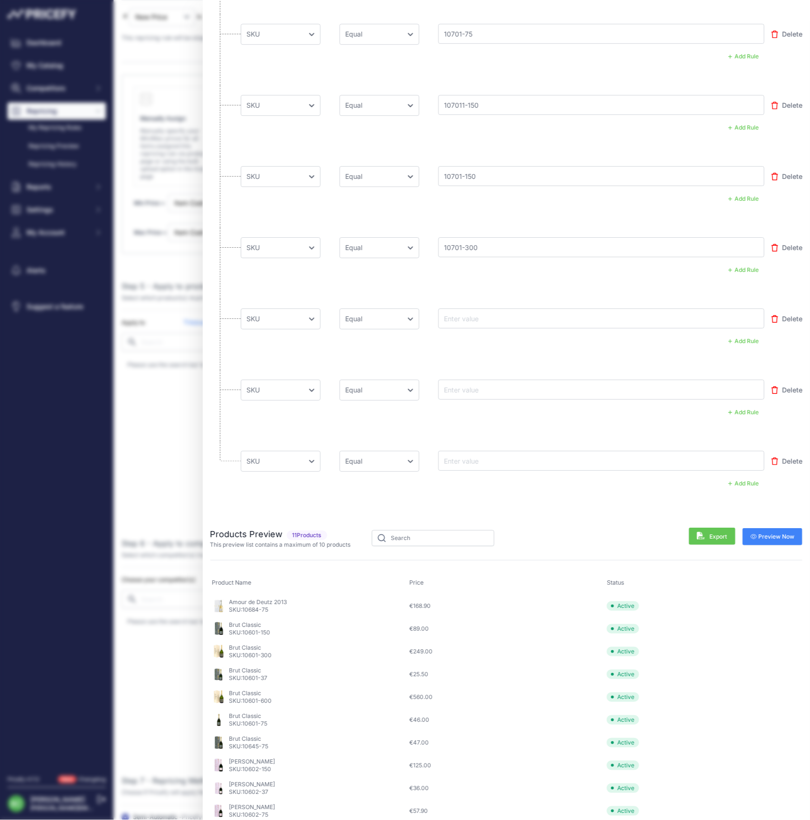
scroll to position [921, 0]
type input "10701-300"
click at [480, 316] on input "text" at bounding box center [480, 318] width 76 height 11
paste input "10701-600"
type input "10701-600"
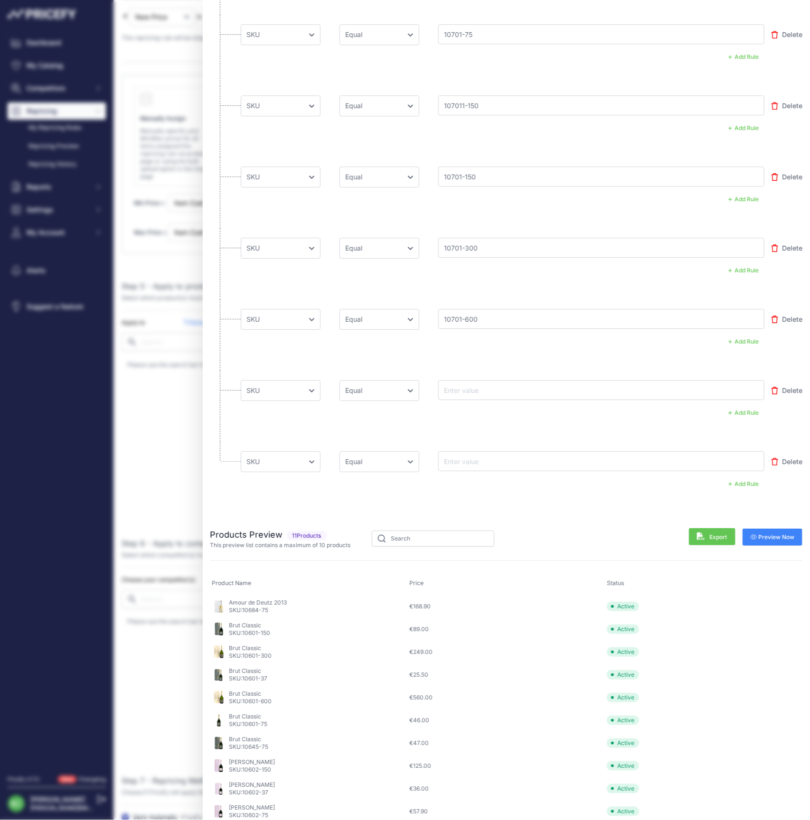
click at [467, 388] on input "text" at bounding box center [480, 390] width 76 height 11
paste input "10702-75"
type input "10702-75"
click at [482, 458] on input "text" at bounding box center [480, 461] width 76 height 11
paste input "107021-150"
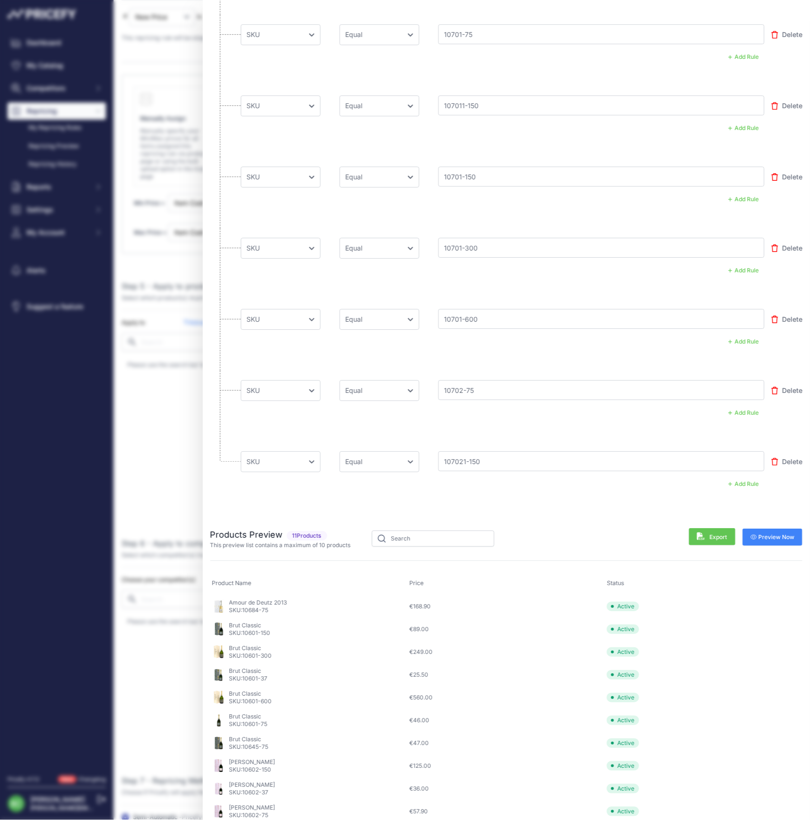
type input "107021-150"
click at [775, 536] on span "Preview Now" at bounding box center [773, 538] width 44 height 8
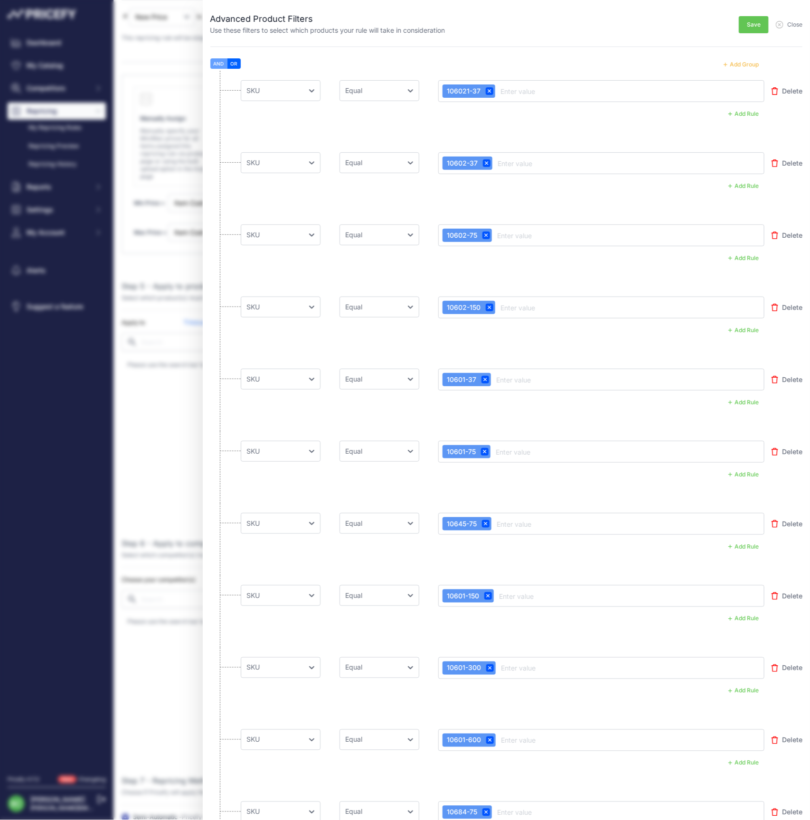
scroll to position [0, 0]
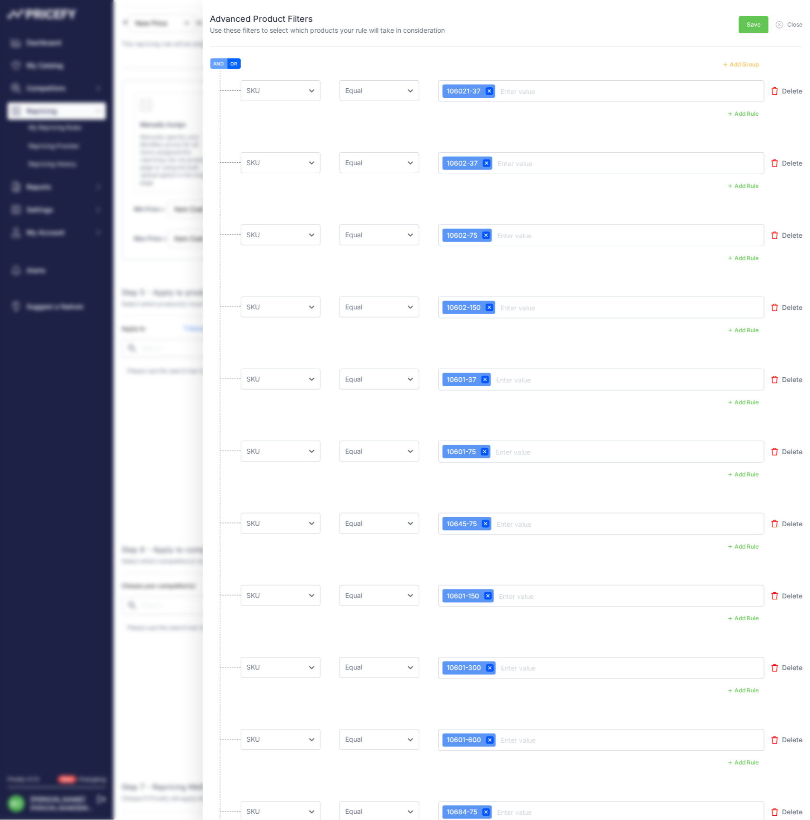
click at [754, 26] on span "Save" at bounding box center [754, 25] width 14 height 8
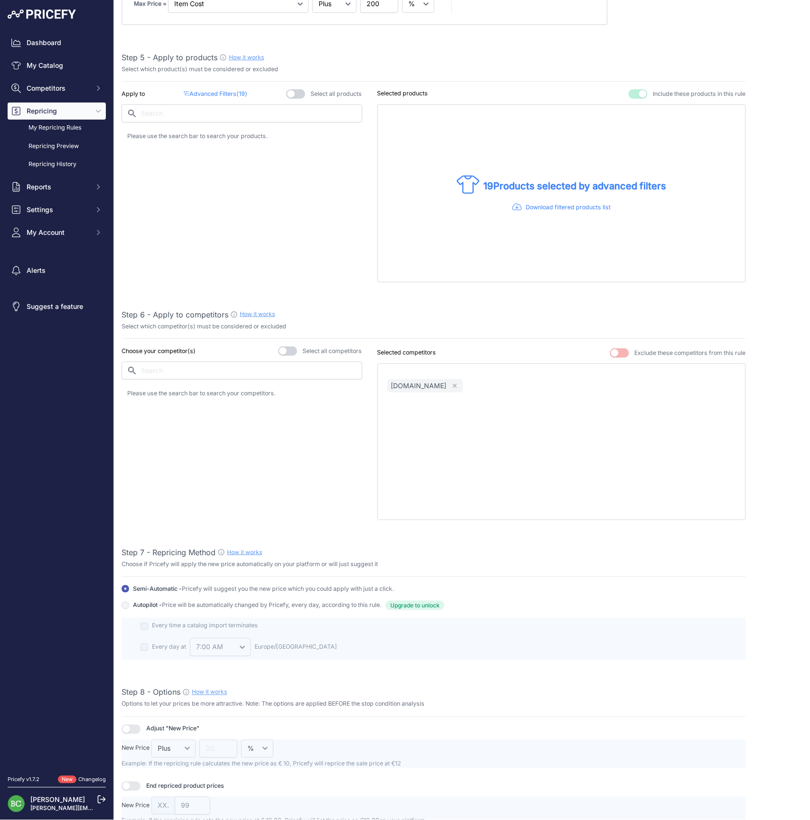
scroll to position [603, 0]
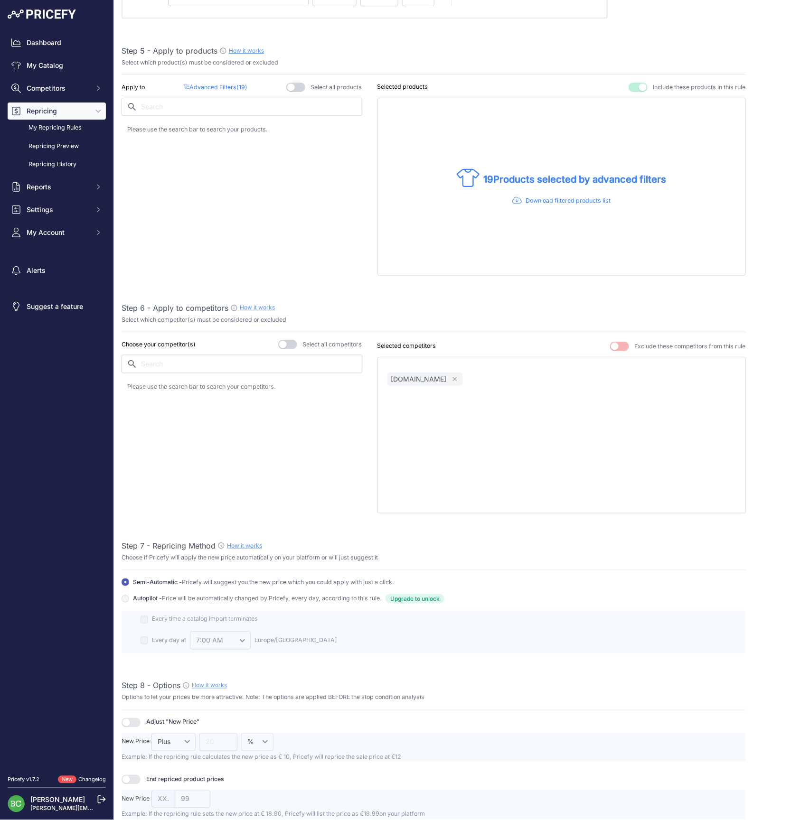
click at [266, 361] on input "text" at bounding box center [242, 364] width 241 height 18
type input "ama"
click at [160, 385] on p "amazon.fr" at bounding box center [172, 389] width 56 height 9
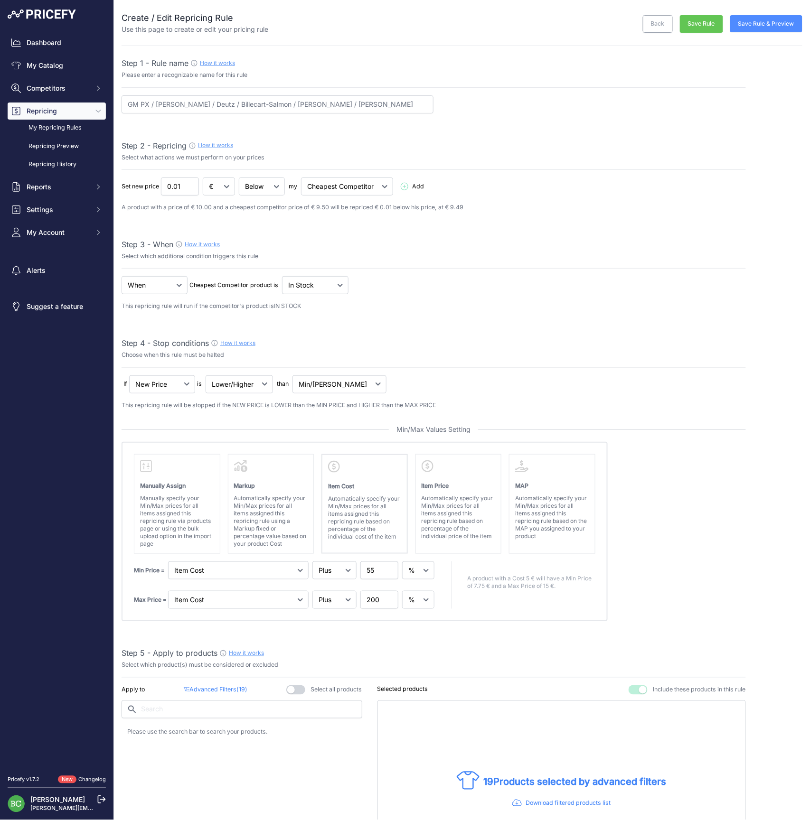
scroll to position [0, 0]
click at [779, 27] on button "Save Rule & Preview" at bounding box center [766, 23] width 72 height 17
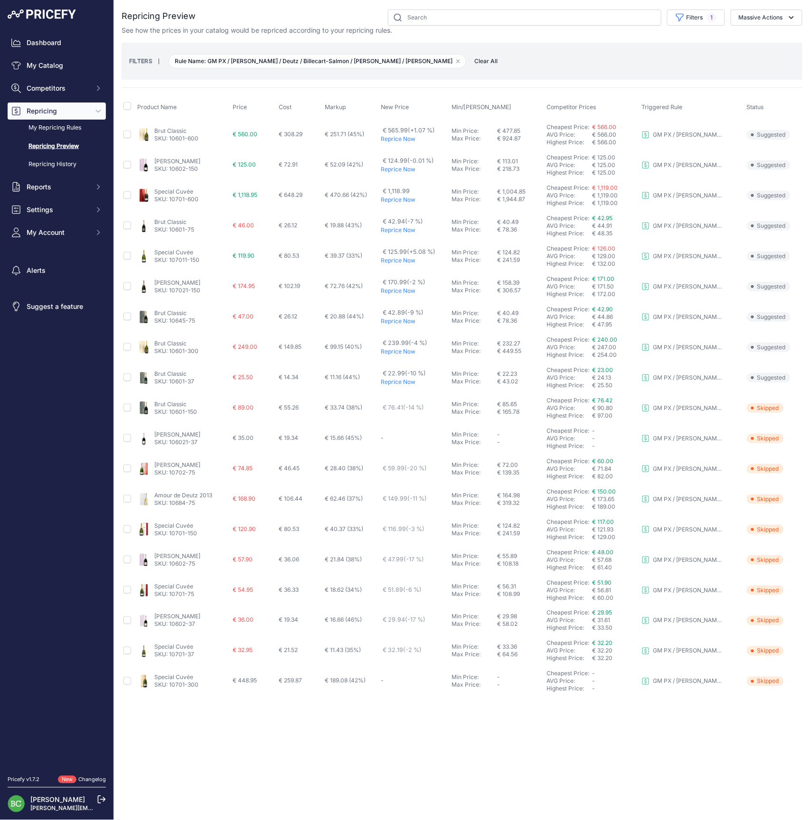
click at [172, 461] on link "[PERSON_NAME]" at bounding box center [177, 464] width 46 height 7
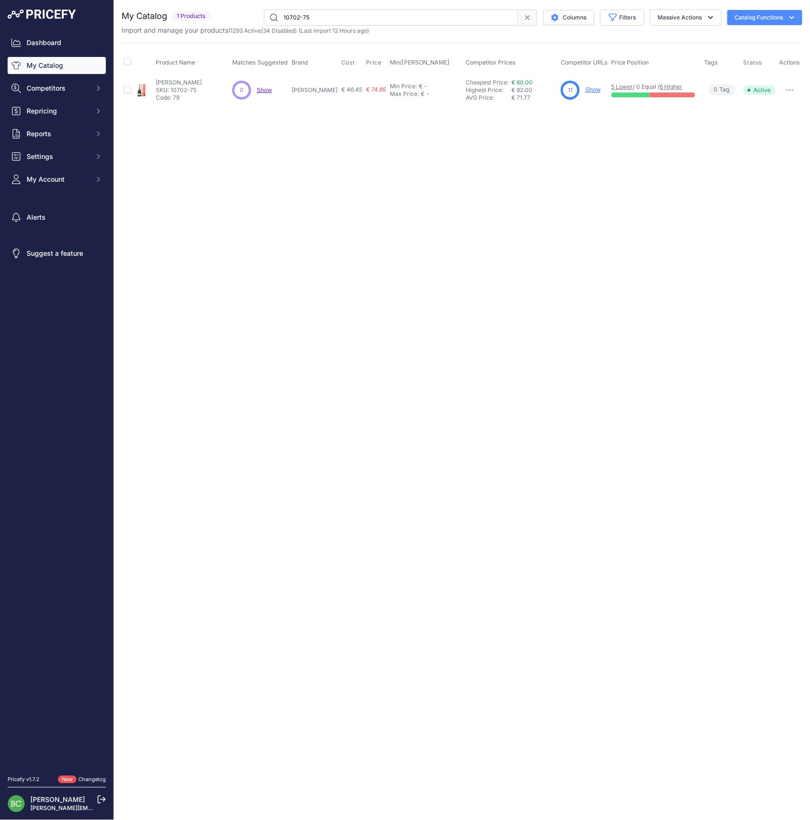
click at [592, 91] on link "Show" at bounding box center [592, 89] width 15 height 7
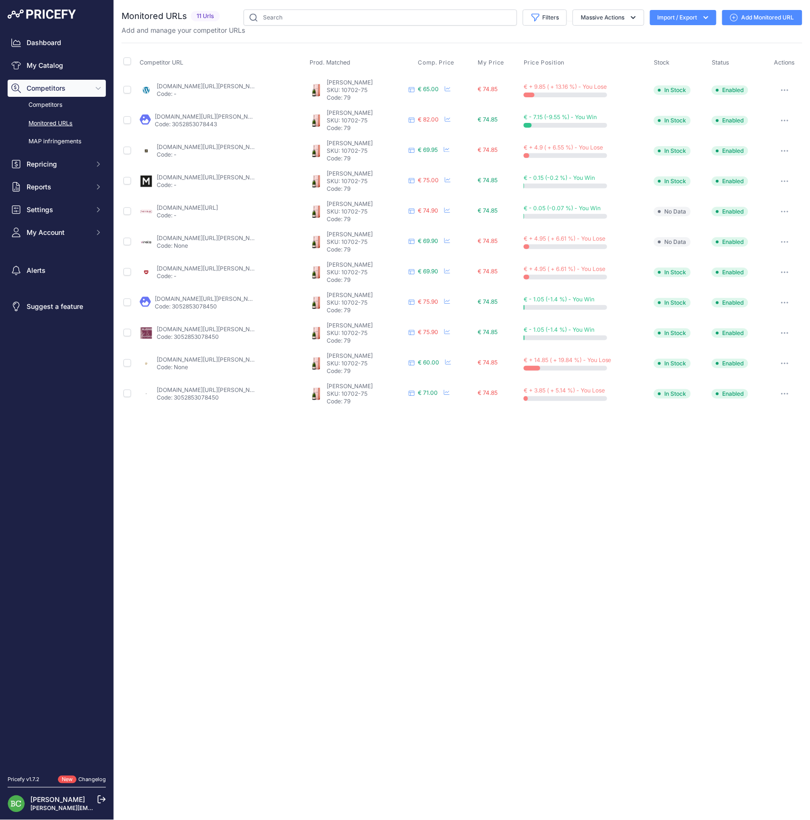
click at [180, 359] on link "[DOMAIN_NAME][URL][PERSON_NAME]" at bounding box center [210, 359] width 107 height 7
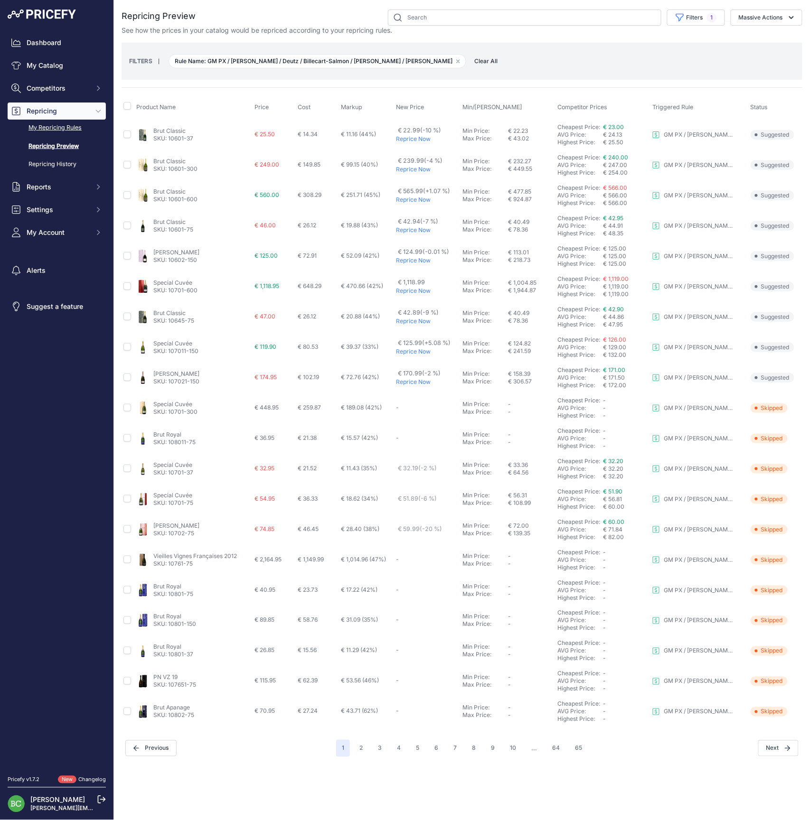
click at [70, 136] on link "My Repricing Rules" at bounding box center [57, 128] width 98 height 17
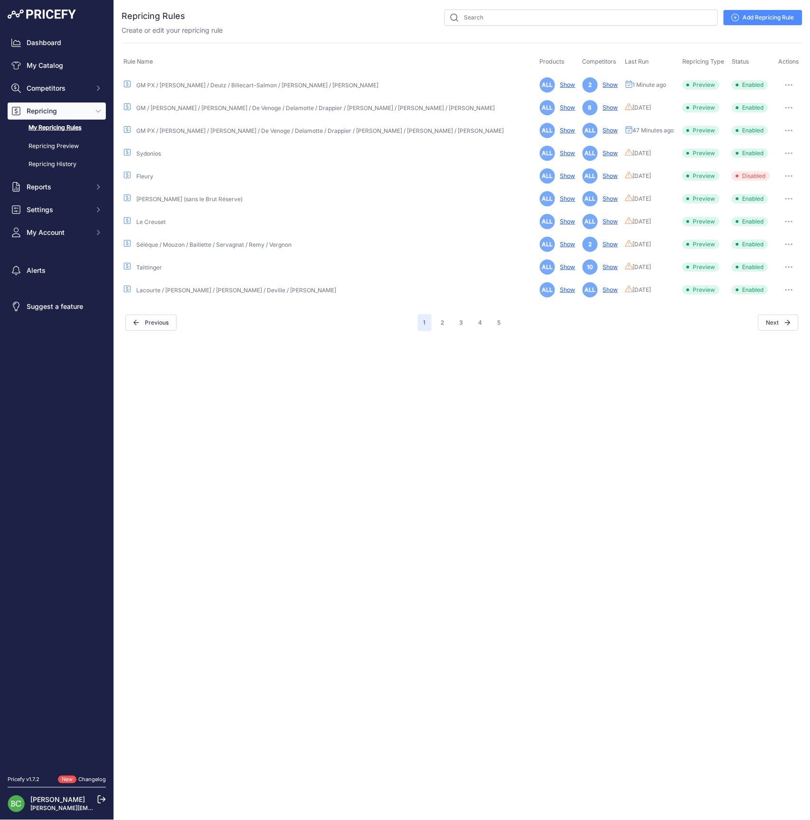
click at [791, 81] on button "button" at bounding box center [788, 84] width 19 height 13
click at [766, 103] on link "Edit" at bounding box center [770, 104] width 61 height 15
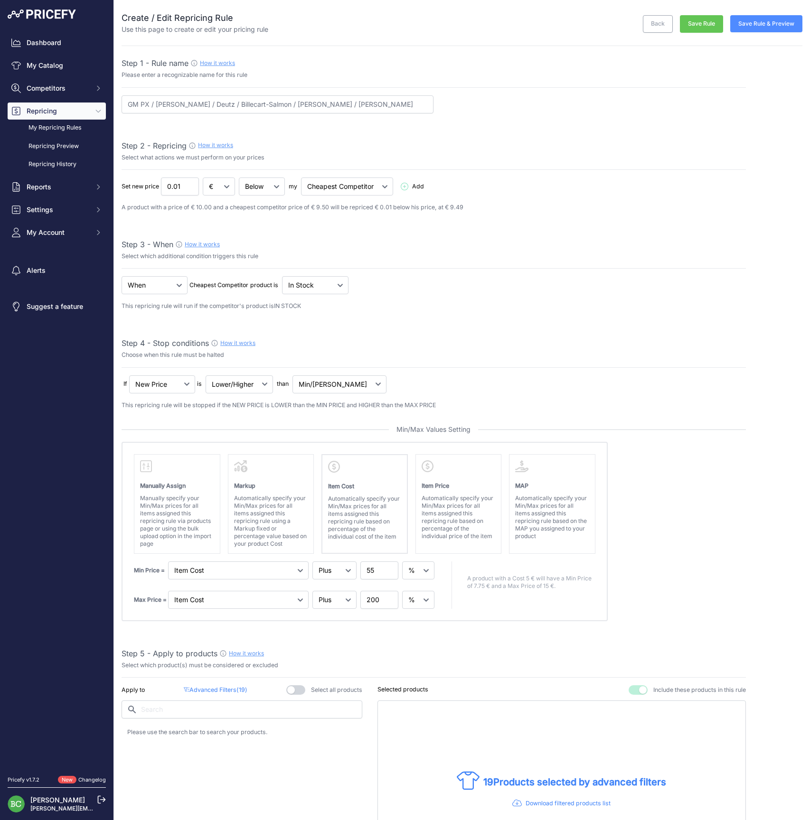
select select "percentage"
select select "7"
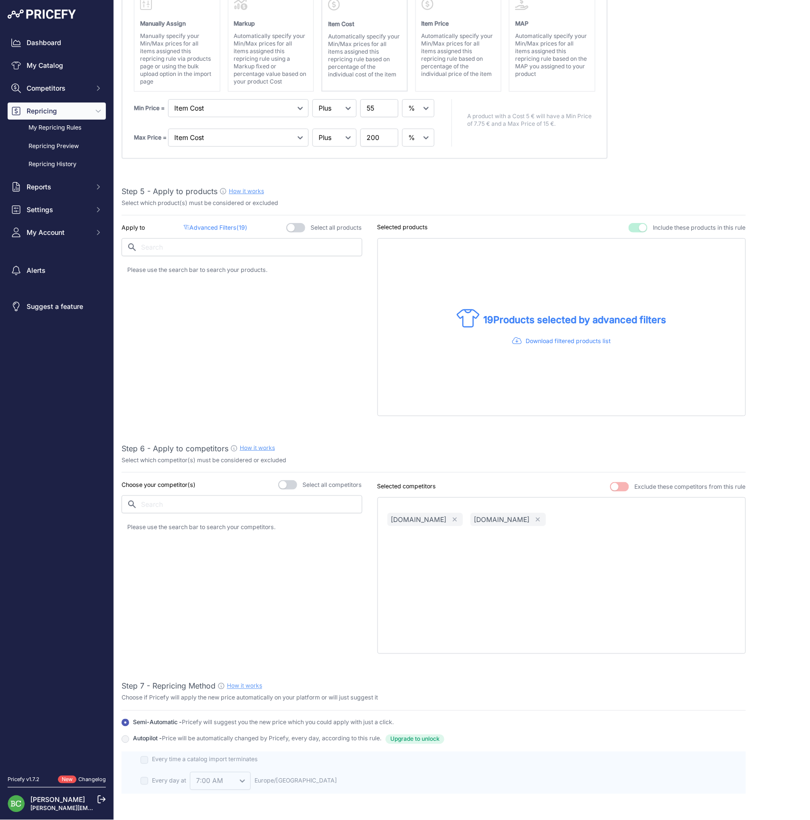
scroll to position [584, 0]
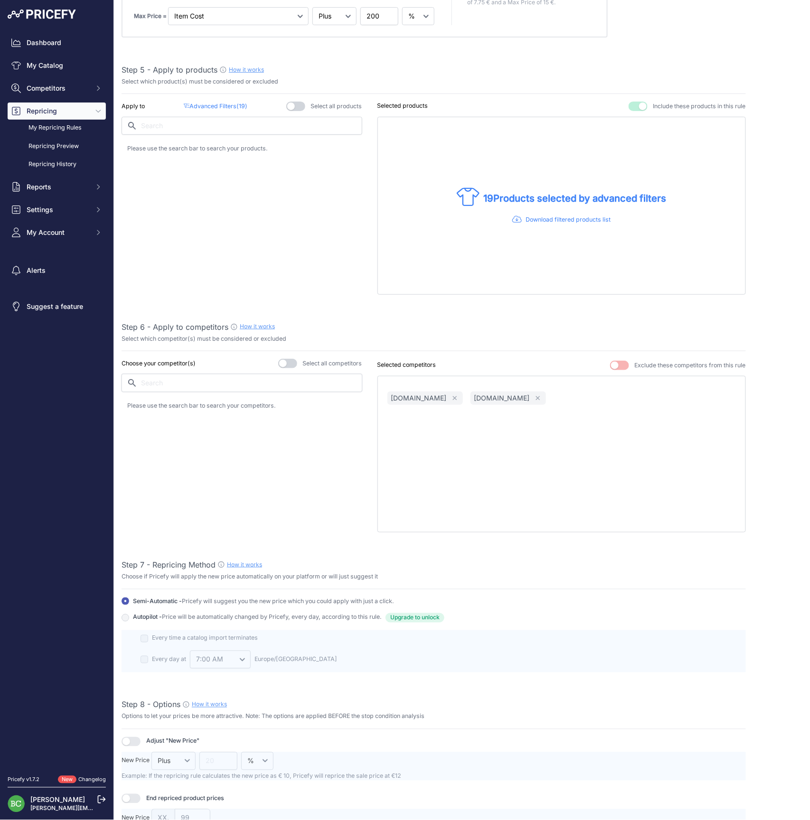
click at [239, 381] on input "text" at bounding box center [242, 383] width 241 height 18
click at [178, 404] on p "[DOMAIN_NAME]" at bounding box center [172, 407] width 56 height 9
click at [187, 377] on input "ideal" at bounding box center [242, 383] width 241 height 18
type input "brut"
click at [185, 403] on p "brut-de-champ.com" at bounding box center [172, 407] width 56 height 9
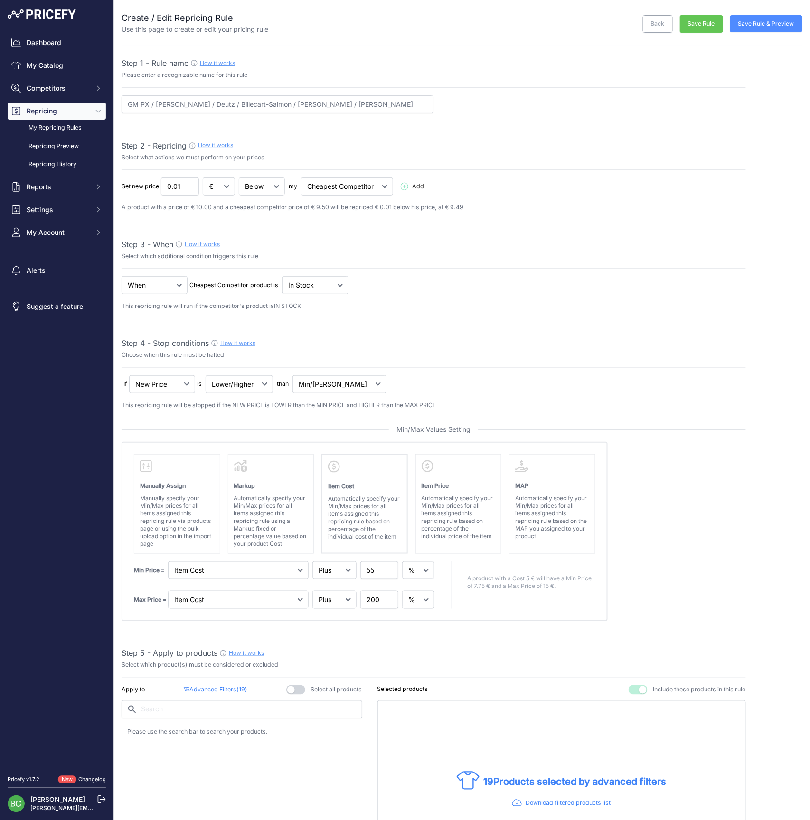
scroll to position [0, 0]
click at [763, 23] on button "Save Rule & Preview" at bounding box center [766, 23] width 72 height 17
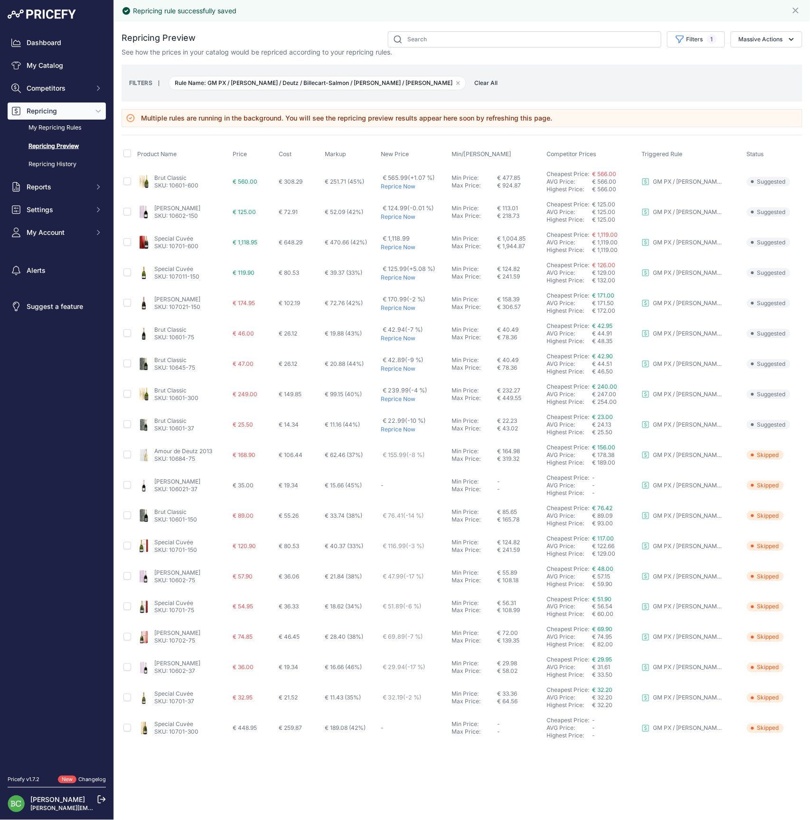
click at [567, 79] on div "FILTERS | Rule Name: GM PX / [PERSON_NAME] / Deutz / Billecart-Salmon / [PERSON…" at bounding box center [462, 83] width 666 height 26
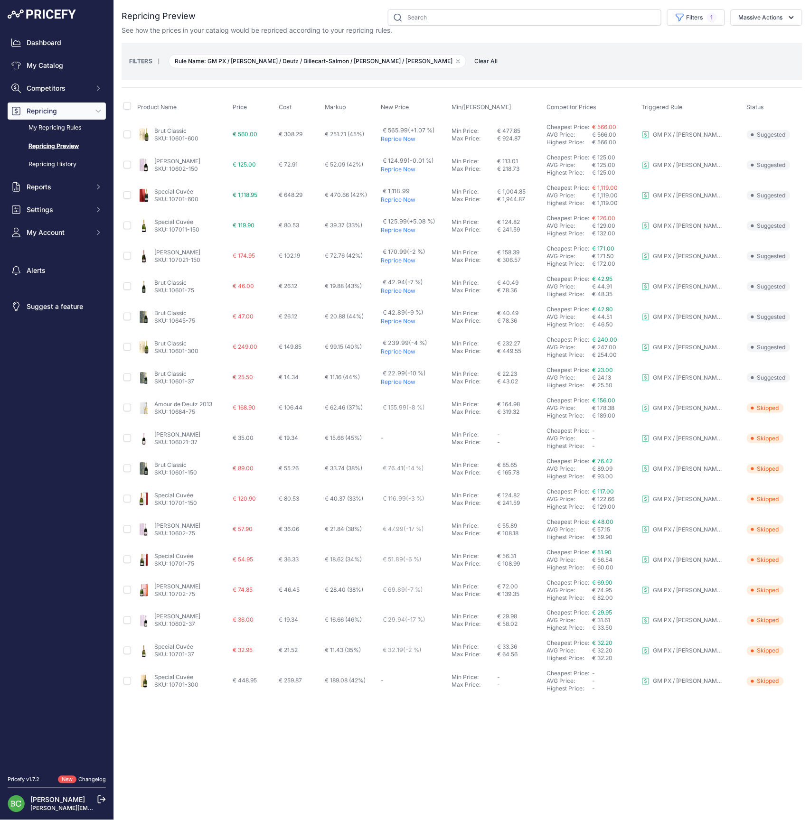
click at [182, 403] on link "Amour de Deutz 2013" at bounding box center [183, 404] width 58 height 7
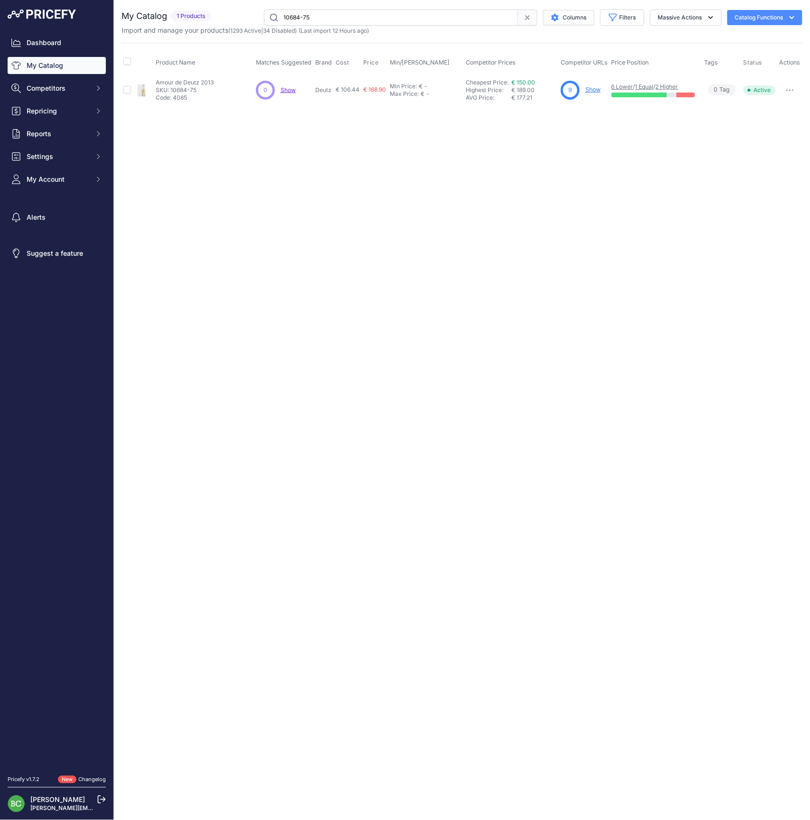
click at [591, 90] on link "Show" at bounding box center [592, 89] width 15 height 7
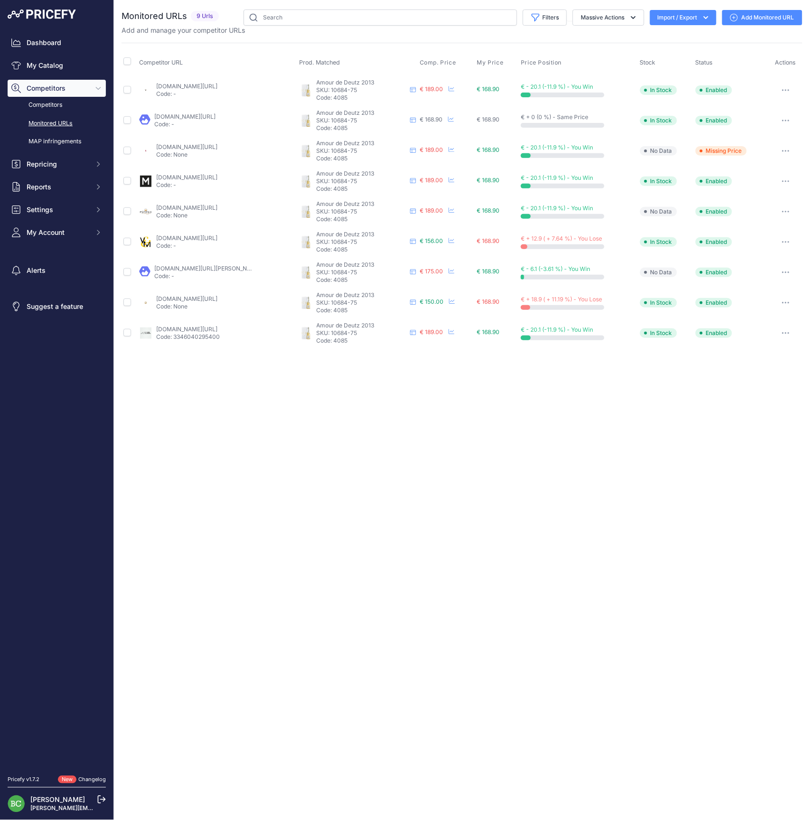
click at [174, 300] on link "[DOMAIN_NAME][URL]" at bounding box center [186, 298] width 61 height 7
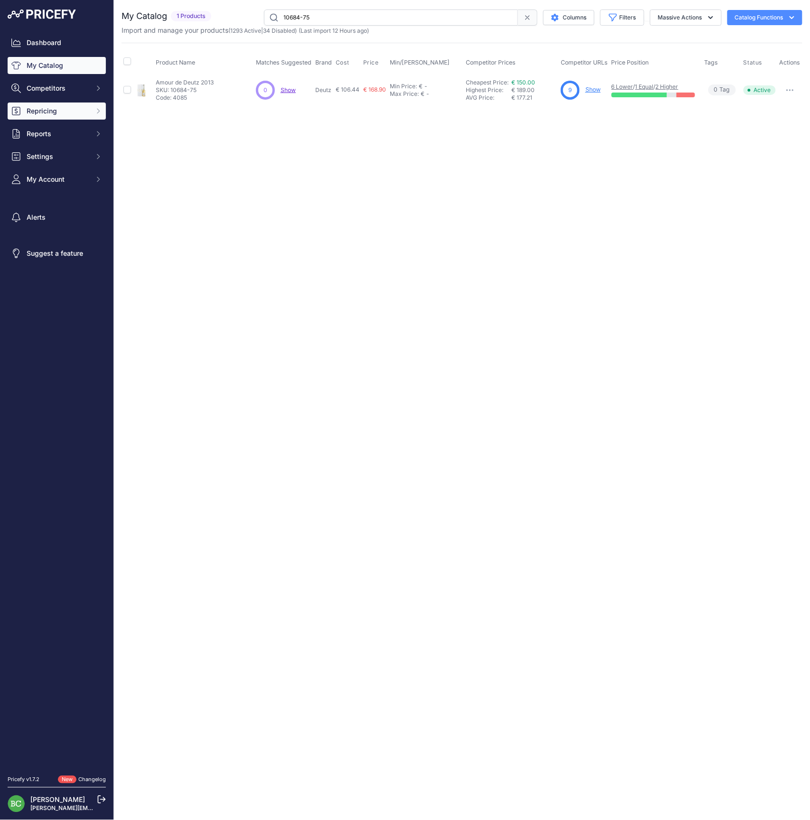
click at [38, 116] on span "Repricing" at bounding box center [58, 110] width 62 height 9
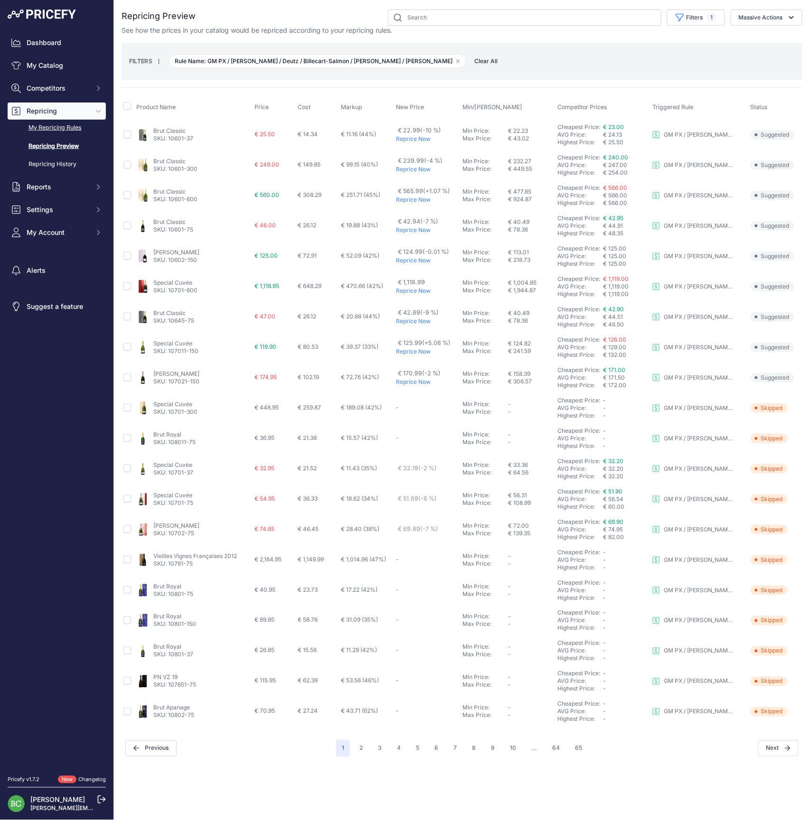
click at [48, 136] on link "My Repricing Rules" at bounding box center [57, 128] width 98 height 17
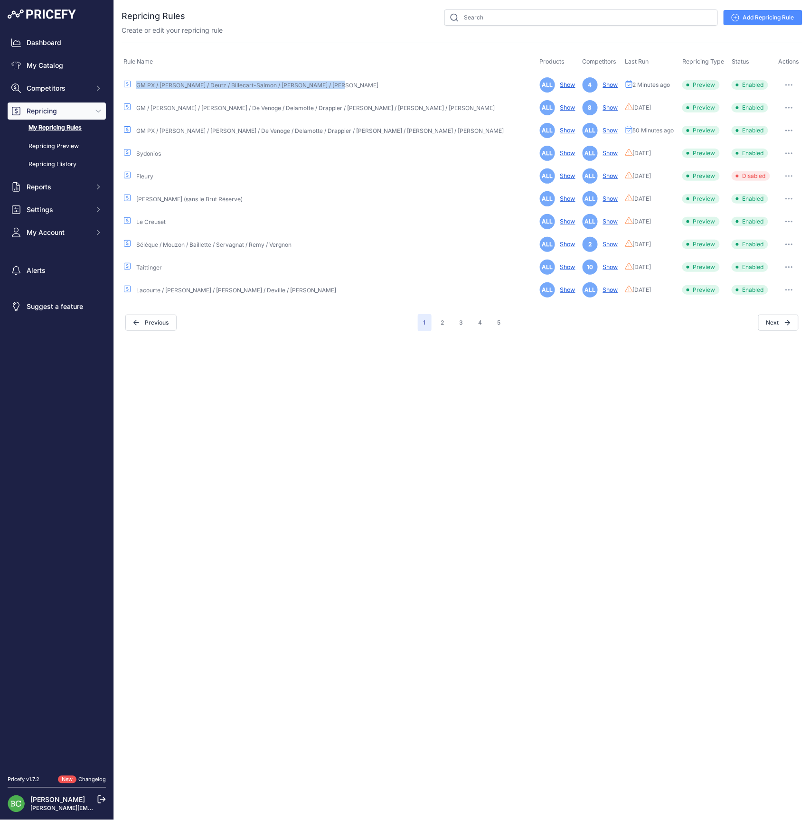
drag, startPoint x: 337, startPoint y: 86, endPoint x: 136, endPoint y: 86, distance: 201.3
click at [136, 86] on div "GM PX / [PERSON_NAME] / Deutz / Billecart-Salmon / [PERSON_NAME] / [PERSON_NAME]" at bounding box center [329, 84] width 413 height 9
copy div "GM PX / [PERSON_NAME] / Deutz / Billecart-Salmon / [PERSON_NAME] / [PERSON_NAME]"
click at [767, 17] on link "Add Repricing Rule" at bounding box center [762, 17] width 79 height 15
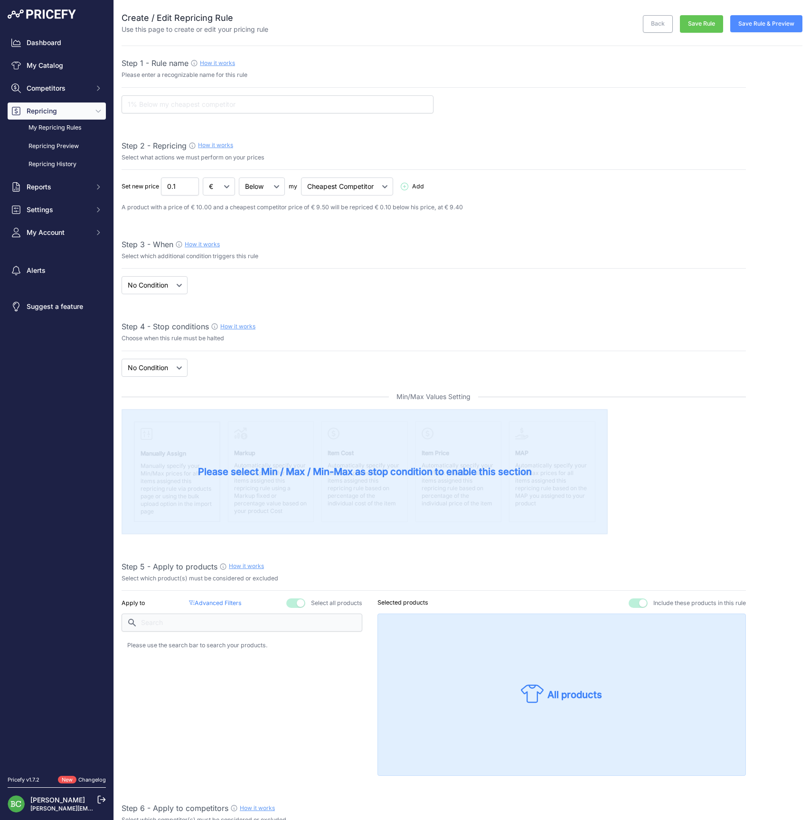
select select "7"
click at [302, 101] on input "text" at bounding box center [278, 104] width 312 height 18
paste input "GM PX / Bollinger / Deutz / Billecart-Salmon / L. Roederer / Jacquesson"
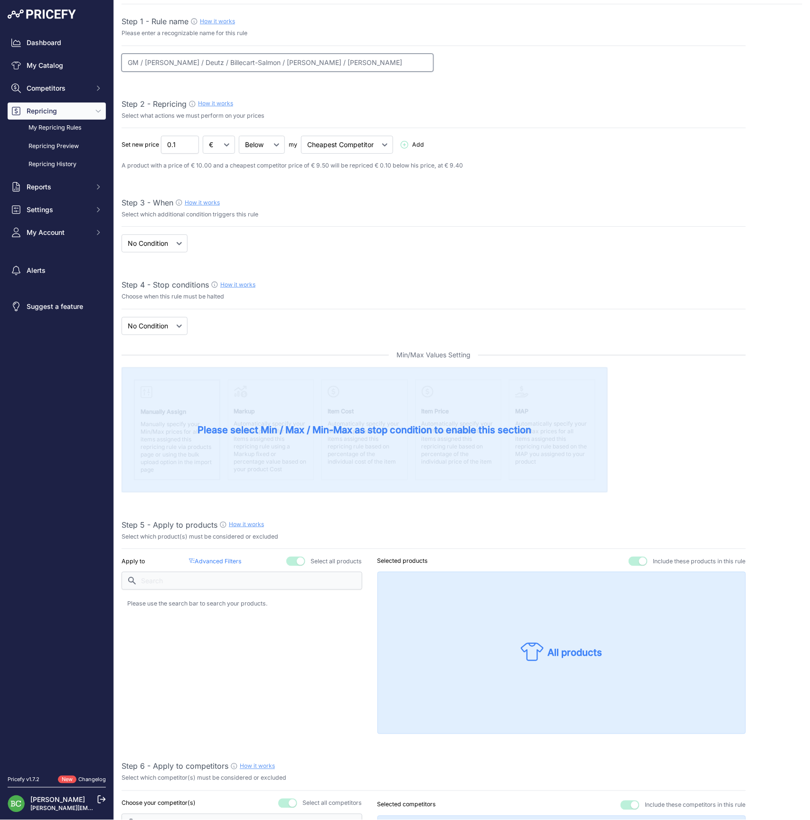
scroll to position [46, 0]
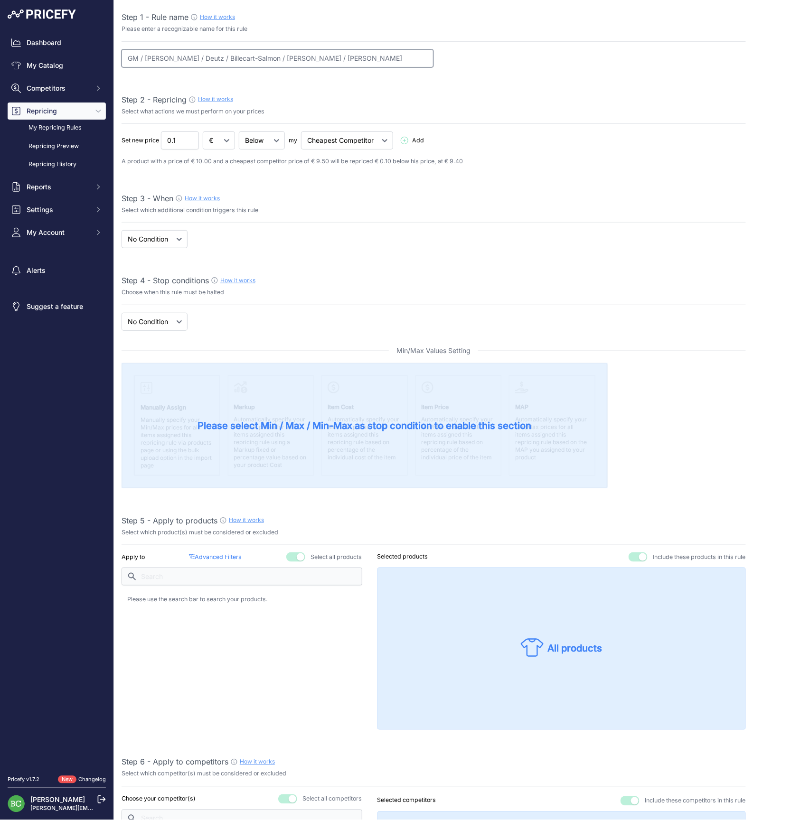
type input "GM / Bollinger / Deutz / Billecart-Salmon / L. Roederer / Jacquesson"
click at [286, 233] on div "When No Condition Cheapest Competitor product is" at bounding box center [434, 239] width 624 height 18
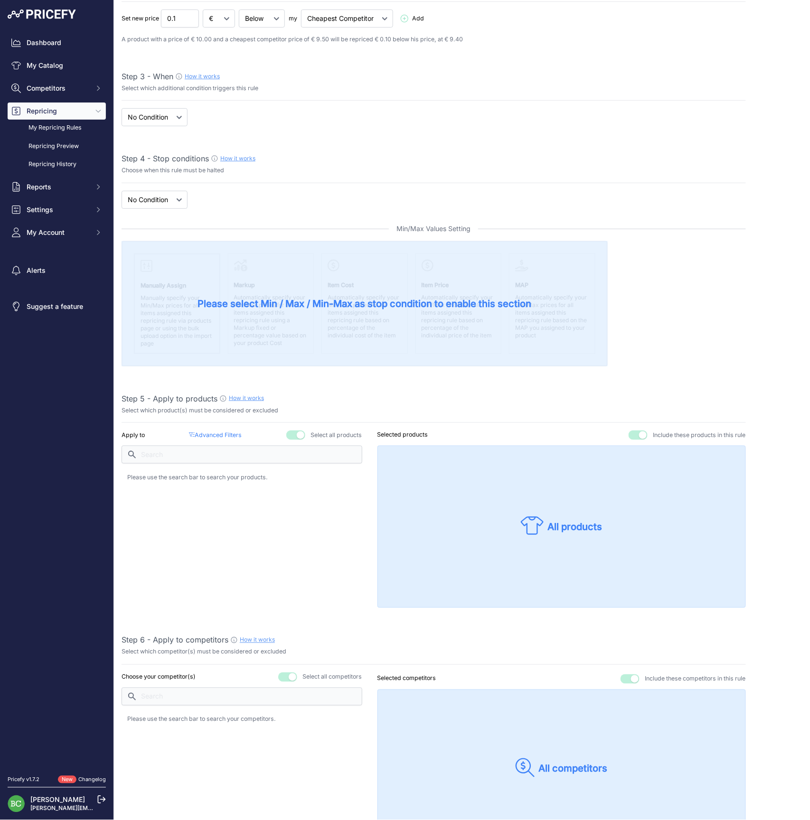
scroll to position [169, 0]
select select "price"
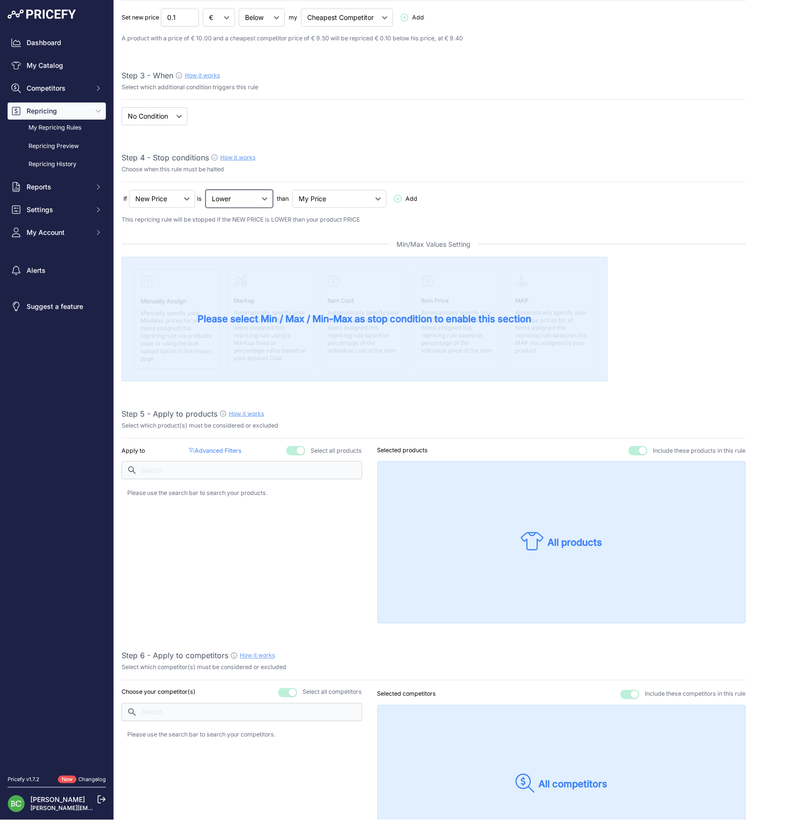
select select "not_lower_and_higher"
select select "min_max_price"
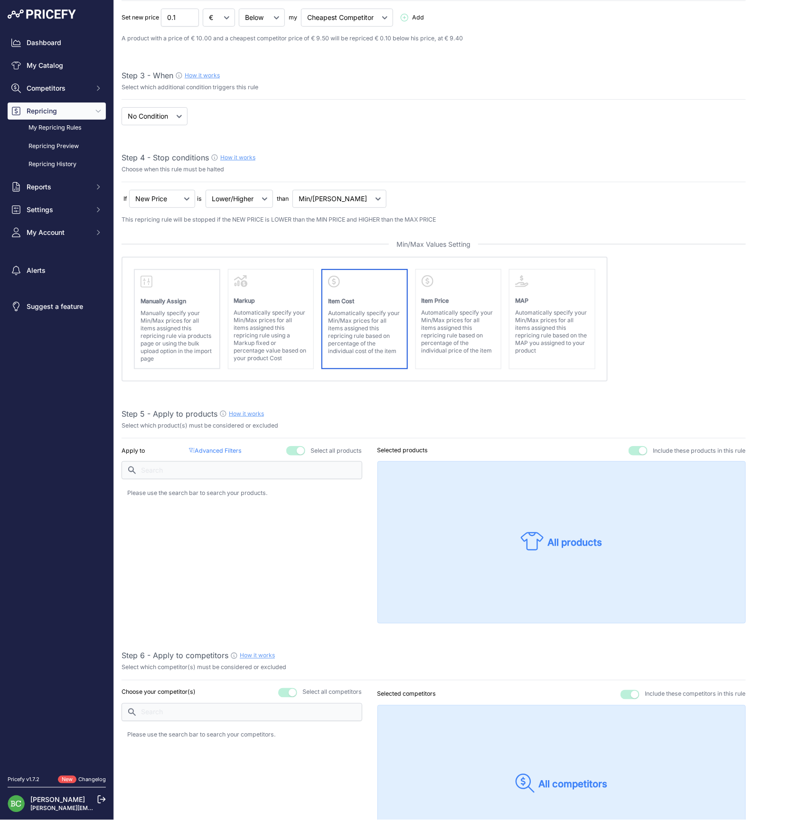
click at [349, 311] on p "Automatically specify your Min/Max prices for all items assigned this repricing…" at bounding box center [364, 333] width 73 height 46
select select "cost"
select select "above"
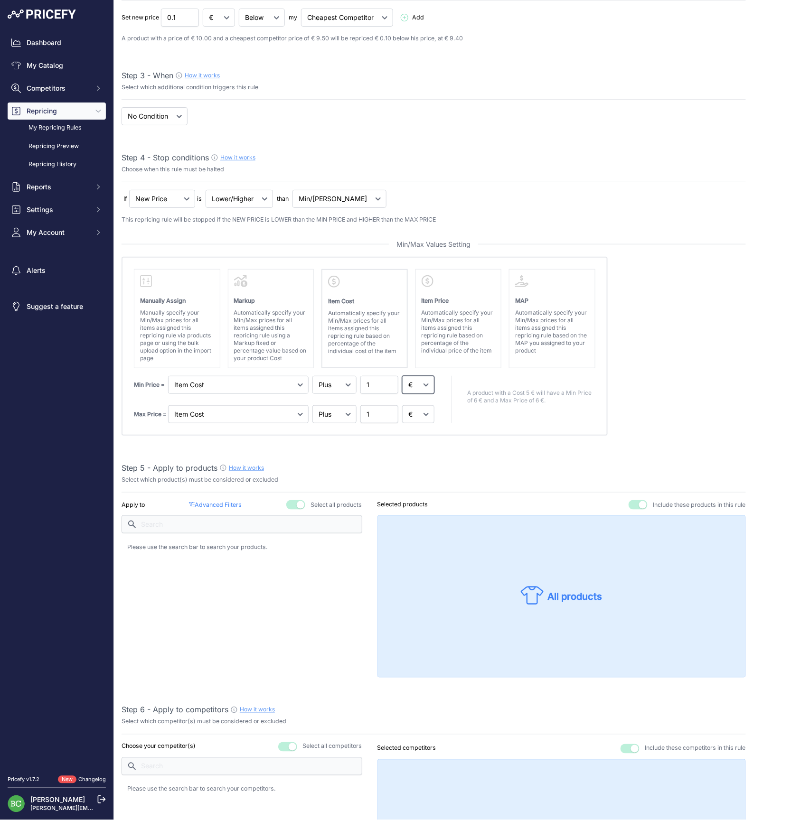
select select "percentage"
drag, startPoint x: 422, startPoint y: 386, endPoint x: 423, endPoint y: 418, distance: 31.4
click at [424, 413] on div "Min Price = Markup Item Cost 1 Max Price = 1" at bounding box center [285, 399] width 302 height 47
select select "percentage"
drag, startPoint x: 378, startPoint y: 382, endPoint x: 349, endPoint y: 382, distance: 29.0
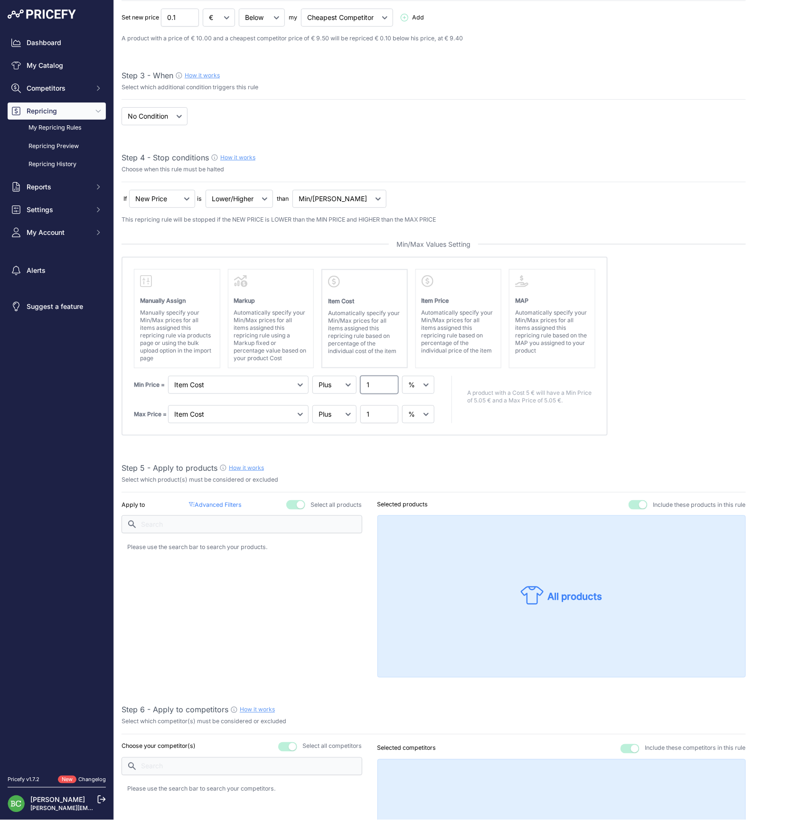
click at [349, 382] on div "Min Price = Markup Item Cost Item Price 1" at bounding box center [285, 385] width 302 height 18
type input "65"
type input "200"
click at [696, 396] on absolute "Please select Min / Max / Min-Max as stop condition to enable this section Manu…" at bounding box center [434, 346] width 624 height 179
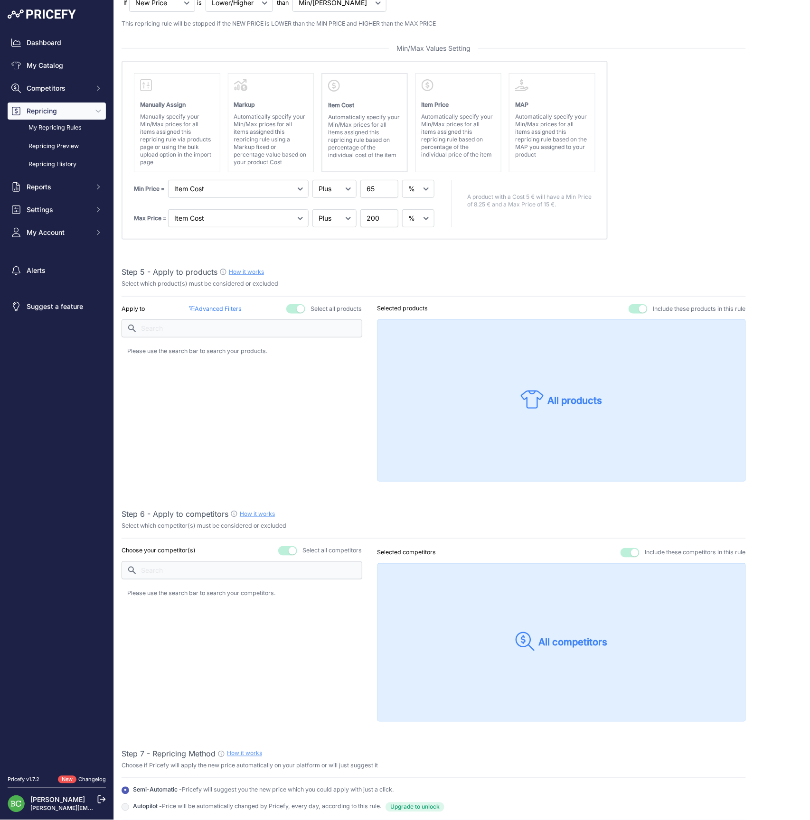
scroll to position [366, 0]
click at [286, 547] on button "button" at bounding box center [287, 550] width 19 height 9
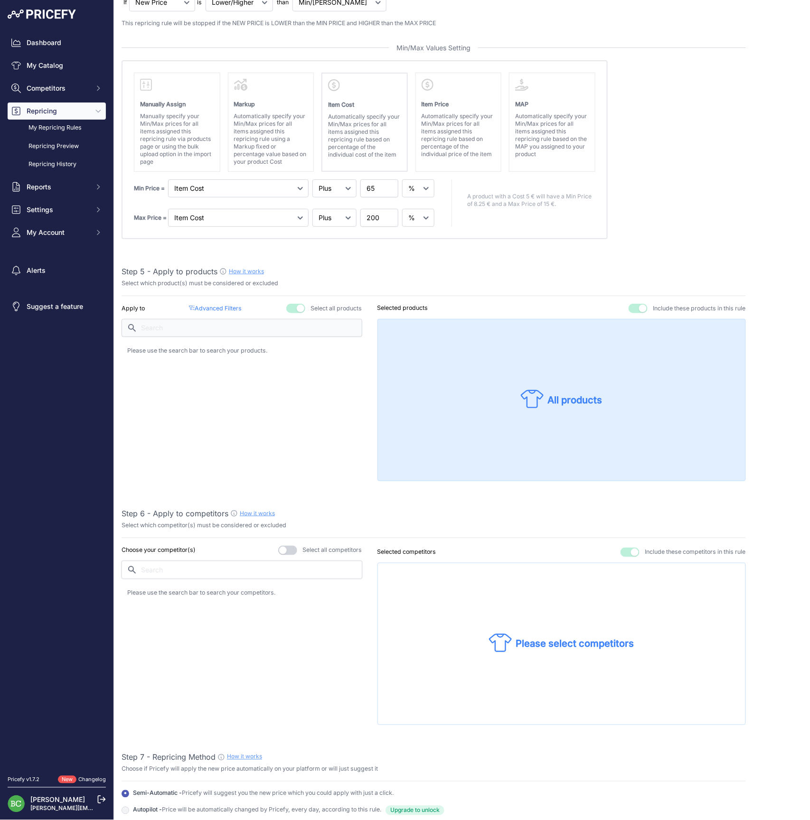
click at [285, 564] on input "text" at bounding box center [242, 570] width 241 height 18
click at [168, 593] on p "vinatis.com" at bounding box center [172, 595] width 56 height 9
click at [174, 564] on input "vinat" at bounding box center [242, 570] width 241 height 18
drag, startPoint x: 174, startPoint y: 587, endPoint x: 186, endPoint y: 592, distance: 13.6
click at [186, 592] on p "[DOMAIN_NAME]" at bounding box center [172, 595] width 56 height 9
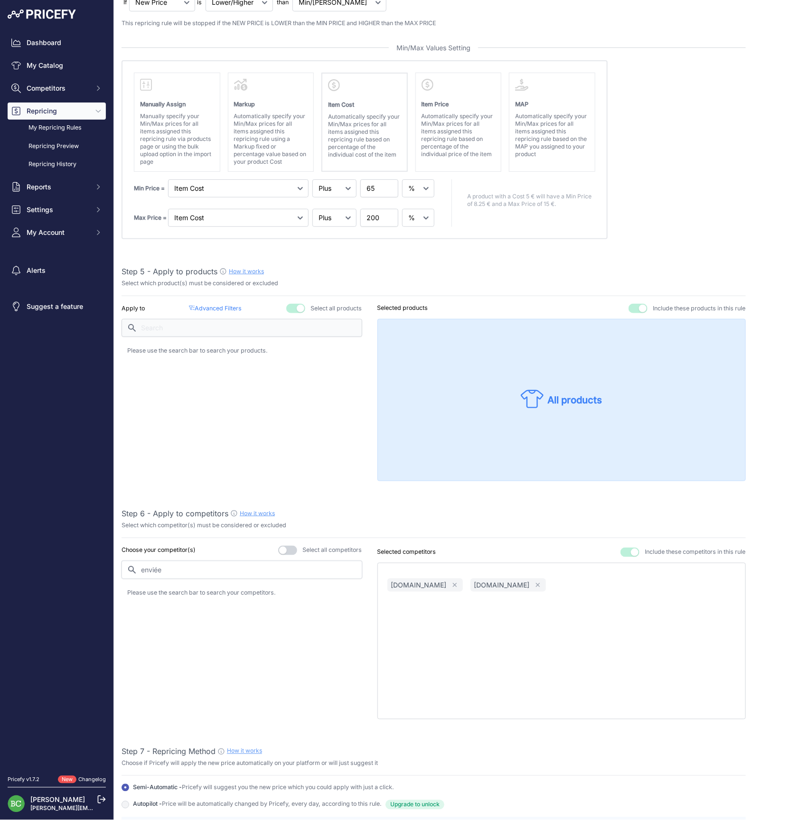
drag, startPoint x: 184, startPoint y: 568, endPoint x: 107, endPoint y: 566, distance: 77.4
click at [107, 566] on div "Dashboard My Catalog Competitors Competitors Monitored URLs MAP infringements R…" at bounding box center [405, 410] width 810 height 820
click at [176, 591] on p "pepites-en-champagne.fr" at bounding box center [172, 595] width 56 height 9
drag, startPoint x: 177, startPoint y: 568, endPoint x: 92, endPoint y: 562, distance: 85.2
click at [92, 562] on div "Dashboard My Catalog Competitors Competitors Monitored URLs MAP infringements R…" at bounding box center [405, 410] width 810 height 820
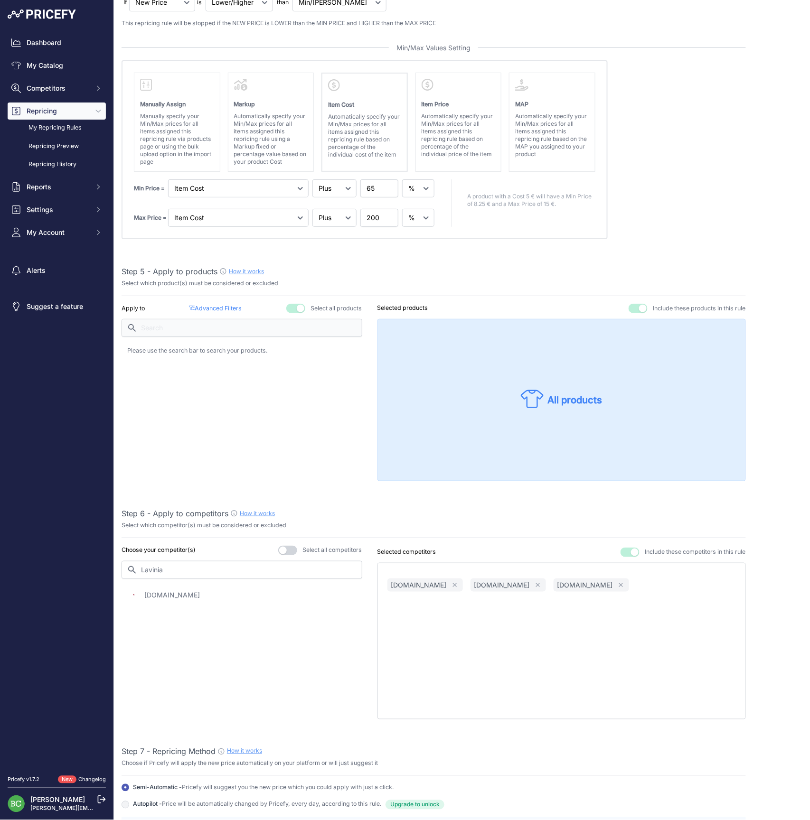
drag, startPoint x: 92, startPoint y: 562, endPoint x: 168, endPoint y: 591, distance: 81.3
click at [168, 591] on p "lavinia.com" at bounding box center [172, 595] width 56 height 9
drag, startPoint x: 161, startPoint y: 566, endPoint x: 95, endPoint y: 563, distance: 66.5
click at [95, 563] on div "Dashboard My Catalog Competitors Competitors Monitored URLs MAP infringements R…" at bounding box center [405, 410] width 810 height 820
type input "millésime"
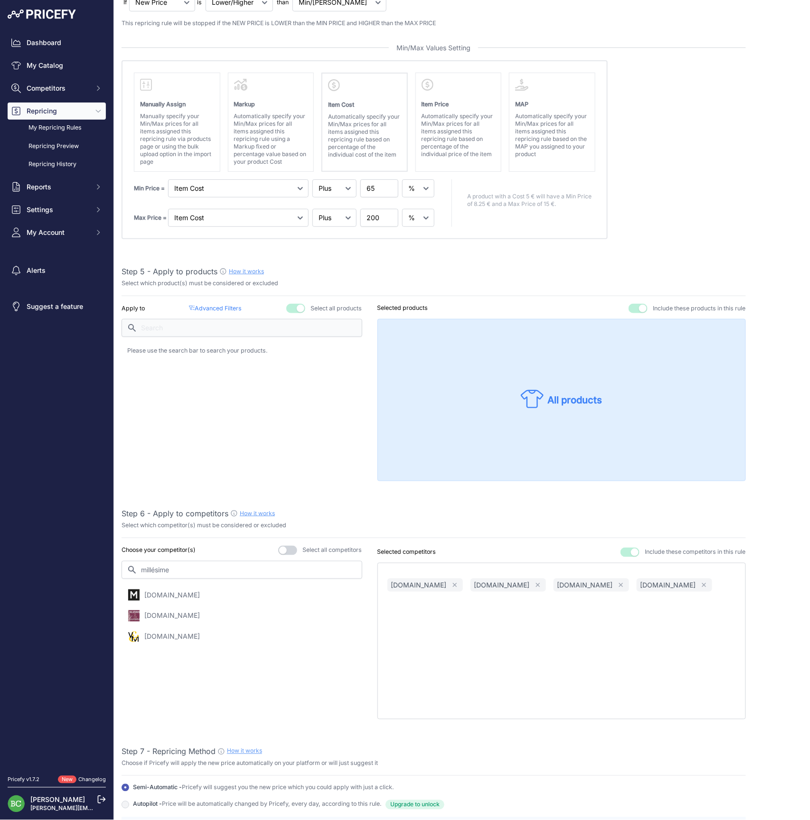
drag, startPoint x: 145, startPoint y: 587, endPoint x: 164, endPoint y: 593, distance: 19.4
click at [164, 593] on p "millesima.fr" at bounding box center [172, 595] width 56 height 9
drag, startPoint x: 183, startPoint y: 568, endPoint x: 96, endPoint y: 566, distance: 87.4
click at [96, 566] on div "Dashboard My Catalog Competitors Competitors Monitored URLs MAP infringements R…" at bounding box center [405, 410] width 810 height 820
type input "champma"
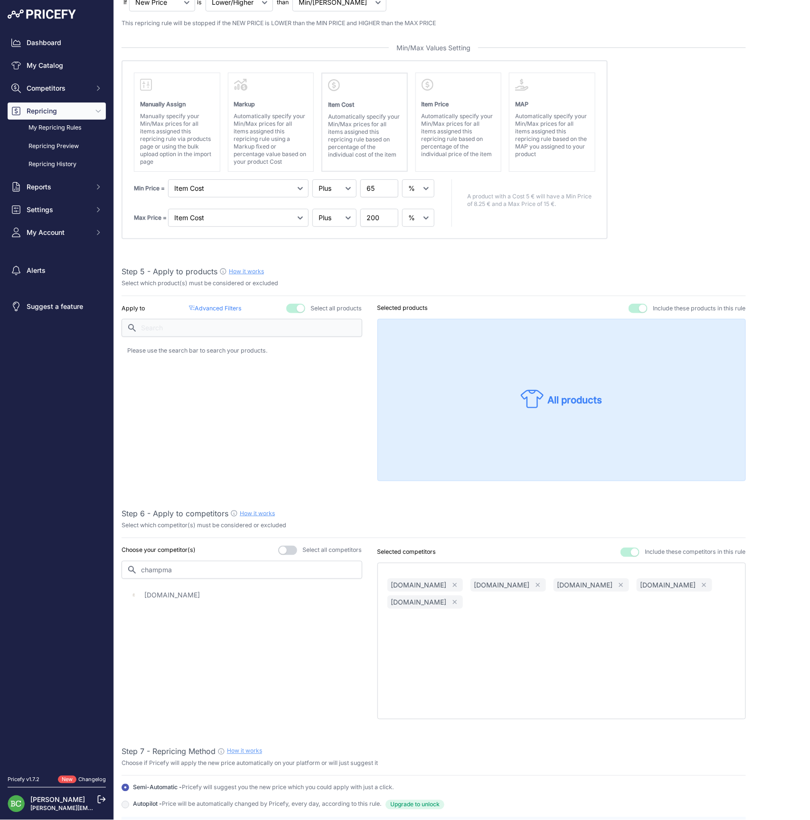
click at [175, 593] on p "champmarket.com" at bounding box center [172, 595] width 56 height 9
drag, startPoint x: 187, startPoint y: 569, endPoint x: 114, endPoint y: 564, distance: 72.8
click at [114, 564] on div "Create / Edit Repricing Rule Use this page to create or edit your pricing rule …" at bounding box center [462, 458] width 696 height 1649
click at [219, 416] on div "Apply to Advanced Filters ( false ) Select all products" at bounding box center [242, 393] width 241 height 178
click at [219, 306] on p "Advanced Filters ( false )" at bounding box center [215, 308] width 53 height 9
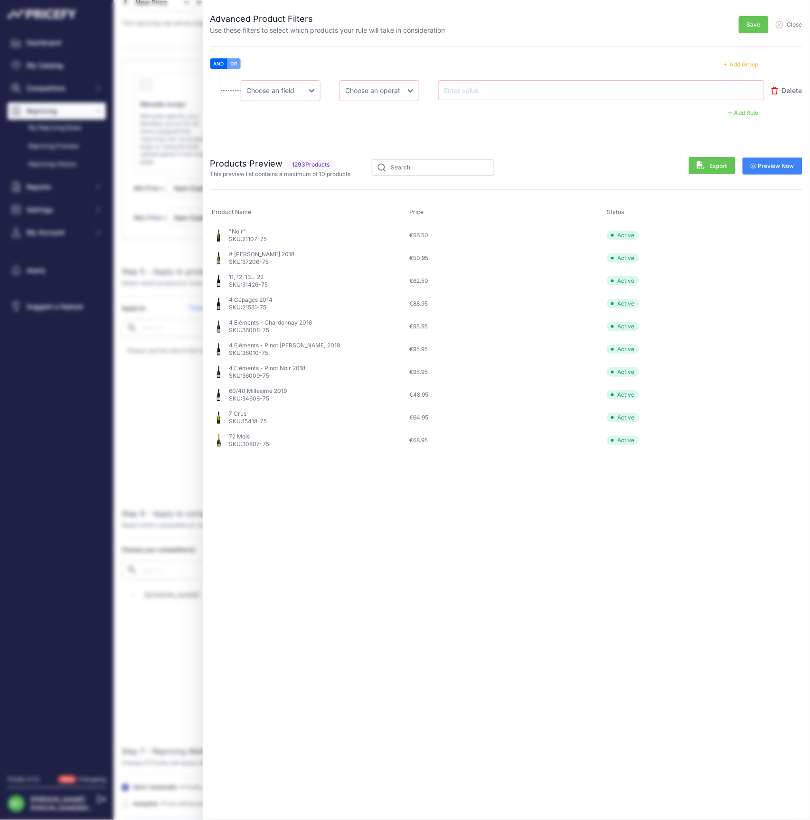
click at [236, 63] on button "OR" at bounding box center [233, 63] width 13 height 10
click at [745, 64] on button "Add Group" at bounding box center [741, 64] width 47 height 12
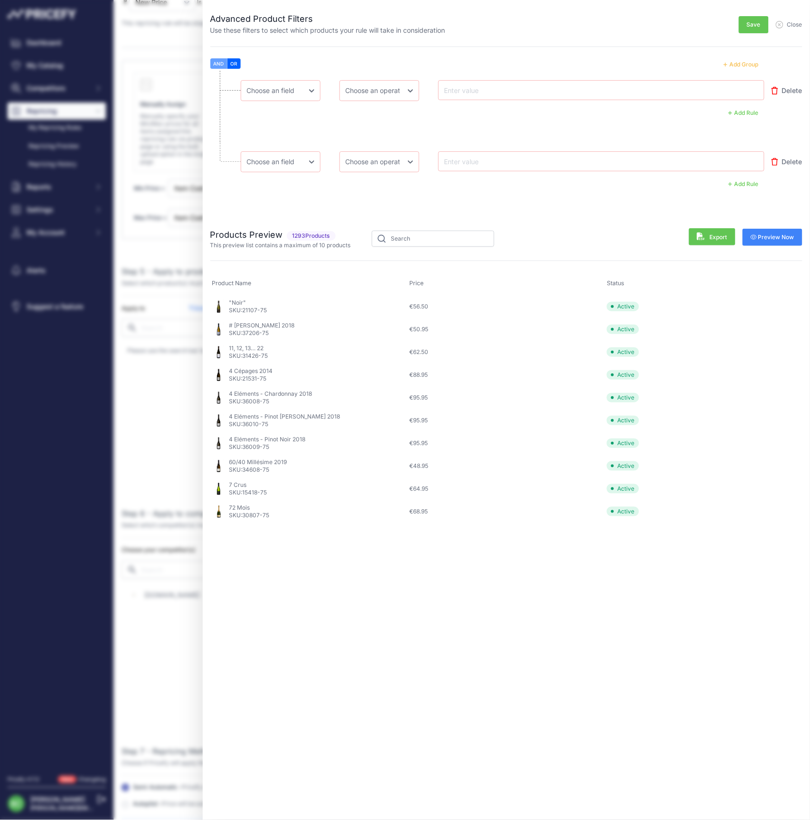
click at [745, 64] on button "Add Group" at bounding box center [741, 64] width 47 height 12
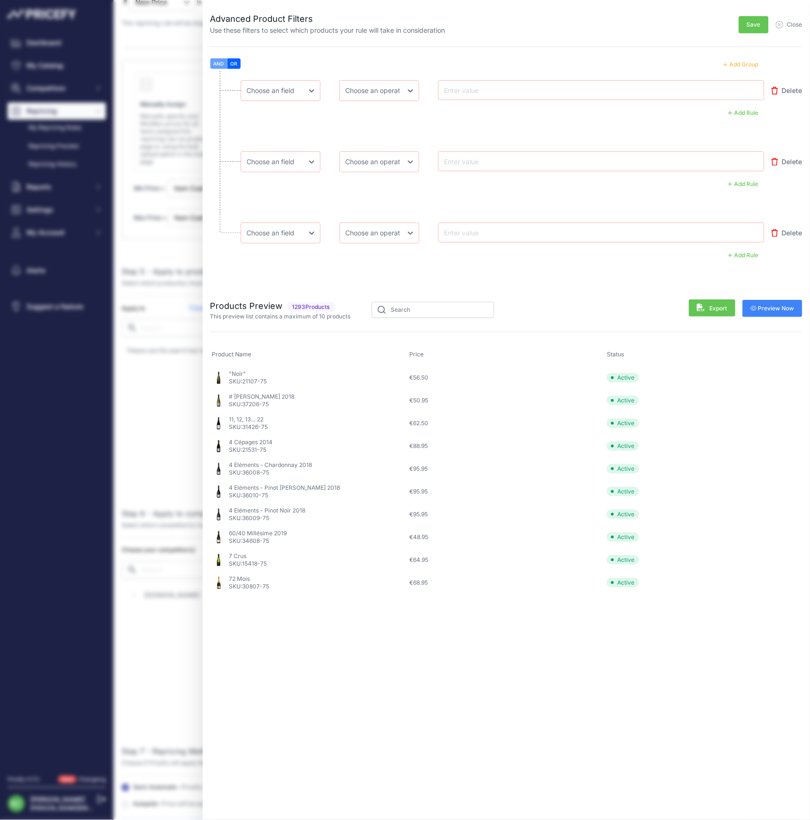
click at [745, 64] on button "Add Group" at bounding box center [741, 64] width 47 height 12
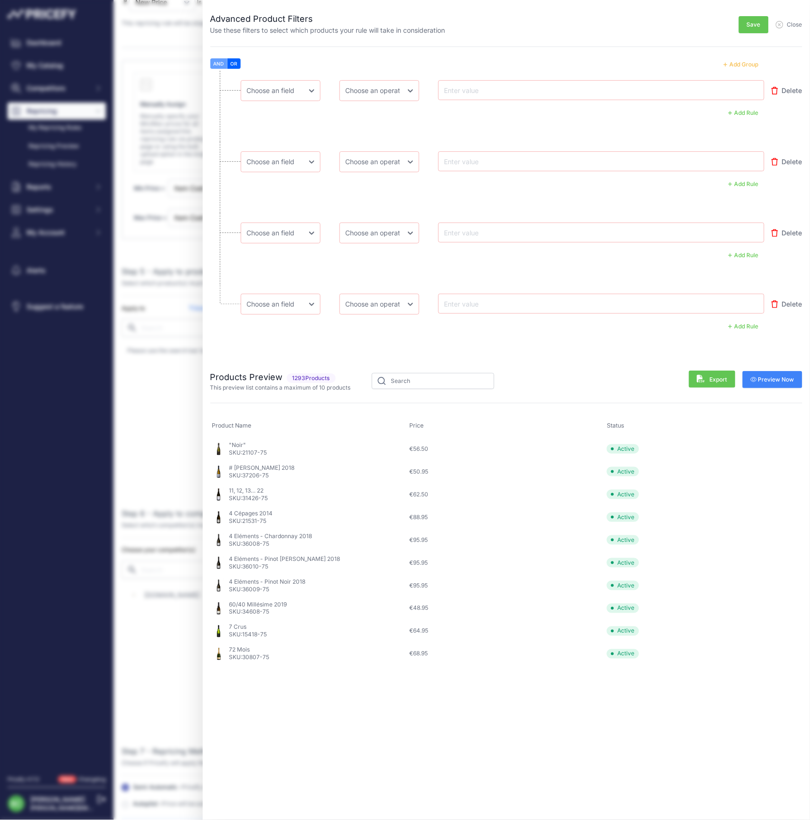
click at [745, 64] on button "Add Group" at bounding box center [741, 64] width 47 height 12
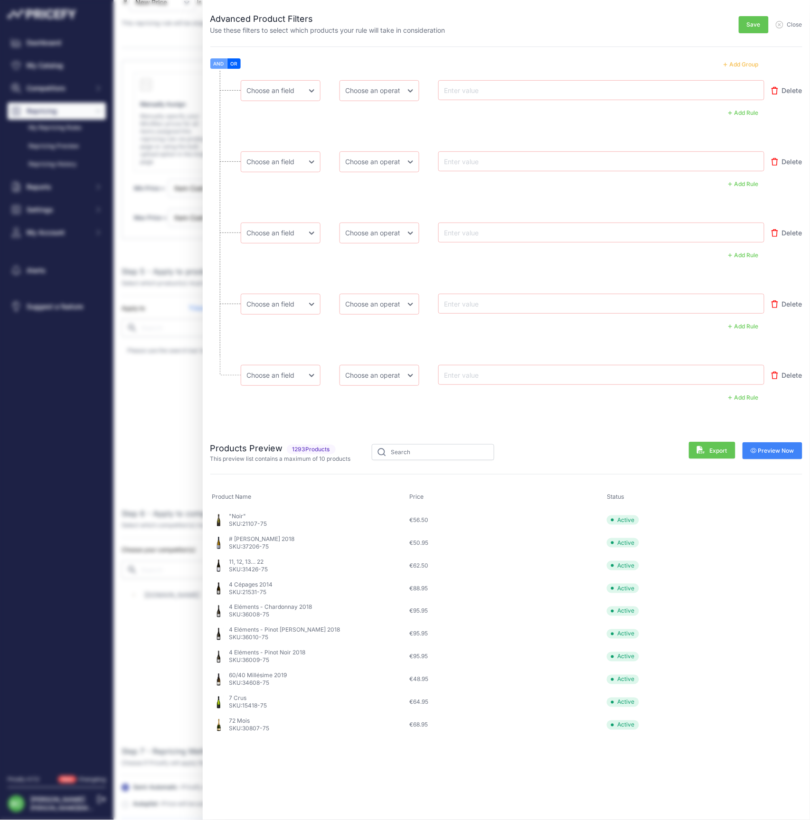
click at [745, 64] on button "Add Group" at bounding box center [741, 64] width 47 height 12
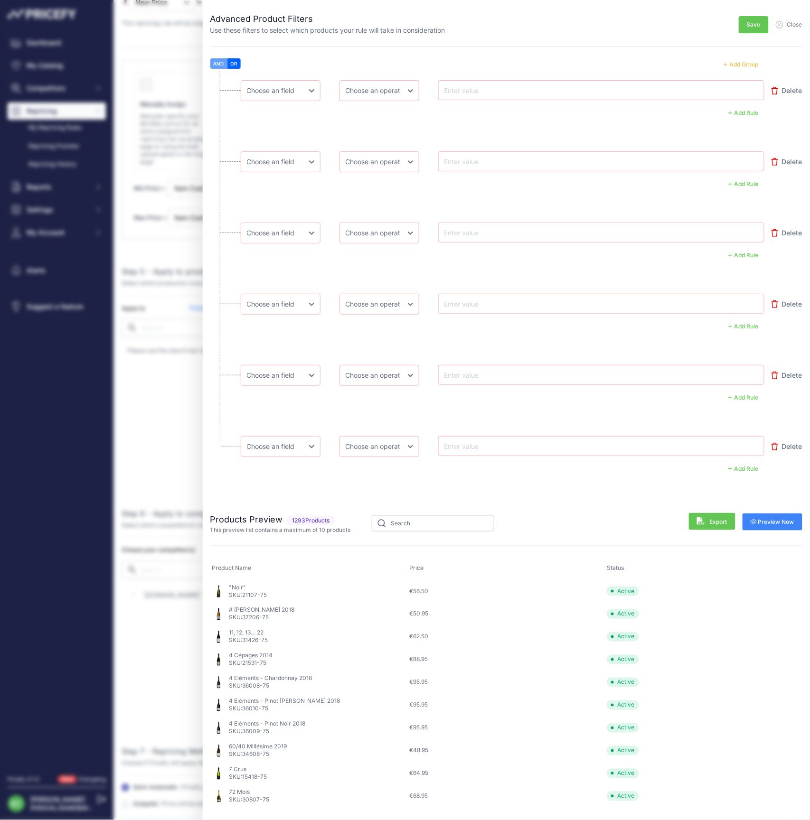
click at [745, 64] on button "Add Group" at bounding box center [741, 64] width 47 height 12
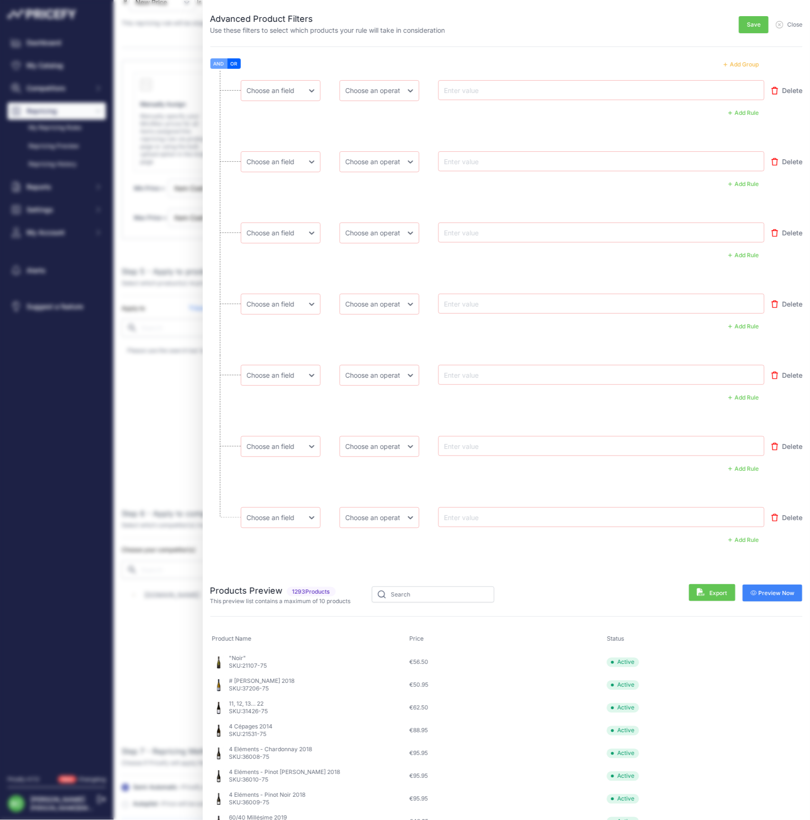
click at [745, 64] on button "Add Group" at bounding box center [741, 64] width 47 height 12
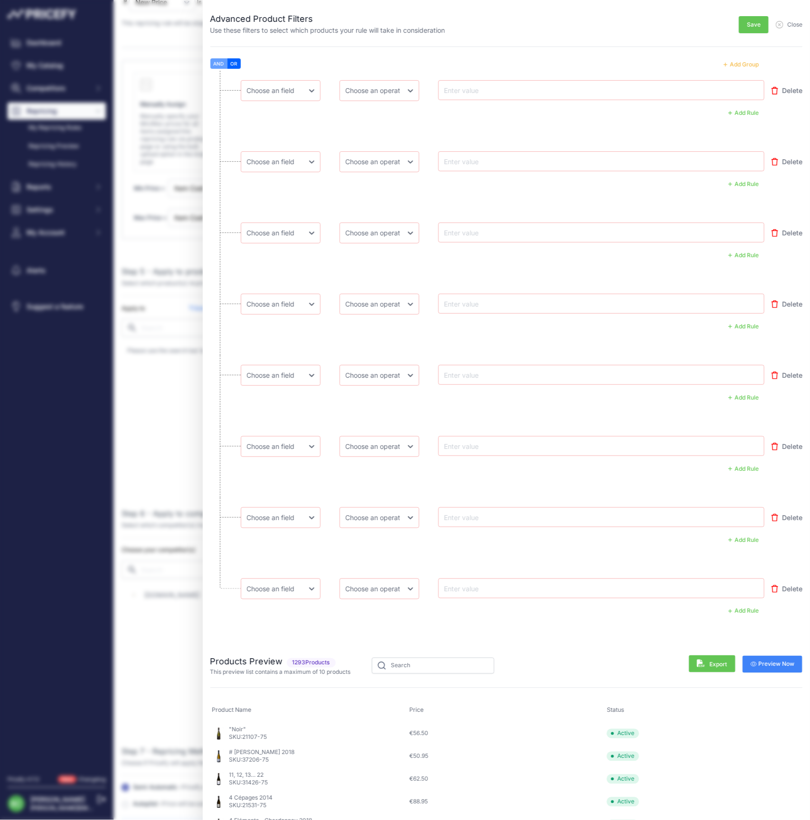
click at [745, 64] on button "Add Group" at bounding box center [741, 64] width 47 height 12
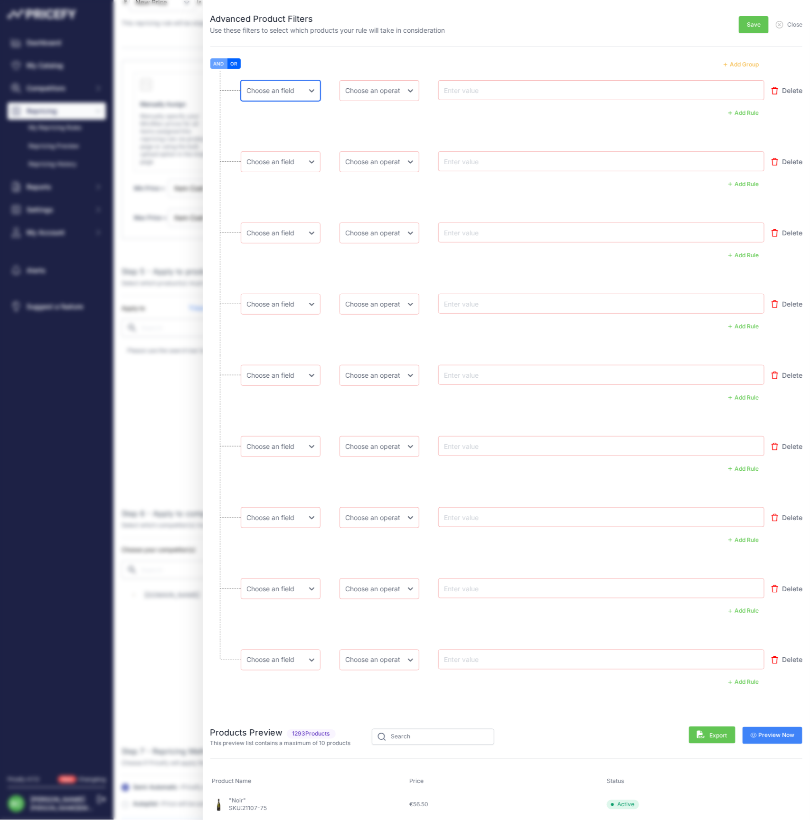
select select "mp.sku"
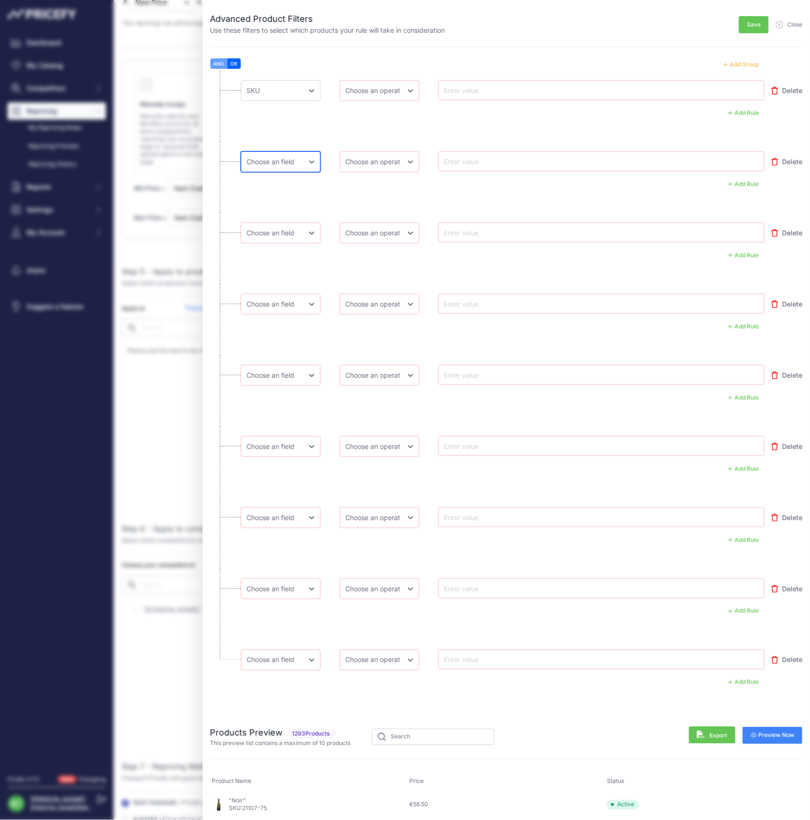
select select "mp.sku"
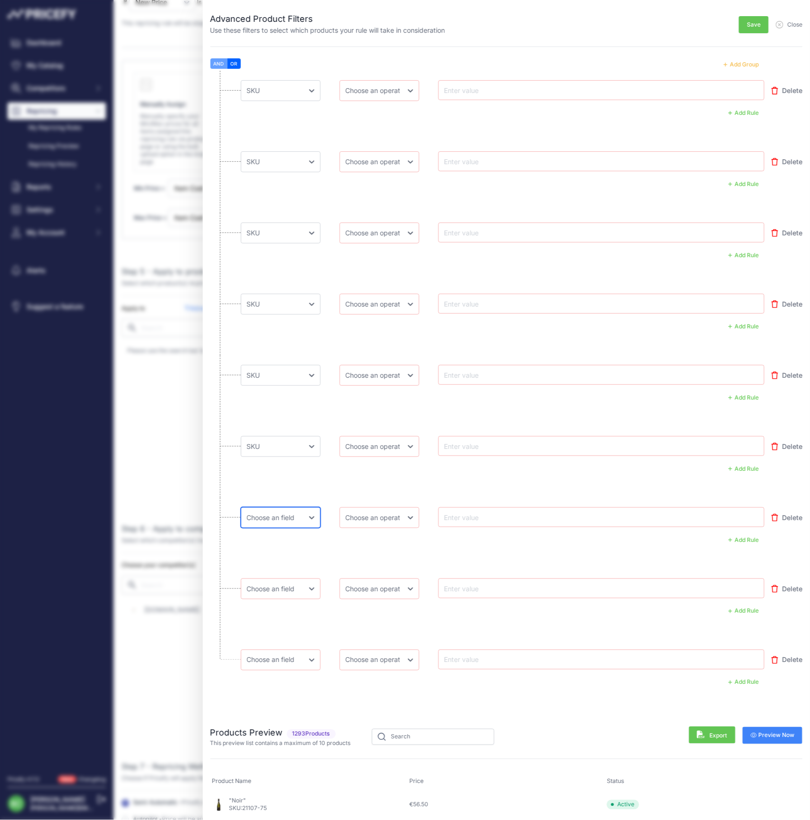
select select "mp.sku"
select select "equal"
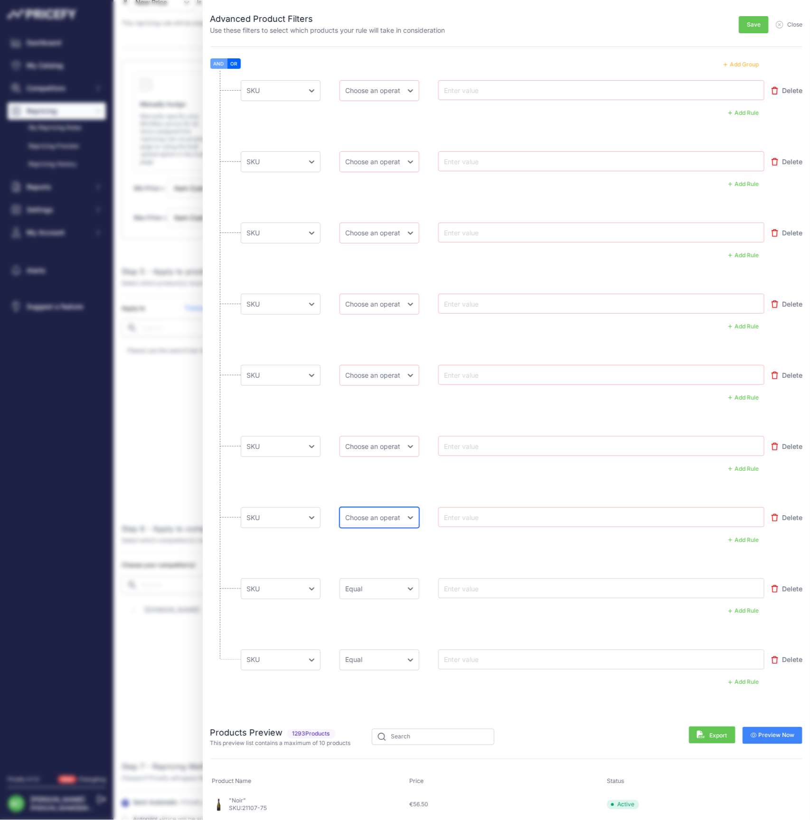
select select "equal"
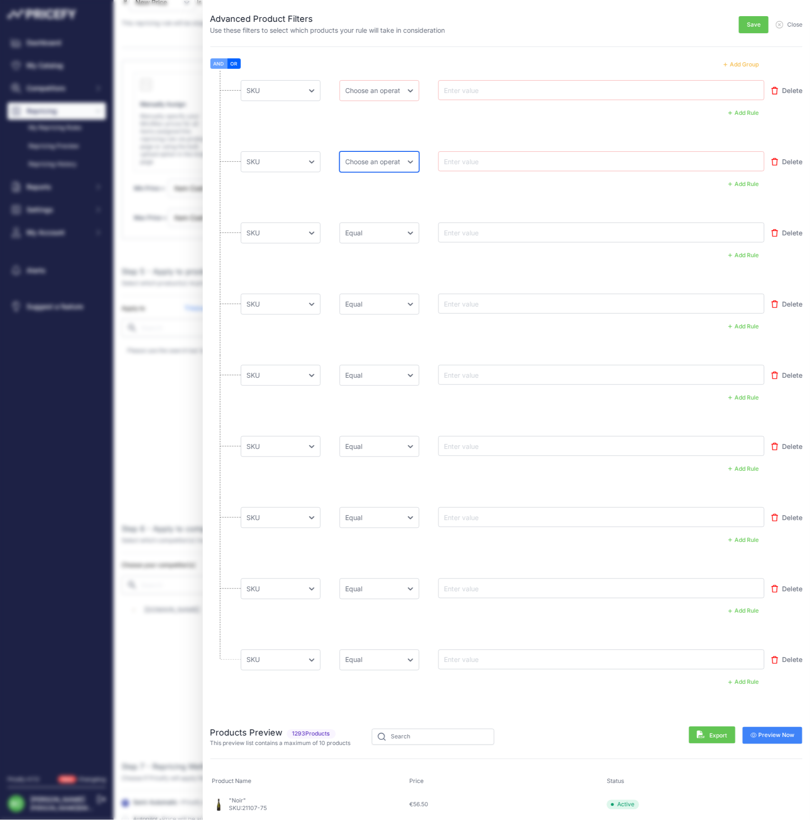
select select "equal"
drag, startPoint x: 381, startPoint y: 97, endPoint x: 469, endPoint y: 91, distance: 89.0
click at [469, 91] on div "Choose [PERSON_NAME] Name Price Cost MAP Brand Min Price Max Price SKU GTIN/EAN…" at bounding box center [503, 90] width 524 height 21
click at [480, 90] on input "text" at bounding box center [480, 89] width 76 height 11
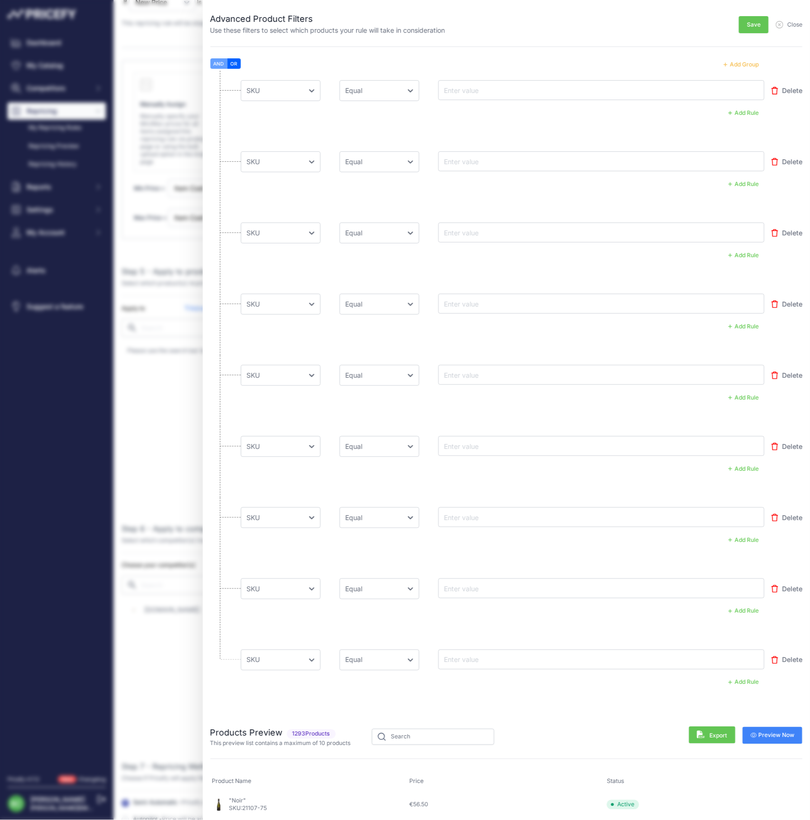
click at [472, 90] on input "text" at bounding box center [480, 89] width 76 height 11
paste input "107661-75"
type input "107661-75"
drag, startPoint x: 467, startPoint y: 154, endPoint x: 473, endPoint y: 157, distance: 6.4
click at [470, 155] on div at bounding box center [601, 161] width 327 height 20
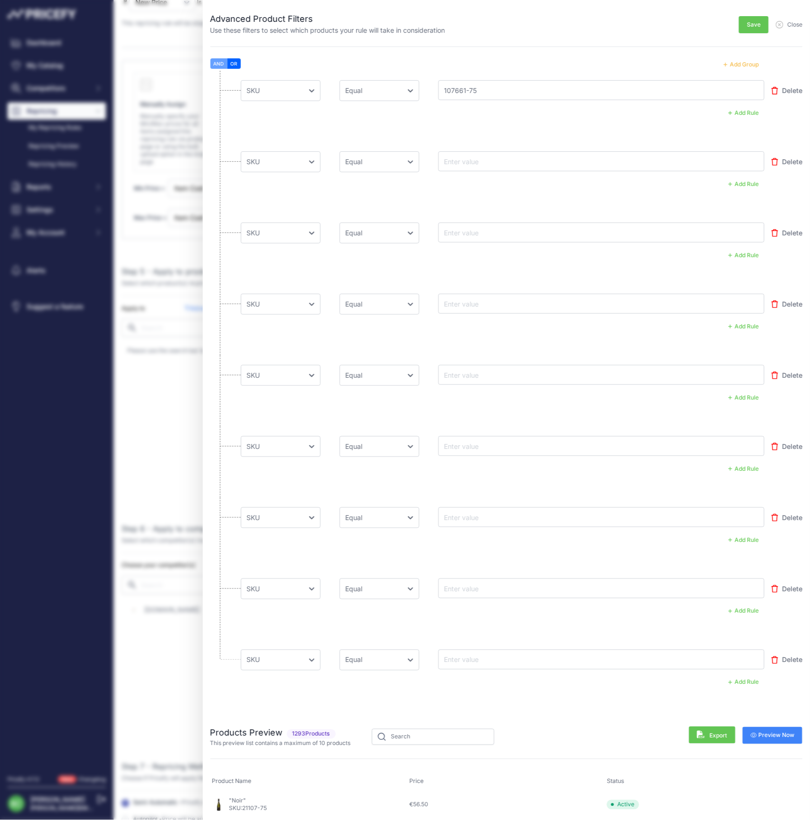
click at [475, 156] on input "text" at bounding box center [480, 161] width 76 height 11
click at [473, 160] on input "text" at bounding box center [480, 161] width 76 height 11
paste input "10766-75"
type input "10766-75"
click at [472, 233] on input "text" at bounding box center [480, 232] width 76 height 11
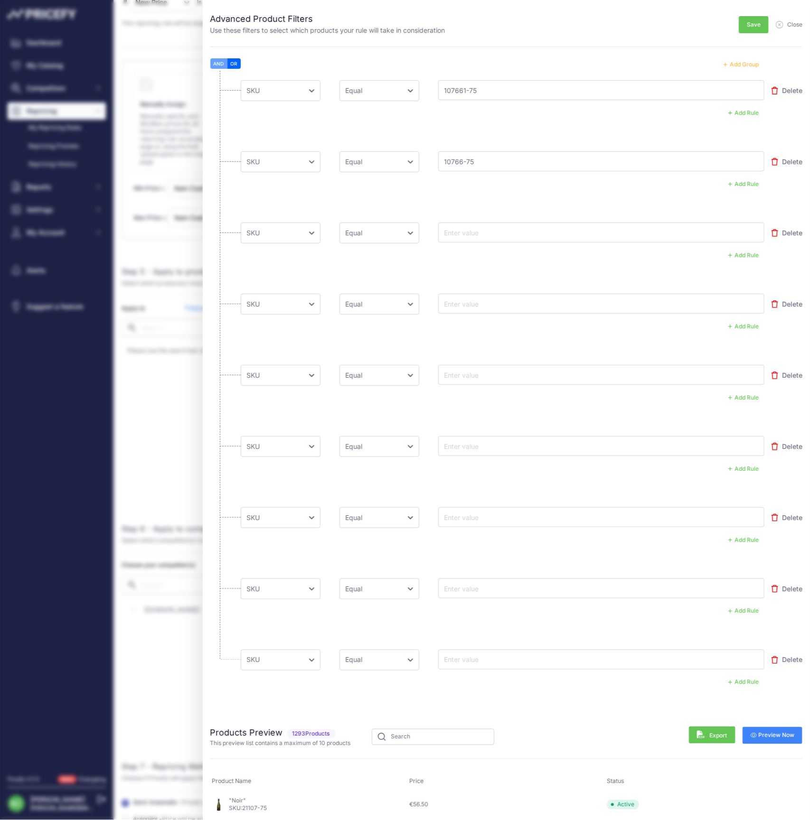
paste input "107621-75"
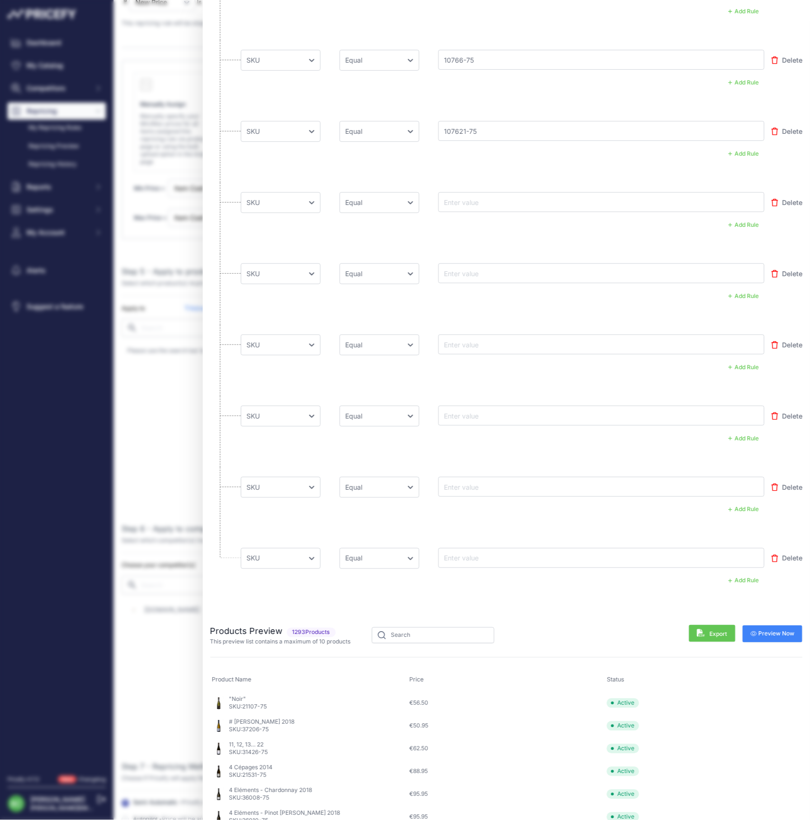
scroll to position [103, 0]
type input "107621-75"
click at [478, 198] on input "text" at bounding box center [480, 201] width 76 height 11
paste input "10762-75"
type input "10762-75"
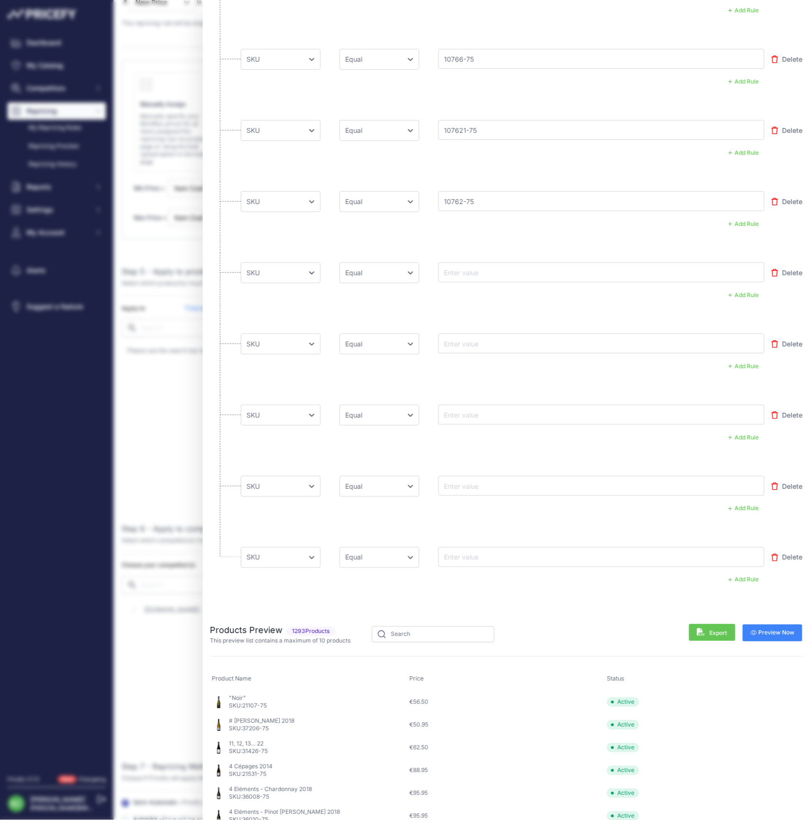
click at [475, 272] on input "text" at bounding box center [480, 272] width 76 height 11
paste input "10762-150"
type input "10762-150"
click at [482, 341] on input "text" at bounding box center [480, 343] width 76 height 11
paste input "10763-75"
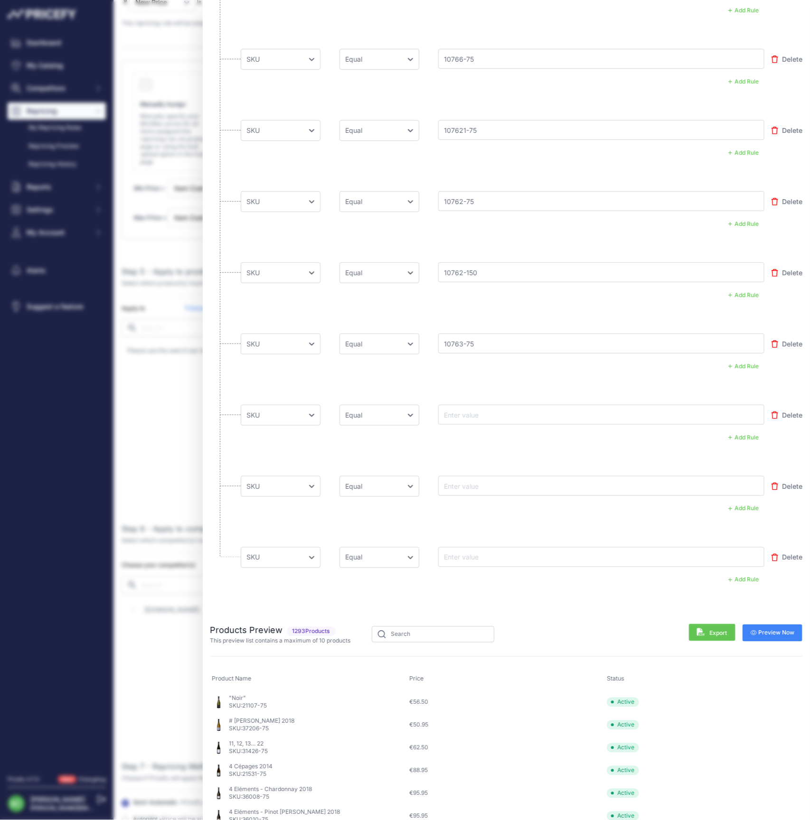
type input "10763-75"
click at [467, 412] on input "text" at bounding box center [480, 414] width 76 height 11
paste input "107581-75"
type input "107581-75"
click at [464, 482] on input "text" at bounding box center [480, 485] width 76 height 11
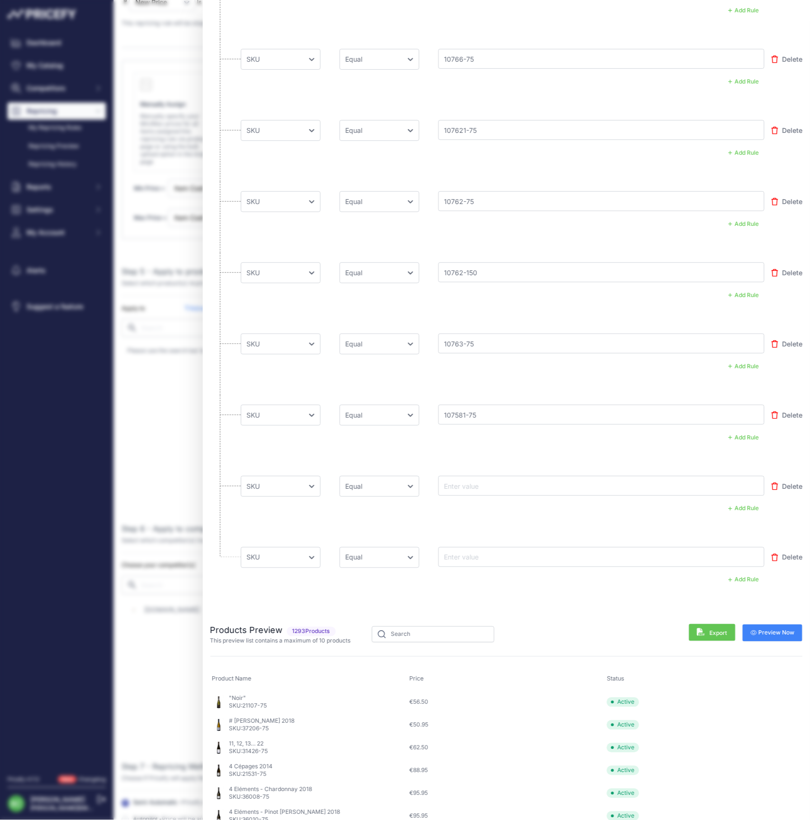
paste input "10758-75"
type input "10758-75"
click at [463, 554] on input "text" at bounding box center [480, 557] width 76 height 11
paste input "10761-75"
type input "10761-75"
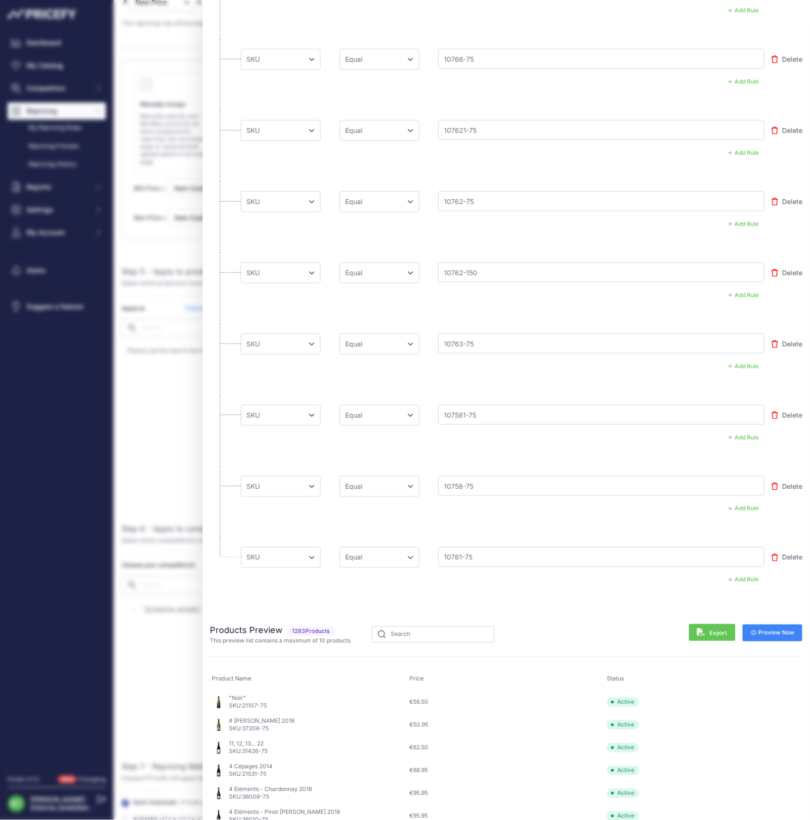
drag, startPoint x: 773, startPoint y: 629, endPoint x: 723, endPoint y: 623, distance: 50.6
click at [773, 629] on span "Preview Now" at bounding box center [773, 633] width 44 height 8
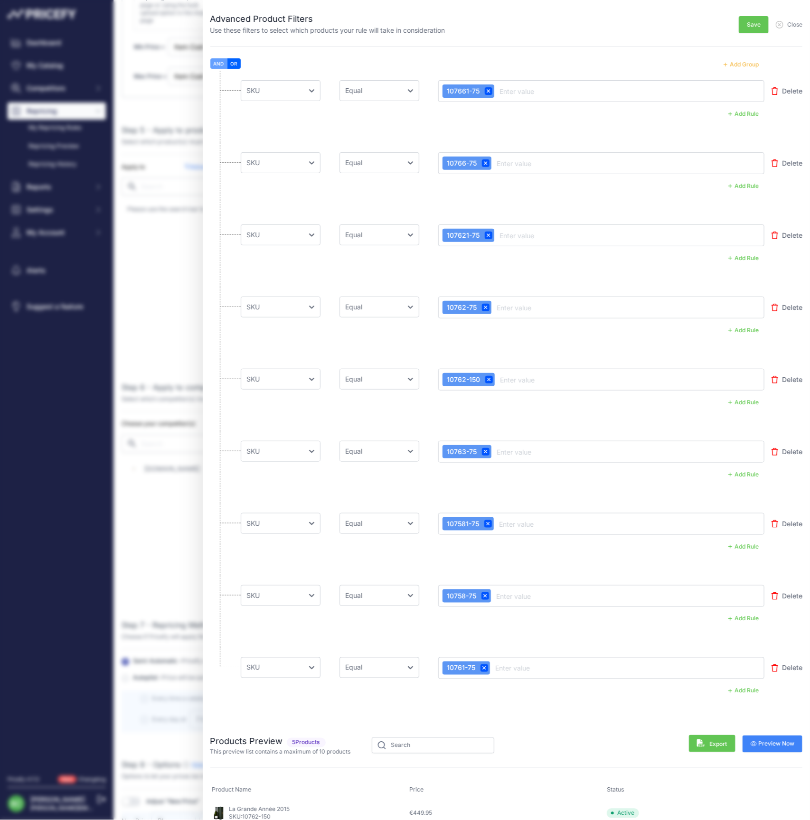
scroll to position [0, 0]
click at [755, 25] on span "Save" at bounding box center [754, 25] width 14 height 8
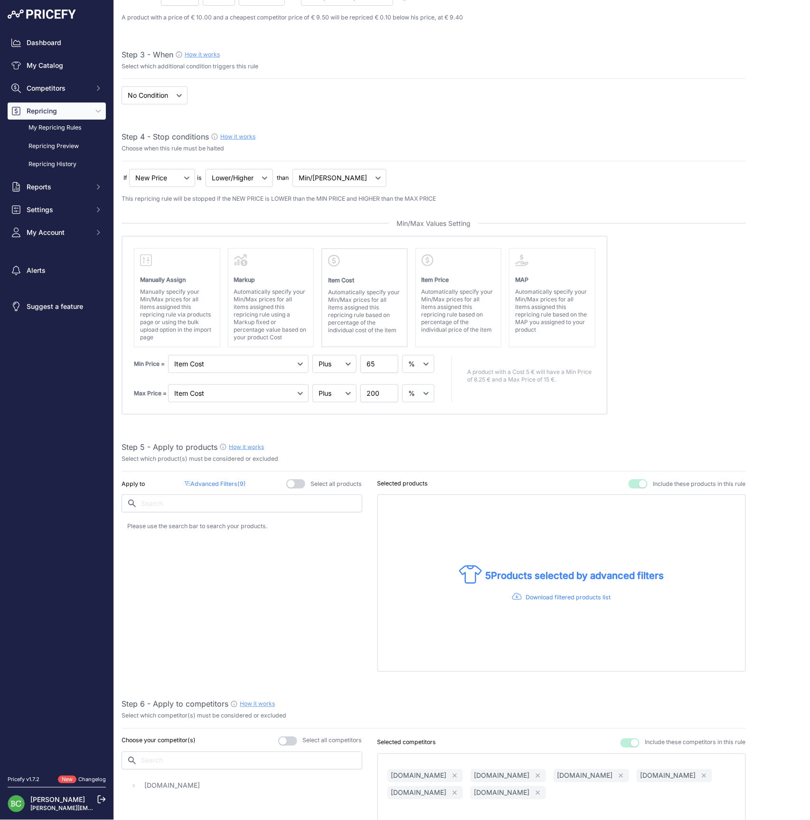
scroll to position [546, 0]
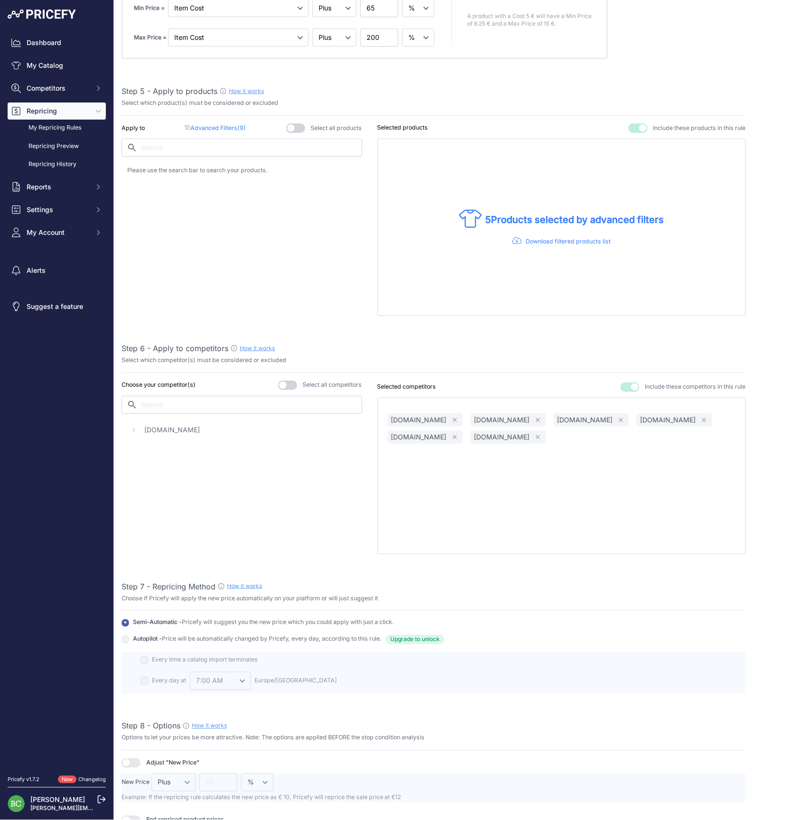
drag, startPoint x: 720, startPoint y: 769, endPoint x: 458, endPoint y: 414, distance: 441.7
click at [456, 418] on icon "button" at bounding box center [454, 420] width 4 height 4
click at [474, 415] on p "lavinia.com" at bounding box center [502, 419] width 56 height 9
drag, startPoint x: 496, startPoint y: 417, endPoint x: 485, endPoint y: 417, distance: 10.9
click at [535, 417] on icon "button" at bounding box center [538, 420] width 7 height 7
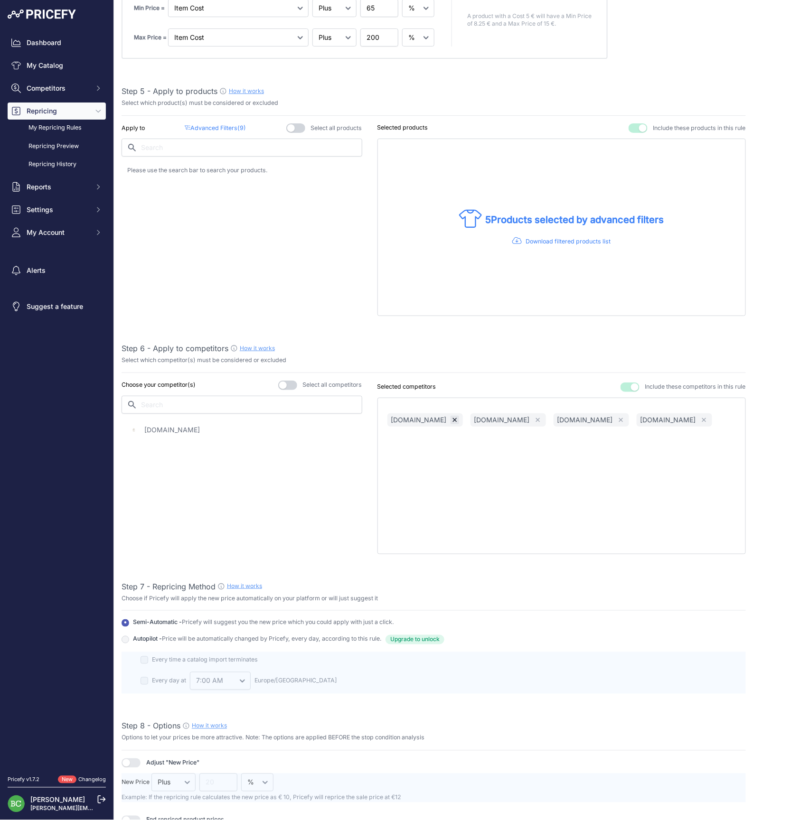
click at [451, 417] on icon "button" at bounding box center [454, 420] width 7 height 7
click at [458, 418] on icon "button" at bounding box center [454, 420] width 7 height 7
drag, startPoint x: 460, startPoint y: 417, endPoint x: 498, endPoint y: 417, distance: 38.0
click at [463, 417] on div "enviedechamp.com Remove" at bounding box center [424, 419] width 75 height 13
drag, startPoint x: 522, startPoint y: 418, endPoint x: 479, endPoint y: 418, distance: 43.7
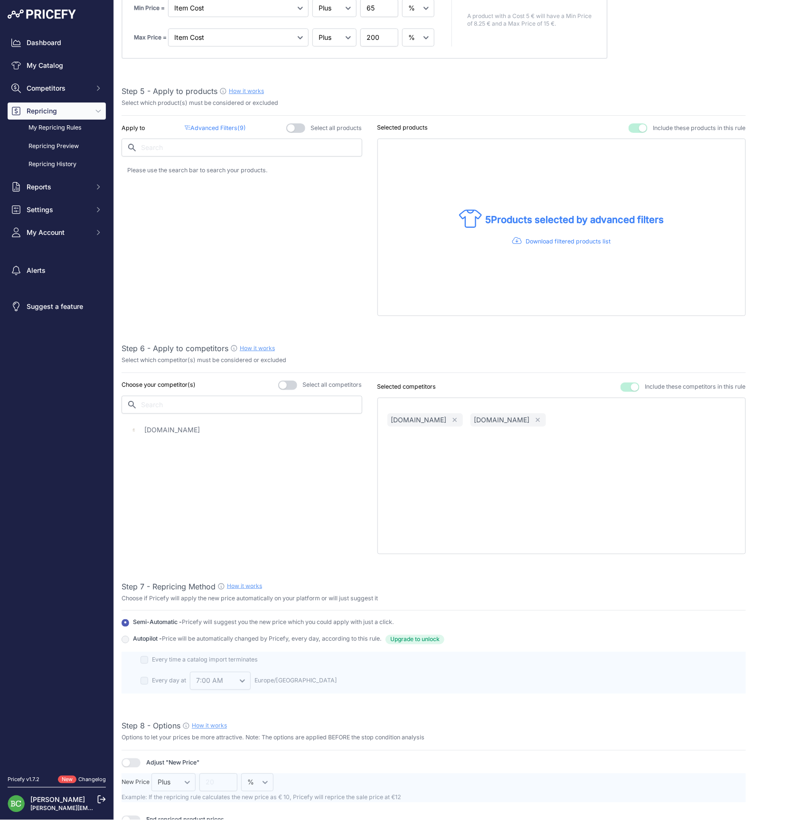
click at [534, 418] on button "Remove" at bounding box center [538, 420] width 9 height 9
click at [456, 418] on icon "button" at bounding box center [454, 420] width 4 height 4
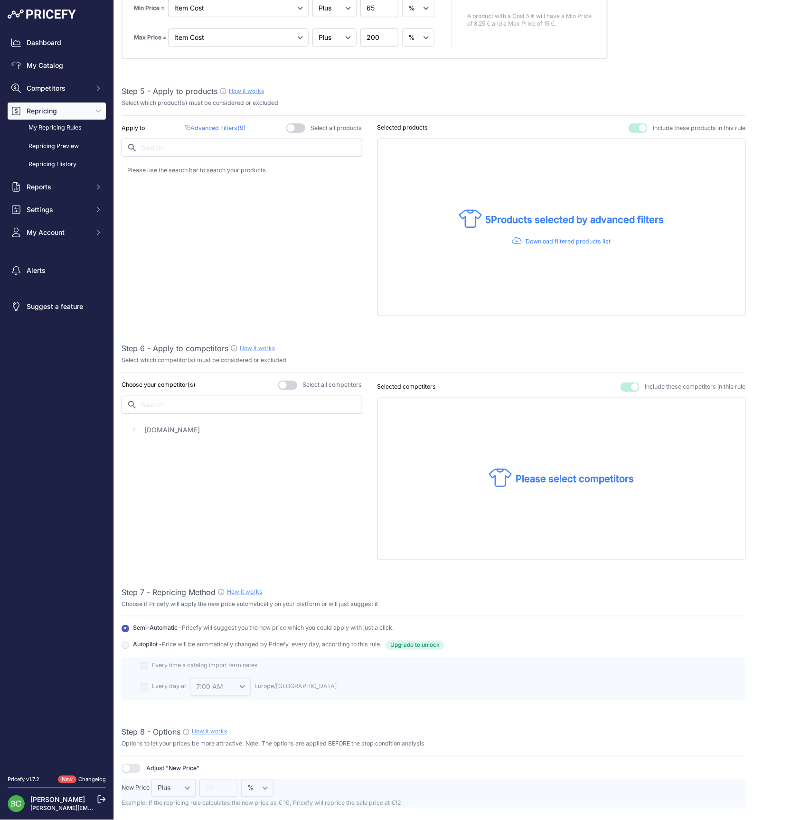
click at [291, 381] on button "button" at bounding box center [287, 385] width 19 height 9
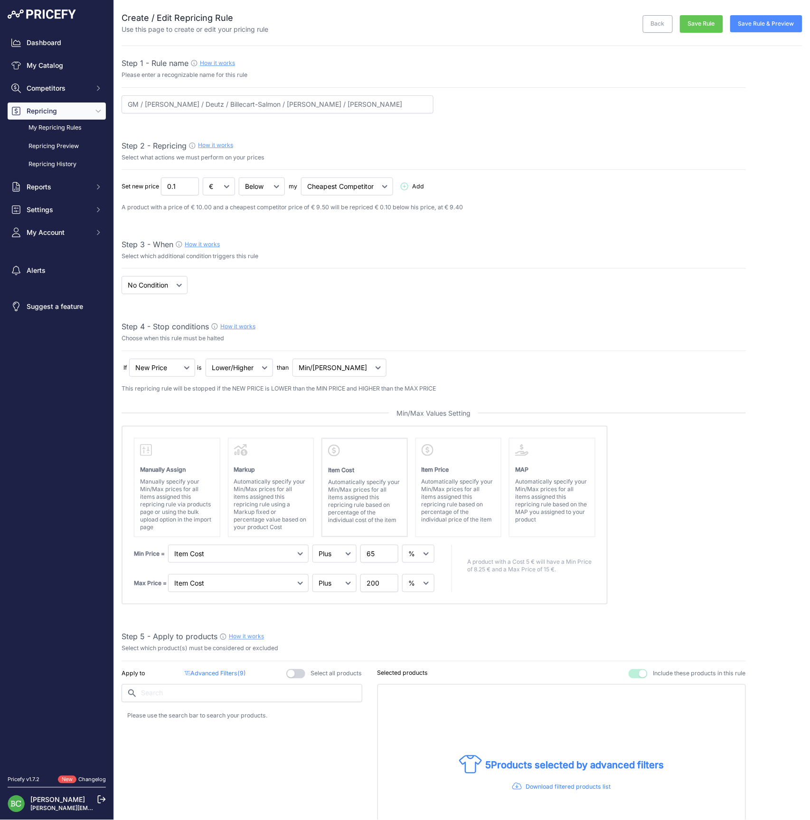
scroll to position [0, 0]
drag, startPoint x: 758, startPoint y: 25, endPoint x: 753, endPoint y: 43, distance: 18.8
click at [758, 25] on button "Save Rule & Preview" at bounding box center [766, 23] width 72 height 17
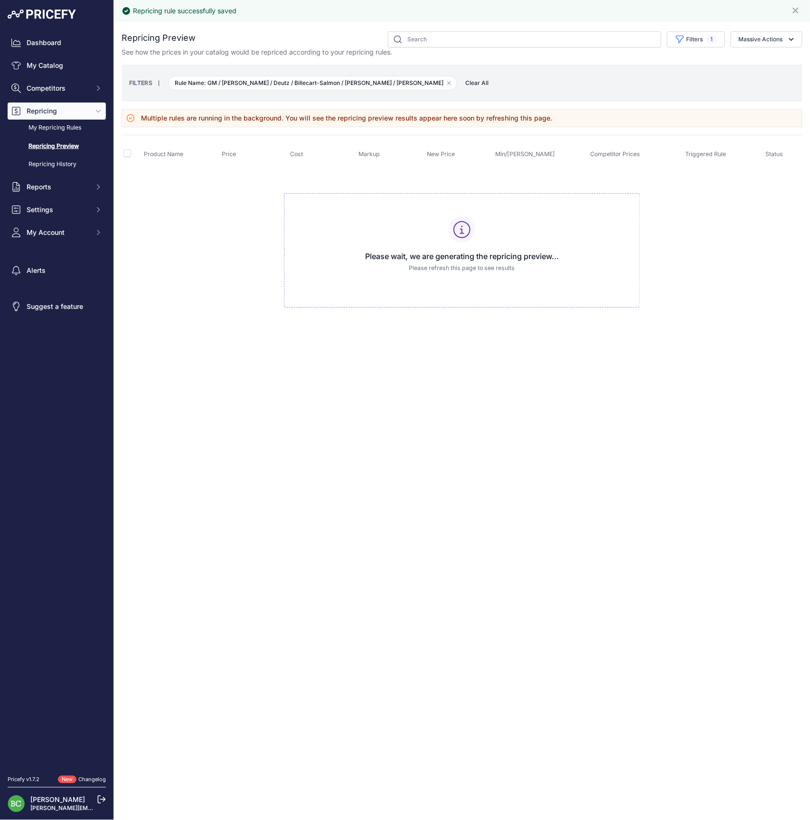
click at [229, 175] on td "Please wait, we are generating the repricing preview... Please refresh this pag…" at bounding box center [462, 247] width 681 height 160
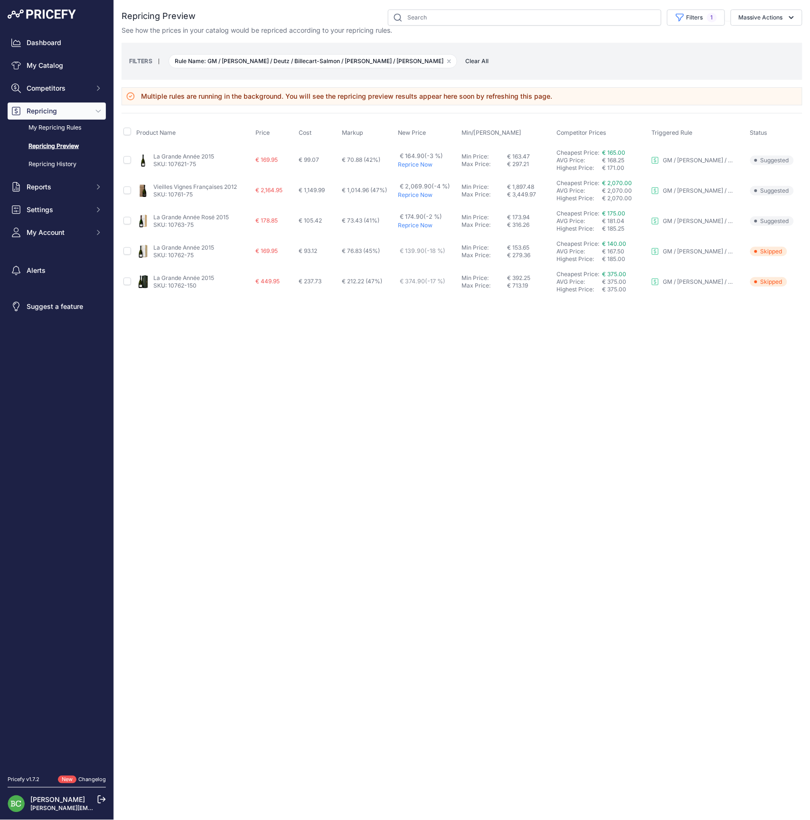
click at [192, 248] on link "La Grande Année 2015" at bounding box center [183, 247] width 61 height 7
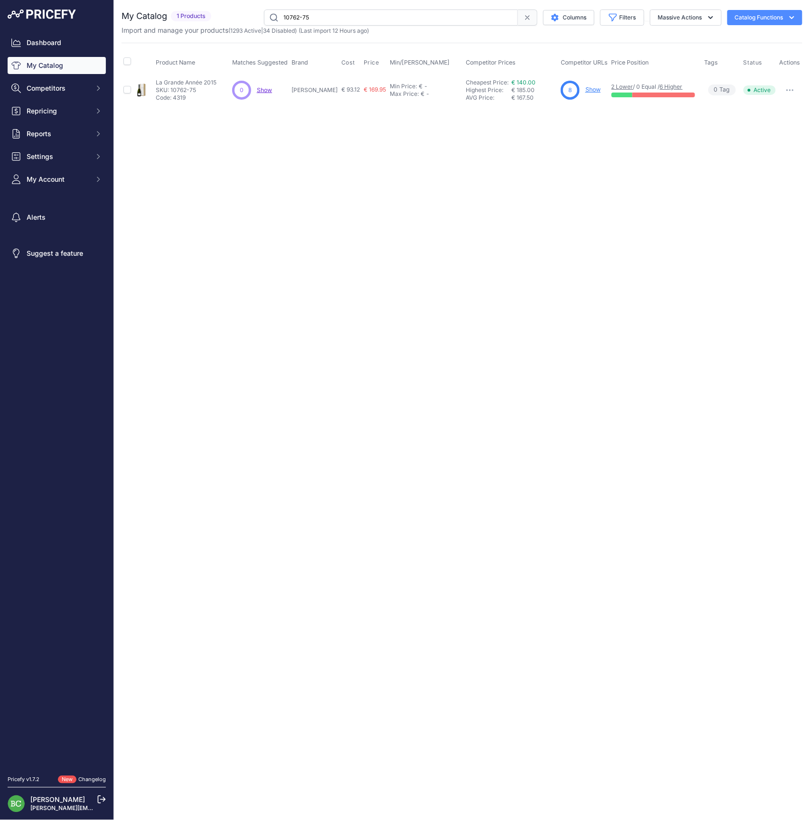
click at [594, 88] on link "Show" at bounding box center [592, 89] width 15 height 7
click at [51, 116] on span "Repricing" at bounding box center [58, 110] width 62 height 9
click at [56, 136] on link "My Repricing Rules" at bounding box center [57, 128] width 98 height 17
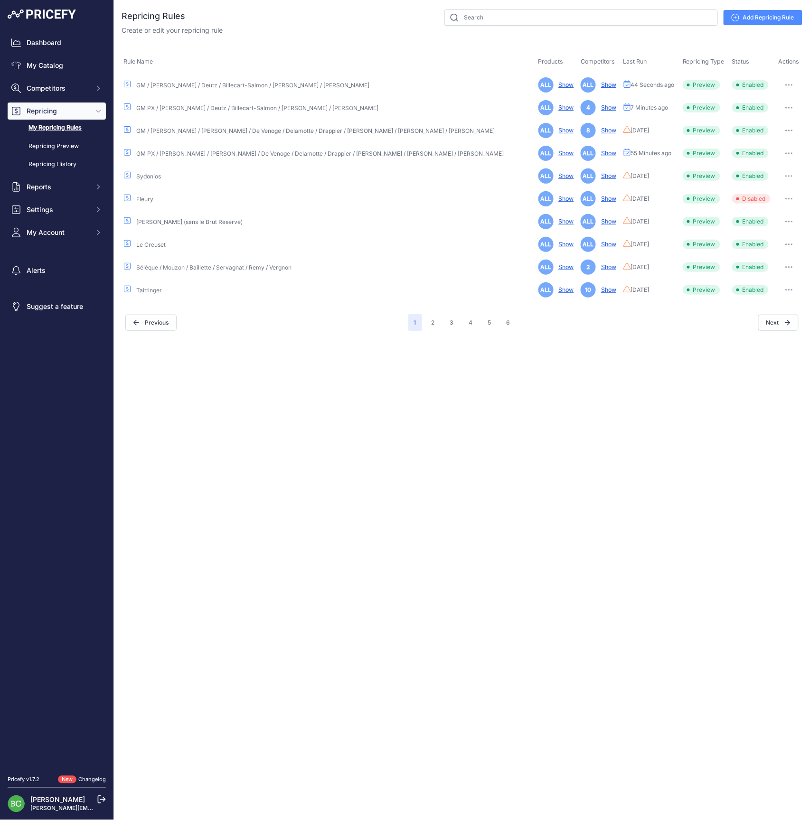
click at [785, 84] on icon "button" at bounding box center [789, 85] width 8 height 2
click at [758, 103] on link "Edit" at bounding box center [770, 104] width 61 height 15
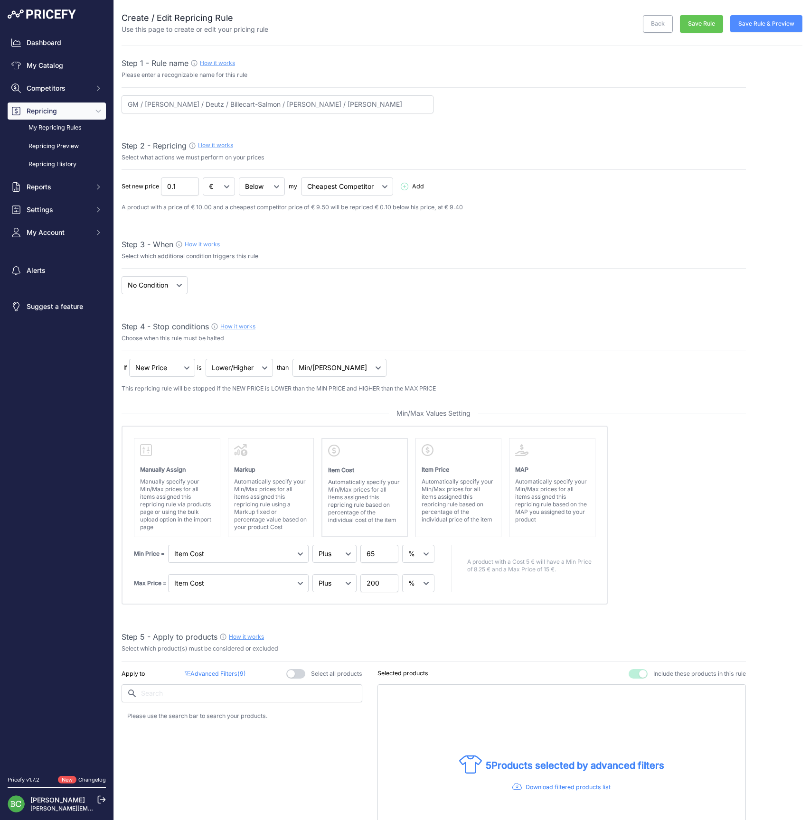
select select "percentage"
select select "7"
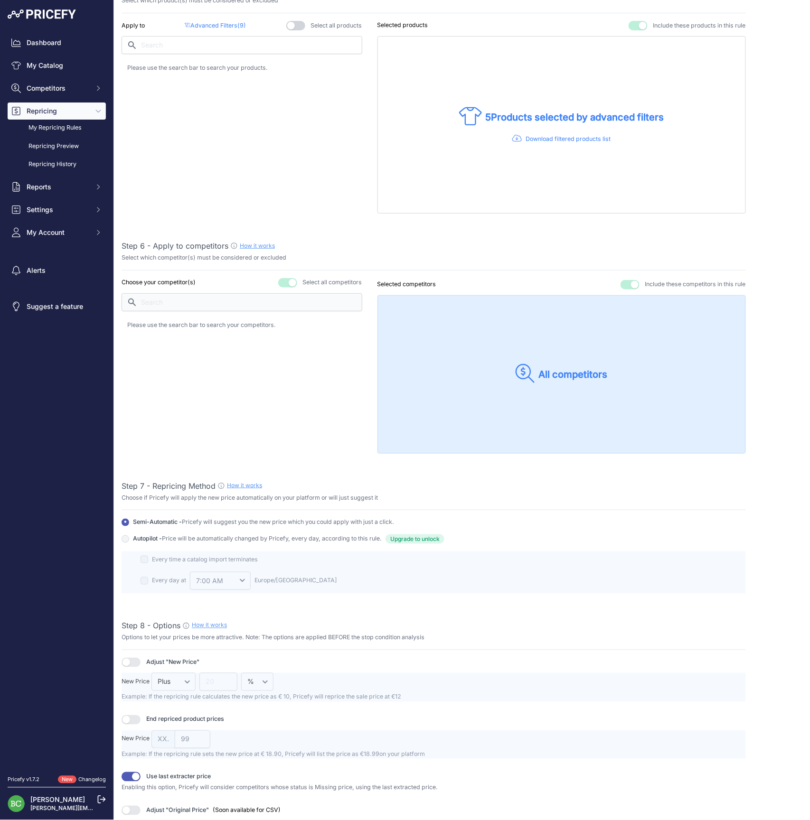
scroll to position [658, 0]
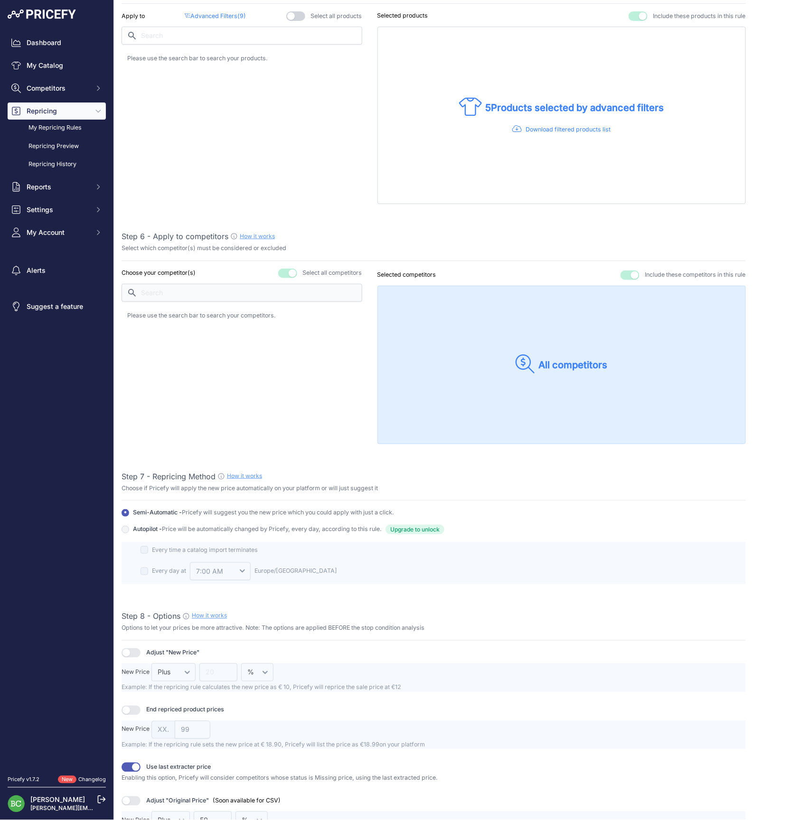
click at [287, 269] on button "button" at bounding box center [287, 273] width 19 height 9
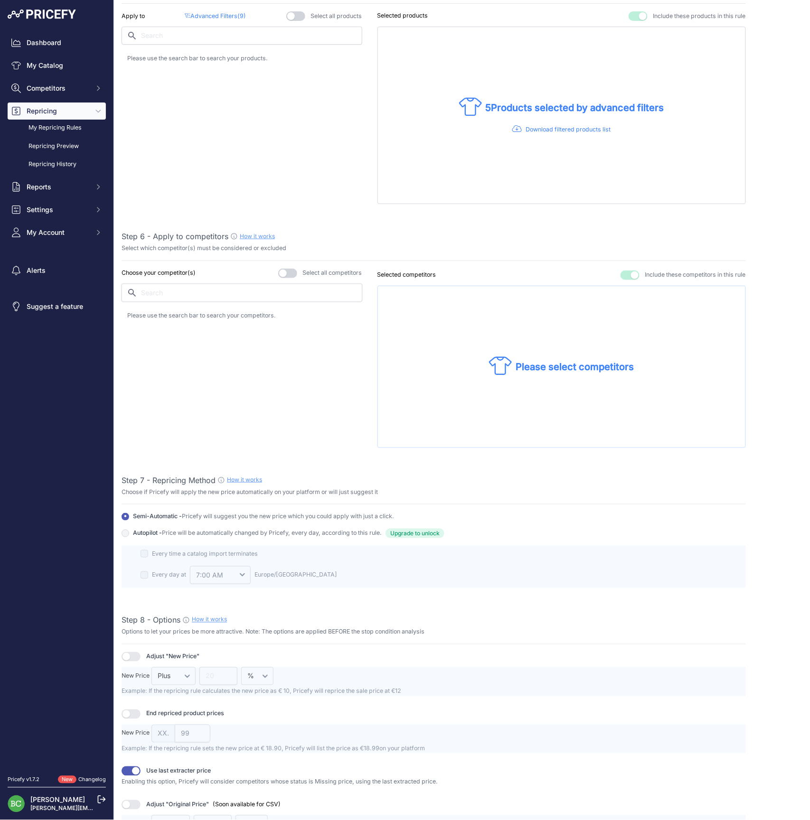
click at [272, 295] on input "text" at bounding box center [242, 293] width 241 height 18
click at [179, 318] on p "12bouteilles.com" at bounding box center [172, 317] width 56 height 9
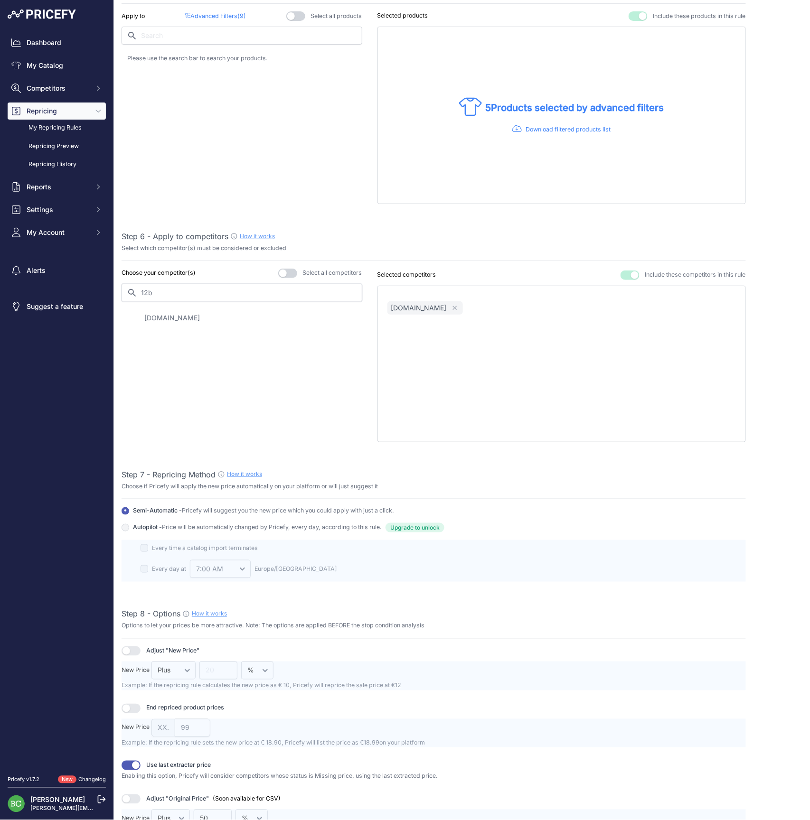
drag, startPoint x: 181, startPoint y: 291, endPoint x: 116, endPoint y: 287, distance: 65.1
click at [116, 287] on div "Create / Edit Repricing Rule Use this page to create or edit your pricing rule …" at bounding box center [462, 174] width 696 height 1664
click at [164, 313] on p "[DOMAIN_NAME]" at bounding box center [172, 317] width 56 height 9
drag, startPoint x: 158, startPoint y: 286, endPoint x: 77, endPoint y: 281, distance: 80.8
click at [77, 281] on div "Dashboard My Catalog Competitors Competitors Monitored URLs MAP infringements R…" at bounding box center [405, 410] width 810 height 820
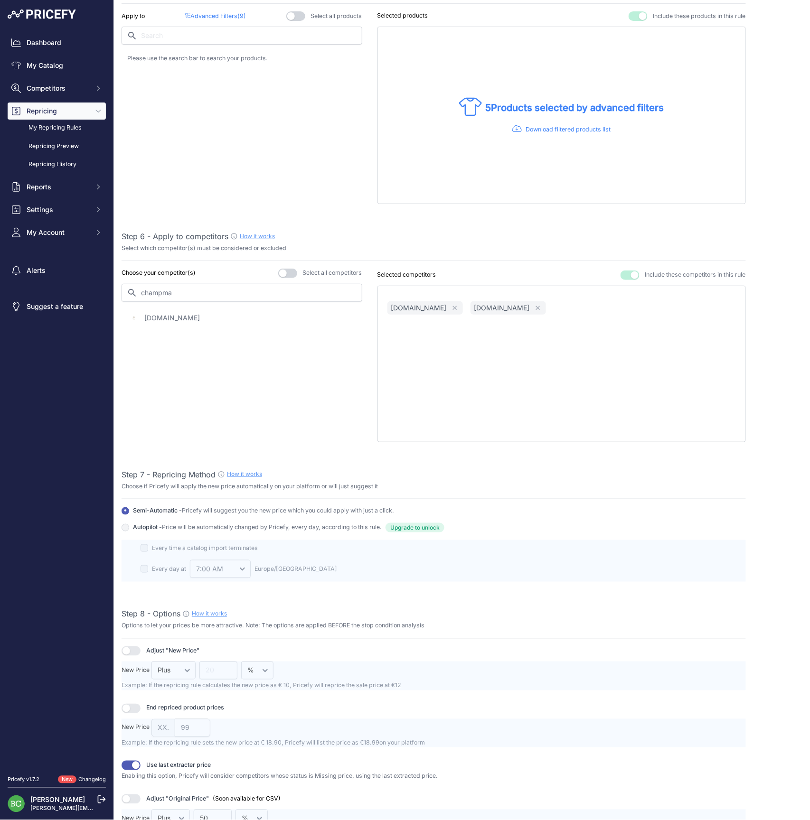
click at [170, 313] on p "[DOMAIN_NAME]" at bounding box center [172, 317] width 56 height 9
drag, startPoint x: 197, startPoint y: 289, endPoint x: 94, endPoint y: 283, distance: 102.7
click at [94, 283] on div "Dashboard My Catalog Competitors Competitors Monitored URLs MAP infringements R…" at bounding box center [405, 410] width 810 height 820
drag, startPoint x: 94, startPoint y: 283, endPoint x: 160, endPoint y: 313, distance: 72.4
click at [160, 313] on p "[DOMAIN_NAME]" at bounding box center [172, 317] width 56 height 9
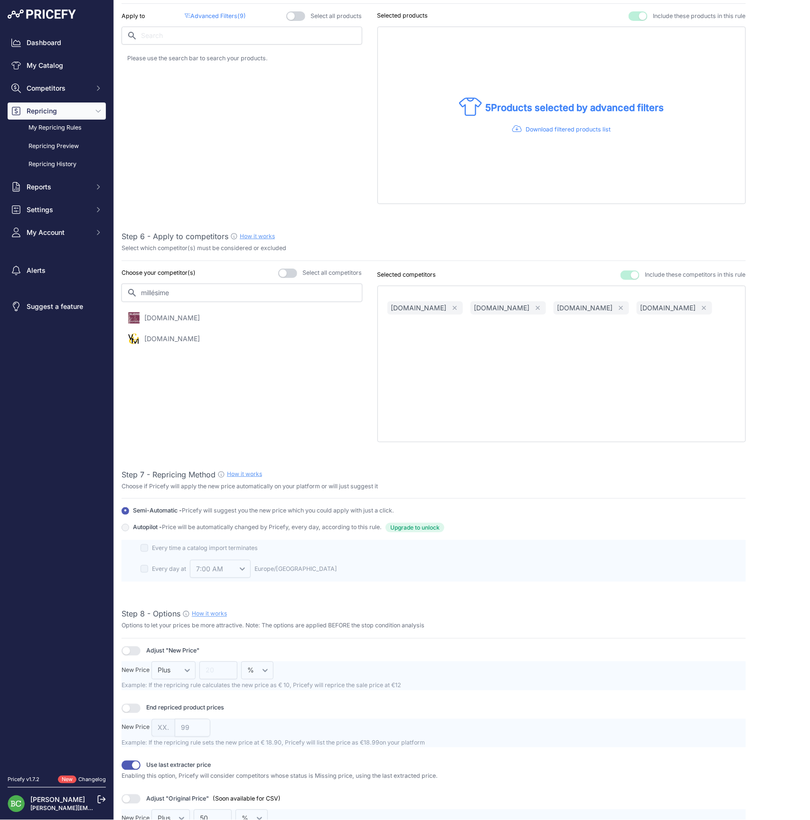
drag, startPoint x: 197, startPoint y: 295, endPoint x: 202, endPoint y: 292, distance: 5.1
click at [200, 293] on input "millésime" at bounding box center [242, 293] width 241 height 18
click at [164, 314] on p "[DOMAIN_NAME]" at bounding box center [172, 317] width 56 height 9
drag, startPoint x: 182, startPoint y: 289, endPoint x: 88, endPoint y: 287, distance: 94.0
click at [88, 287] on div "Dashboard My Catalog Competitors Competitors Monitored URLs MAP infringements R…" at bounding box center [405, 410] width 810 height 820
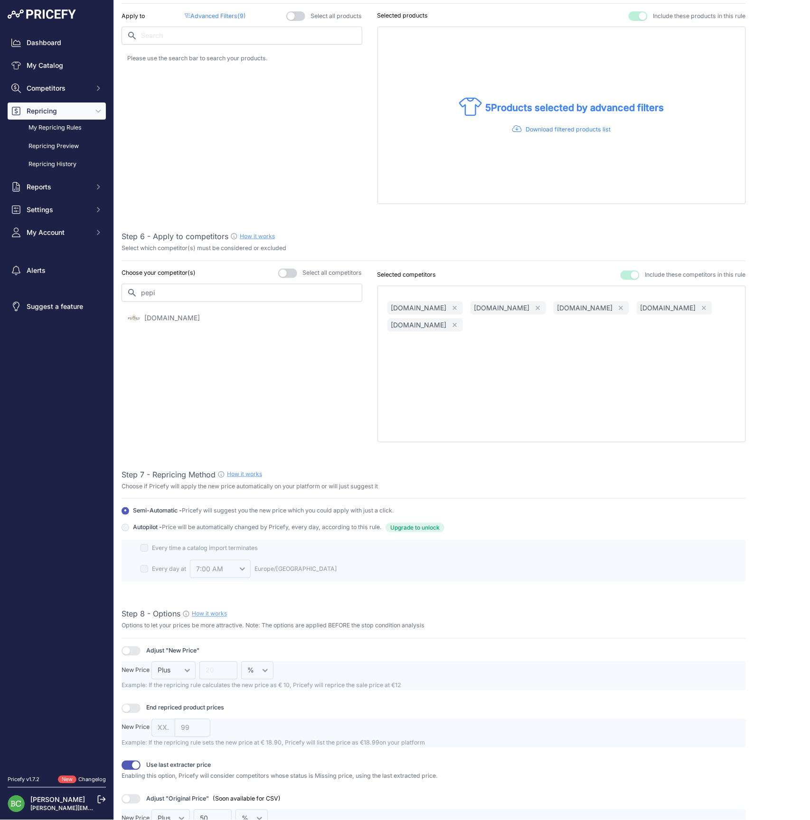
click at [182, 314] on p "[DOMAIN_NAME]" at bounding box center [172, 317] width 56 height 9
drag, startPoint x: 142, startPoint y: 288, endPoint x: 90, endPoint y: 287, distance: 52.7
click at [90, 287] on div "Dashboard My Catalog Competitors Competitors Monitored URLs MAP infringements R…" at bounding box center [405, 410] width 810 height 820
click at [177, 355] on p "[DOMAIN_NAME]" at bounding box center [172, 359] width 56 height 9
drag, startPoint x: 187, startPoint y: 291, endPoint x: 69, endPoint y: 283, distance: 118.4
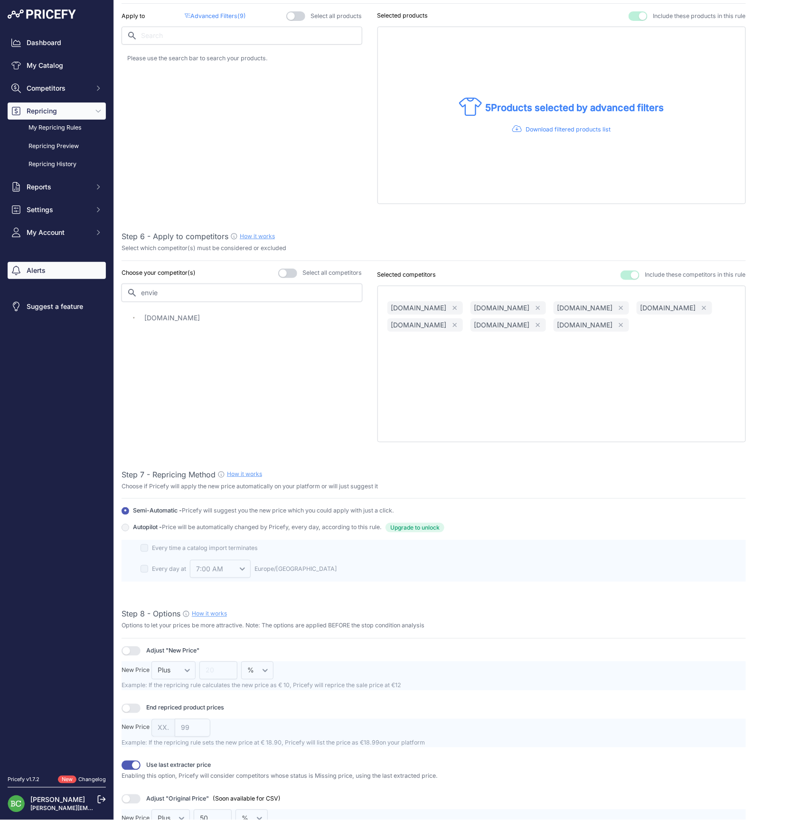
click at [69, 283] on div "Dashboard My Catalog Competitors Competitors Monitored URLs MAP infringements R…" at bounding box center [405, 410] width 810 height 820
type input "vinat"
click at [161, 313] on p "[DOMAIN_NAME]" at bounding box center [172, 317] width 56 height 9
drag, startPoint x: 179, startPoint y: 289, endPoint x: 96, endPoint y: 285, distance: 83.2
click at [96, 285] on div "Dashboard My Catalog Competitors Competitors Monitored URLs MAP infringements R…" at bounding box center [405, 410] width 810 height 820
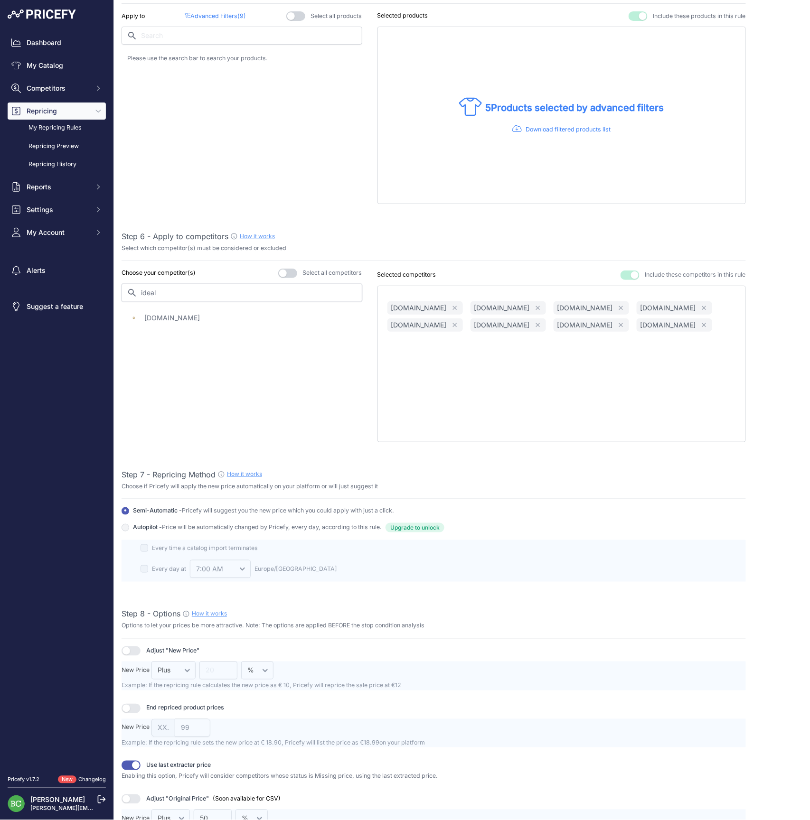
type input "ideal"
click at [168, 315] on p "[DOMAIN_NAME]" at bounding box center [172, 317] width 56 height 9
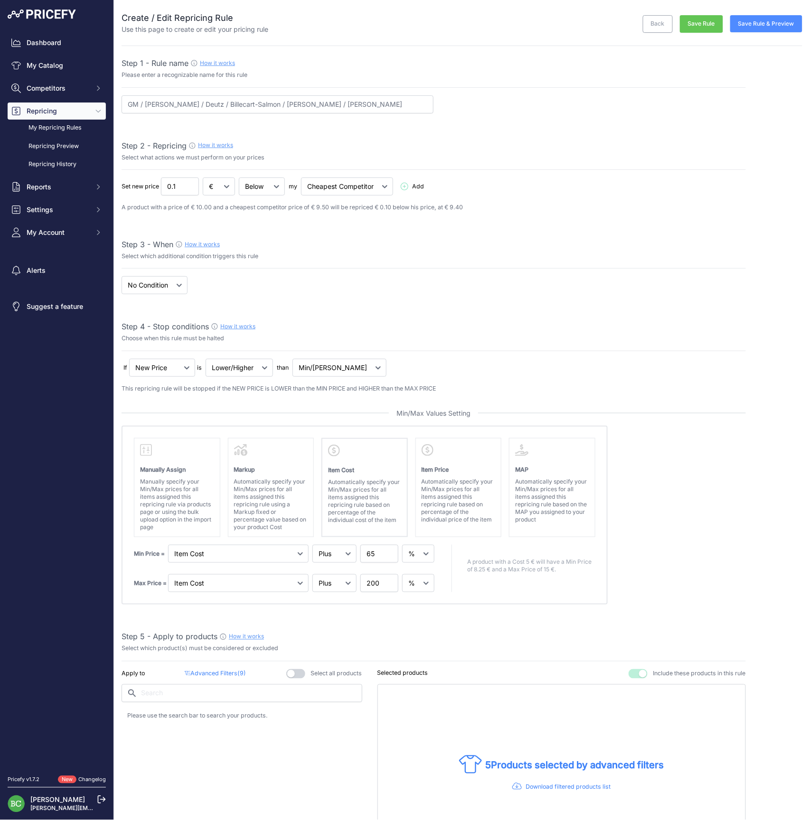
scroll to position [0, 0]
drag, startPoint x: 709, startPoint y: 24, endPoint x: 712, endPoint y: 28, distance: 5.5
click at [710, 25] on button "Save Rule" at bounding box center [701, 24] width 43 height 18
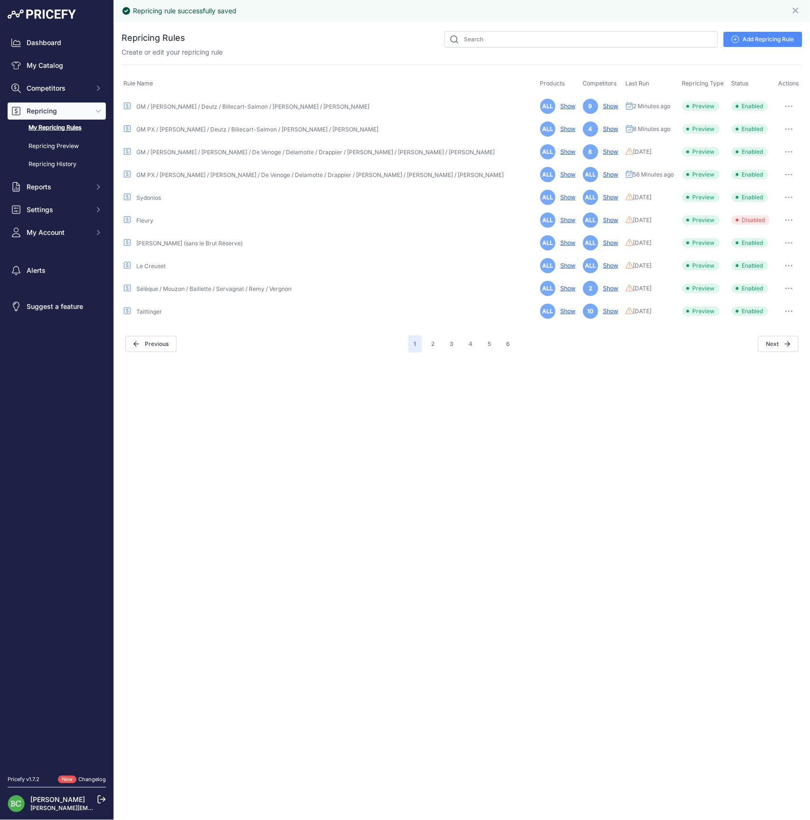
click at [785, 105] on icon "button" at bounding box center [789, 106] width 8 height 2
click at [770, 125] on link "Edit" at bounding box center [770, 126] width 61 height 15
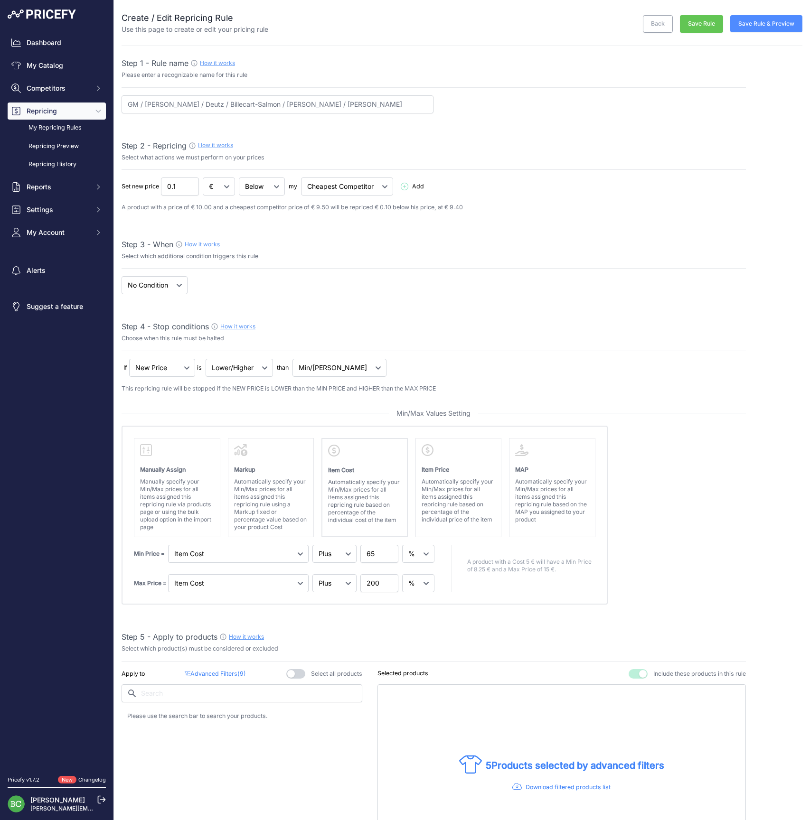
select select "percentage"
select select "7"
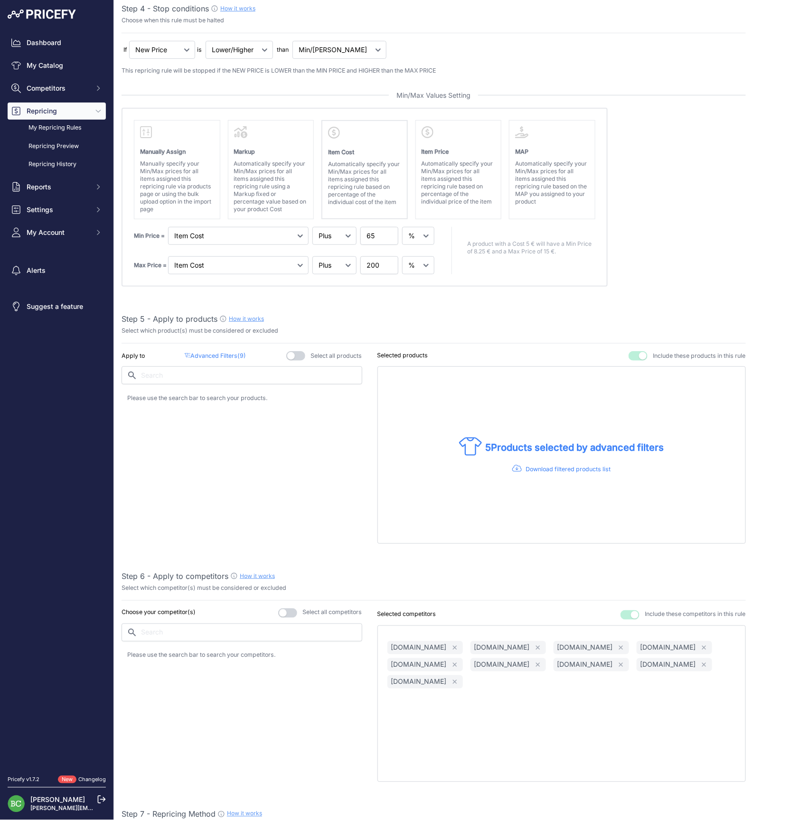
scroll to position [350, 0]
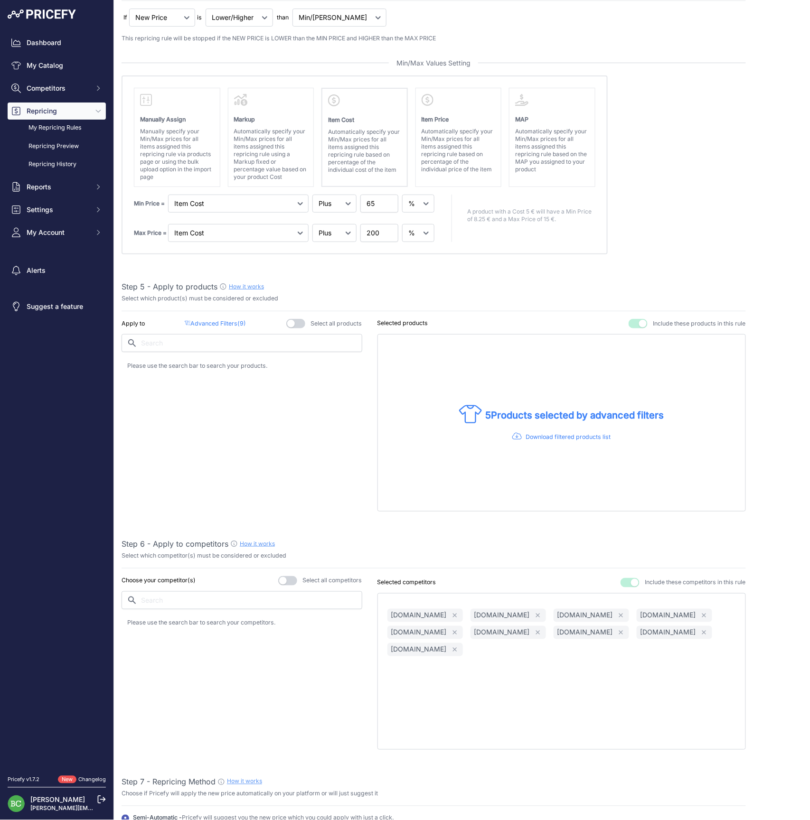
click at [219, 321] on p "Advanced Filters ( 9 )" at bounding box center [215, 323] width 61 height 9
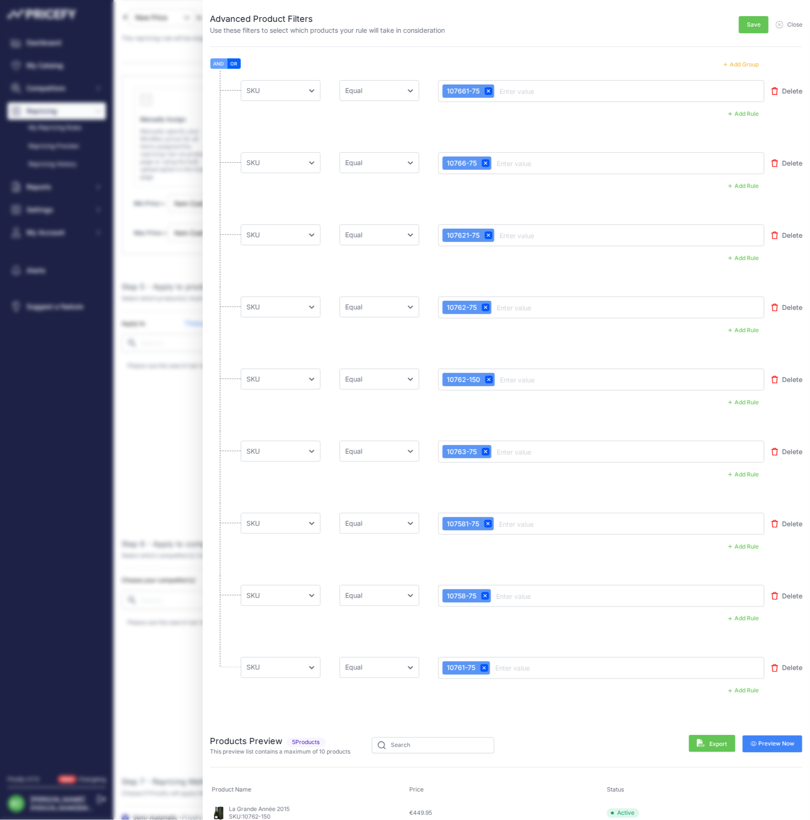
click at [663, 61] on div "AND OR Add Group" at bounding box center [506, 64] width 592 height 12
click at [738, 66] on button "Add Group" at bounding box center [741, 64] width 47 height 12
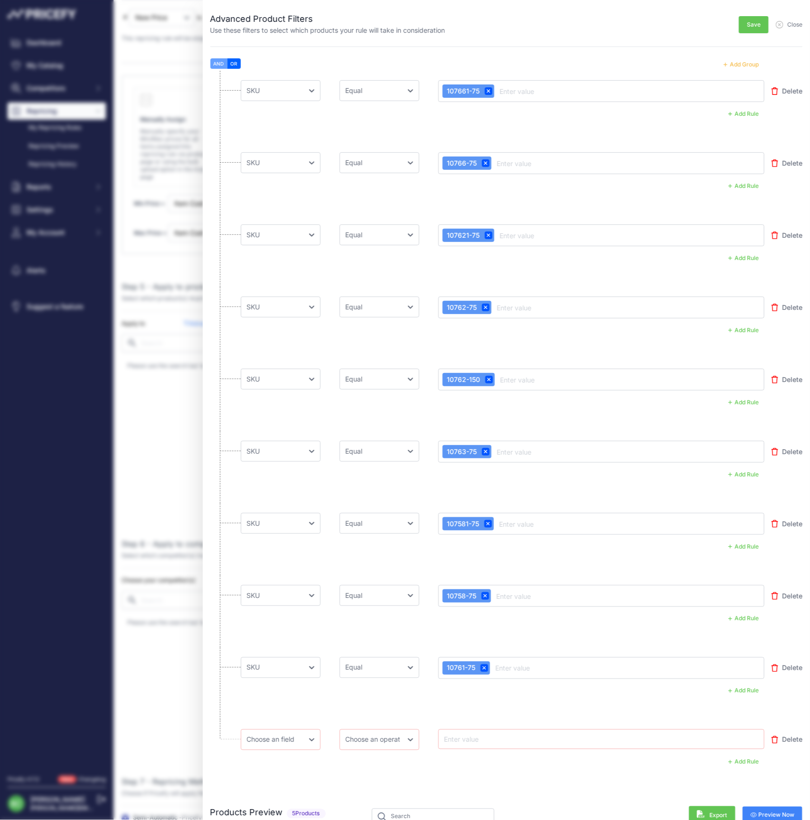
click at [741, 65] on button "Add Group" at bounding box center [741, 64] width 47 height 12
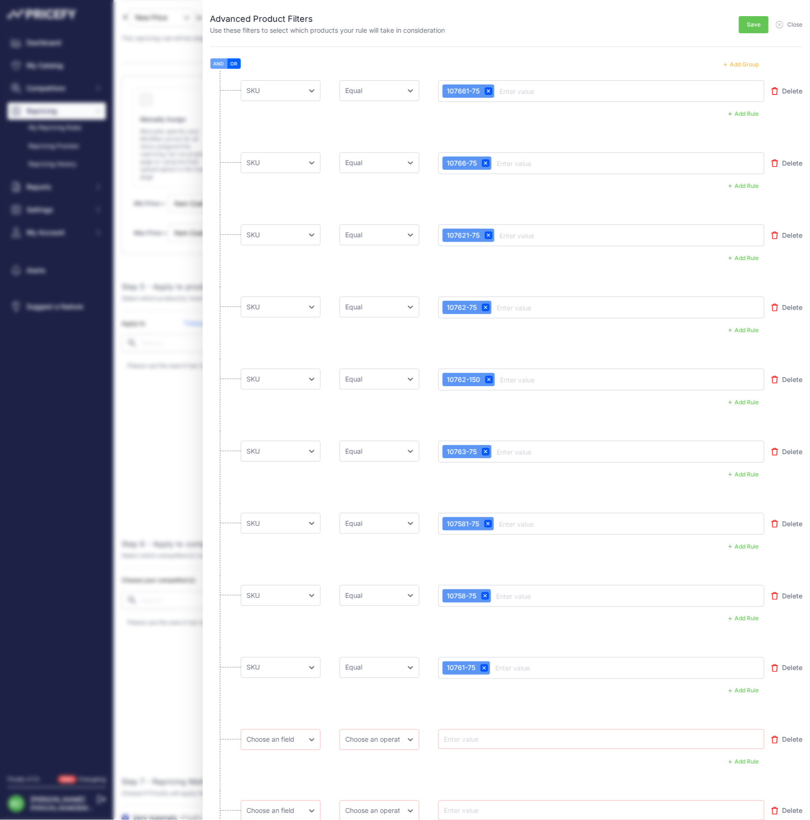
click at [741, 65] on button "Add Group" at bounding box center [741, 64] width 47 height 12
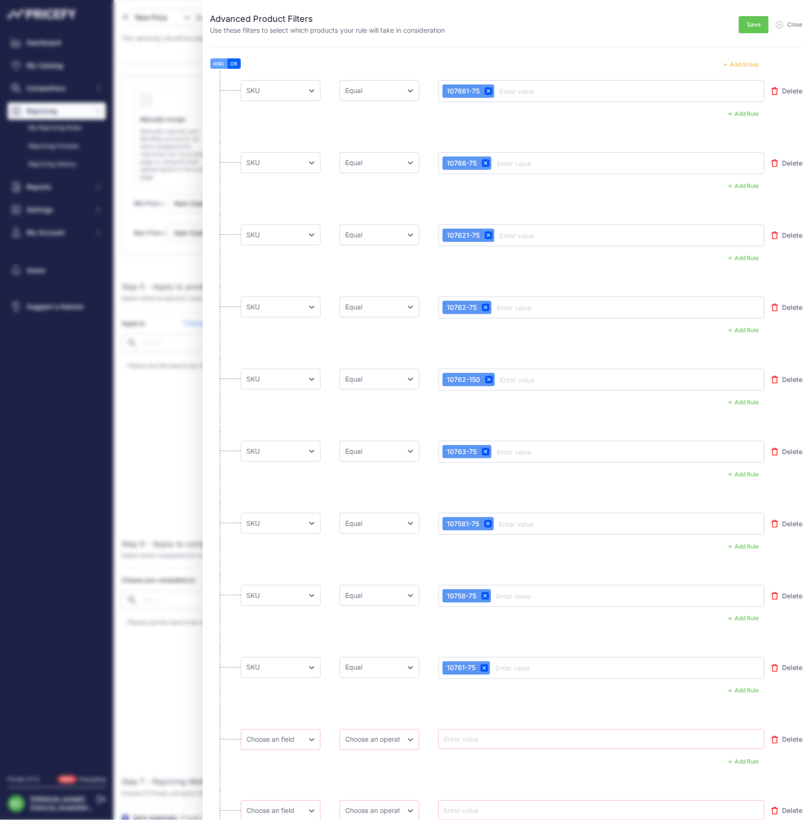
click at [741, 65] on button "Add Group" at bounding box center [741, 64] width 47 height 12
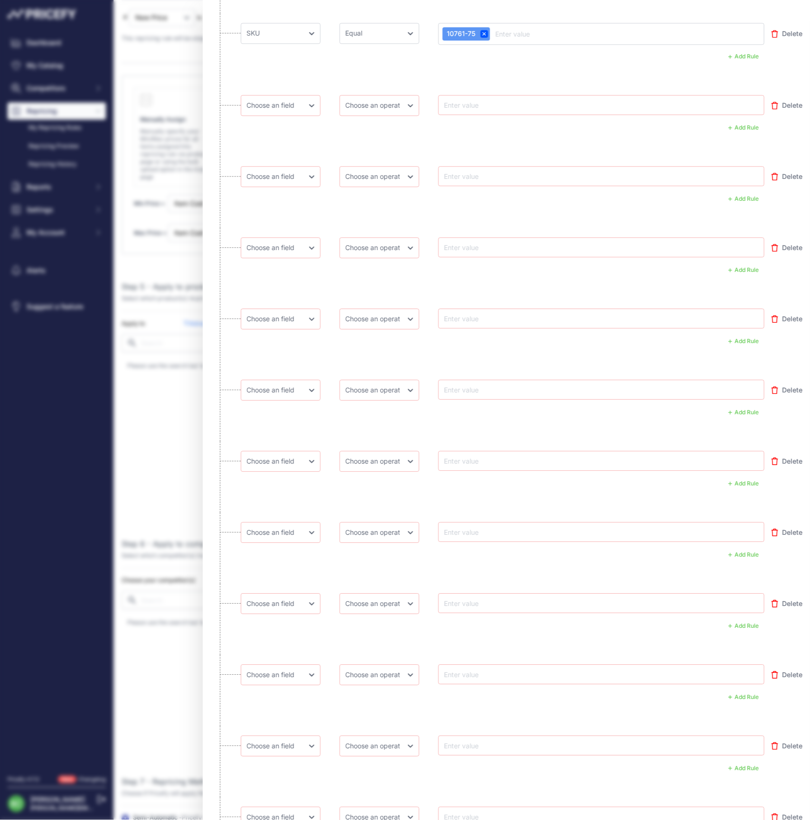
scroll to position [633, 0]
select select "mp.sku"
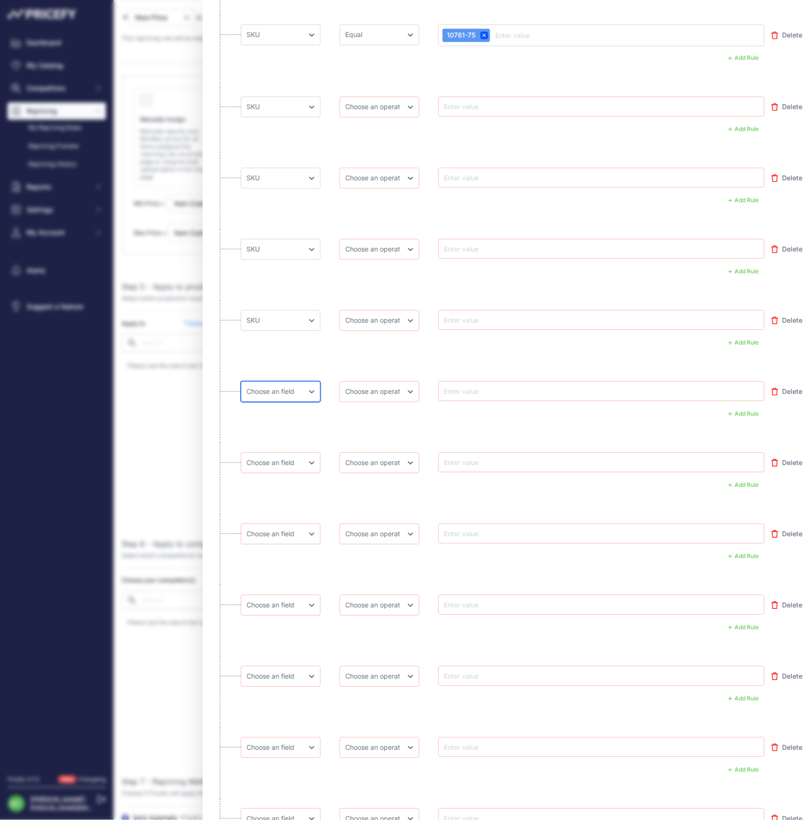
select select "mp.sku"
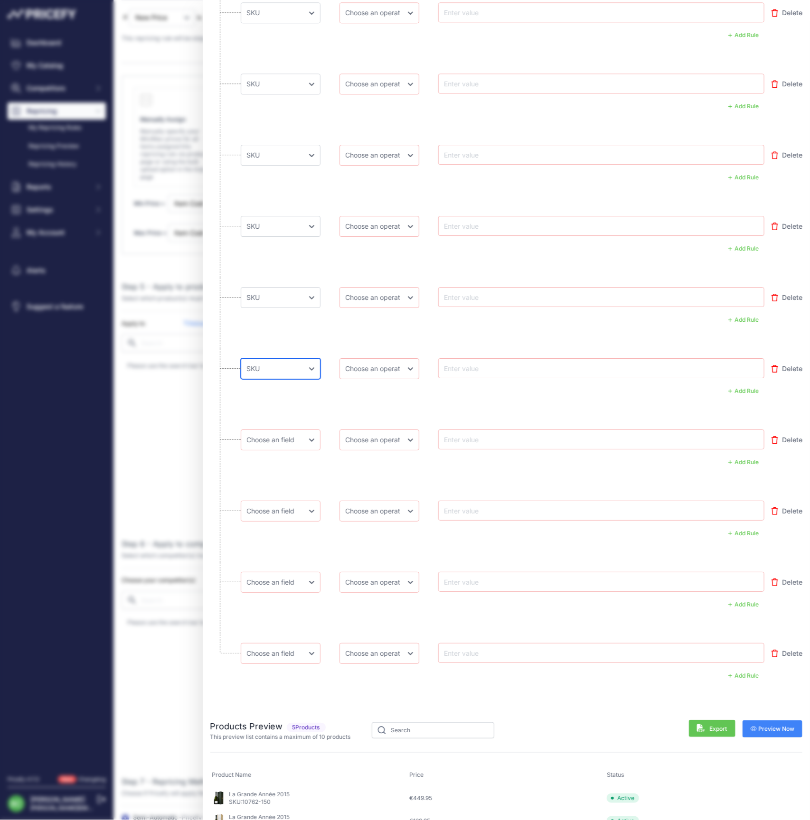
scroll to position [870, 0]
select select "mp.sku"
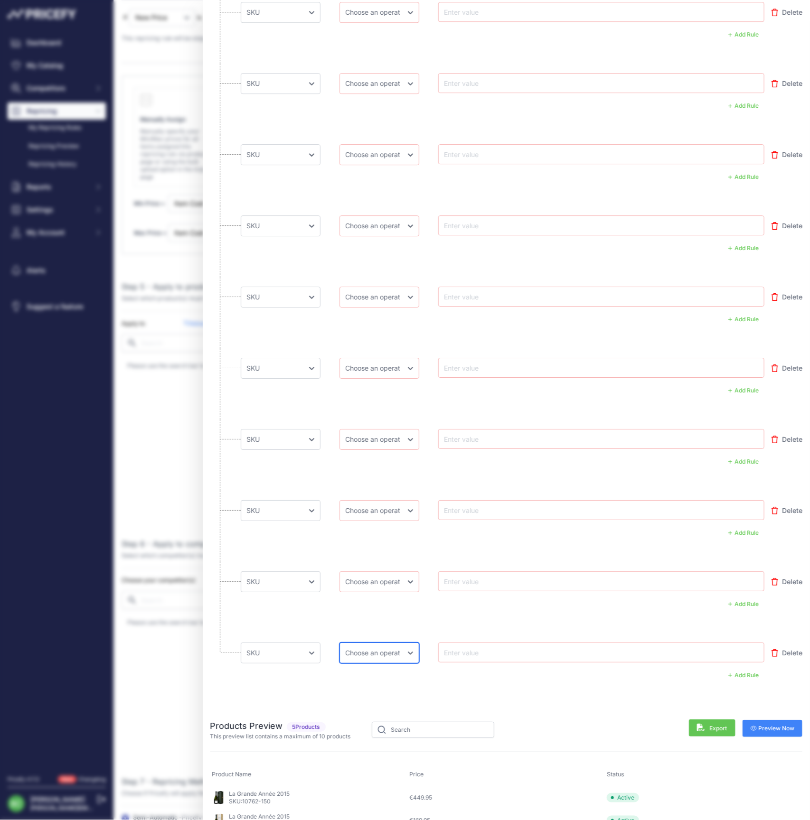
select select "equal"
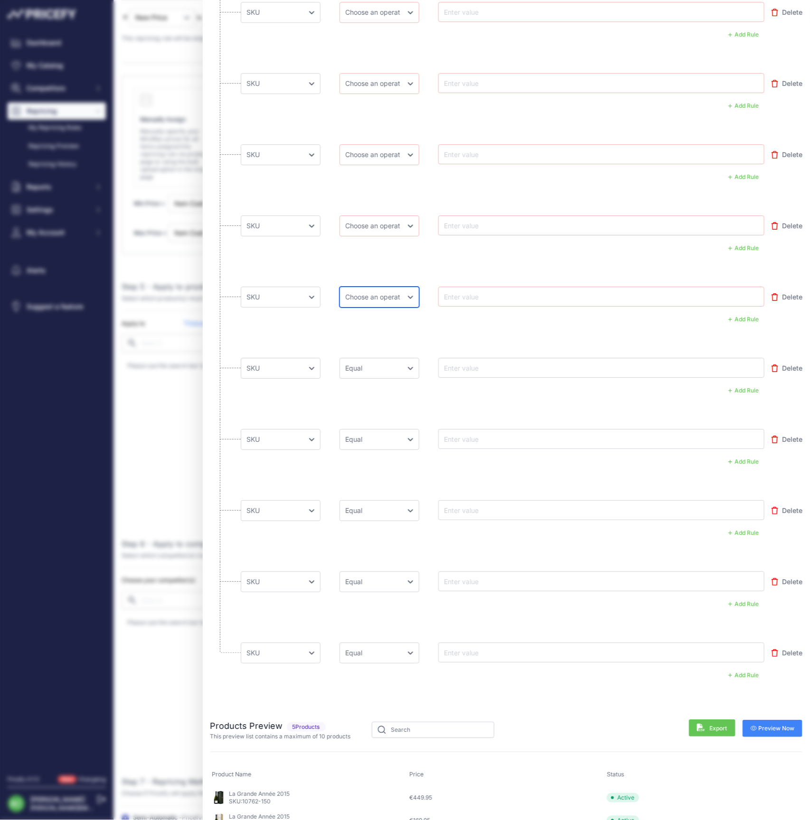
select select "equal"
drag, startPoint x: 308, startPoint y: 111, endPoint x: 318, endPoint y: 130, distance: 21.7
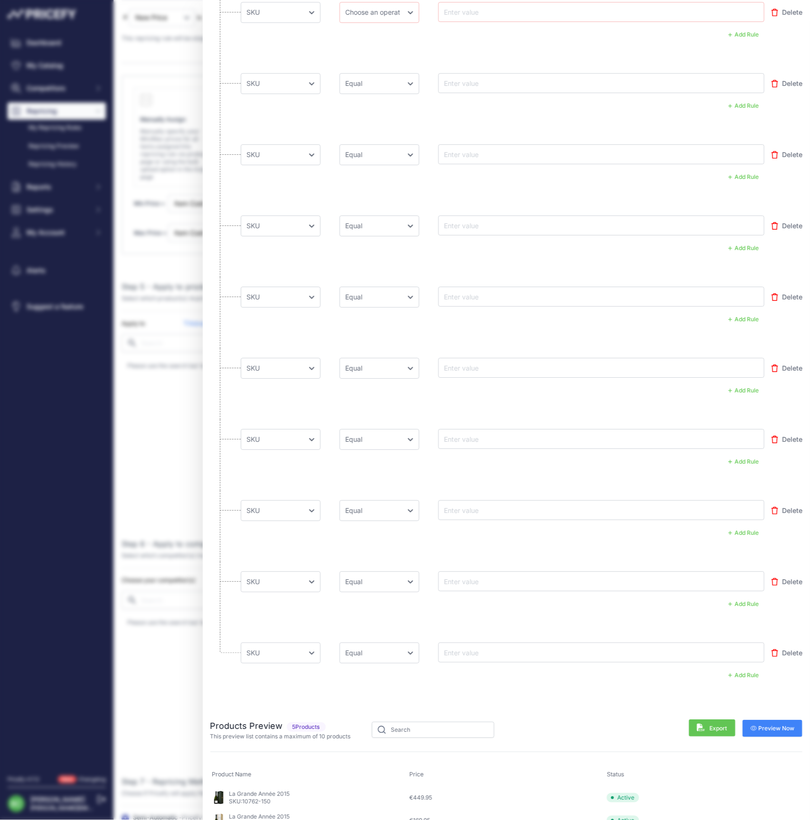
click at [309, 111] on li "Choose an field Name Price Cost MAP Brand Min Price Max Price SKU GTIN/EAN/ASIN…" at bounding box center [506, 99] width 592 height 71
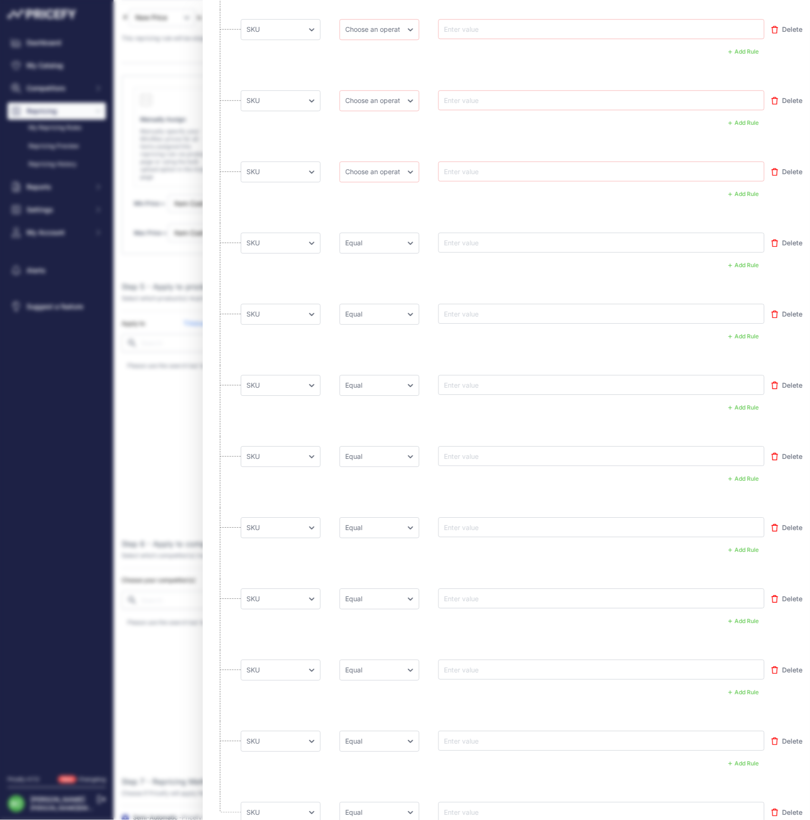
scroll to position [710, 0]
select select "equal"
drag, startPoint x: 364, startPoint y: 109, endPoint x: 324, endPoint y: 139, distance: 50.1
click at [318, 131] on li "Choose an field Name Price Cost MAP Brand Min Price Max Price SKU GTIN/EAN/ASIN…" at bounding box center [506, 116] width 592 height 71
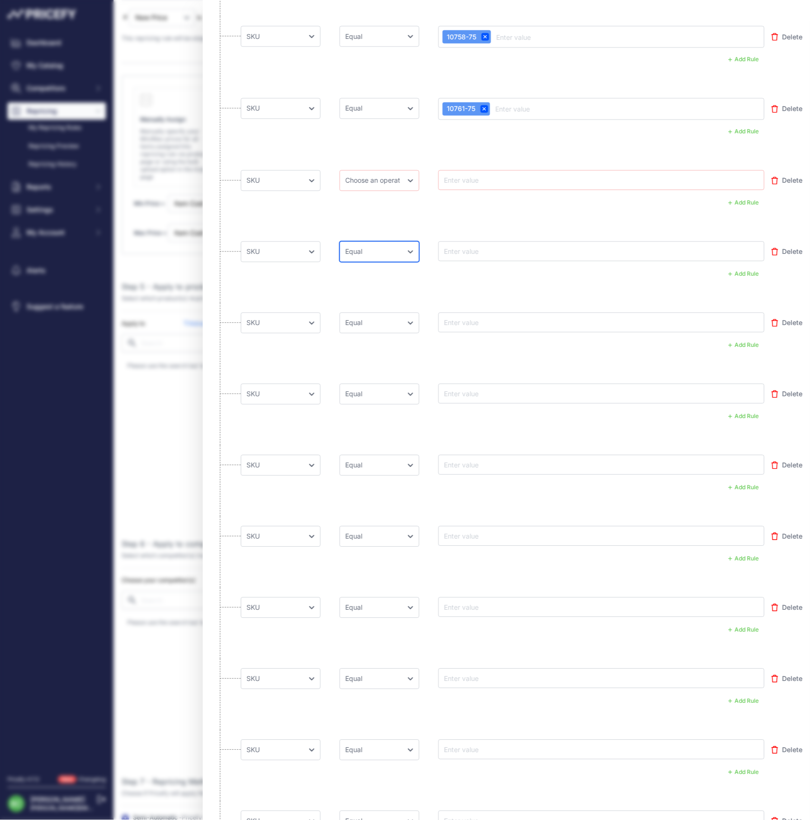
scroll to position [549, 0]
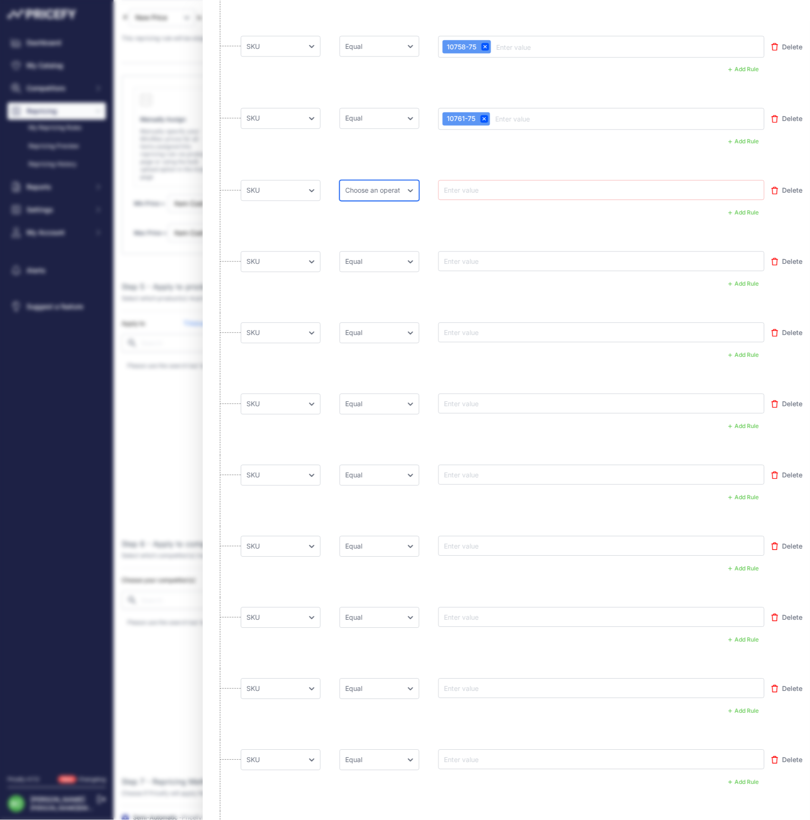
select select "equal"
drag, startPoint x: 487, startPoint y: 180, endPoint x: 483, endPoint y: 185, distance: 6.1
click at [487, 180] on div at bounding box center [601, 190] width 327 height 20
click at [481, 188] on input "text" at bounding box center [480, 190] width 76 height 11
click at [479, 190] on input "text" at bounding box center [480, 190] width 76 height 11
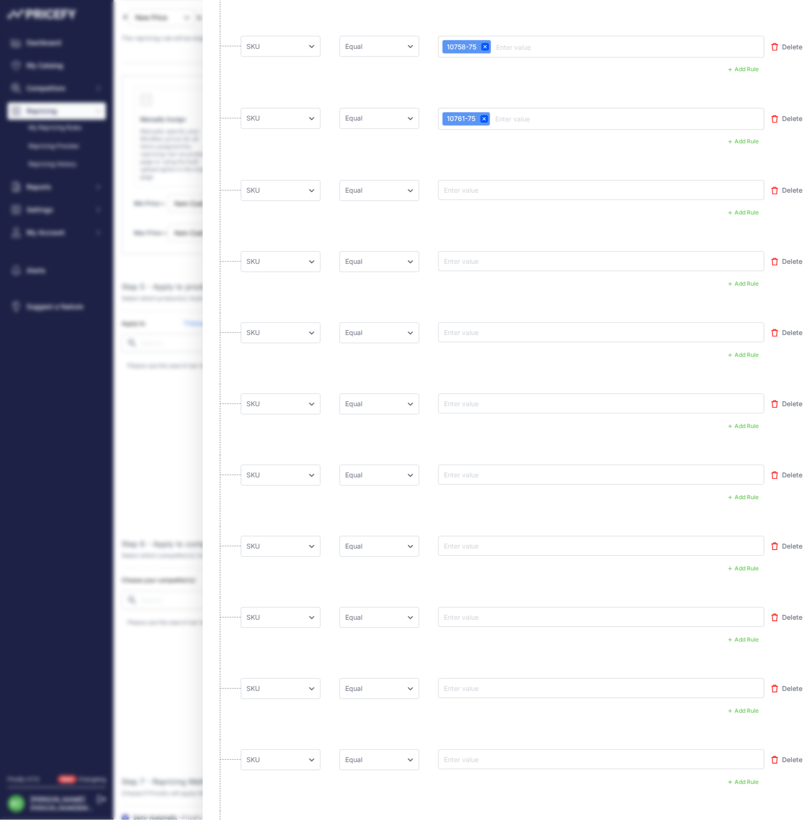
paste input "10688-75"
type input "10688-75"
click at [476, 263] on input "text" at bounding box center [480, 261] width 76 height 11
click at [473, 259] on input "text" at bounding box center [480, 261] width 76 height 11
paste input "10689-75"
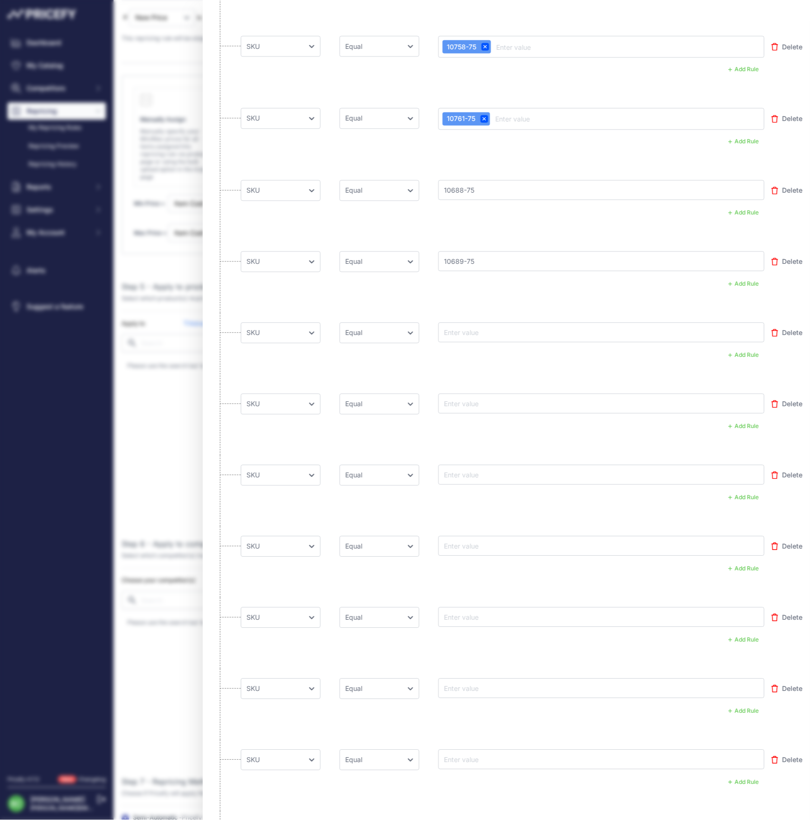
type input "10689-75"
click at [467, 333] on input "text" at bounding box center [480, 332] width 76 height 11
paste input "10685-75"
type input "10685-75"
click at [472, 401] on input "text" at bounding box center [480, 403] width 76 height 11
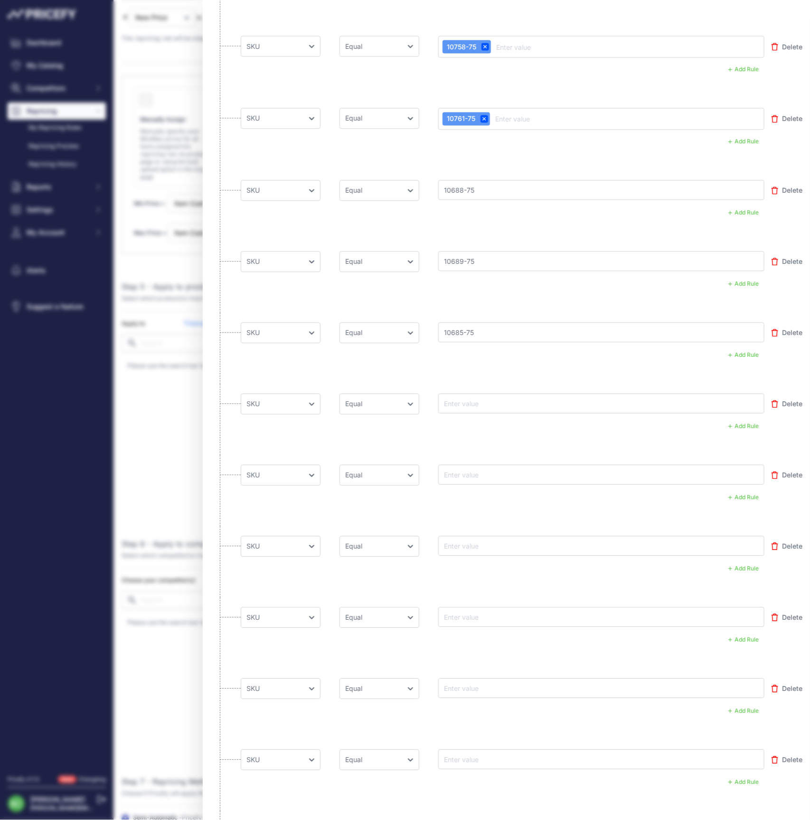
paste input "10686-75"
type input "10686-75"
click at [473, 474] on input "text" at bounding box center [480, 474] width 76 height 11
paste input "106631-150"
type input "106631-150"
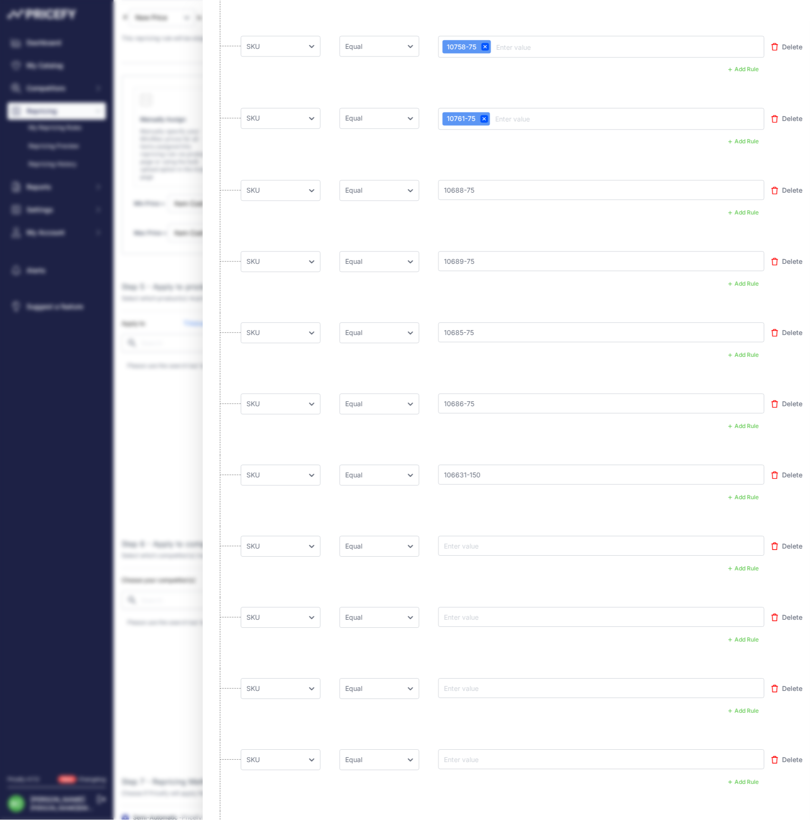
click at [469, 544] on input "text" at bounding box center [480, 546] width 76 height 11
paste input "10677-150"
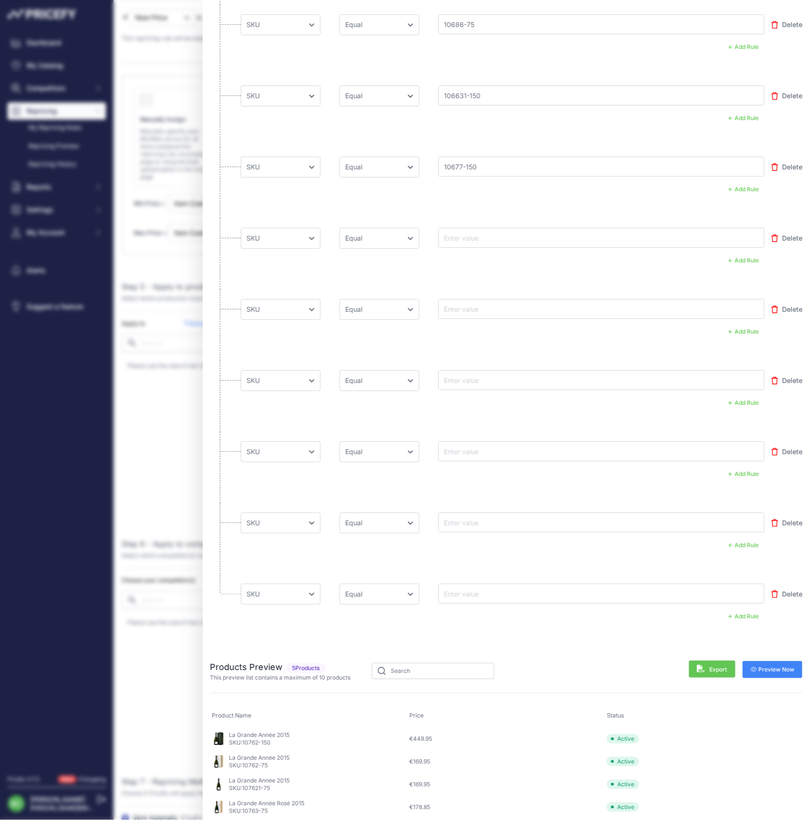
scroll to position [929, 0]
type input "10677-150"
click at [462, 235] on input "text" at bounding box center [480, 237] width 76 height 11
paste input "10668-150"
type input "10668-150"
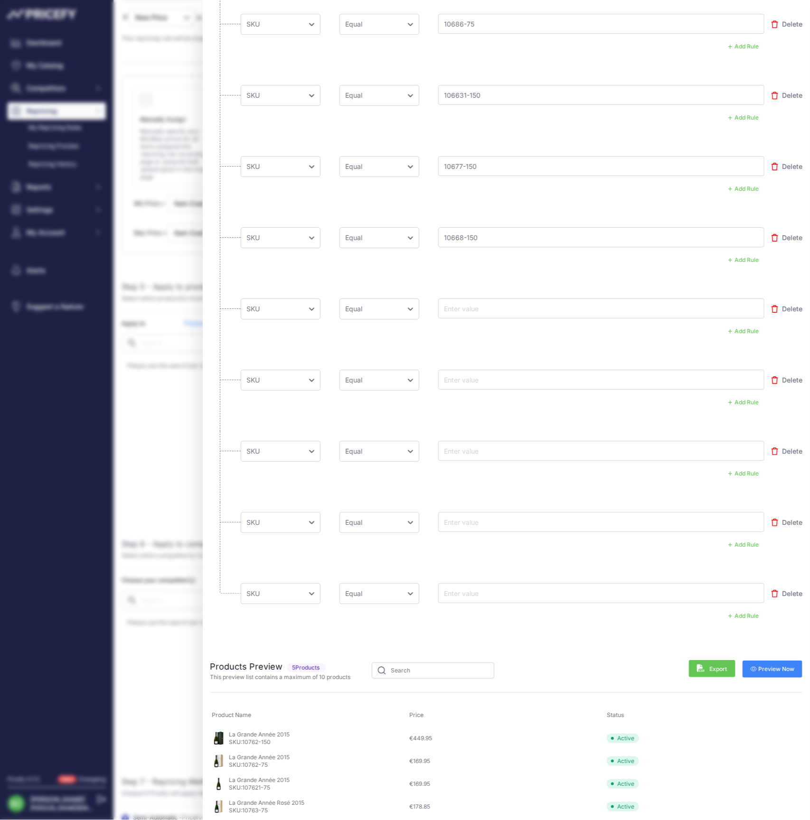
drag, startPoint x: 468, startPoint y: 305, endPoint x: 450, endPoint y: 312, distance: 18.7
click at [468, 305] on input "text" at bounding box center [480, 308] width 76 height 11
click at [476, 308] on input "text" at bounding box center [480, 308] width 76 height 11
paste input "10679-75"
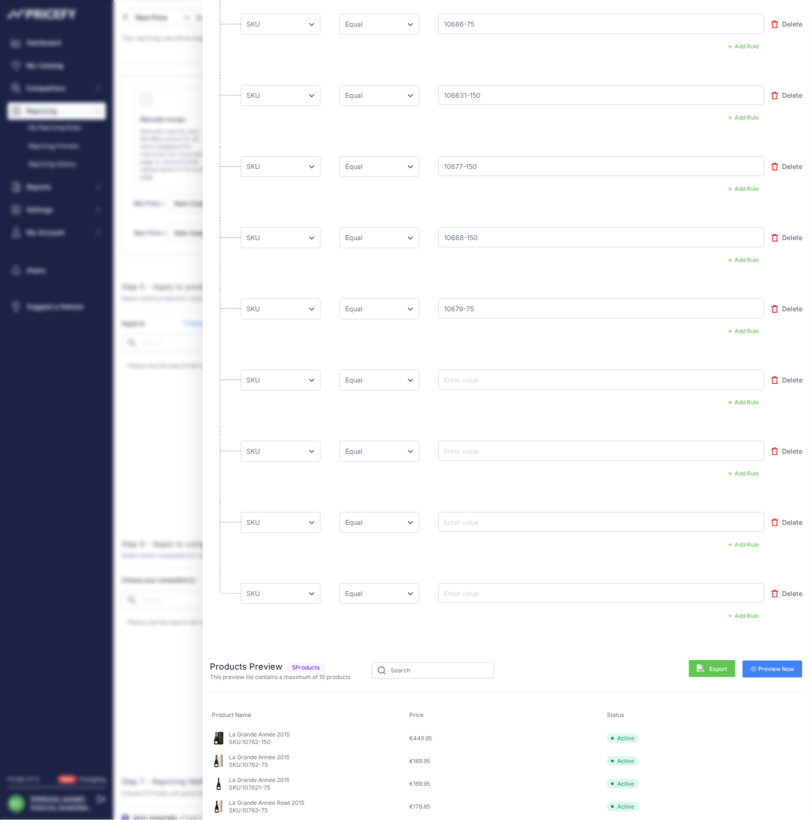
type input "10679-75"
click at [487, 375] on input "text" at bounding box center [480, 379] width 76 height 11
paste input "10687-75"
type input "10687-75"
click at [492, 445] on input "text" at bounding box center [480, 450] width 76 height 11
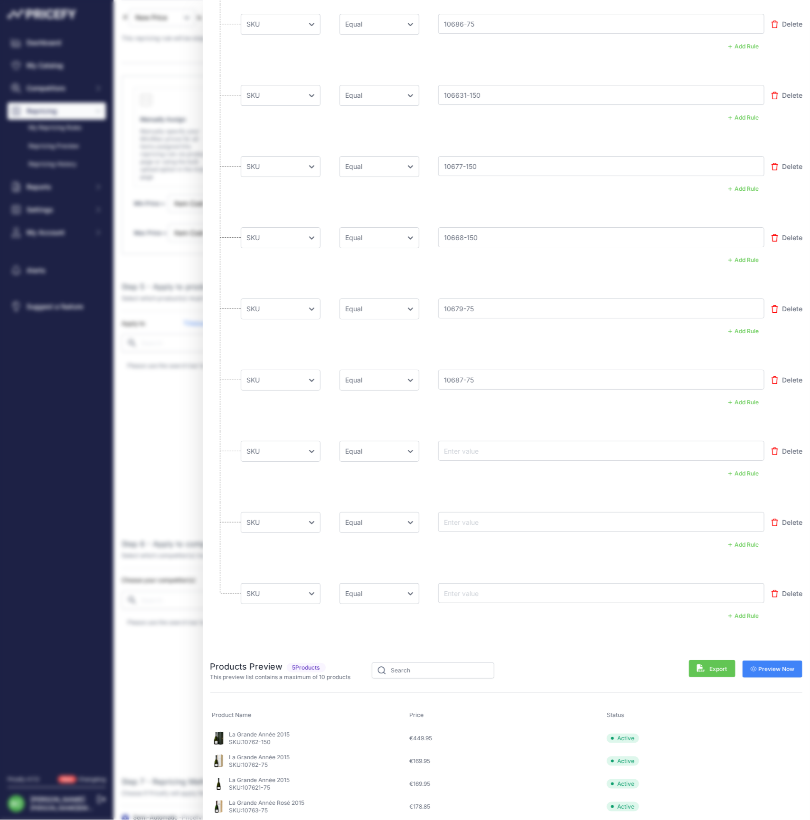
paste input "10680-75"
type input "10680-75"
click at [469, 517] on input "text" at bounding box center [480, 520] width 76 height 11
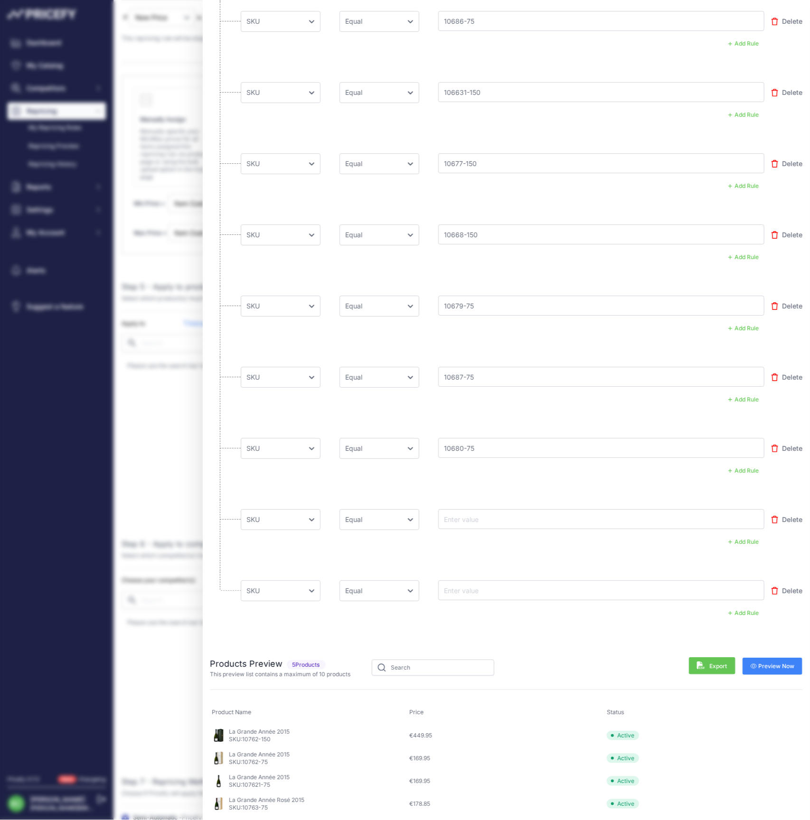
paste input "10675-75"
type input "10675-75"
click at [476, 585] on input "text" at bounding box center [480, 589] width 76 height 11
paste input "10673-75"
type input "10673-75"
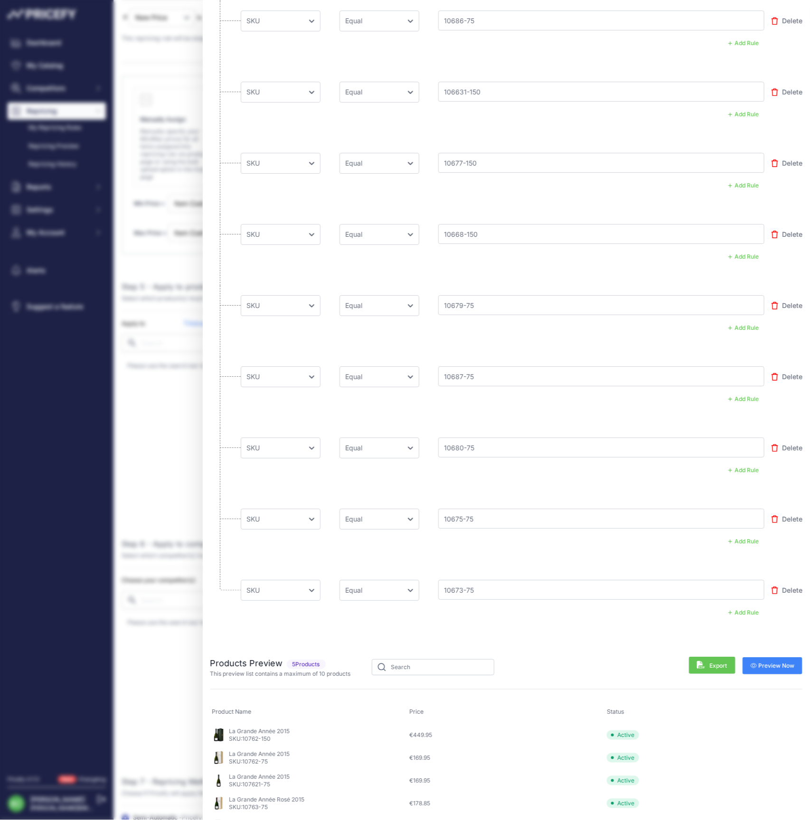
click at [785, 663] on span "Preview Now" at bounding box center [773, 666] width 44 height 8
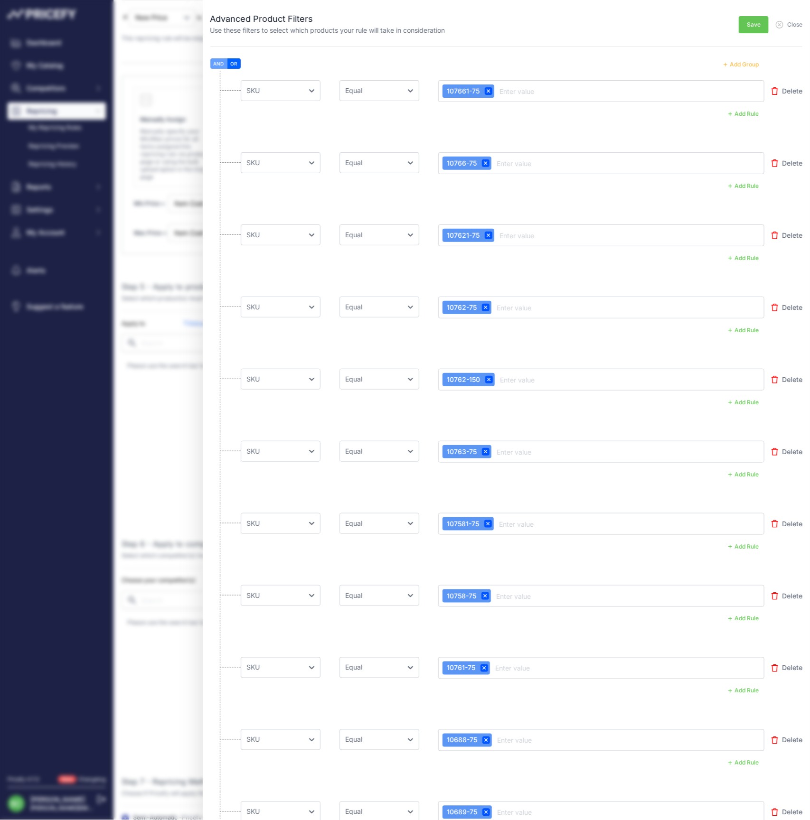
scroll to position [0, 0]
click at [750, 27] on span "Save" at bounding box center [754, 25] width 14 height 8
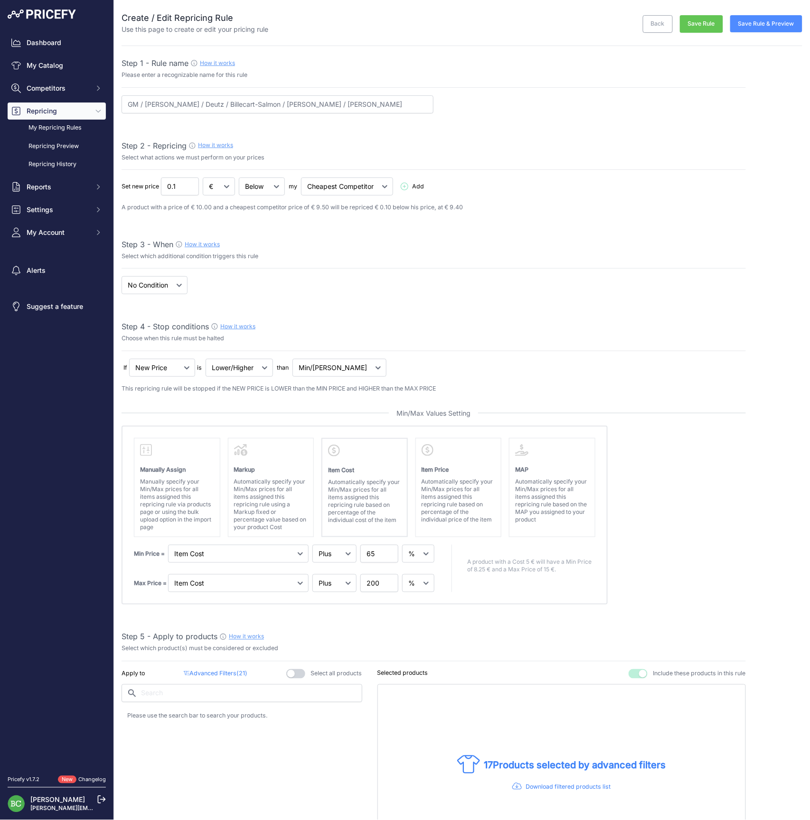
click at [766, 22] on button "Save Rule & Preview" at bounding box center [766, 23] width 72 height 17
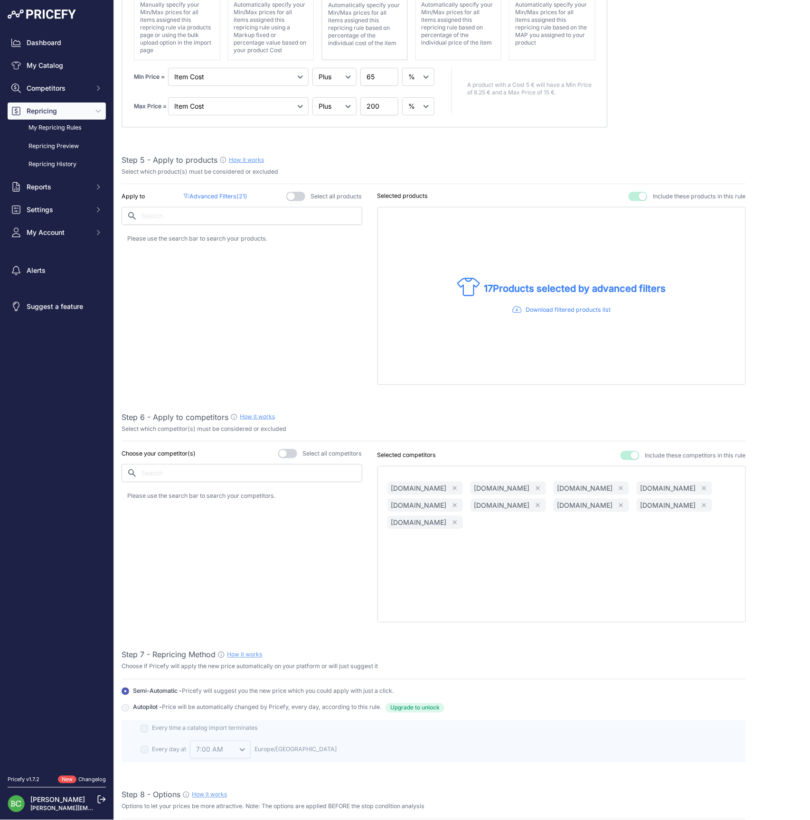
scroll to position [479, 0]
drag, startPoint x: 377, startPoint y: 76, endPoint x: 348, endPoint y: 74, distance: 28.5
click at [348, 74] on div "Min Price = Markup Item Cost Item Price 65" at bounding box center [285, 75] width 302 height 18
type input "60"
click at [422, 135] on div "Step 1 - Rule name How it works Please enter a recognizable name for this rule …" at bounding box center [434, 382] width 624 height 1606
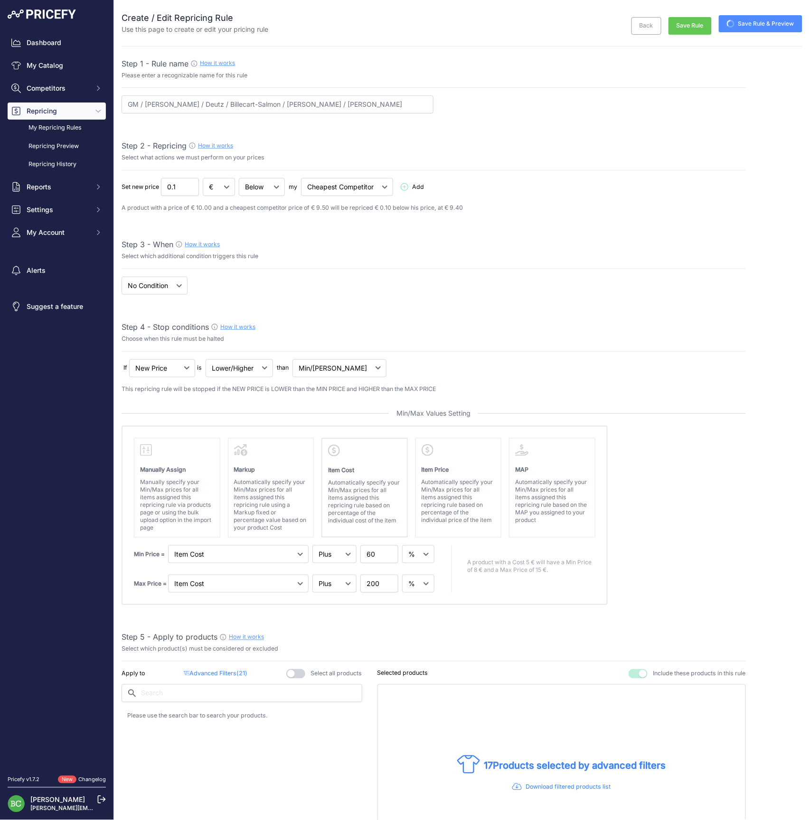
scroll to position [0, 0]
click at [54, 136] on link "My Repricing Rules" at bounding box center [57, 128] width 98 height 17
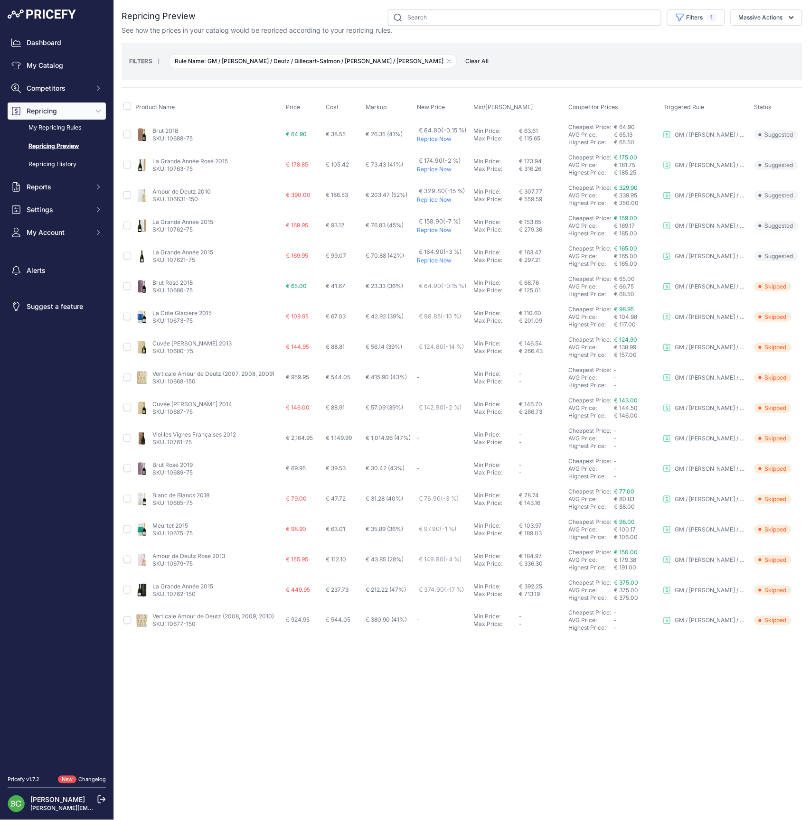
click at [178, 312] on link "La Côte Glacière 2015" at bounding box center [181, 313] width 59 height 7
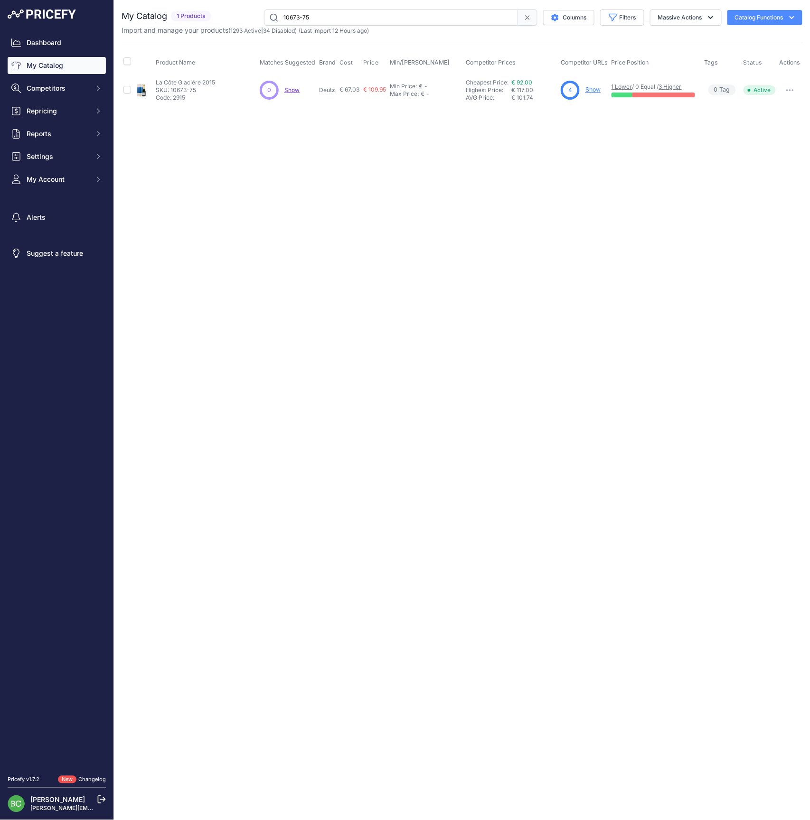
click at [591, 90] on link "Show" at bounding box center [592, 89] width 15 height 7
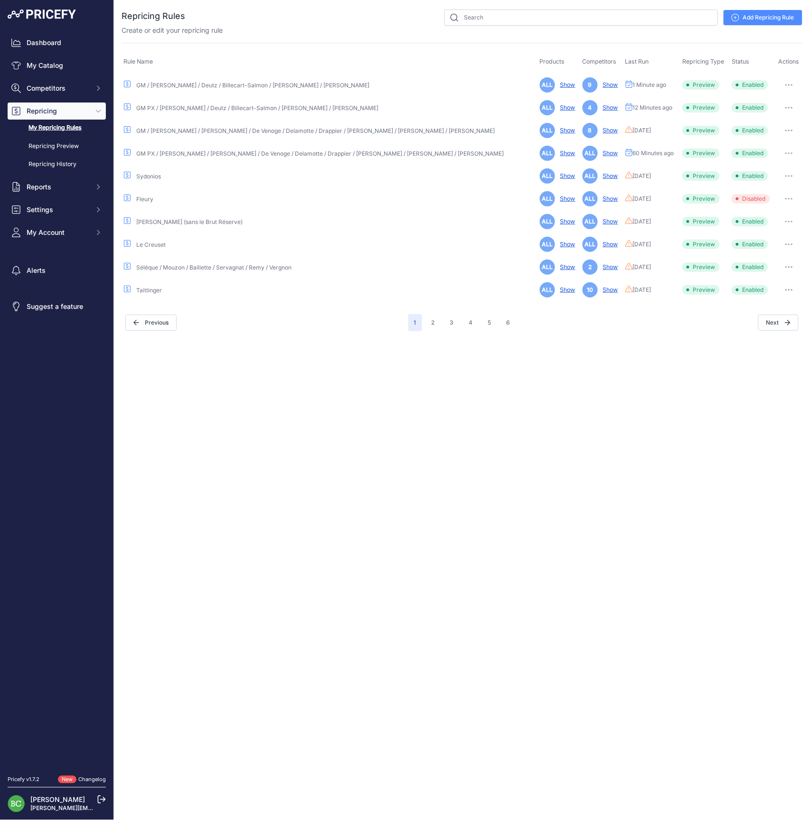
click at [783, 83] on button "button" at bounding box center [788, 84] width 19 height 13
click at [778, 99] on link "Edit" at bounding box center [770, 104] width 61 height 15
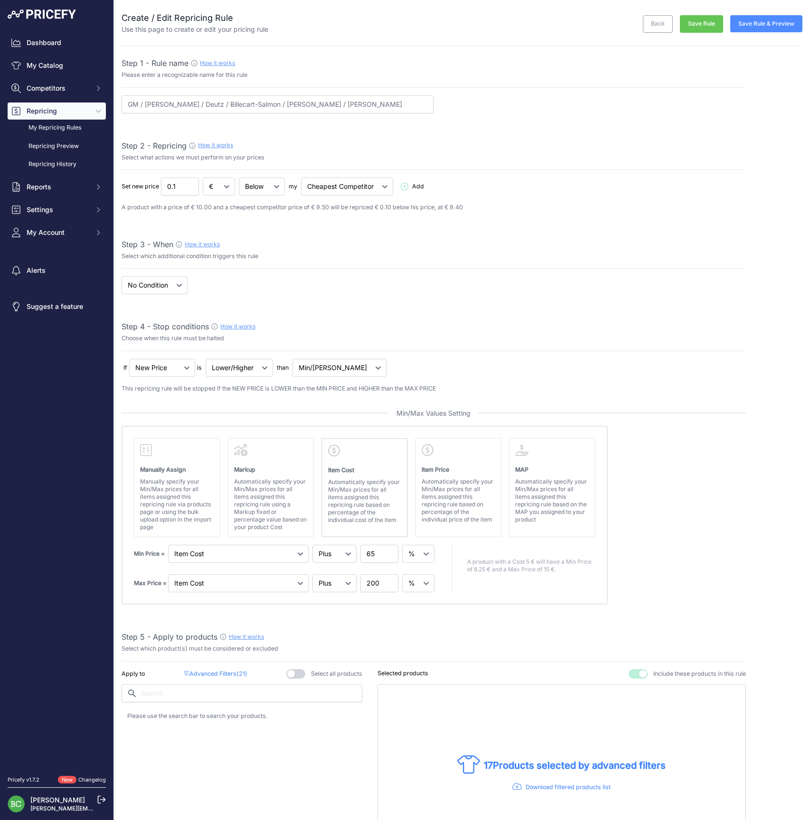
select select "percentage"
select select "7"
click at [377, 555] on input "65" at bounding box center [379, 554] width 38 height 18
type input "60"
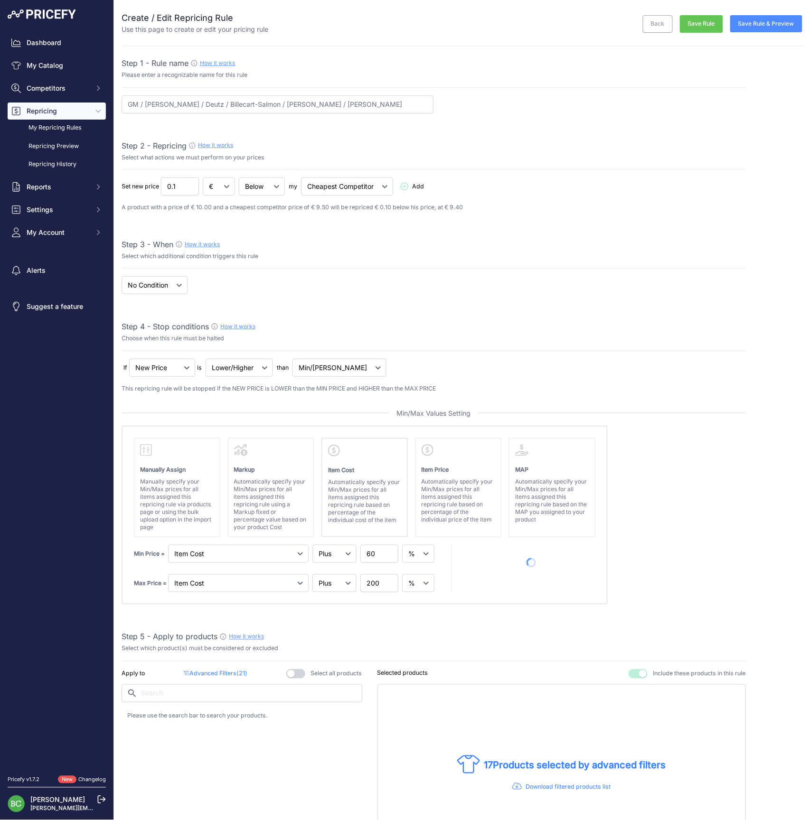
click at [682, 461] on absolute "Please select Min / Max / Min-Max as stop condition to enable this section Manu…" at bounding box center [434, 515] width 624 height 179
click at [766, 25] on button "Save Rule & Preview" at bounding box center [766, 23] width 72 height 17
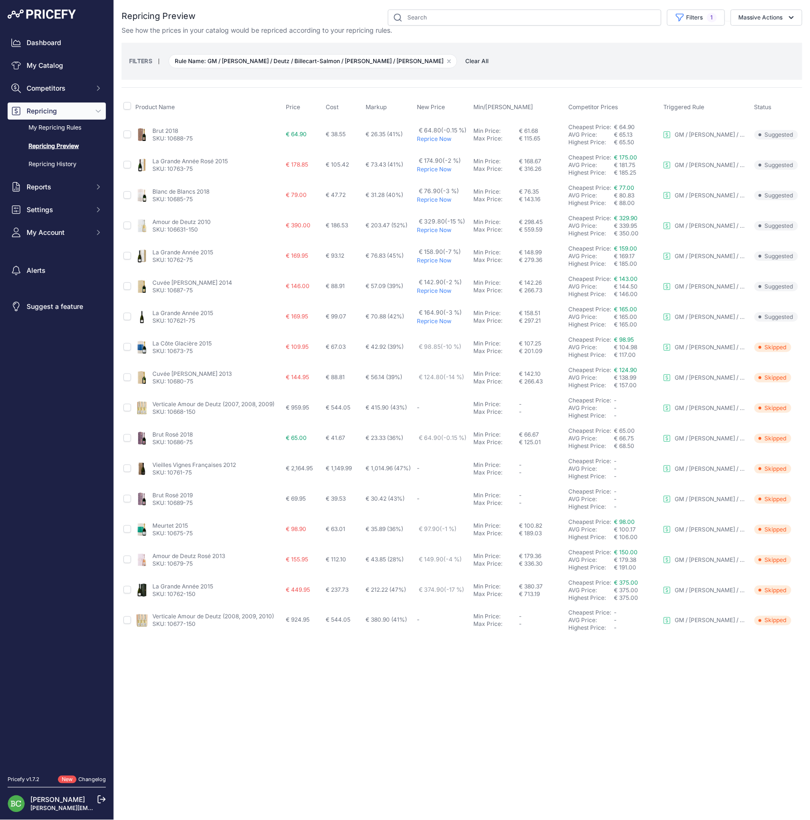
click at [172, 433] on link "Brut Rosé 2018" at bounding box center [172, 434] width 40 height 7
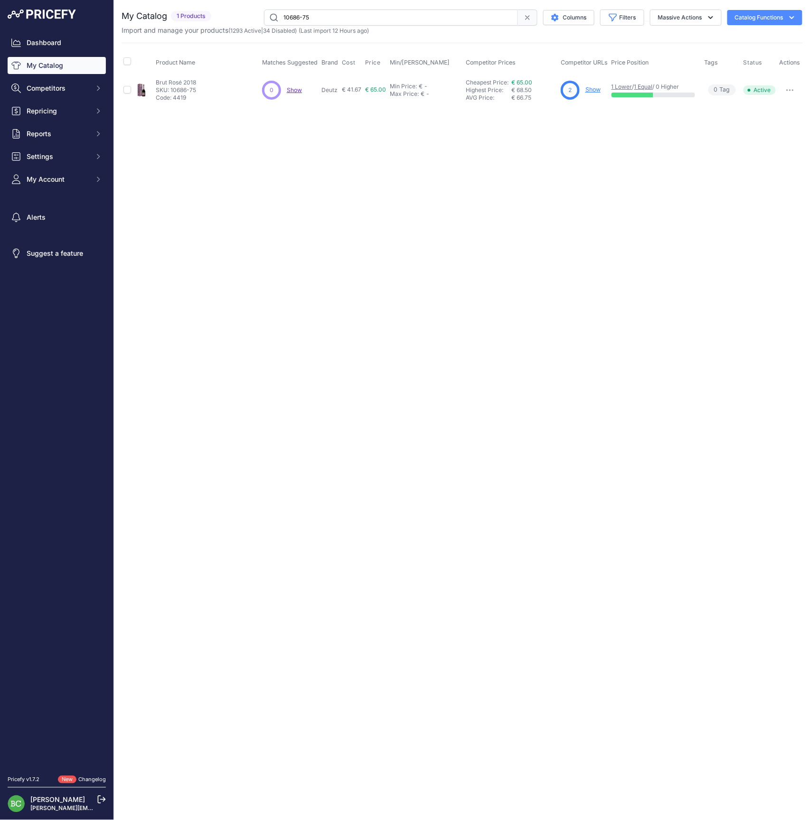
click at [594, 90] on link "Show" at bounding box center [592, 89] width 15 height 7
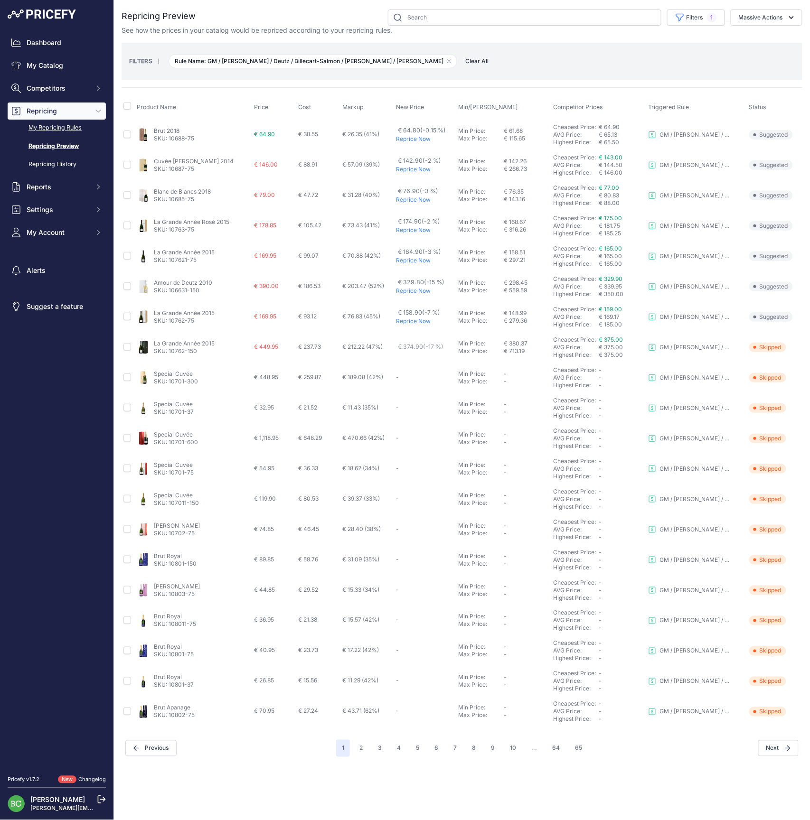
click at [69, 136] on link "My Repricing Rules" at bounding box center [57, 128] width 98 height 17
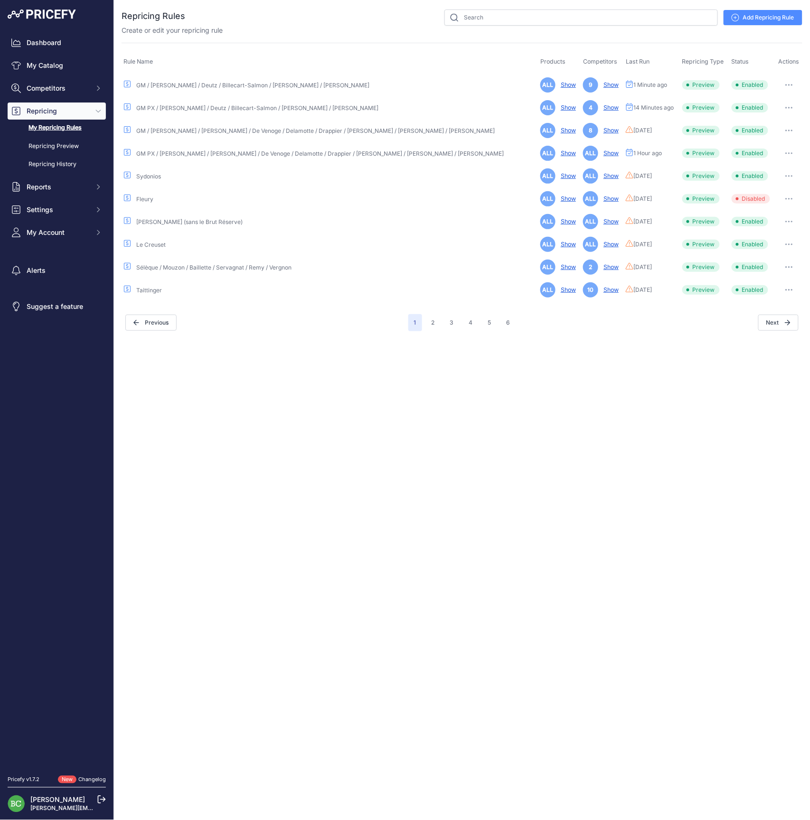
click at [63, 136] on link "My Repricing Rules" at bounding box center [57, 128] width 98 height 17
click at [787, 84] on icon "button" at bounding box center [789, 85] width 8 height 2
click at [771, 104] on link "Edit" at bounding box center [770, 104] width 61 height 15
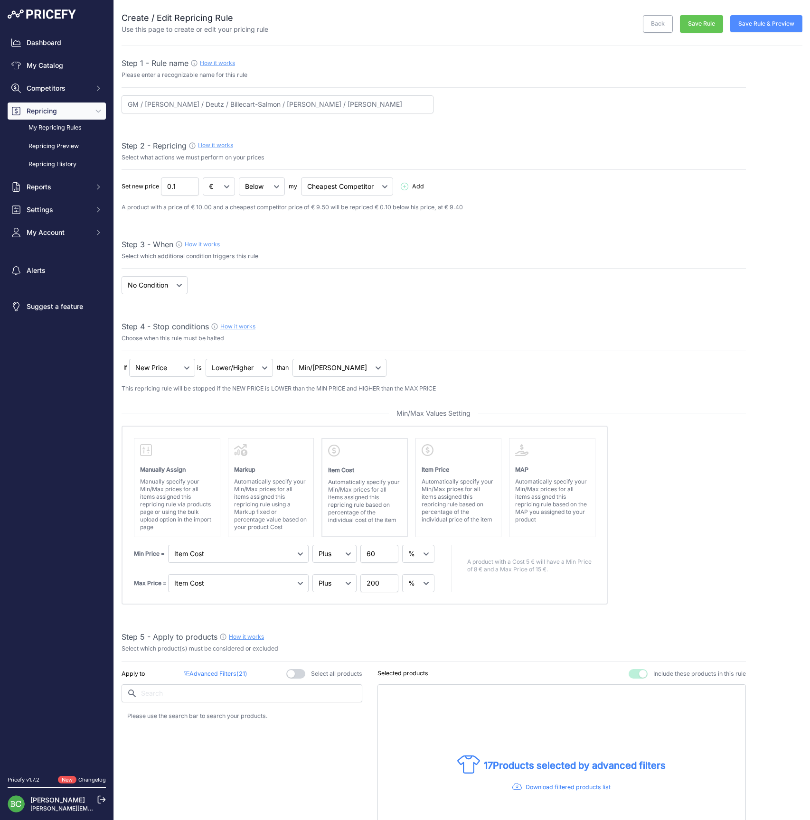
select select "percentage"
select select "7"
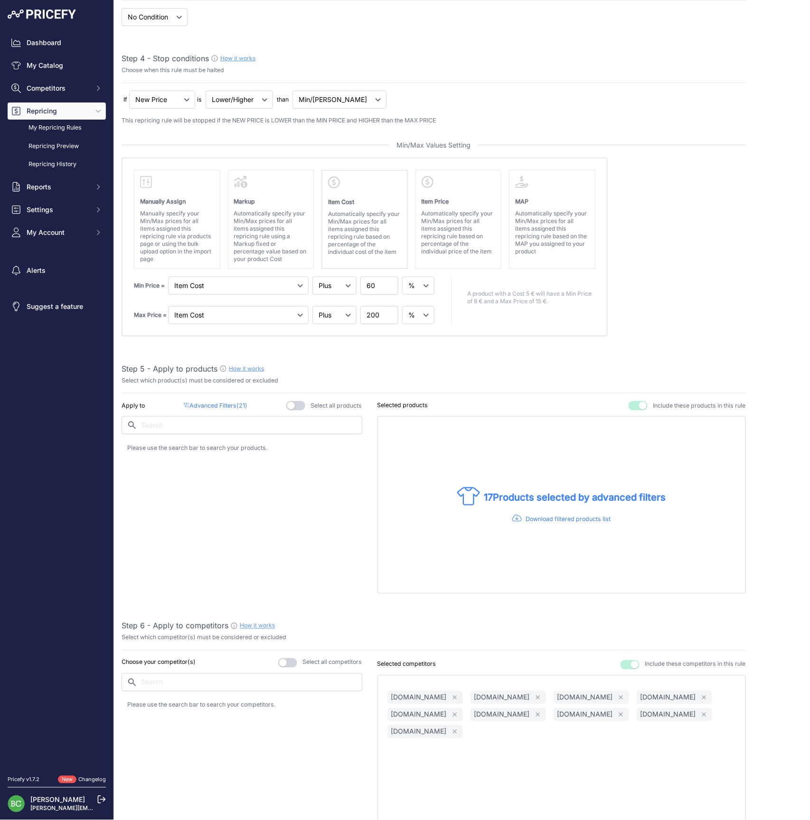
scroll to position [271, 0]
drag, startPoint x: 369, startPoint y: 280, endPoint x: 378, endPoint y: 280, distance: 9.0
click at [378, 280] on input "60" at bounding box center [379, 283] width 38 height 18
click at [701, 261] on absolute "Please select Min / Max / Min-Max as stop condition to enable this section Manu…" at bounding box center [434, 244] width 624 height 179
click at [376, 282] on input "60" at bounding box center [379, 283] width 38 height 18
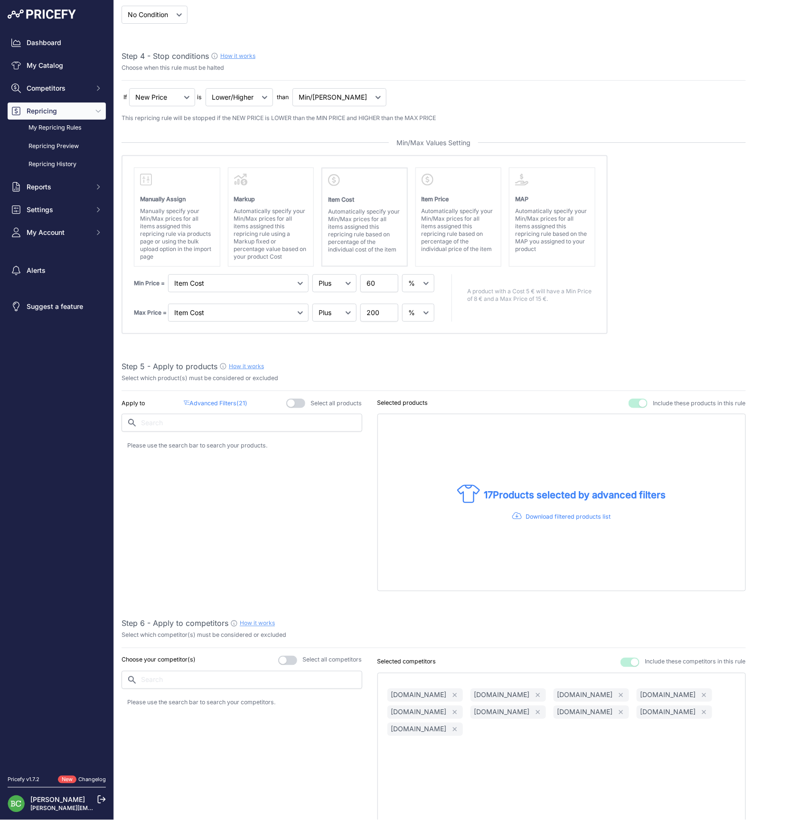
click at [717, 313] on absolute "Please select Min / Max / Min-Max as stop condition to enable this section Manu…" at bounding box center [434, 244] width 624 height 179
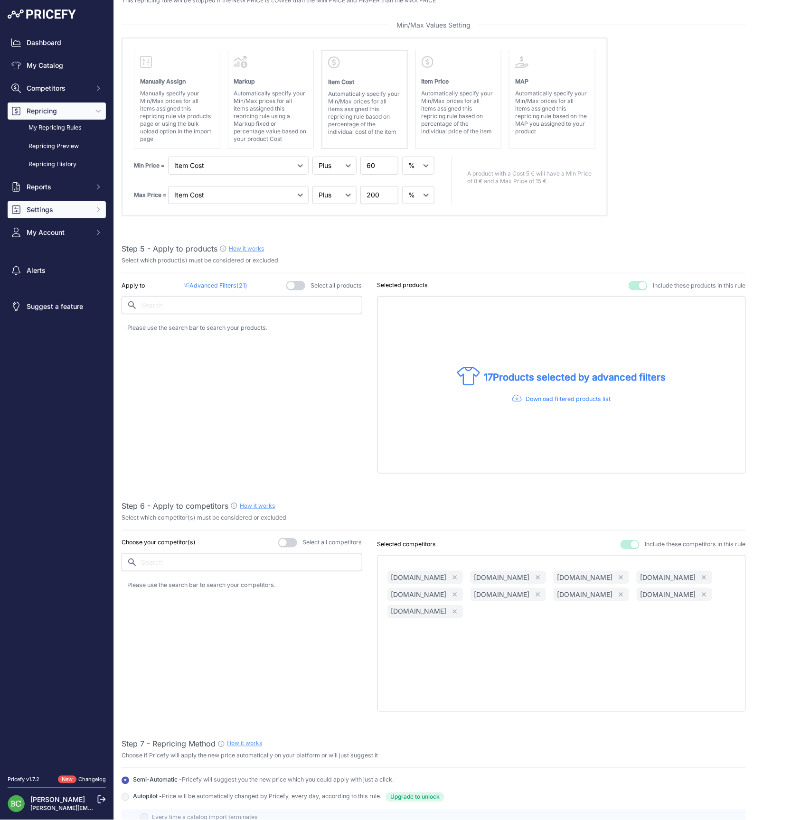
scroll to position [406, 0]
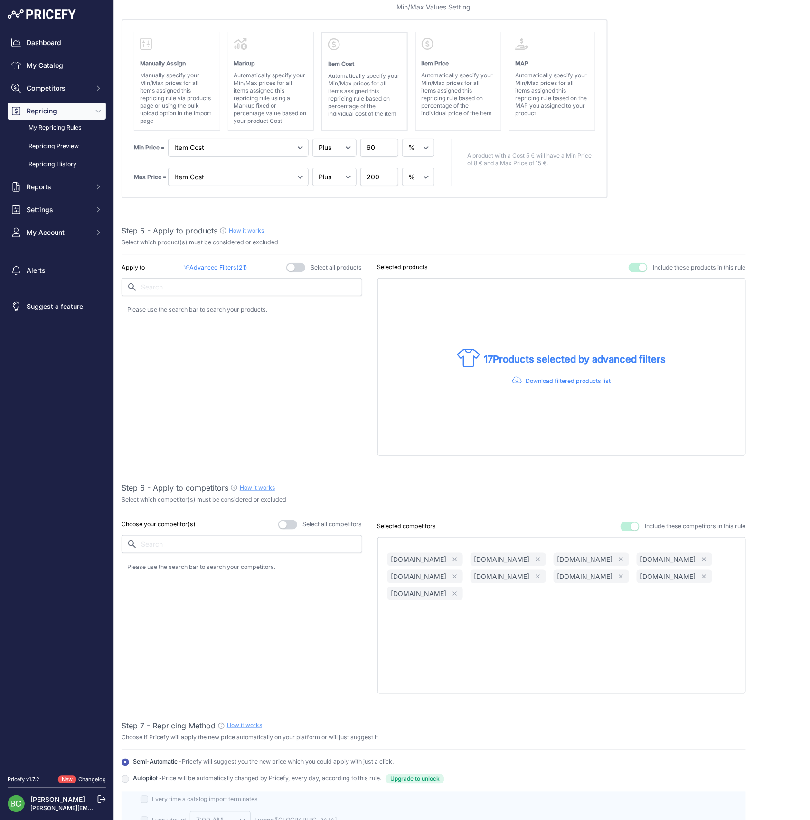
click at [225, 265] on p "Advanced Filters ( 21 )" at bounding box center [216, 267] width 64 height 9
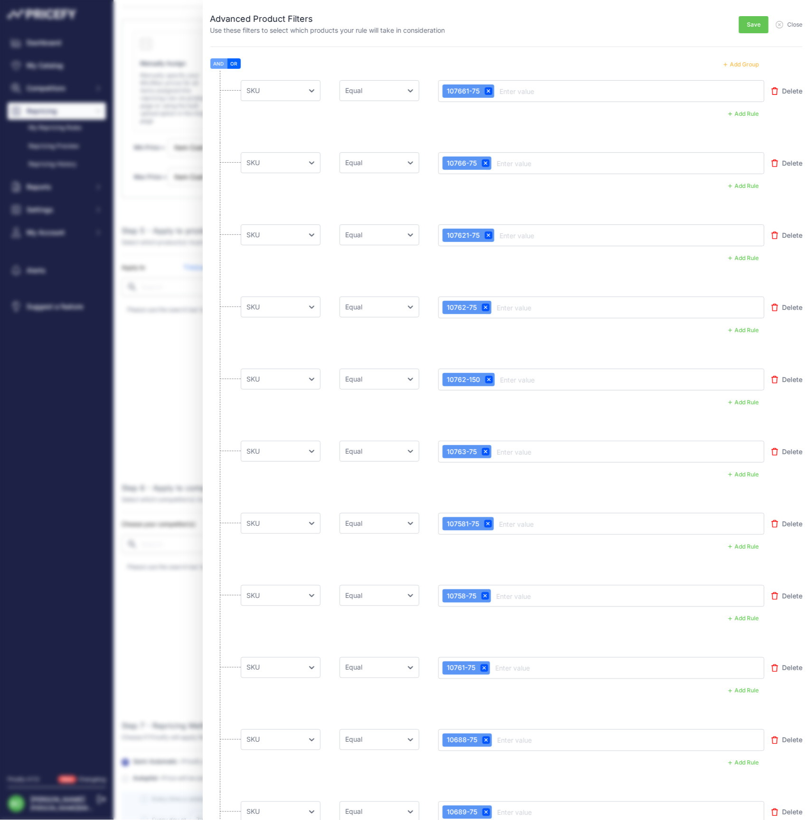
click at [738, 65] on button "Add Group" at bounding box center [741, 64] width 47 height 12
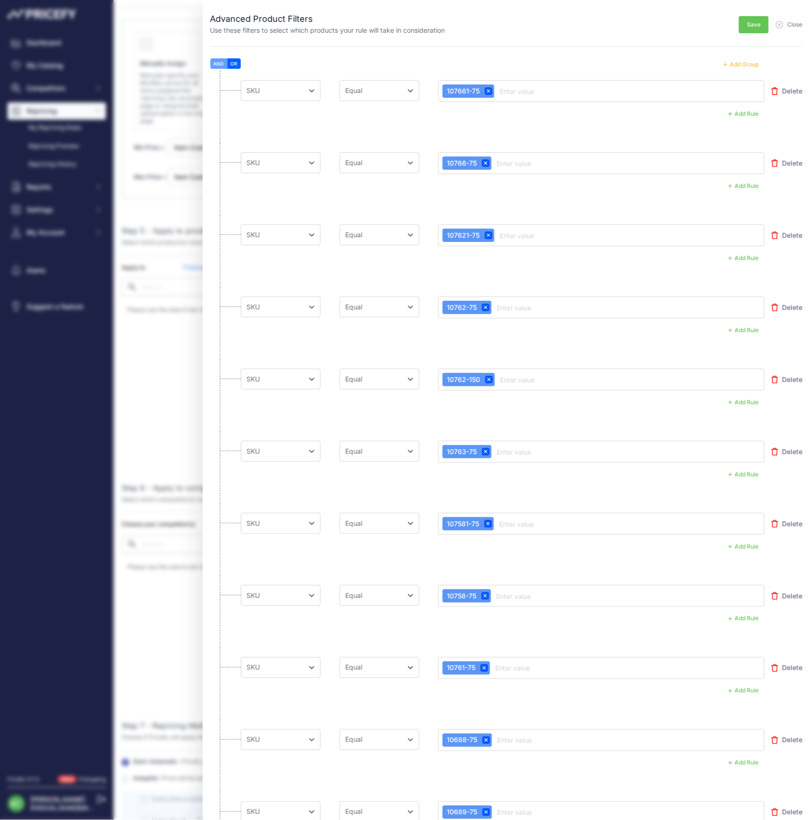
click at [738, 65] on button "Add Group" at bounding box center [741, 64] width 47 height 12
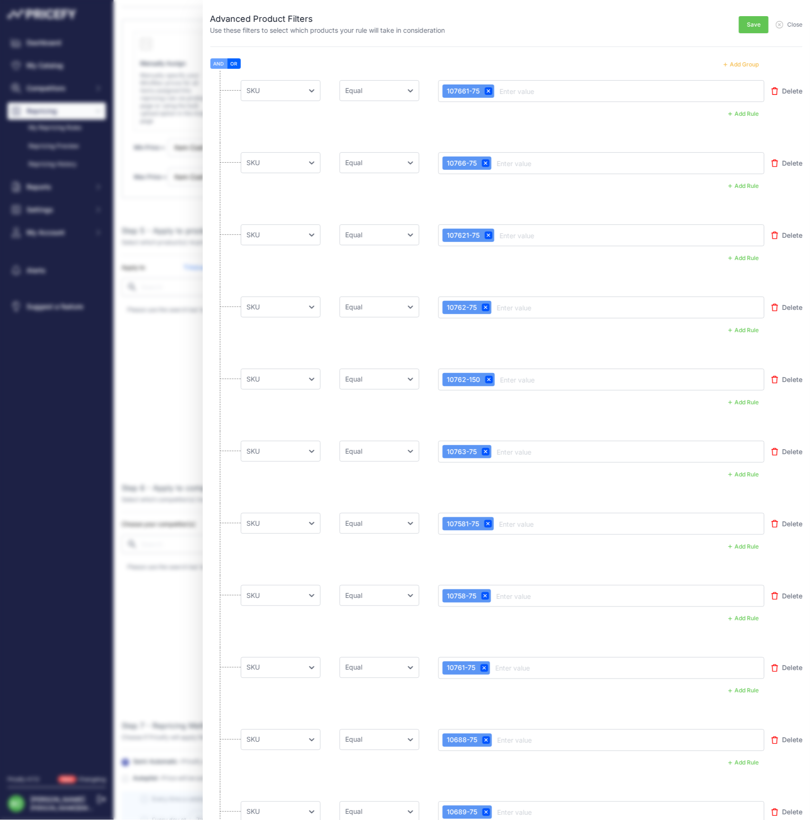
click at [738, 65] on button "Add Group" at bounding box center [741, 64] width 47 height 12
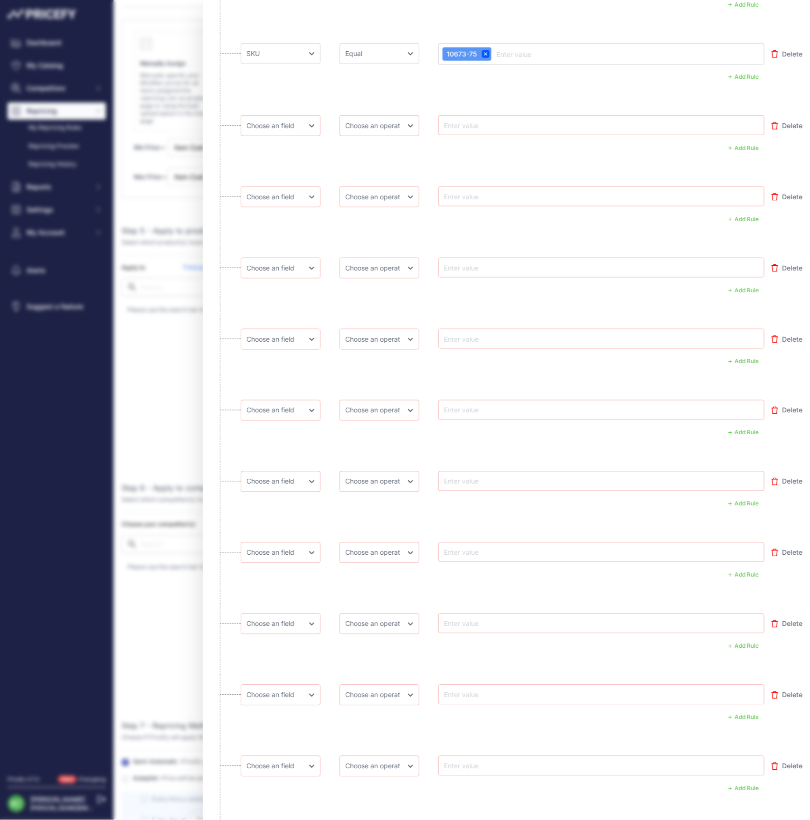
scroll to position [1492, 0]
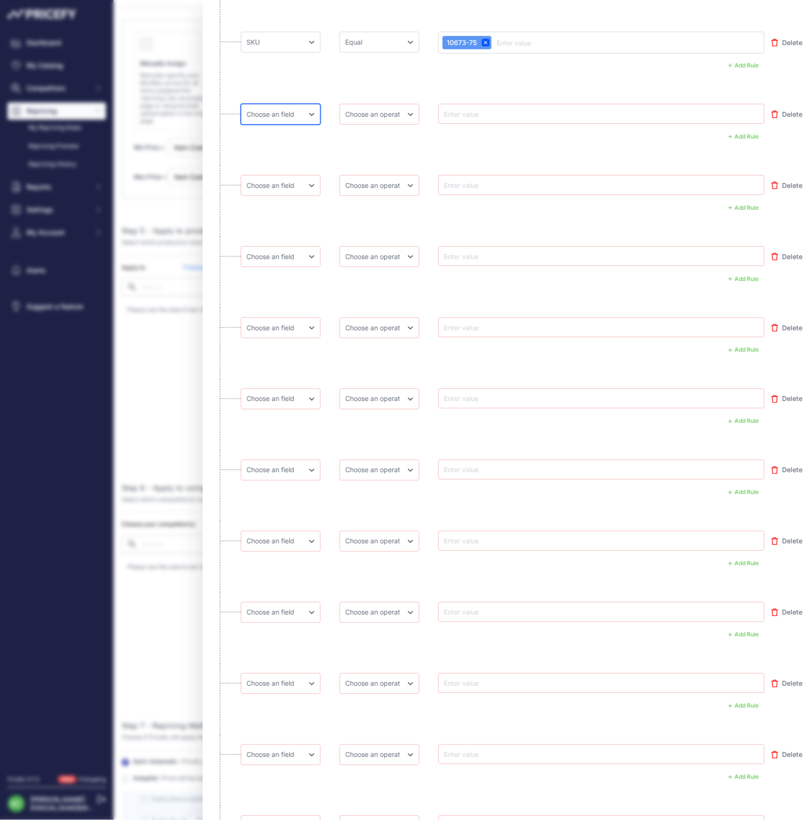
select select "mp.sku"
click at [301, 291] on li "Choose [PERSON_NAME] Name Price Cost MAP Brand Min Price Max Price SKU GTIN/EAN…" at bounding box center [506, 272] width 592 height 71
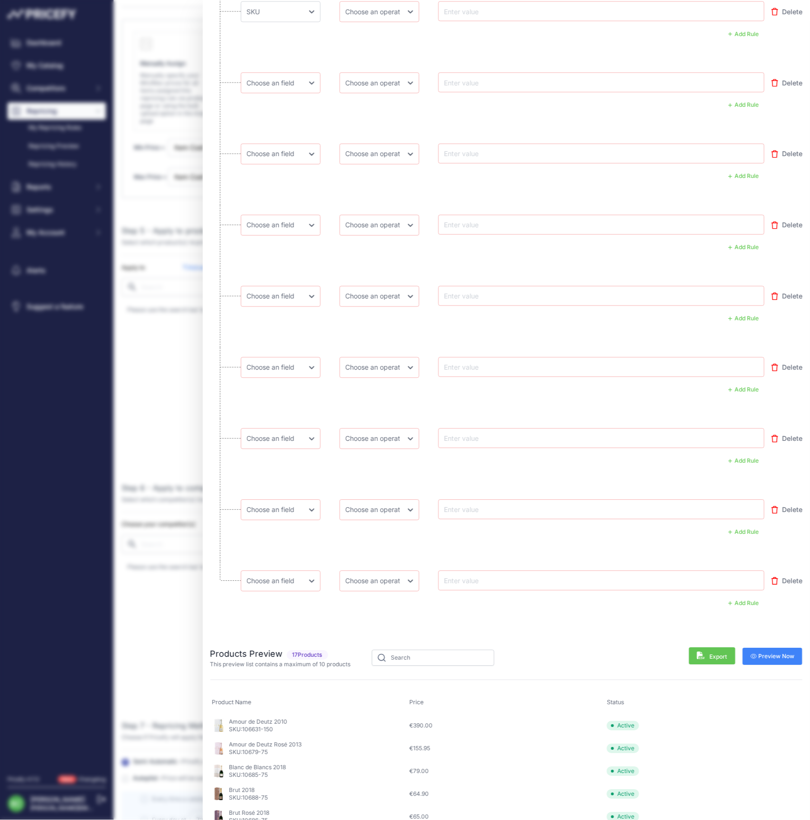
scroll to position [1736, 0]
select select "mp.sku"
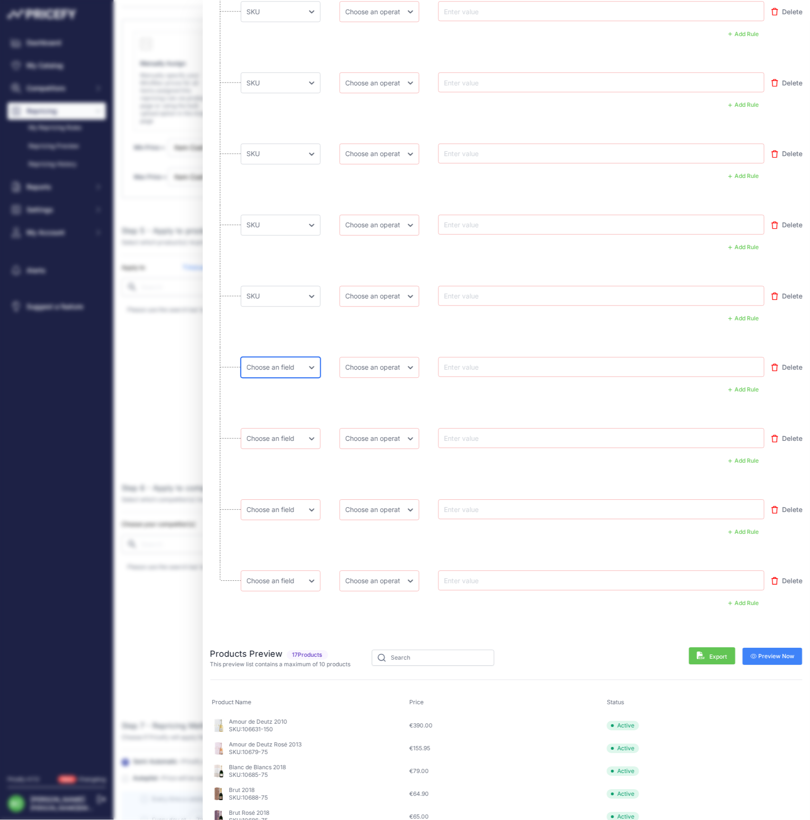
select select "mp.sku"
select select "equal"
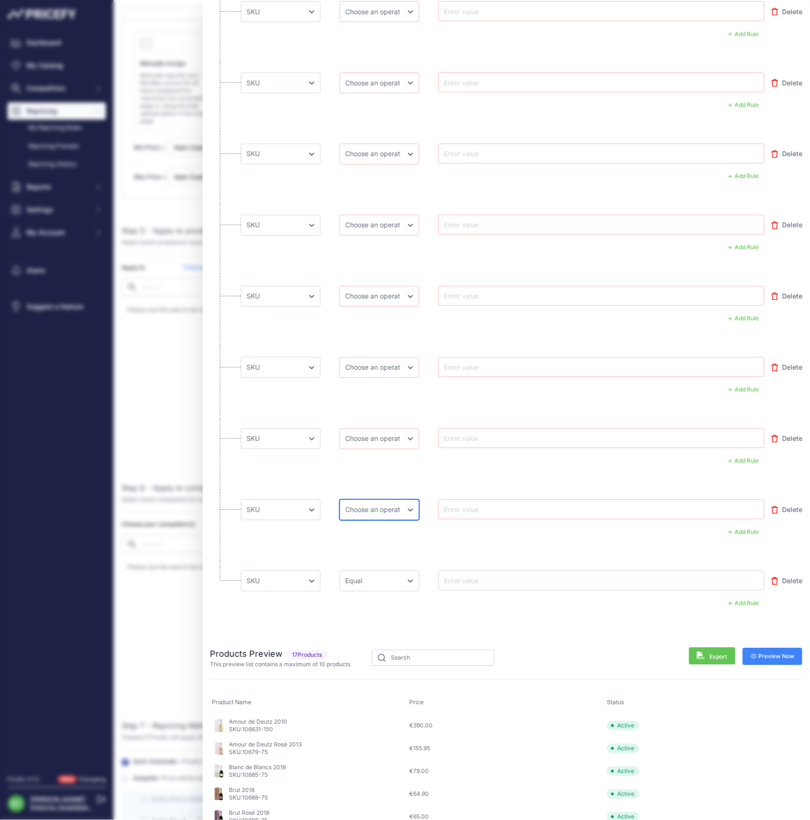
select select "equal"
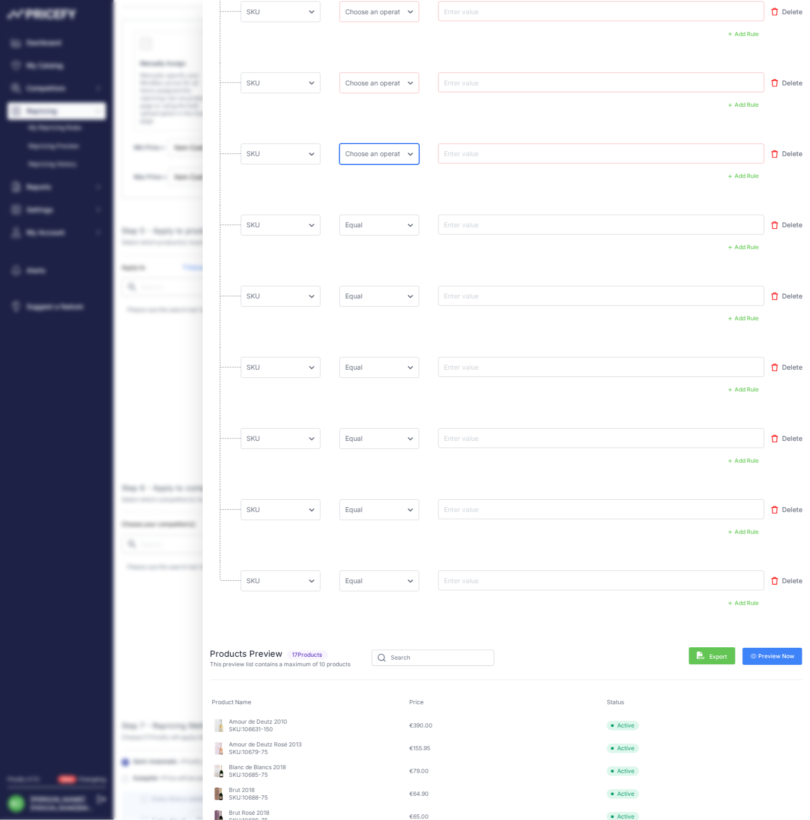
select select "equal"
drag, startPoint x: 372, startPoint y: 158, endPoint x: 321, endPoint y: 200, distance: 66.4
click at [302, 194] on li "Choose an field Name Price Cost MAP Brand Min Price Max Price SKU GTIN/EAN/ASIN…" at bounding box center [506, 169] width 592 height 71
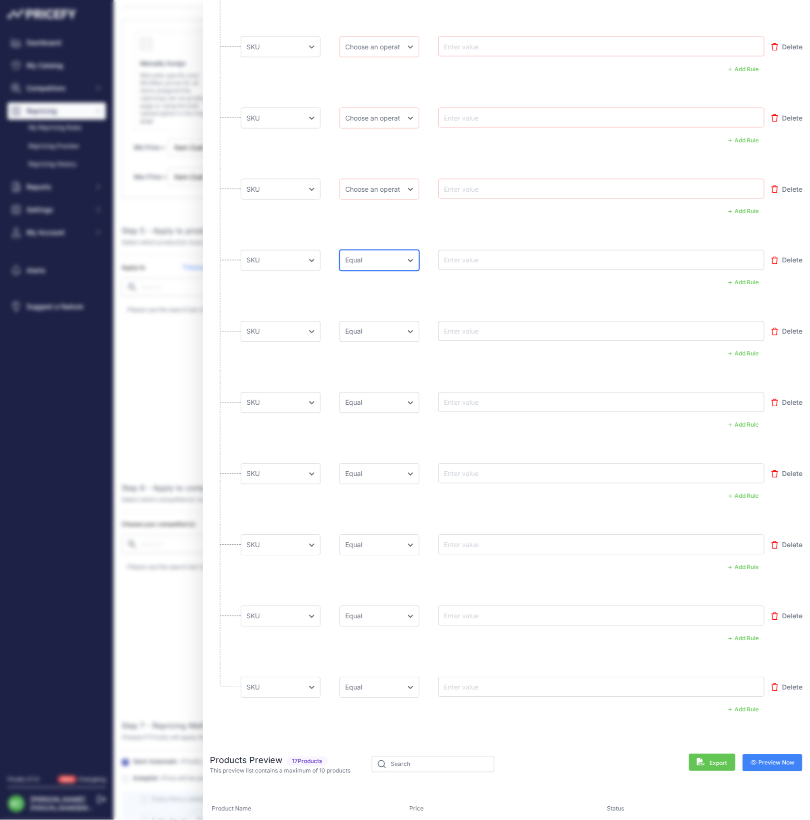
scroll to position [1618, 0]
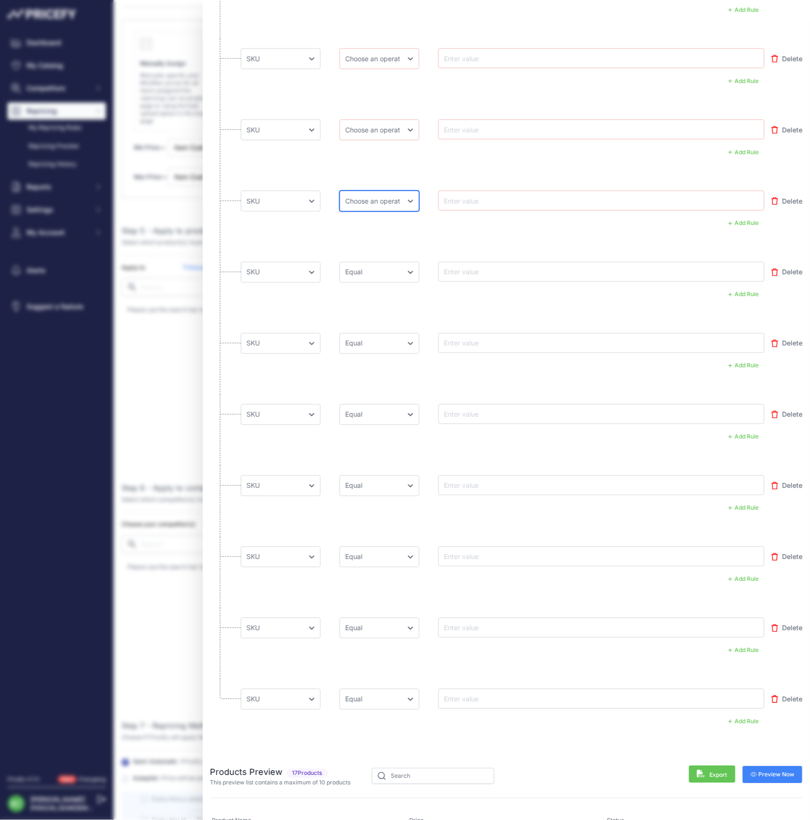
select select "equal"
click at [314, 160] on li "Choose an field Name Price Cost MAP Brand Min Price Max Price SKU GTIN/EAN/ASIN…" at bounding box center [506, 145] width 592 height 71
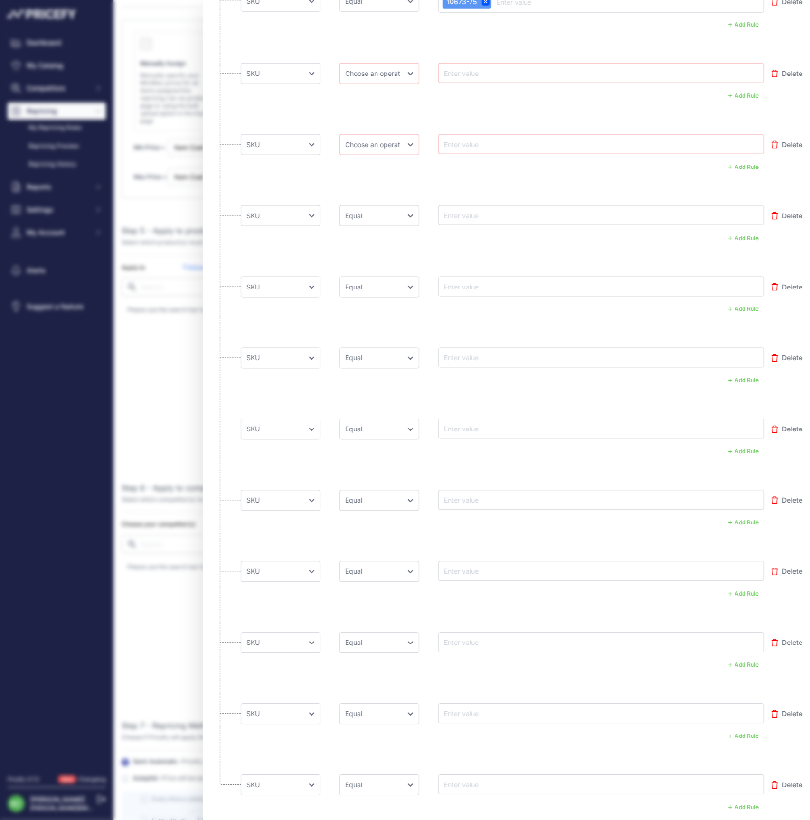
scroll to position [1529, 0]
select select "equal"
click at [318, 106] on li "Choose an field Name Price Cost MAP Brand Min Price Max Price SKU GTIN/EAN/ASIN…" at bounding box center [506, 92] width 592 height 71
click at [487, 74] on input "text" at bounding box center [480, 76] width 76 height 11
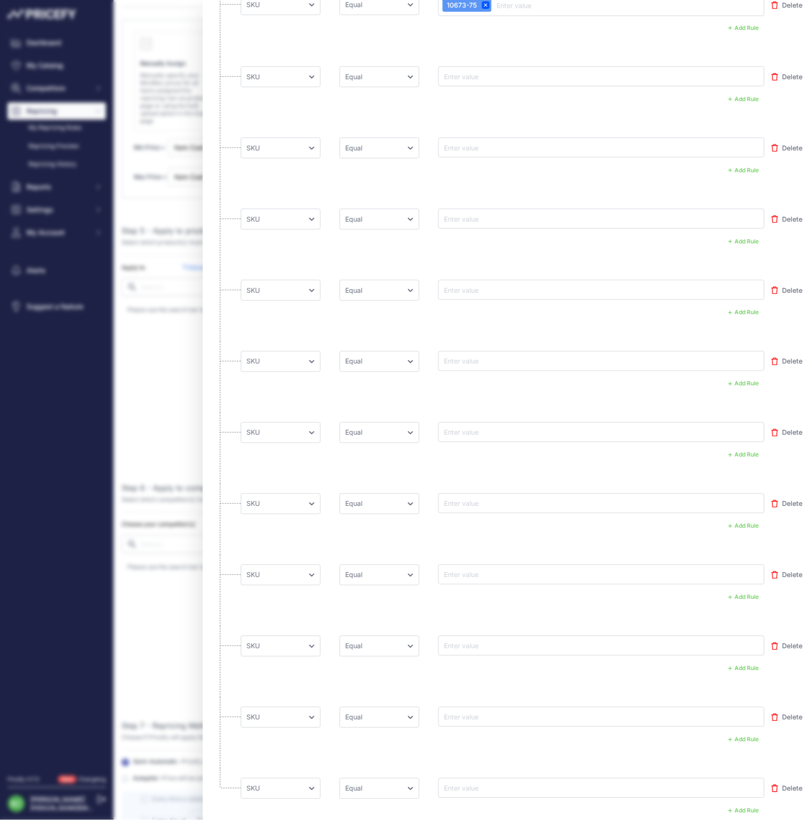
paste input "11447-75"
type input "11447-75"
click at [471, 147] on input "text" at bounding box center [480, 147] width 76 height 11
paste input "114111-75"
type input "114111-75"
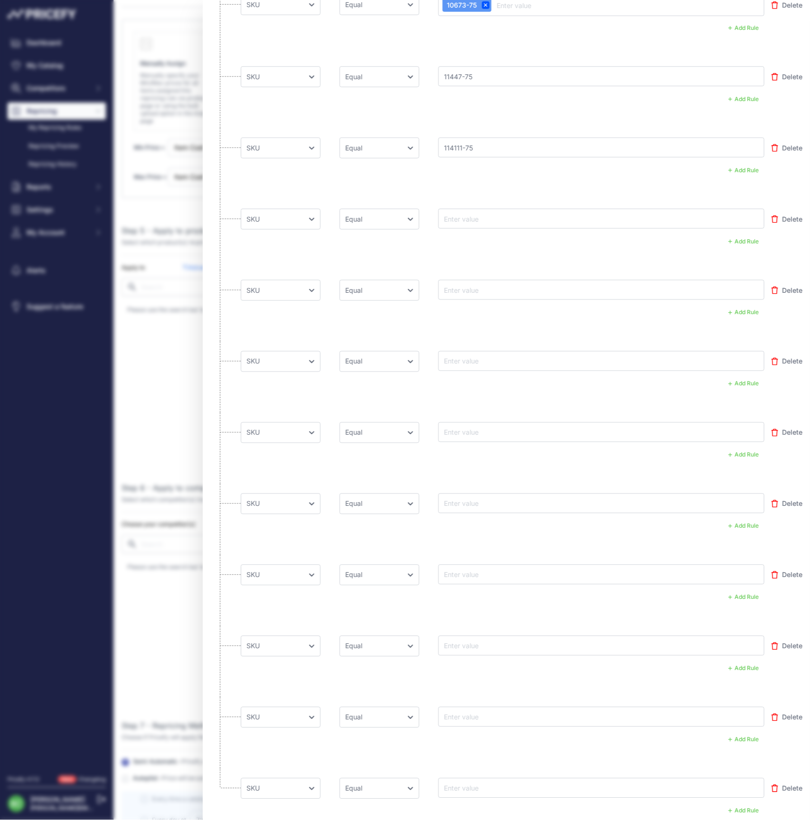
click at [464, 220] on input "text" at bounding box center [480, 218] width 76 height 11
paste input "11411-75"
type input "11411-75"
click at [470, 286] on input "text" at bounding box center [480, 289] width 76 height 11
paste input "11411-150"
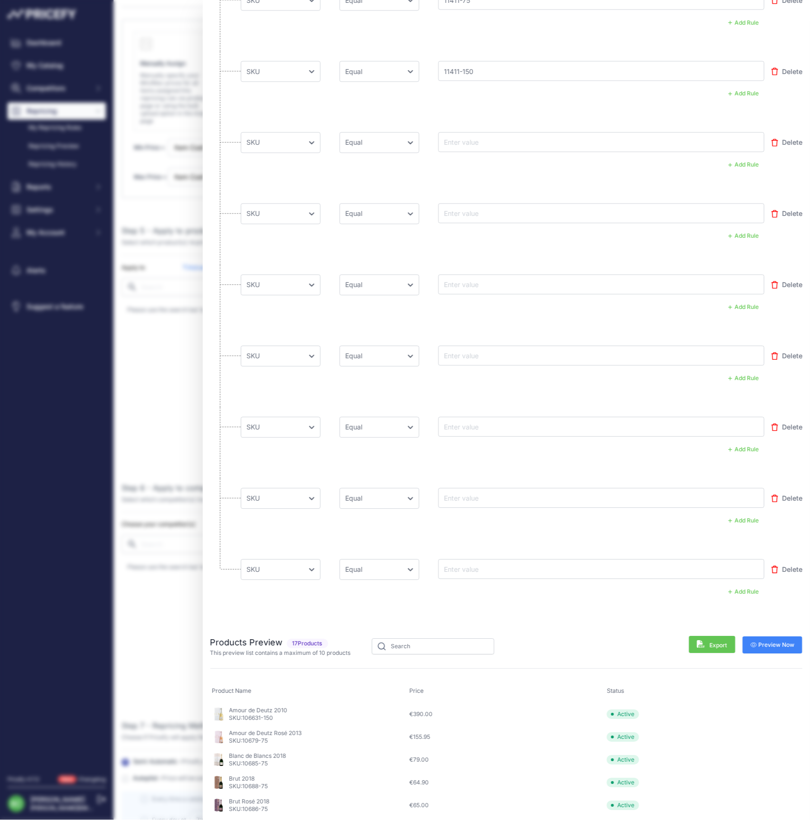
scroll to position [1751, 0]
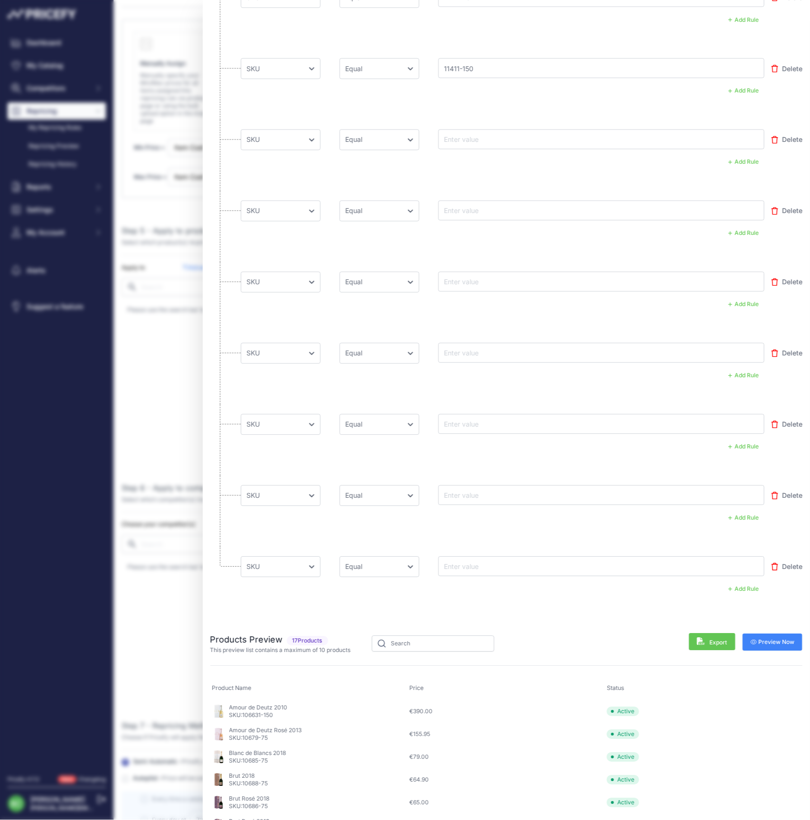
type input "11411-150"
drag, startPoint x: 461, startPoint y: 139, endPoint x: 350, endPoint y: 174, distance: 116.5
click at [460, 139] on input "text" at bounding box center [480, 139] width 76 height 11
paste input "11403-75"
type input "11403-75"
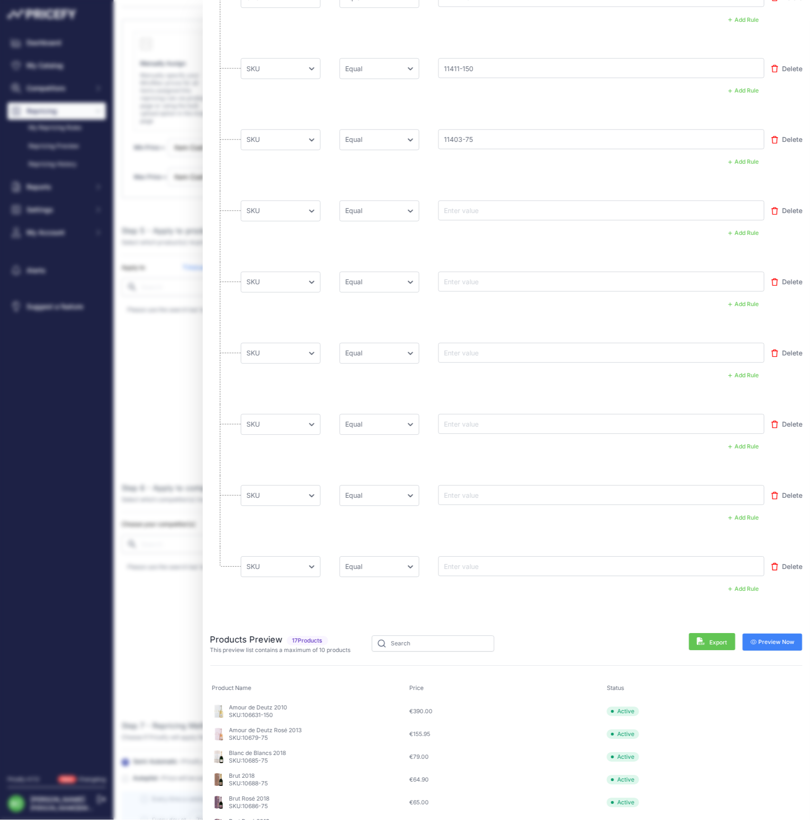
click at [468, 208] on input "text" at bounding box center [480, 210] width 76 height 11
paste input "11403-150"
type input "11403-150"
click at [475, 278] on input "text" at bounding box center [480, 281] width 76 height 11
paste input "11453-75"
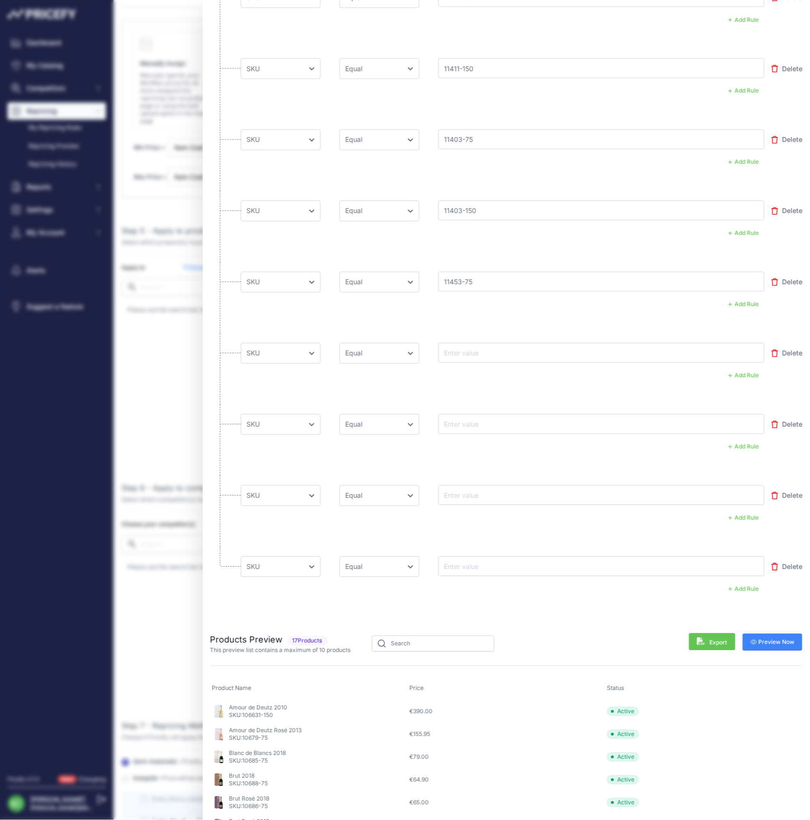
type input "11453-75"
click at [475, 350] on input "text" at bounding box center [480, 352] width 76 height 11
paste input "11452-75"
type input "11452-75"
click at [464, 422] on input "text" at bounding box center [480, 424] width 76 height 11
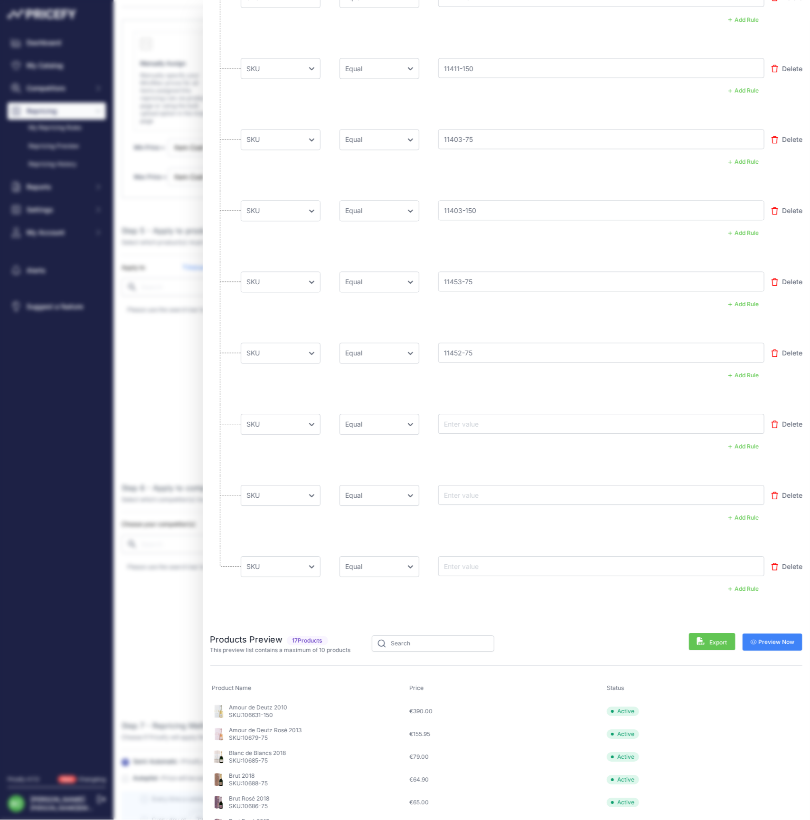
paste input "11451-75"
type input "11451-75"
click at [478, 491] on input "text" at bounding box center [480, 495] width 76 height 11
paste input "11443-75"
type input "11443-75"
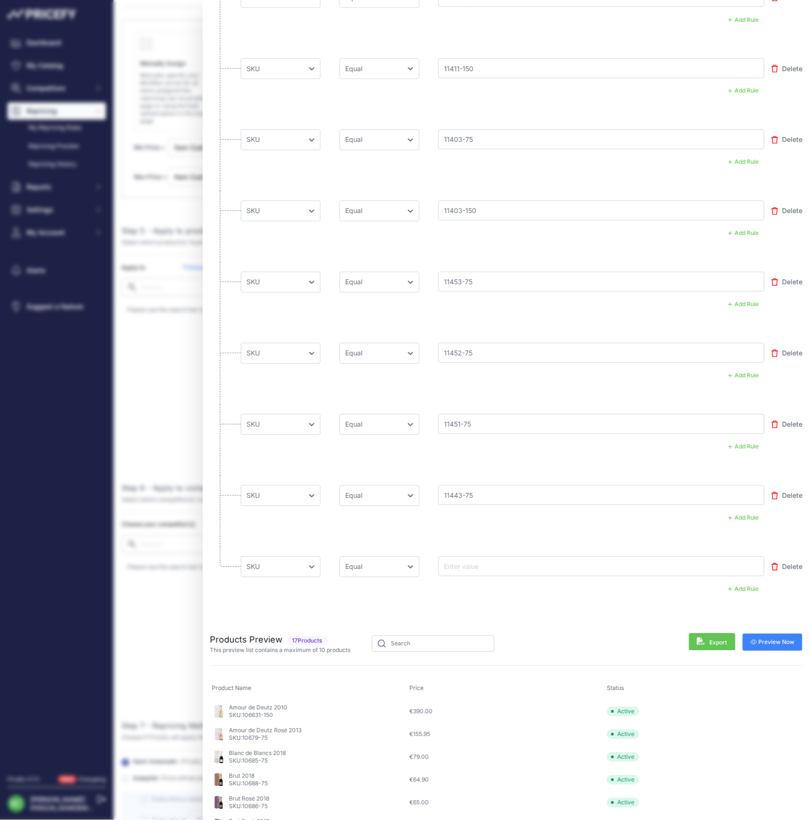
drag, startPoint x: 468, startPoint y: 563, endPoint x: 476, endPoint y: 568, distance: 9.9
click at [471, 564] on input "text" at bounding box center [480, 566] width 76 height 11
paste input "11412"
type input "11412"
click at [775, 639] on span "Preview Now" at bounding box center [773, 643] width 44 height 8
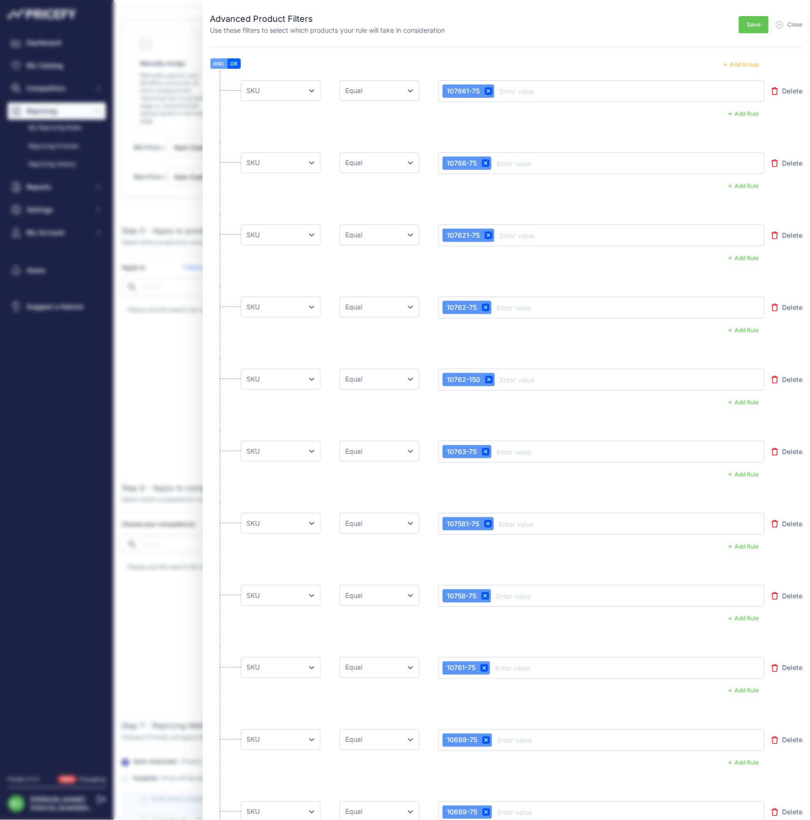
scroll to position [0, 0]
drag, startPoint x: 615, startPoint y: 0, endPoint x: 753, endPoint y: 28, distance: 140.5
click at [752, 24] on span "Save" at bounding box center [754, 25] width 14 height 8
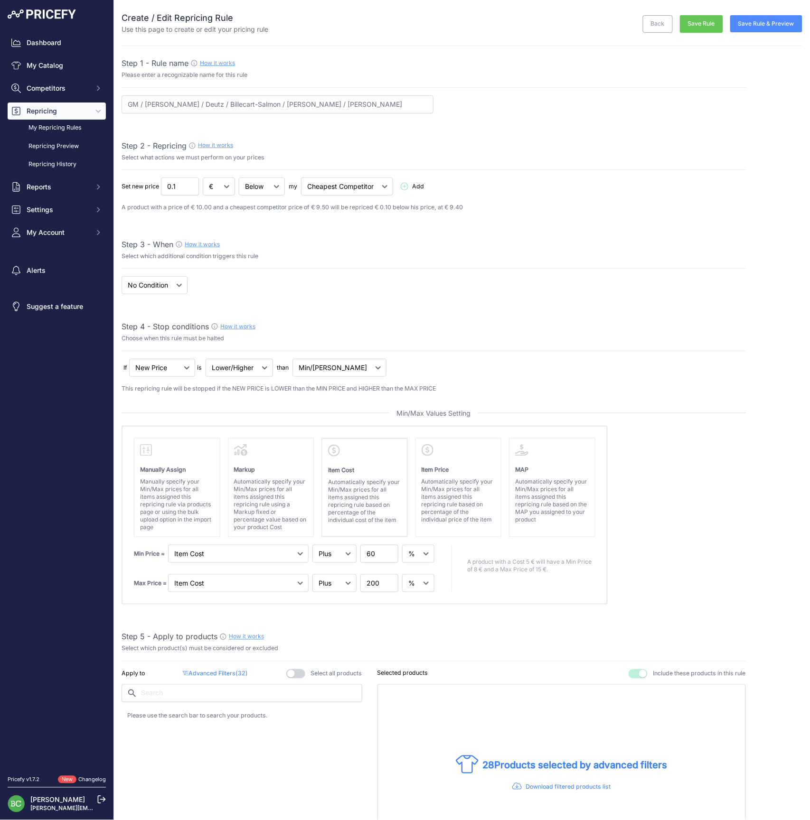
click at [769, 20] on button "Save Rule & Preview" at bounding box center [766, 23] width 72 height 17
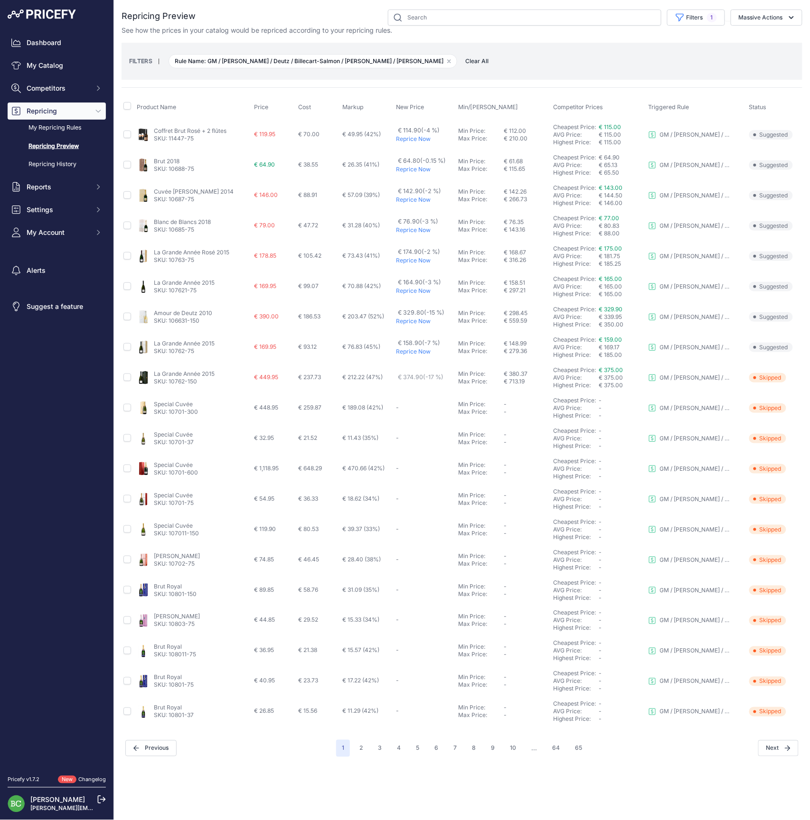
click at [182, 131] on link "Coffret Brut Rosé + 2 flûtes" at bounding box center [190, 130] width 73 height 7
click at [57, 135] on link "My Repricing Rules" at bounding box center [57, 128] width 98 height 17
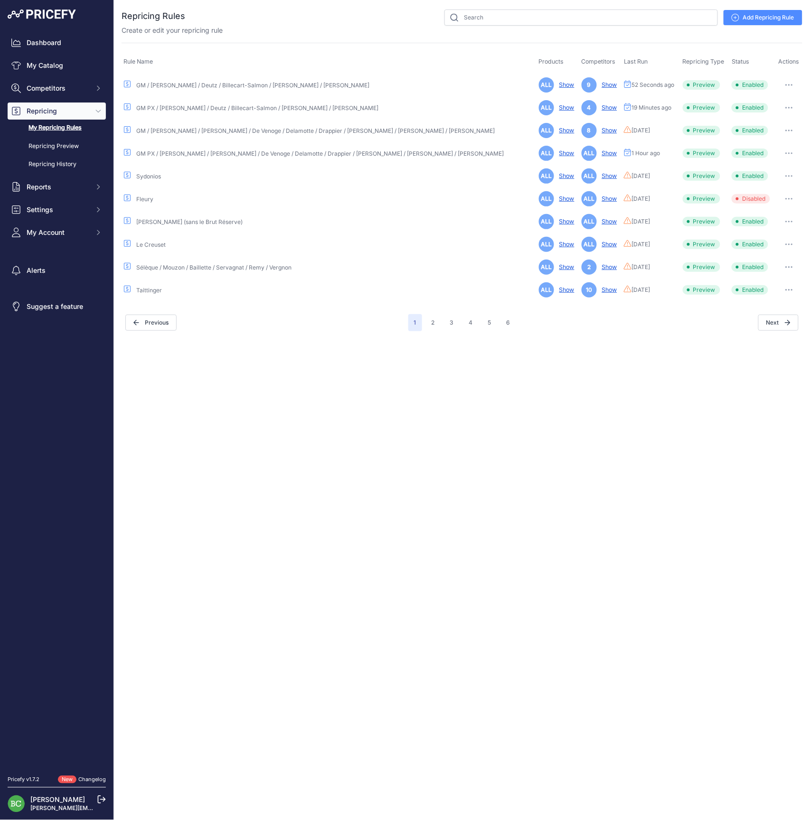
click at [785, 107] on icon "button" at bounding box center [789, 108] width 8 height 2
click at [763, 123] on link "Edit" at bounding box center [770, 127] width 61 height 15
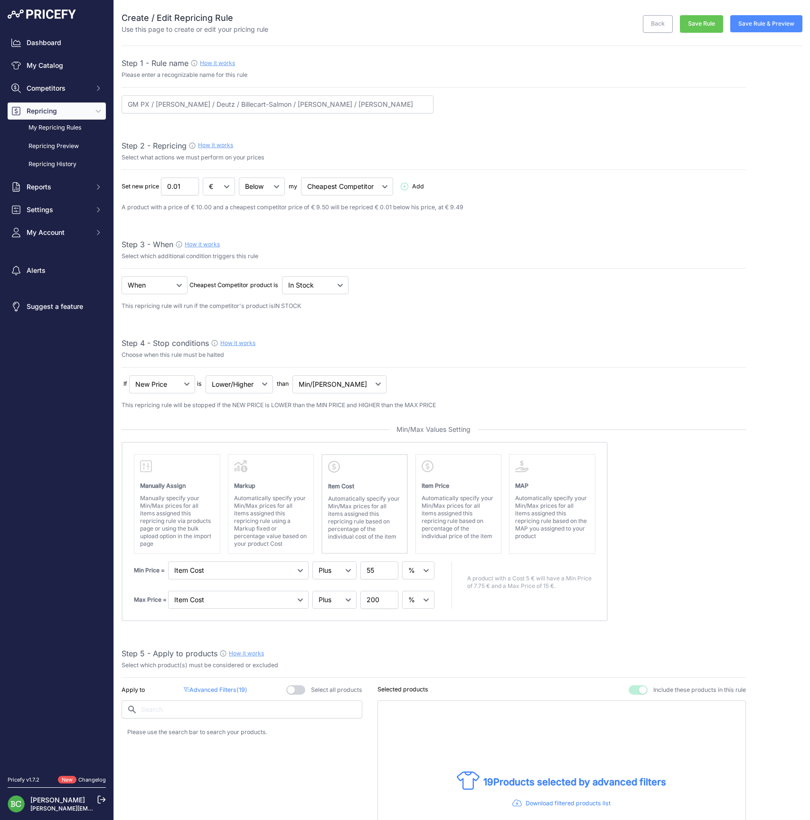
select select "percentage"
select select "7"
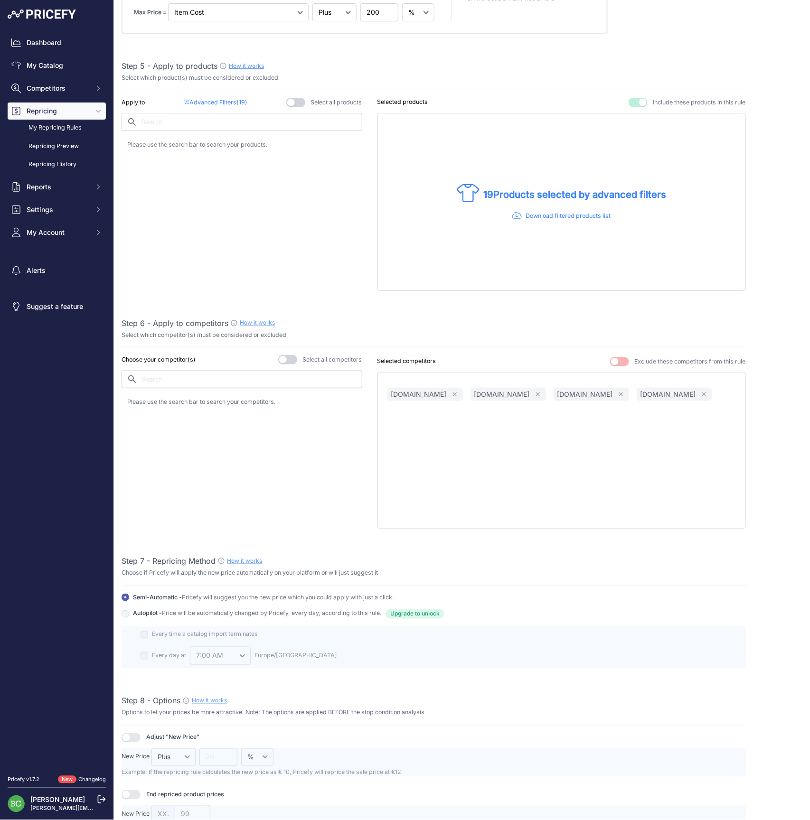
scroll to position [583, 0]
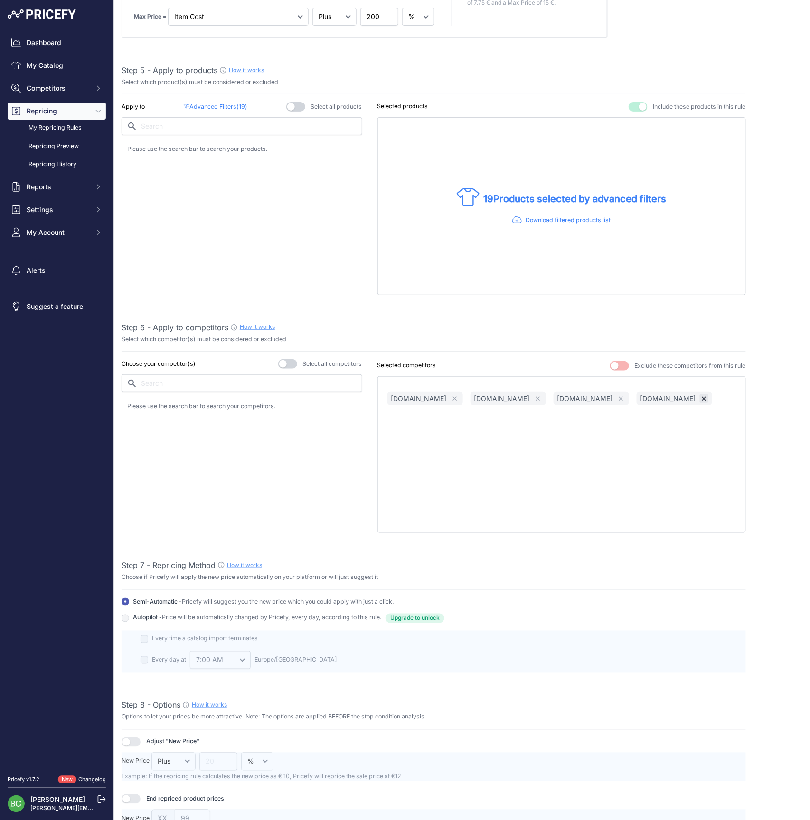
click at [702, 397] on icon "button" at bounding box center [704, 399] width 4 height 4
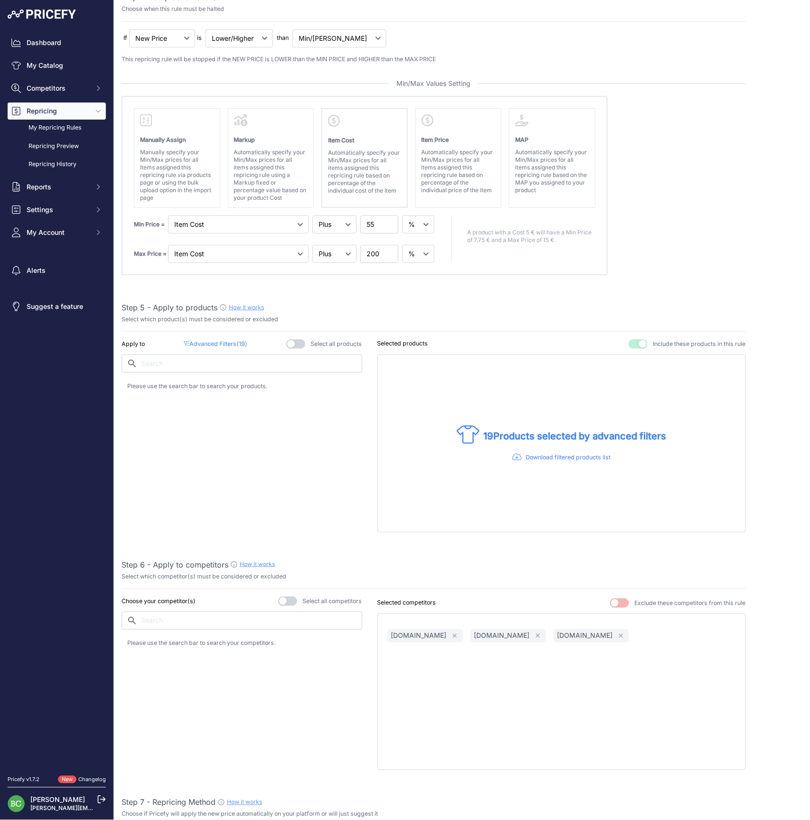
scroll to position [347, 0]
click at [204, 340] on p "Advanced Filters ( 19 )" at bounding box center [216, 343] width 64 height 9
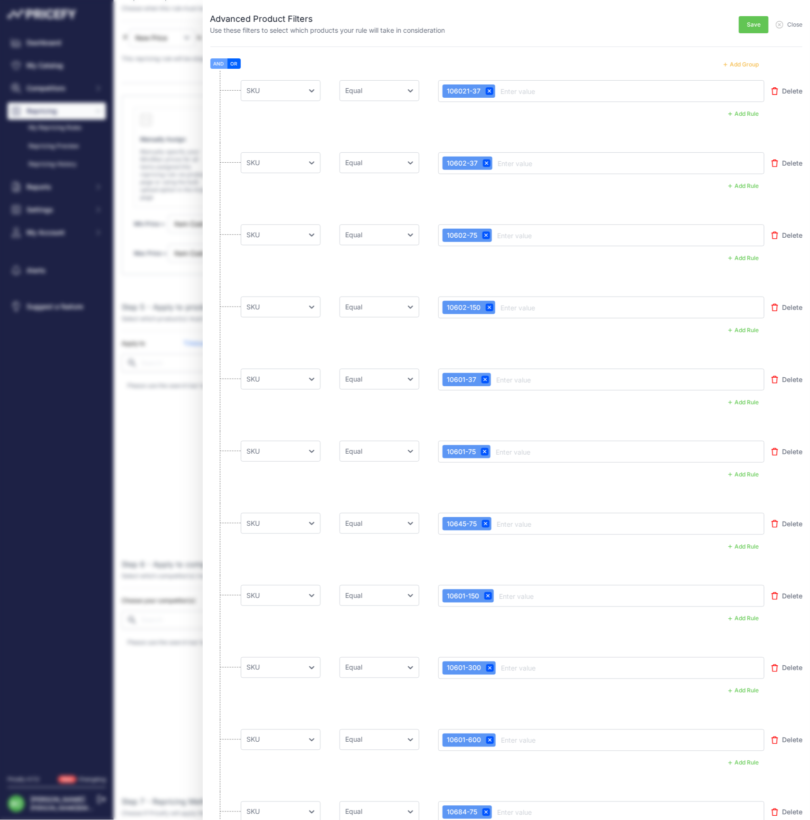
click at [655, 51] on div "Advanced Product Filters Use these filters to select which products your rule w…" at bounding box center [507, 410] width 608 height 820
click at [742, 65] on button "Add Group" at bounding box center [741, 64] width 47 height 12
click at [743, 65] on button "Add Group" at bounding box center [741, 64] width 47 height 12
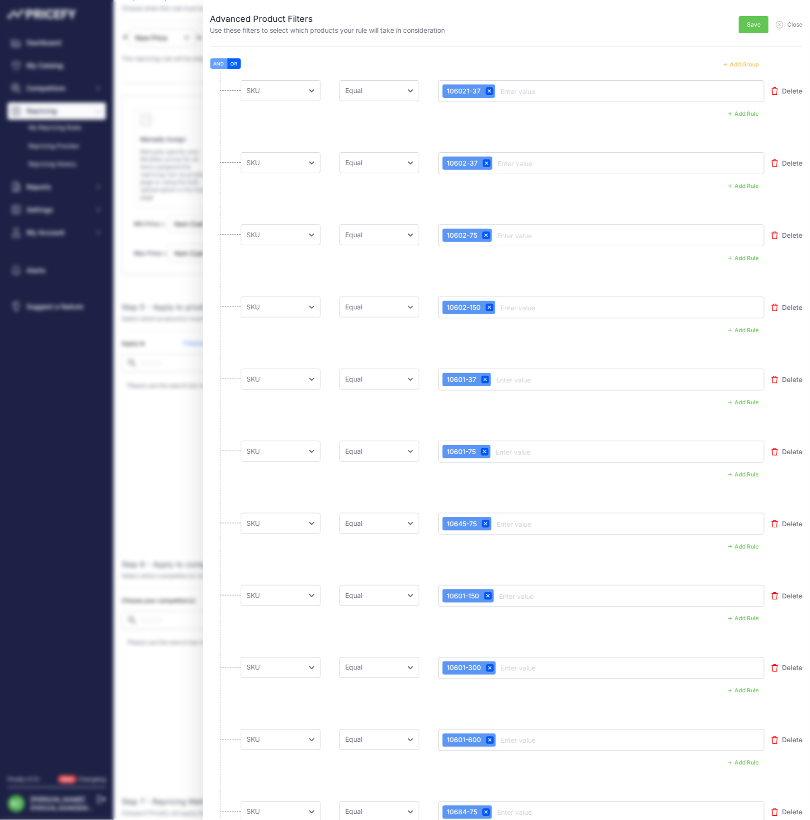
click at [743, 65] on button "Add Group" at bounding box center [741, 64] width 47 height 12
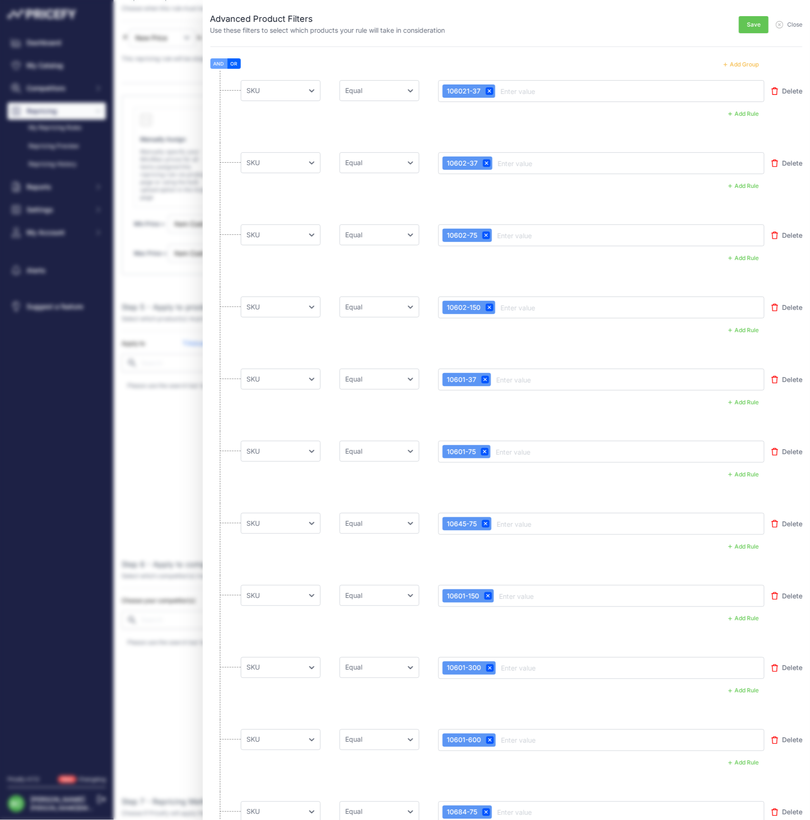
click at [743, 65] on button "Add Group" at bounding box center [741, 64] width 47 height 12
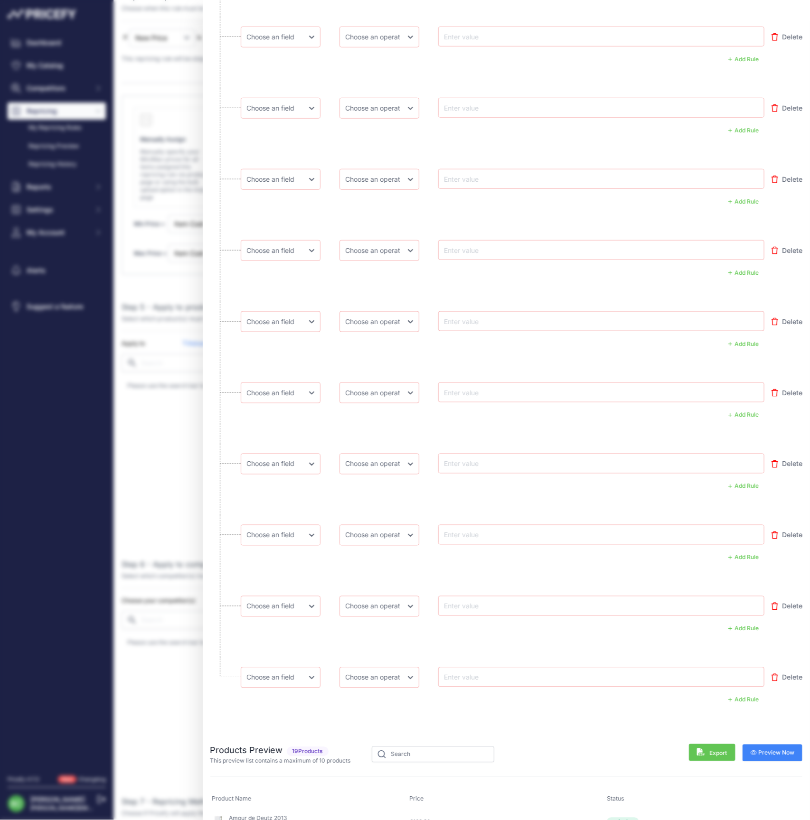
scroll to position [1428, 0]
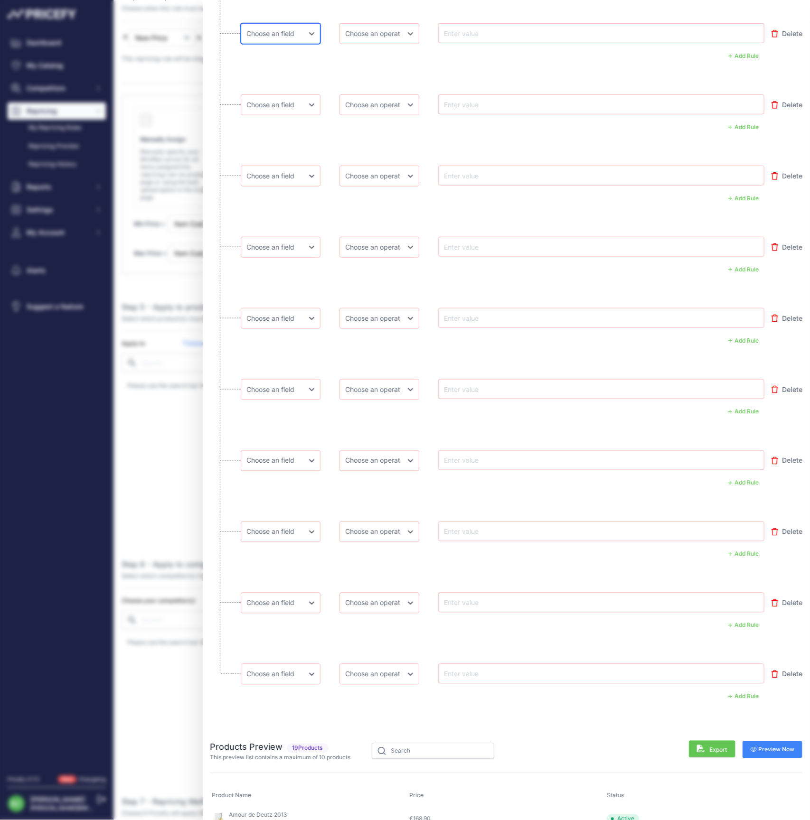
select select "mp.sku"
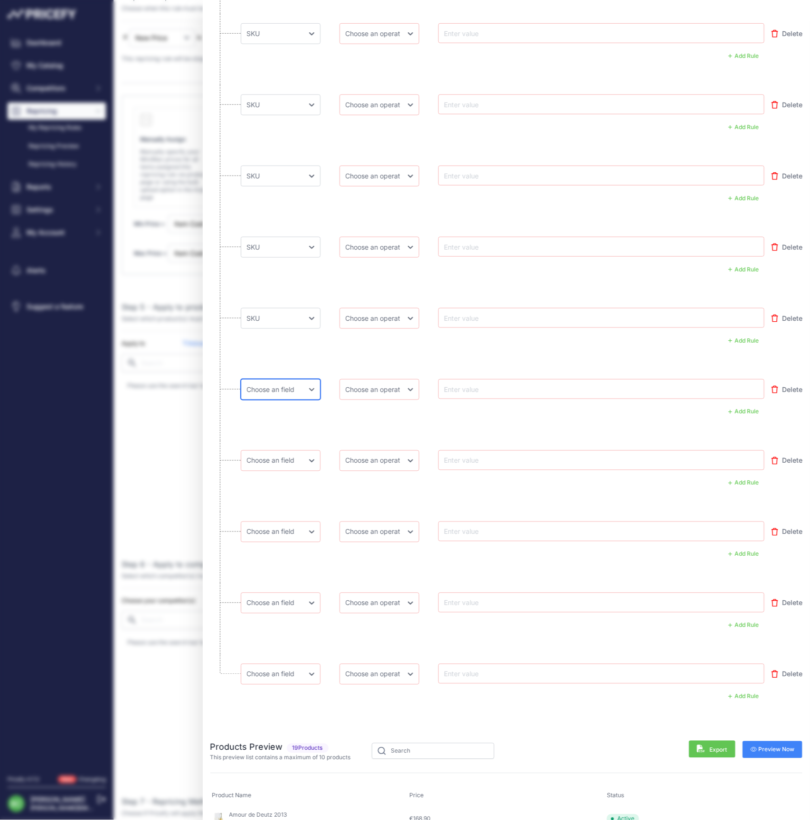
select select "mp.sku"
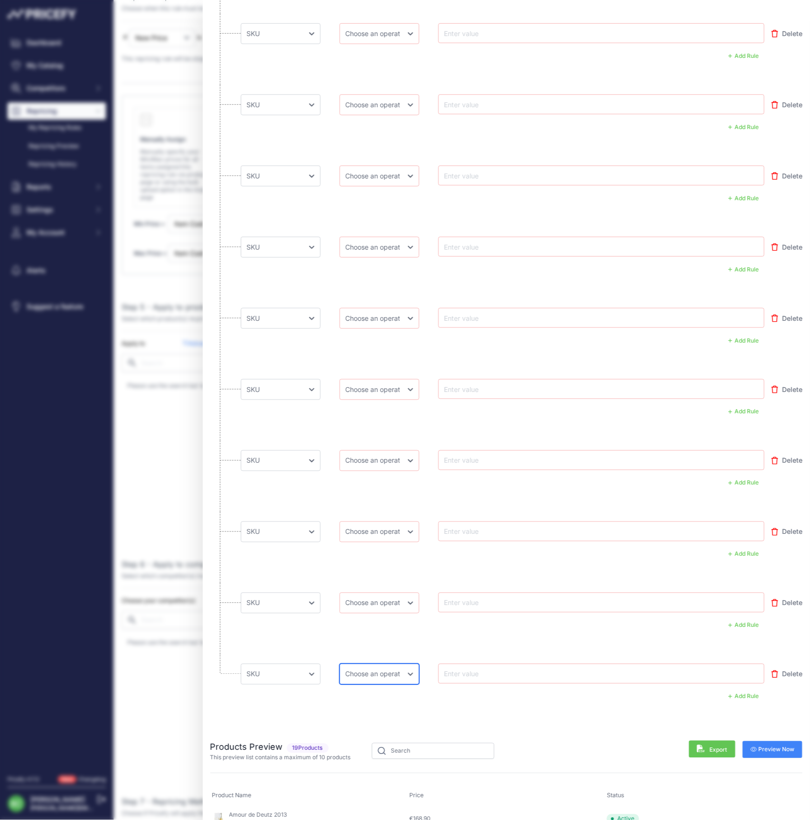
select select "equal"
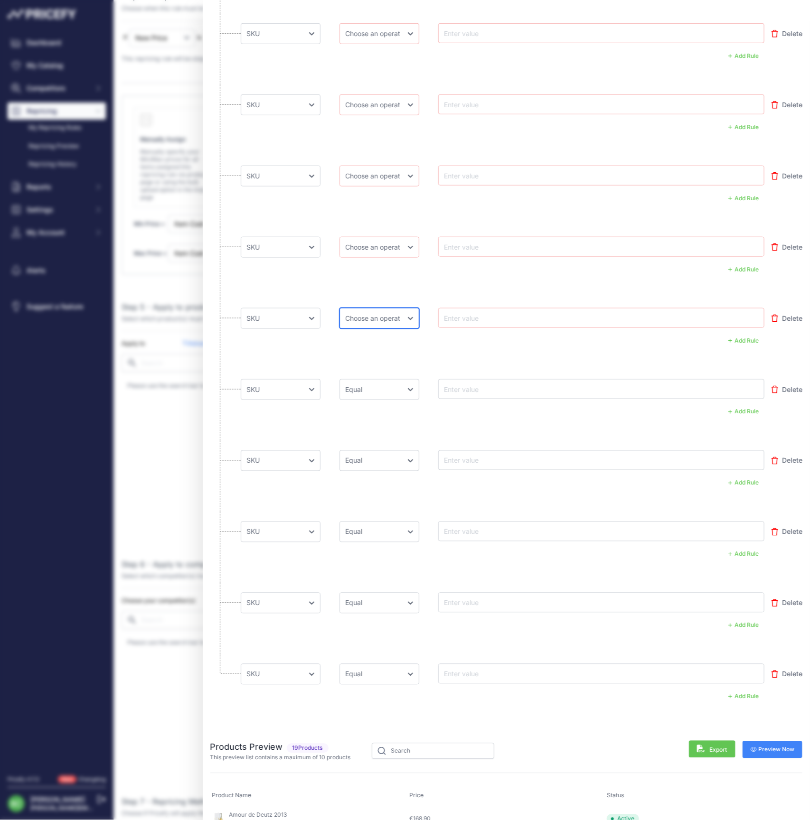
select select "equal"
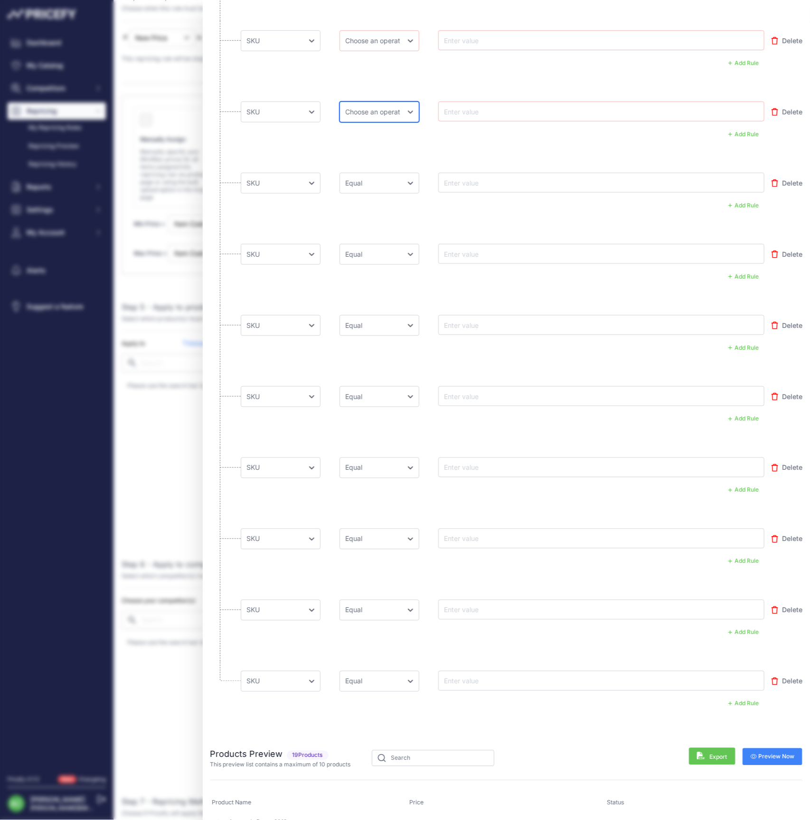
select select "equal"
click at [328, 75] on li "Choose an field Name Price Cost MAP Brand Min Price Max Price SKU GTIN/EAN/ASIN…" at bounding box center [506, 56] width 592 height 71
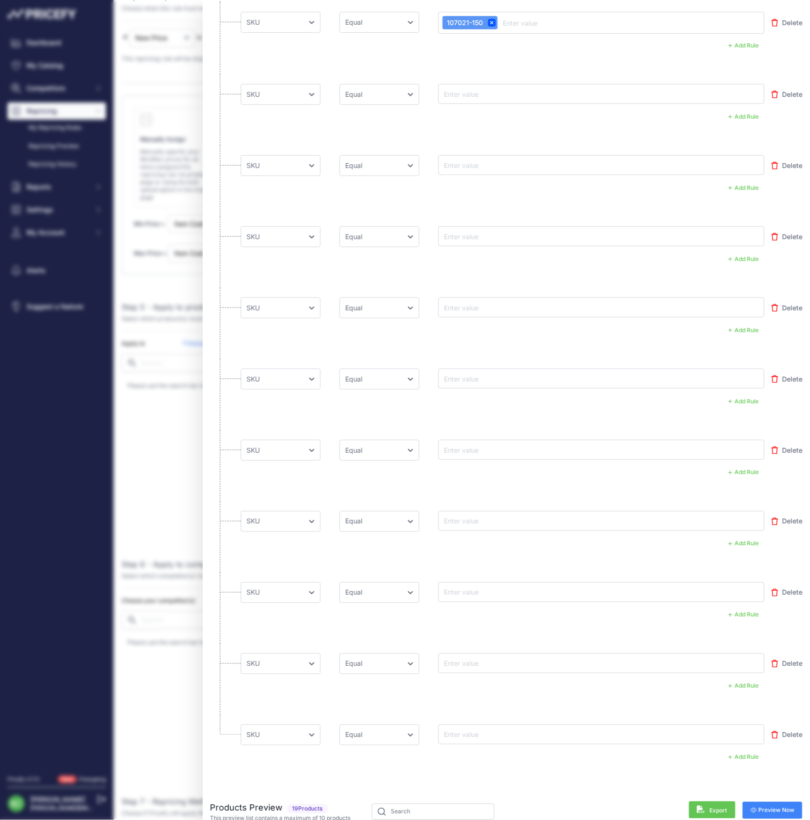
scroll to position [1370, 0]
click at [487, 90] on input "text" at bounding box center [480, 91] width 76 height 11
paste input "11401-37"
type input "11401-37"
drag, startPoint x: 485, startPoint y: 162, endPoint x: 156, endPoint y: 183, distance: 329.6
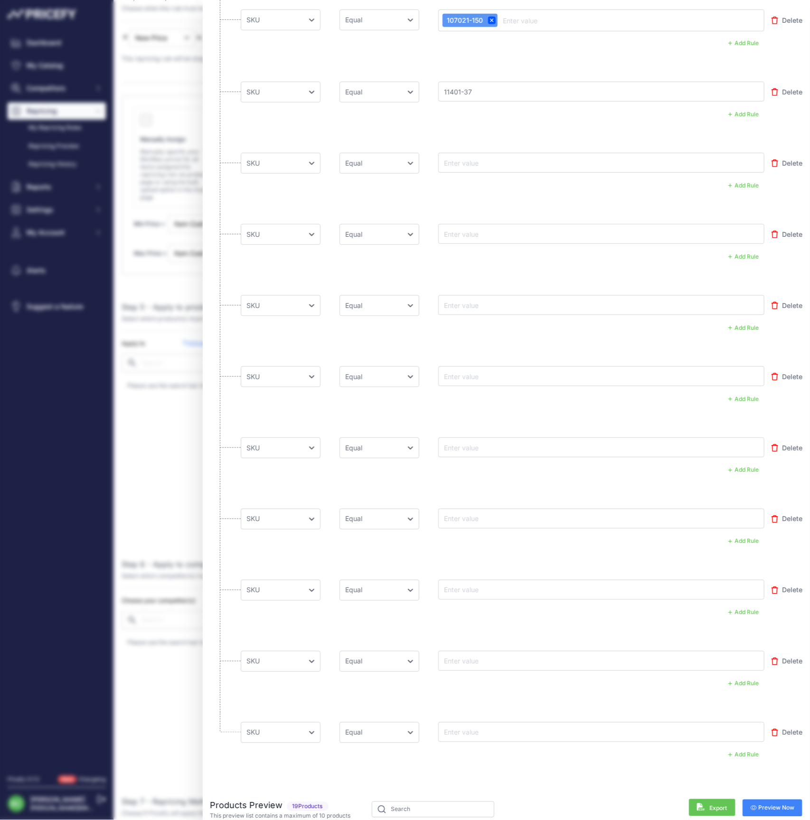
click at [485, 162] on input "text" at bounding box center [480, 162] width 76 height 11
click at [471, 160] on input "text" at bounding box center [480, 162] width 76 height 11
paste input "114011-75"
type input "114011-75"
click at [470, 232] on input "text" at bounding box center [480, 233] width 76 height 11
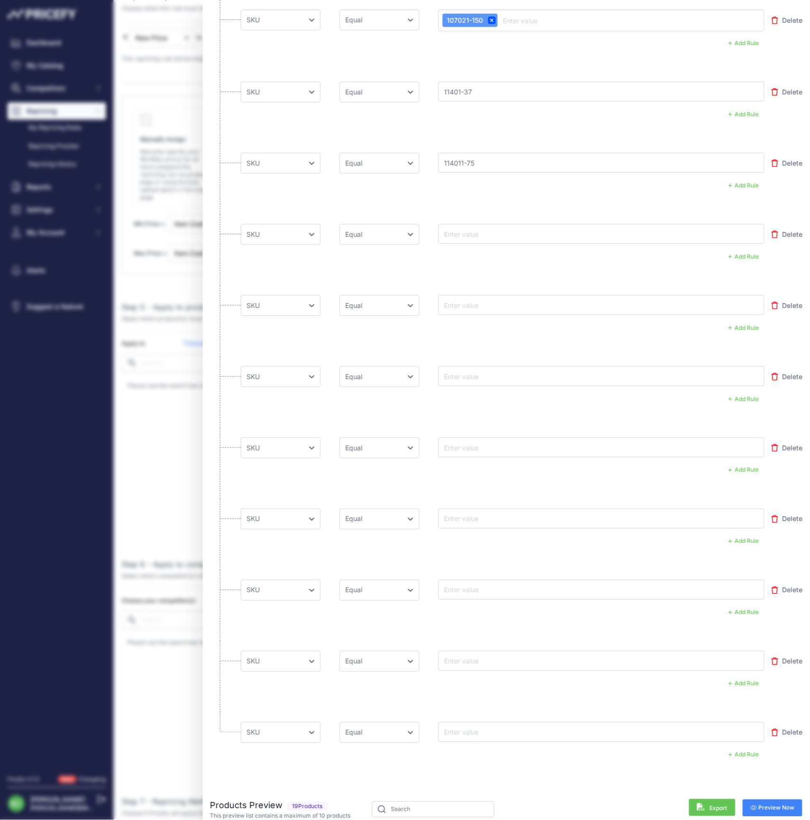
click at [470, 232] on input "text" at bounding box center [480, 233] width 76 height 11
paste input "11401-75"
type input "11401-75"
click at [471, 304] on input "text" at bounding box center [480, 305] width 76 height 11
drag, startPoint x: 464, startPoint y: 302, endPoint x: 278, endPoint y: 320, distance: 186.4
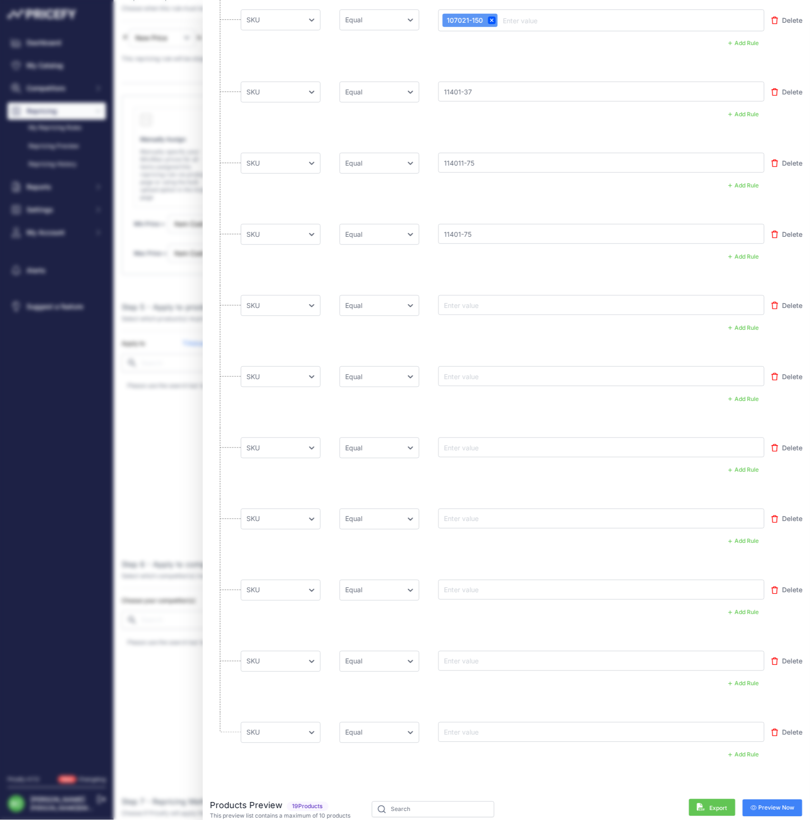
click at [463, 303] on input "text" at bounding box center [480, 305] width 76 height 11
paste input "11401-150"
type input "11401-150"
click at [477, 373] on input "text" at bounding box center [480, 376] width 76 height 11
paste input "11401-300"
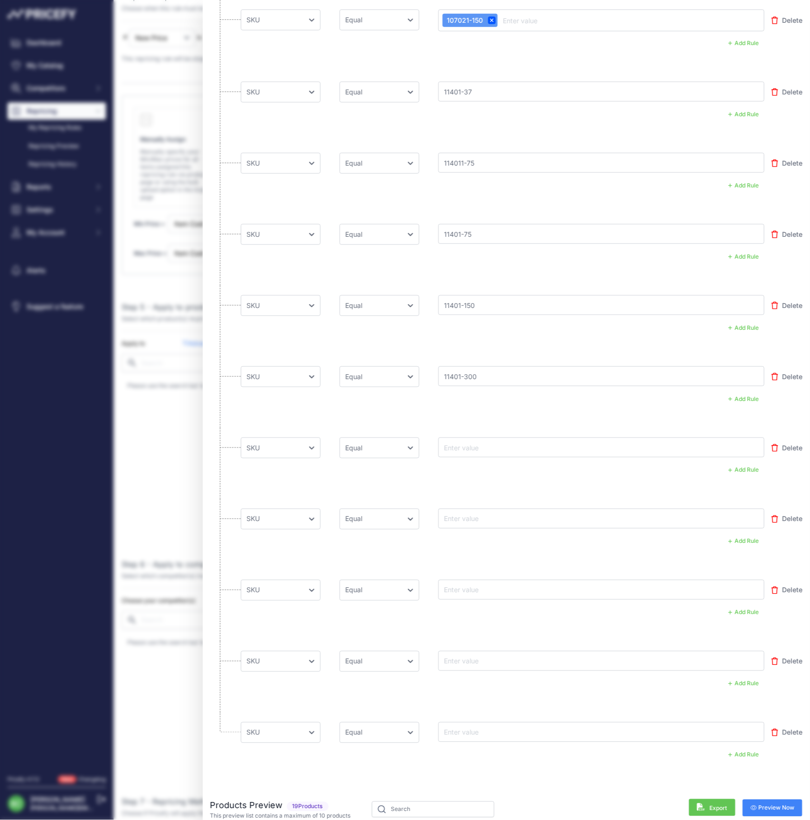
type input "11401-300"
click at [475, 447] on input "text" at bounding box center [480, 447] width 76 height 11
paste input "11401-600"
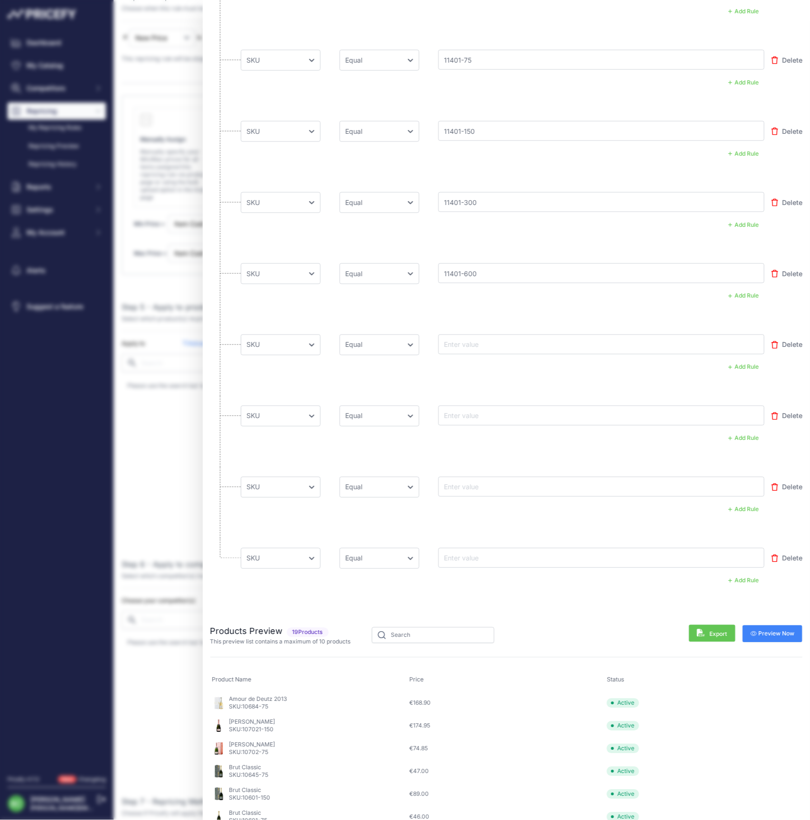
scroll to position [1544, 0]
type input "11401-600"
click at [466, 338] on input "text" at bounding box center [480, 343] width 76 height 11
paste input "11402-37"
type input "11402-37"
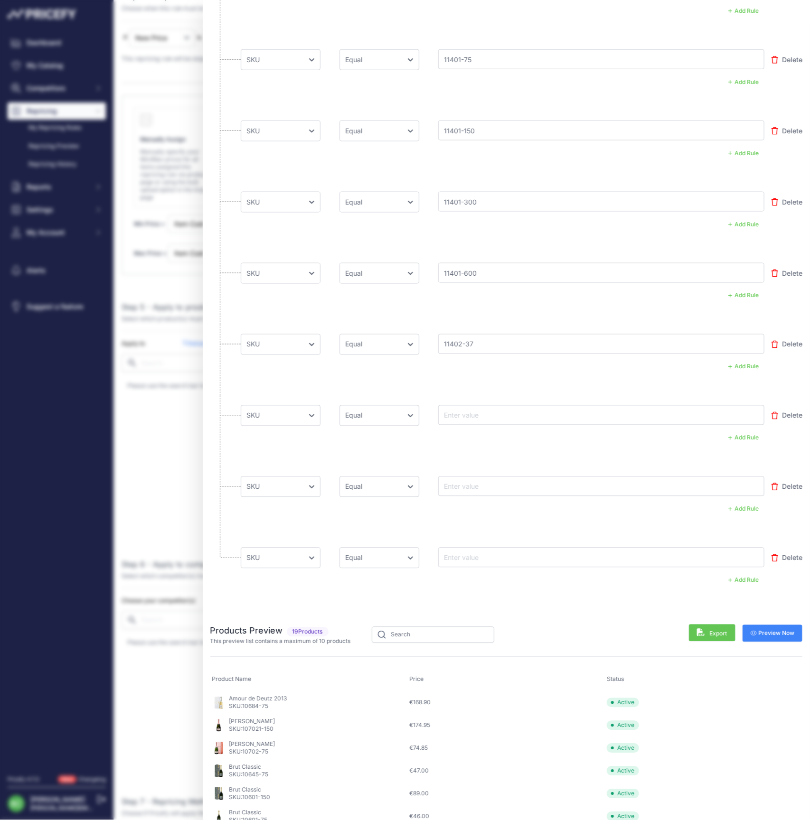
click at [465, 410] on input "text" at bounding box center [480, 415] width 76 height 11
paste input "114021-75"
type input "114021-75"
click at [473, 483] on input "text" at bounding box center [480, 486] width 76 height 11
paste input "11402-75"
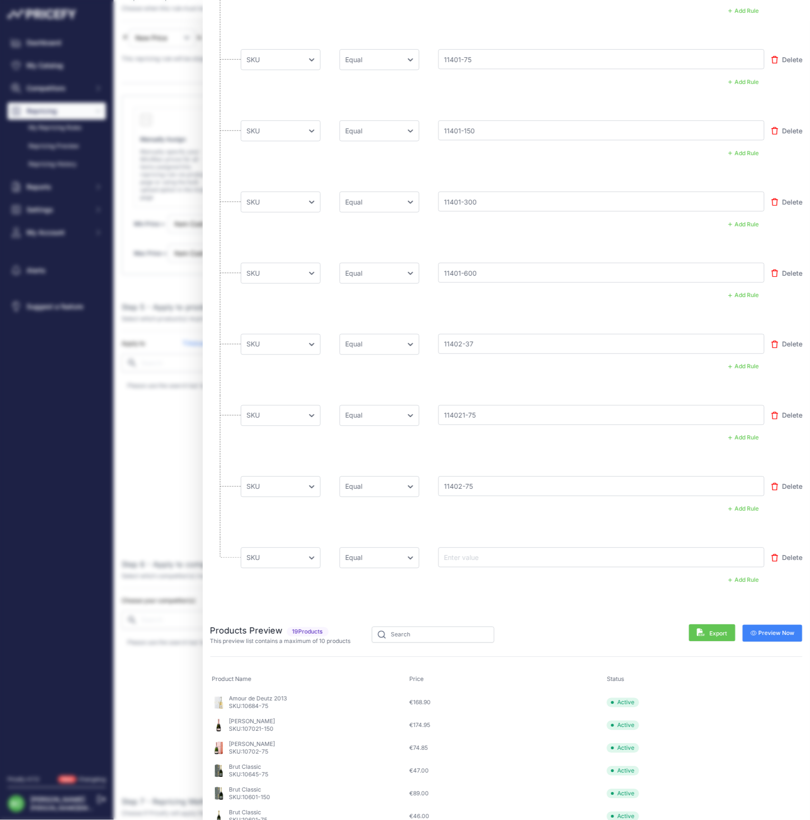
scroll to position [1542, 0]
type input "11402-75"
click at [464, 557] on input "text" at bounding box center [480, 559] width 76 height 11
paste input "11402-150"
type input "11402-150"
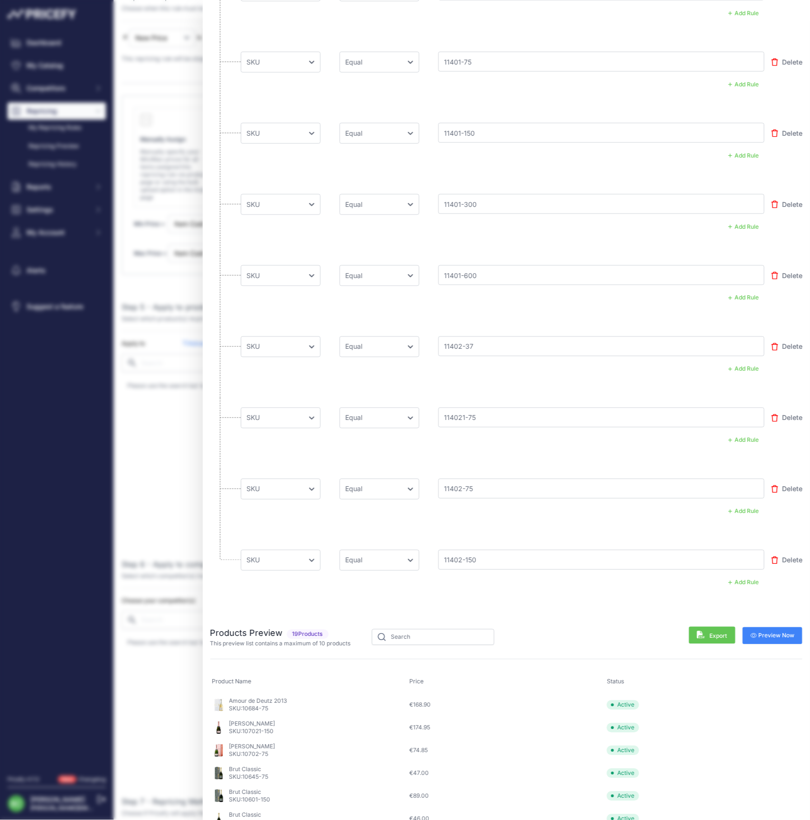
drag, startPoint x: 773, startPoint y: 631, endPoint x: 768, endPoint y: 629, distance: 6.0
click at [773, 632] on span "Preview Now" at bounding box center [773, 636] width 44 height 8
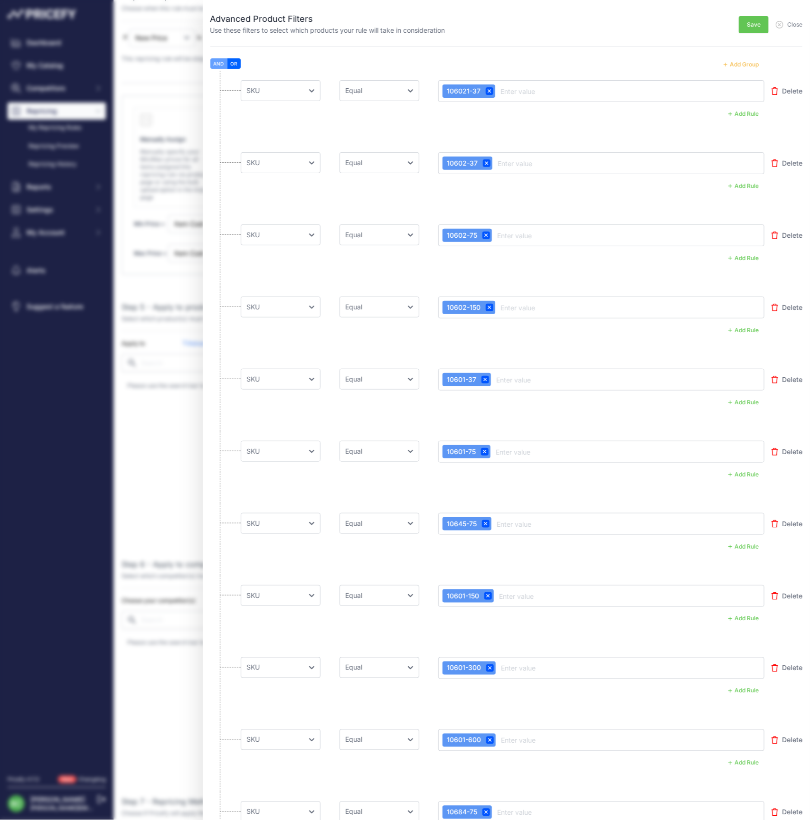
scroll to position [0, 0]
click at [749, 27] on span "Save" at bounding box center [754, 25] width 14 height 8
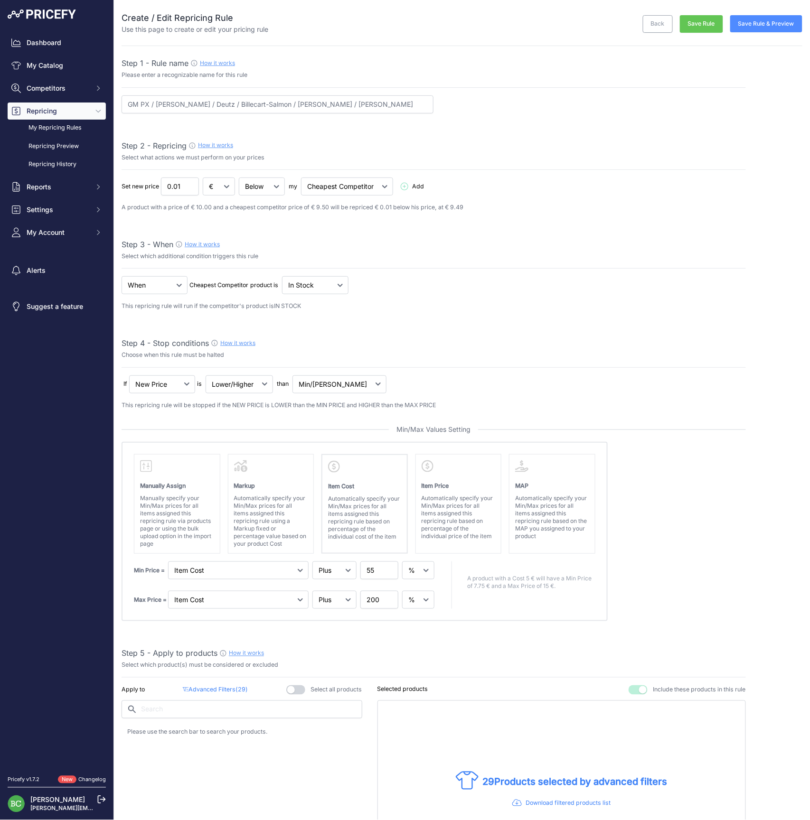
click at [764, 25] on button "Save Rule & Preview" at bounding box center [766, 23] width 72 height 17
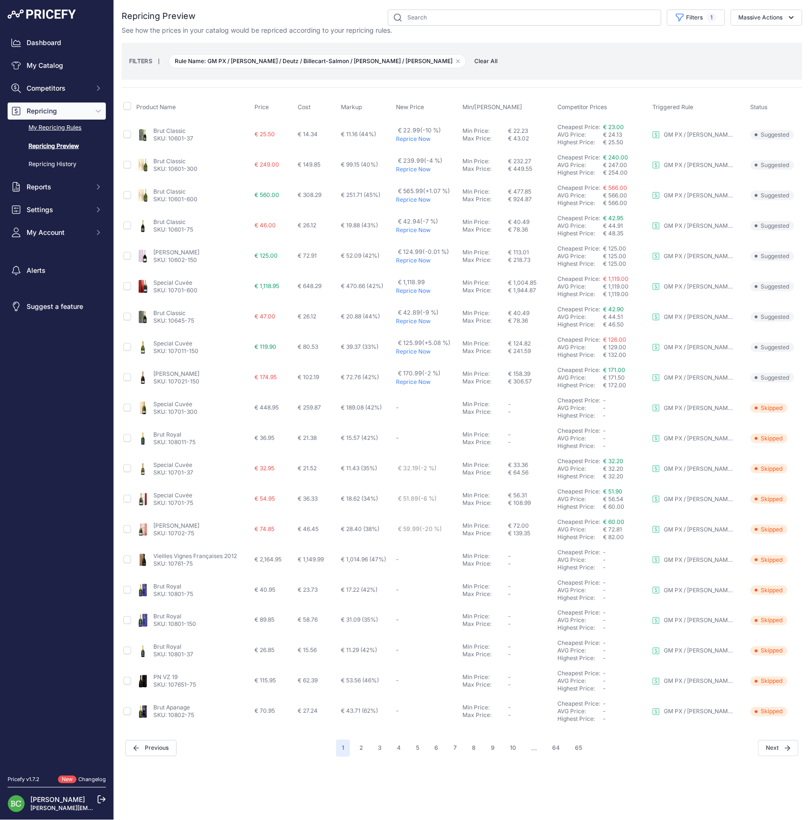
click at [40, 136] on link "My Repricing Rules" at bounding box center [57, 128] width 98 height 17
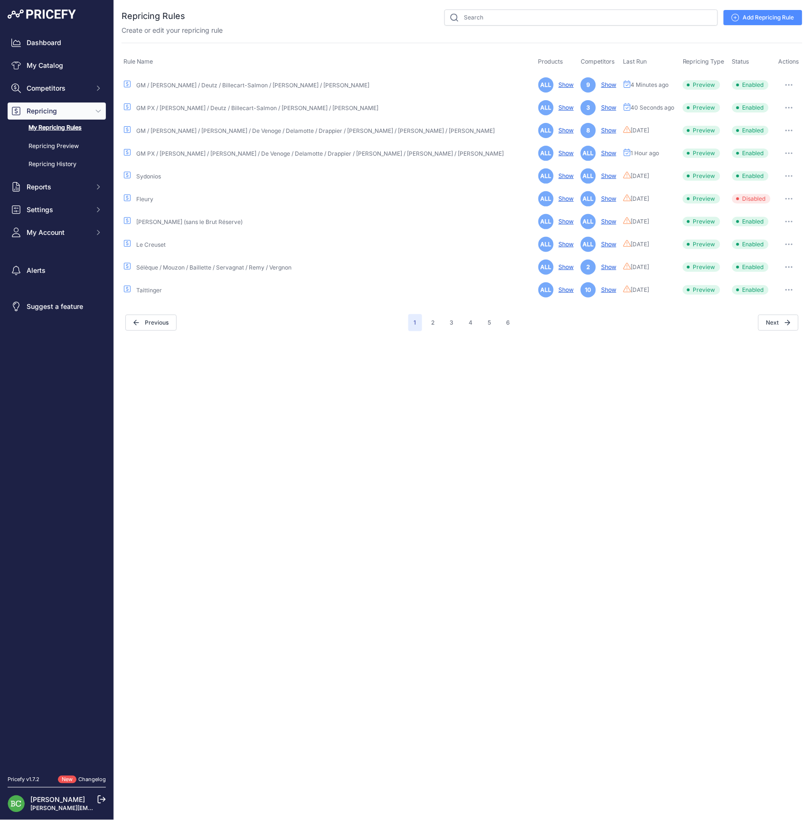
click at [785, 107] on icon "button" at bounding box center [789, 108] width 8 height 2
click at [766, 125] on link "Edit" at bounding box center [770, 127] width 61 height 15
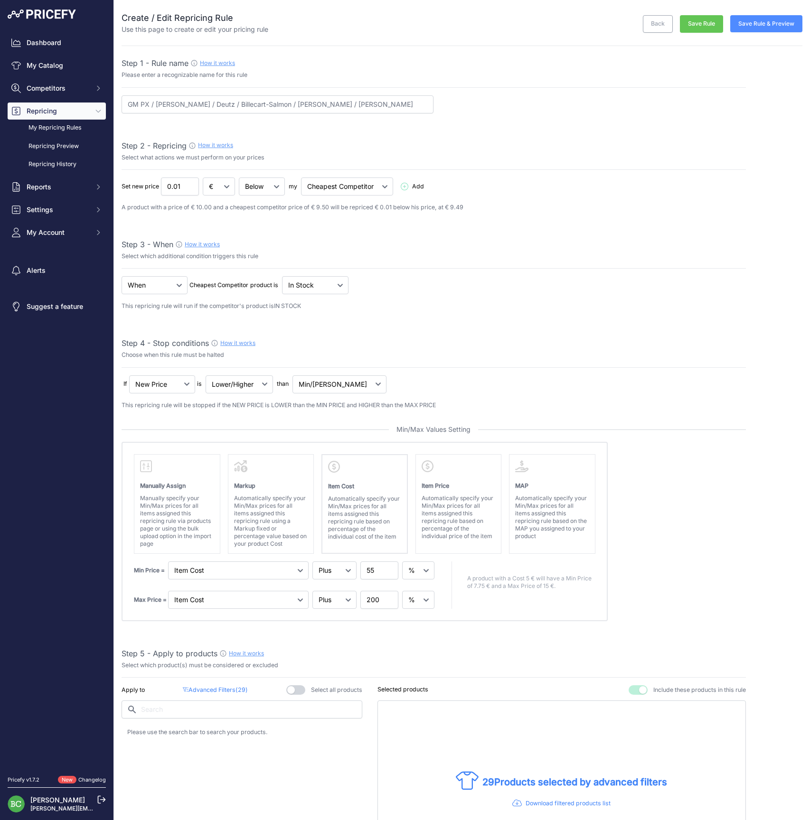
select select "percentage"
select select "7"
click at [752, 23] on button "Save Rule & Preview" at bounding box center [766, 23] width 72 height 17
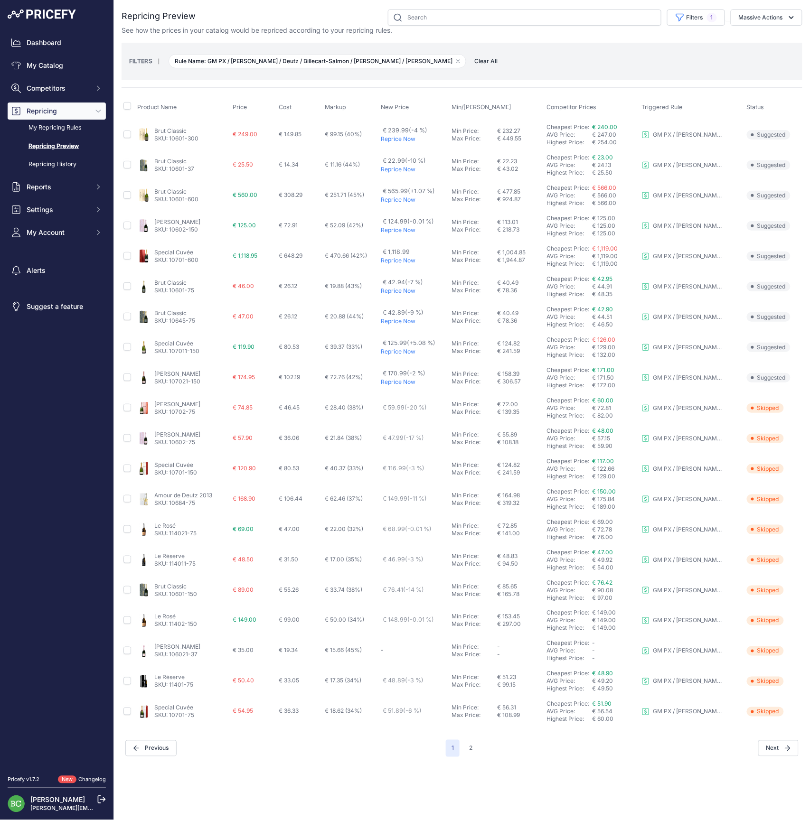
click at [169, 432] on link "[PERSON_NAME]" at bounding box center [177, 434] width 46 height 7
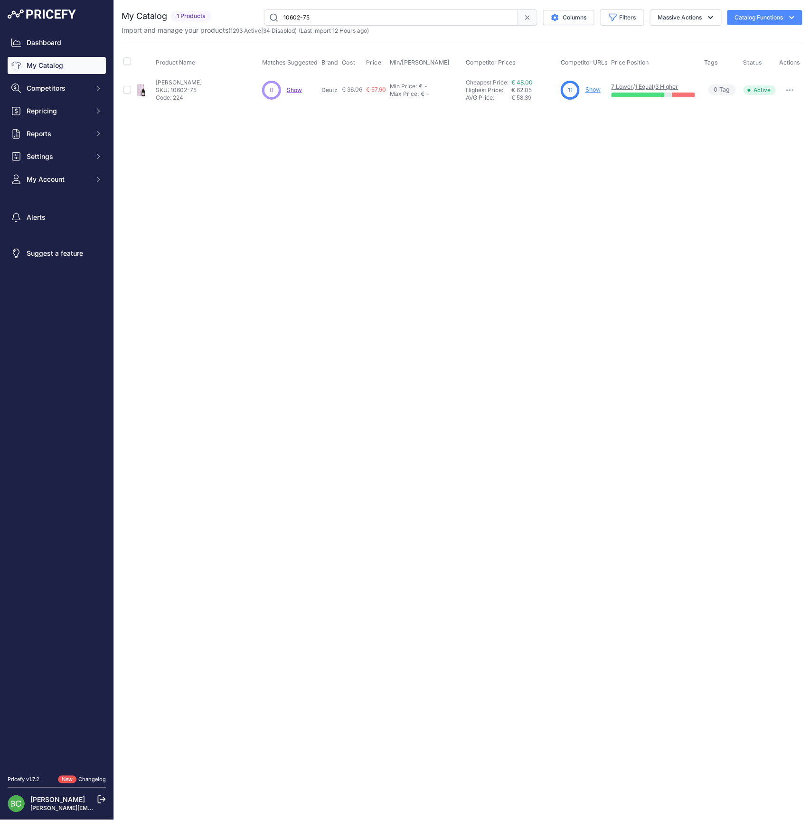
click at [594, 89] on link "Show" at bounding box center [592, 89] width 15 height 7
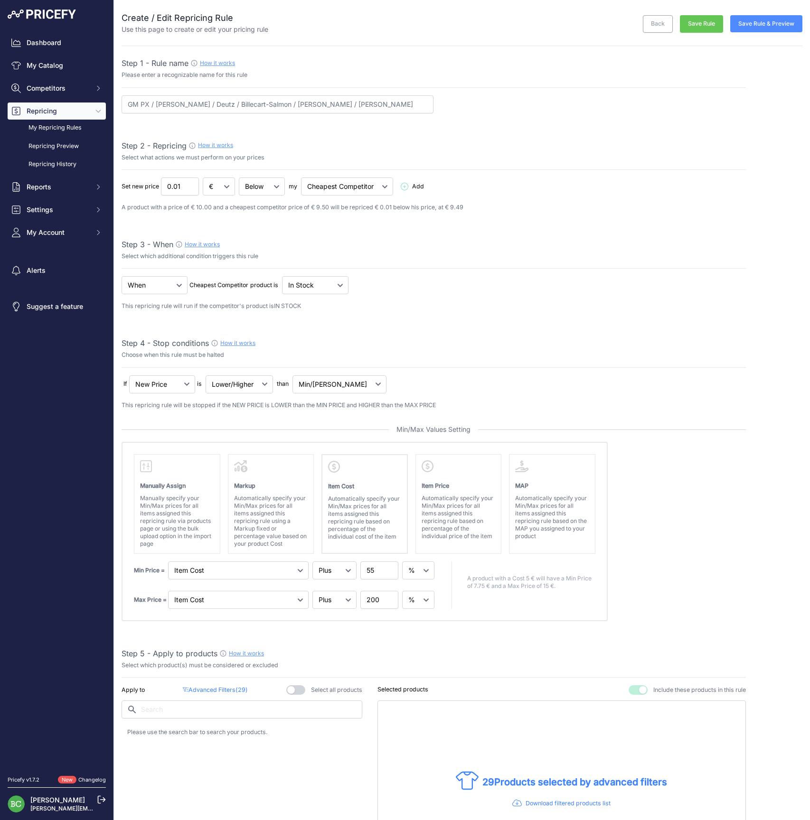
select select "percentage"
select select "7"
click at [56, 136] on link "My Repricing Rules" at bounding box center [57, 128] width 98 height 17
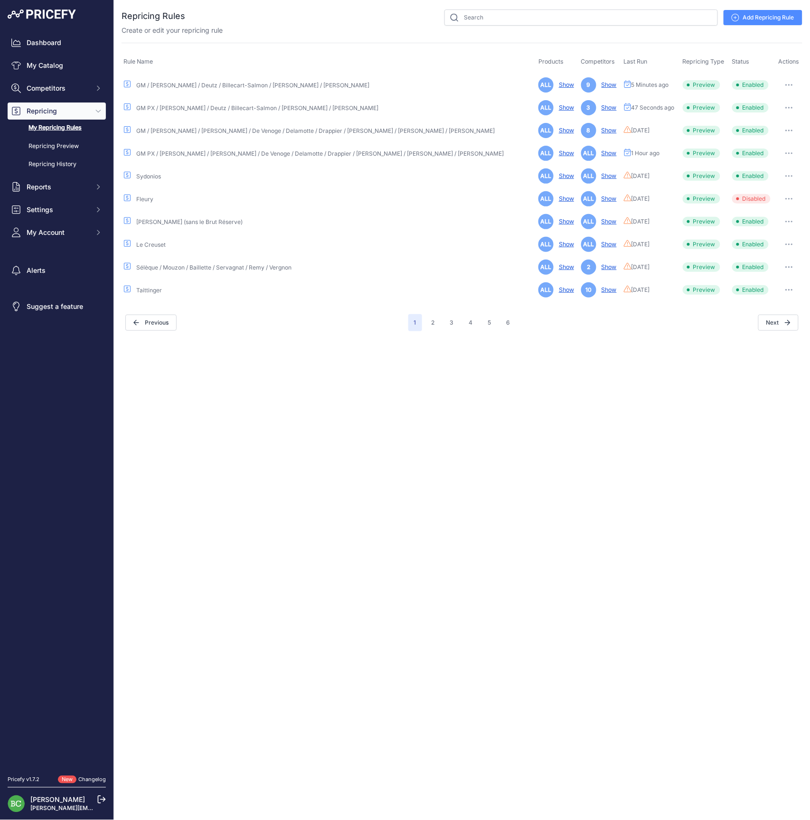
click at [790, 107] on button "button" at bounding box center [788, 107] width 19 height 13
click at [769, 122] on link "Edit" at bounding box center [770, 127] width 61 height 15
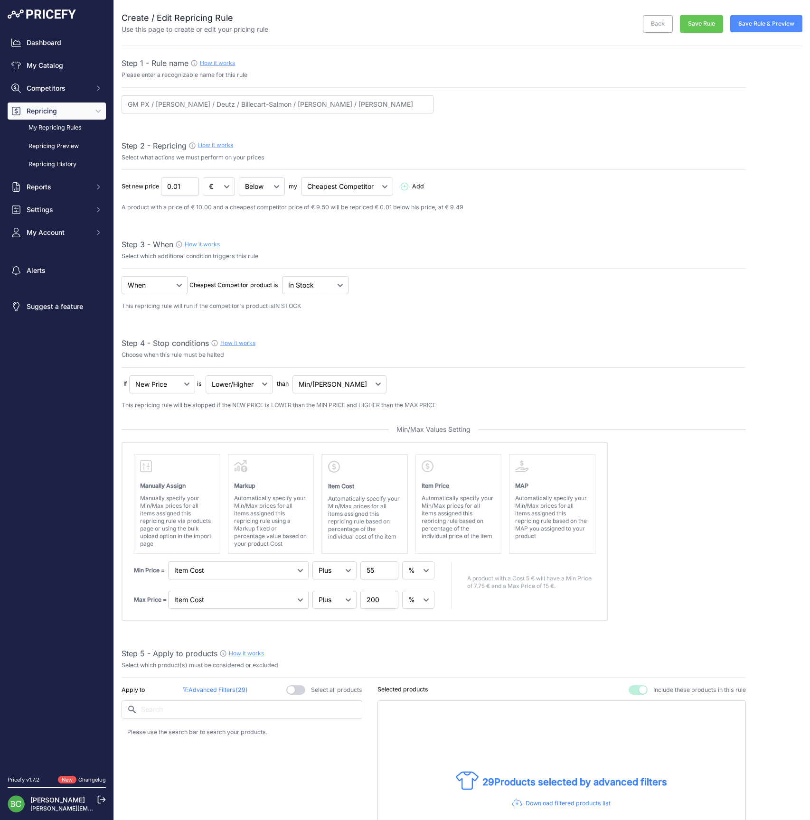
select select "percentage"
select select "7"
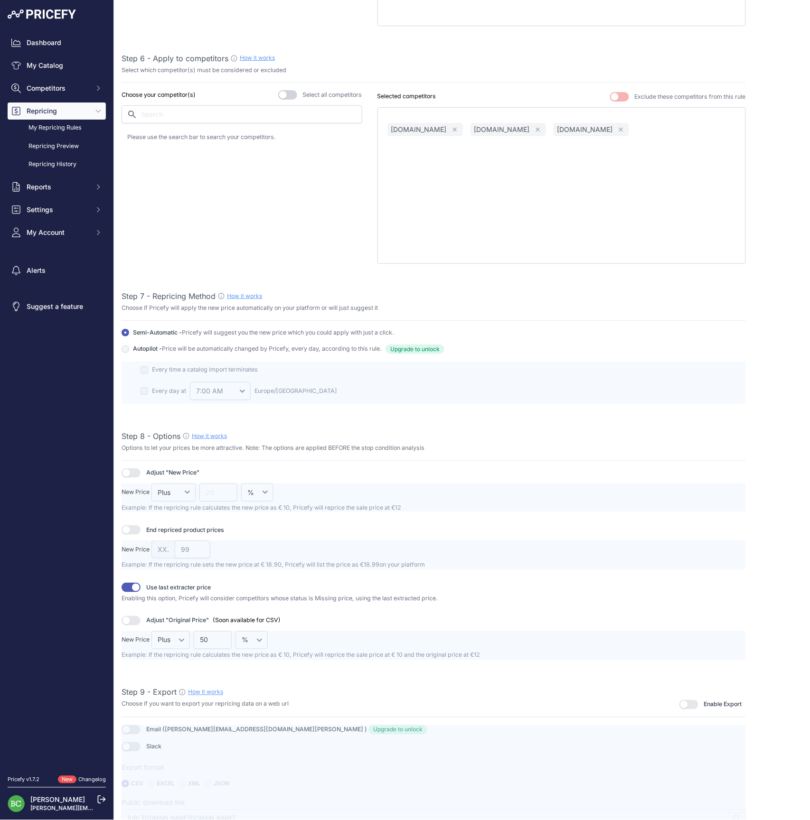
scroll to position [825, 0]
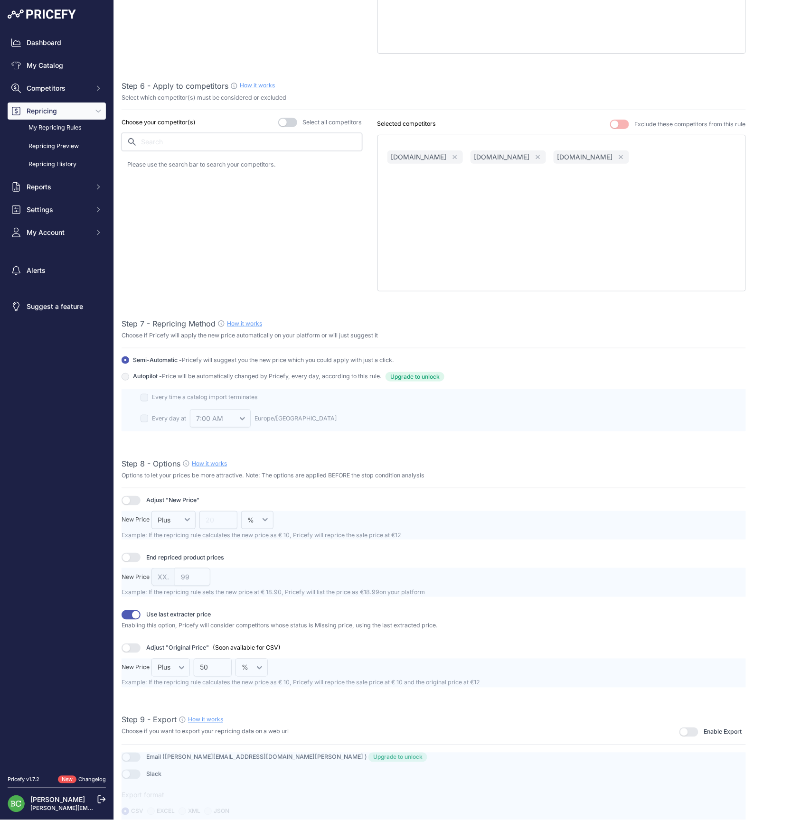
click at [200, 138] on input "text" at bounding box center [242, 142] width 241 height 18
type input "we-"
click at [195, 162] on p "we-love-bubbles.fr" at bounding box center [172, 166] width 56 height 9
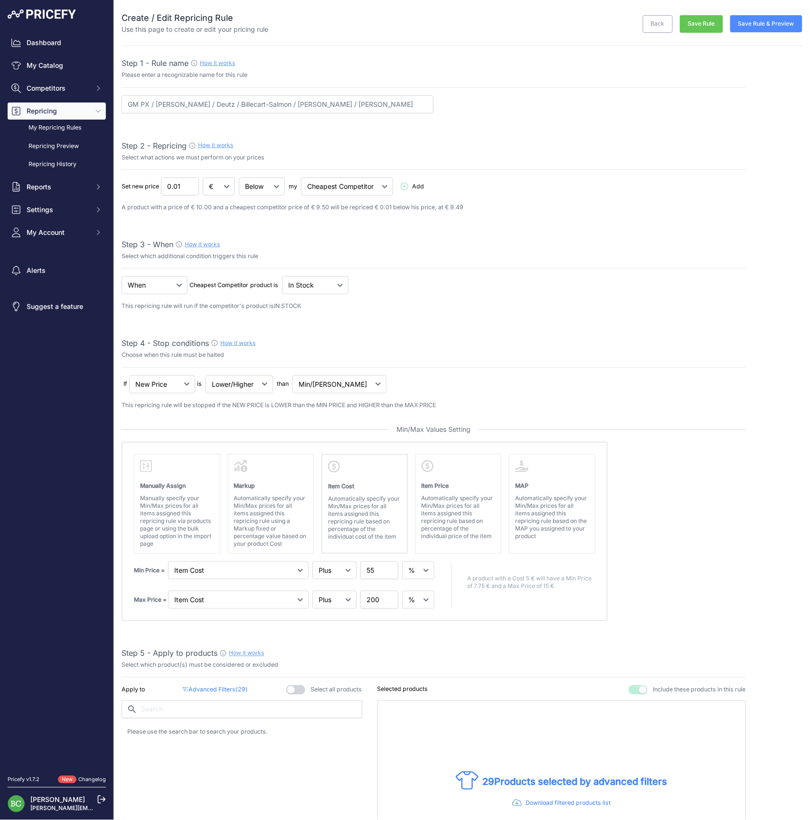
scroll to position [0, 0]
click at [769, 24] on button "Save Rule & Preview" at bounding box center [766, 23] width 72 height 17
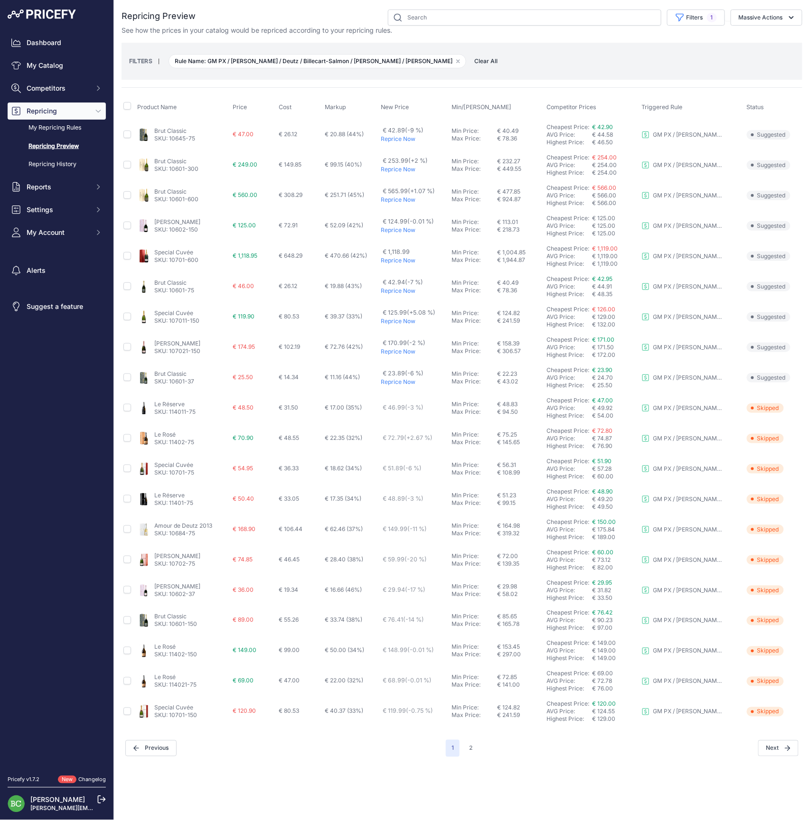
click at [168, 676] on link "Le Rosé" at bounding box center [164, 677] width 21 height 7
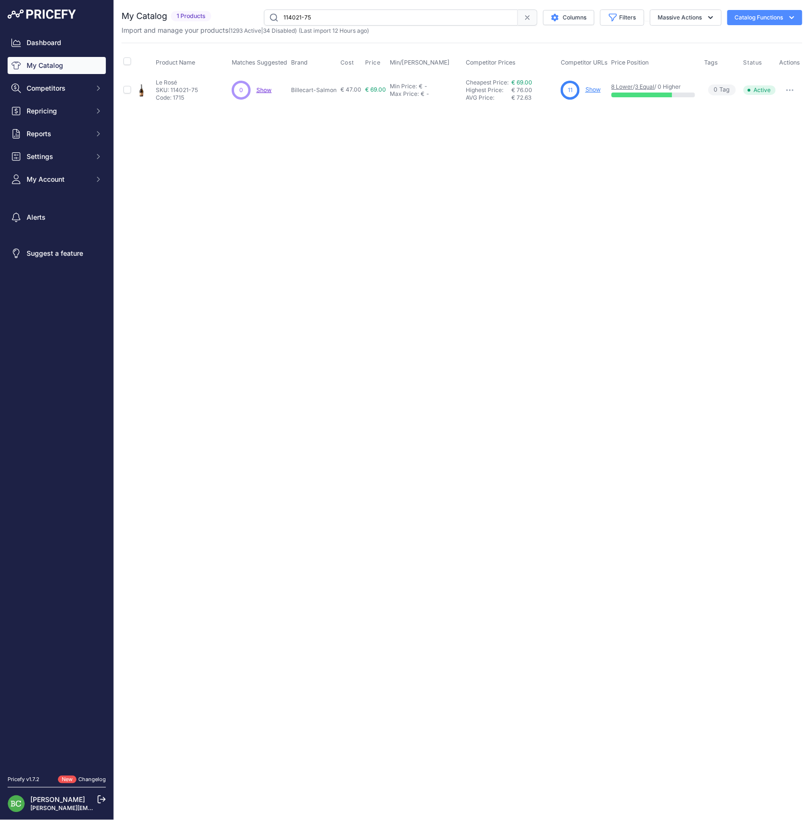
click at [592, 88] on link "Show" at bounding box center [592, 89] width 15 height 7
click at [278, 242] on div "Close You are not connected to the internet." at bounding box center [462, 410] width 696 height 820
click at [156, 219] on div "Close You are not connected to the internet." at bounding box center [462, 410] width 696 height 820
click at [52, 120] on button "Repricing" at bounding box center [57, 111] width 98 height 17
click at [57, 136] on link "My Repricing Rules" at bounding box center [57, 128] width 98 height 17
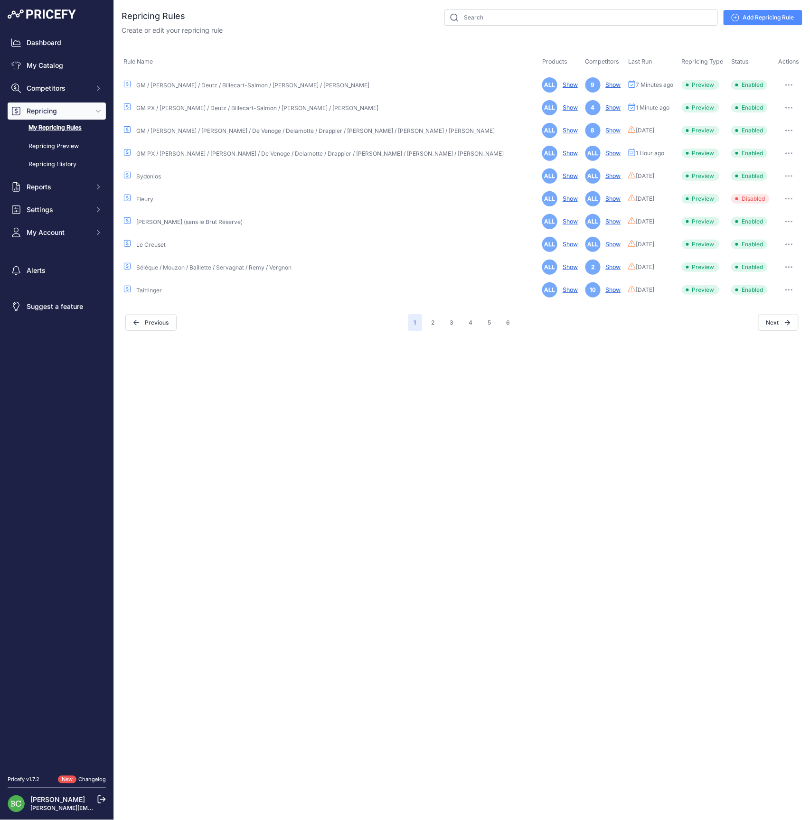
click at [785, 107] on icon "button" at bounding box center [789, 108] width 8 height 2
click at [756, 126] on link "Edit" at bounding box center [770, 127] width 61 height 15
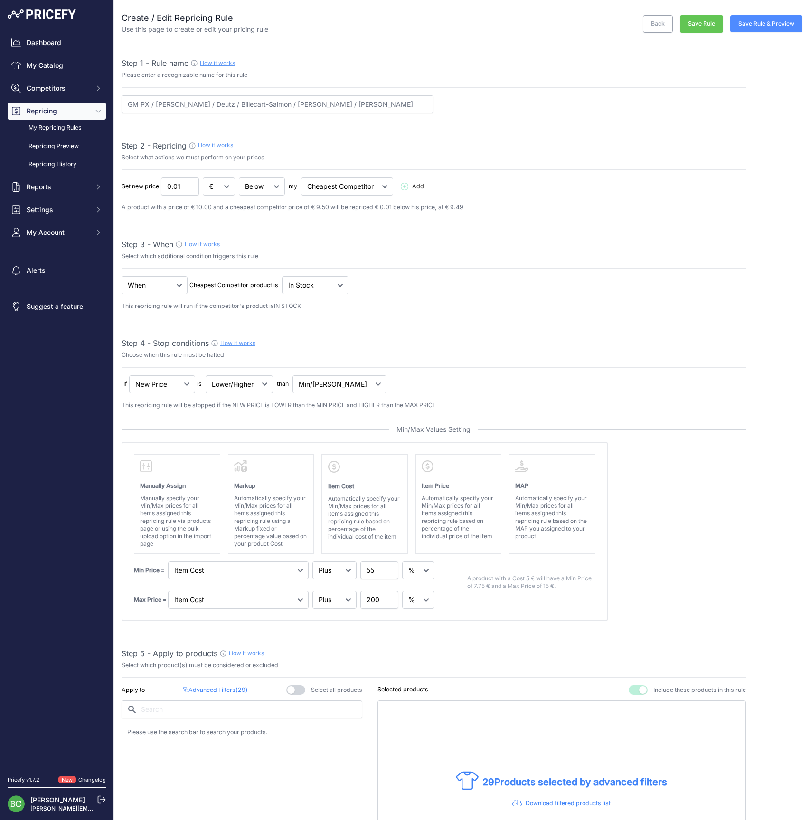
select select "percentage"
select select "7"
select select "none"
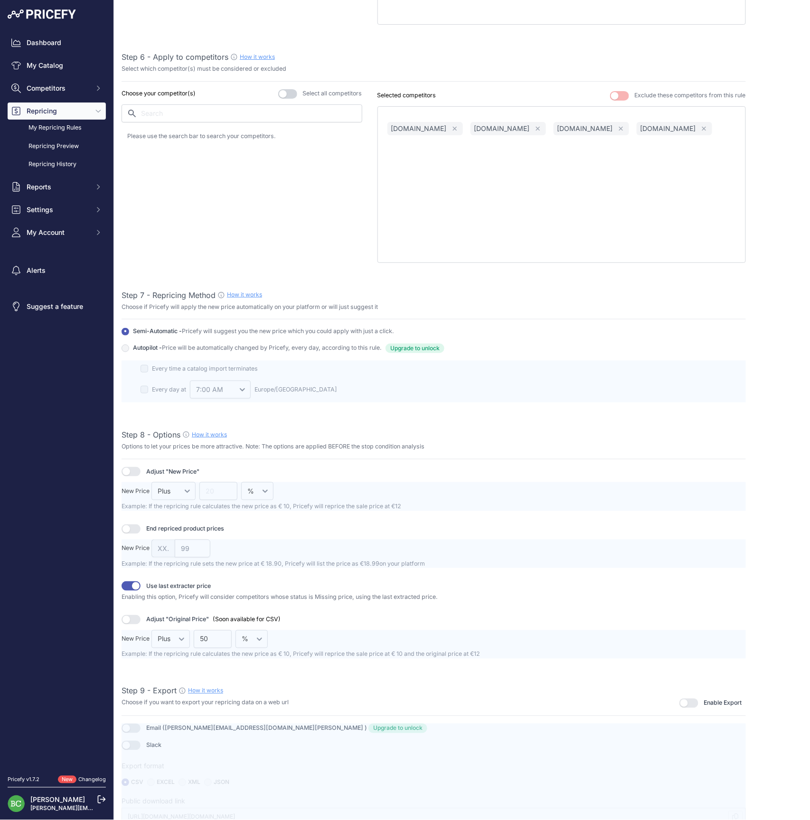
scroll to position [836, 0]
click at [690, 700] on button "button" at bounding box center [688, 704] width 19 height 9
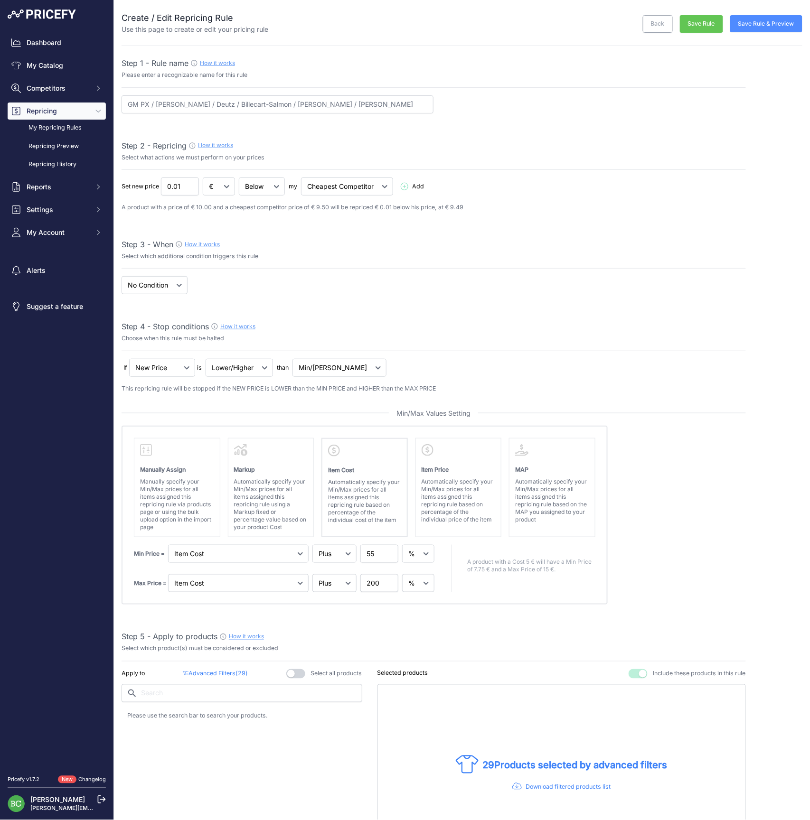
scroll to position [0, 0]
click at [701, 21] on button "Save Rule" at bounding box center [701, 24] width 43 height 18
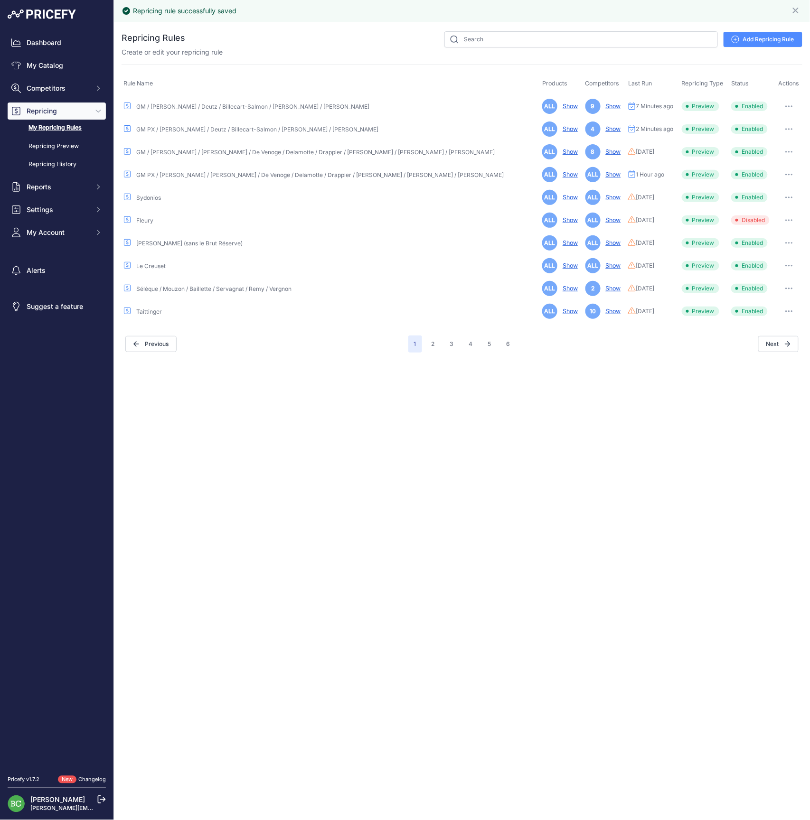
click at [784, 103] on button "button" at bounding box center [788, 106] width 19 height 13
click at [764, 122] on link "Edit" at bounding box center [770, 126] width 61 height 15
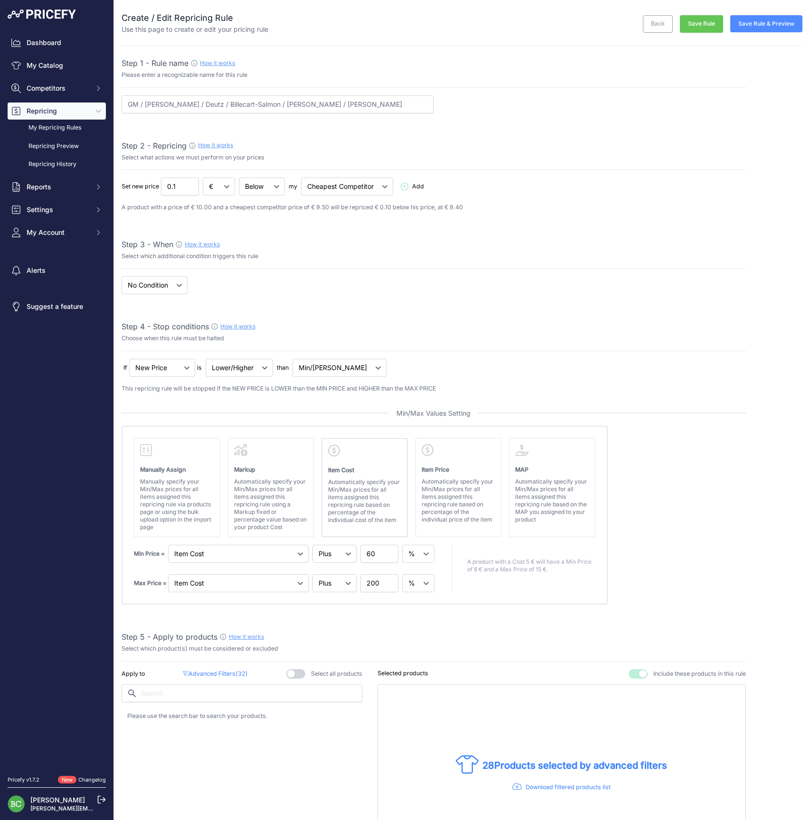
select select "percentage"
select select "7"
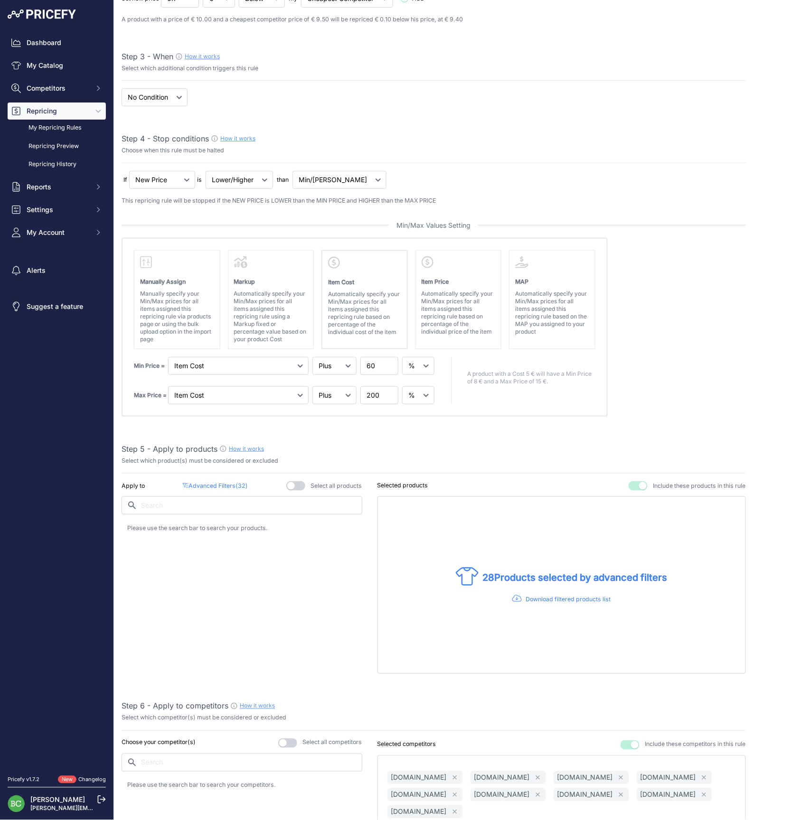
scroll to position [188, 0]
click at [374, 364] on input "60" at bounding box center [379, 366] width 38 height 18
click at [380, 435] on div "Step 1 - Rule name How it works Please enter a recognizable name for this rule …" at bounding box center [434, 672] width 624 height 1606
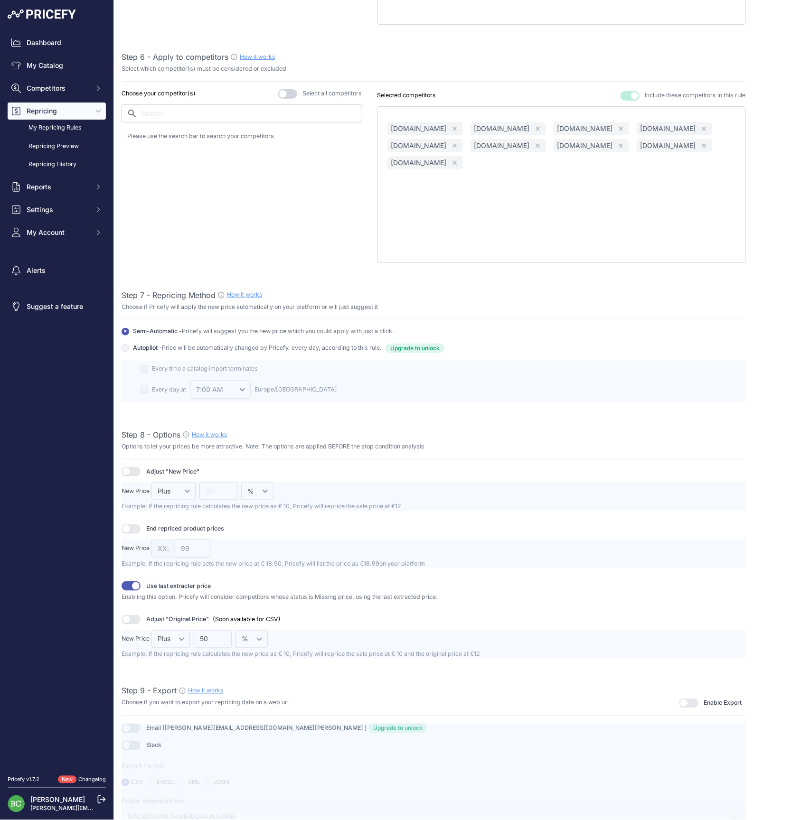
scroll to position [836, 0]
click at [692, 700] on button "button" at bounding box center [688, 704] width 19 height 9
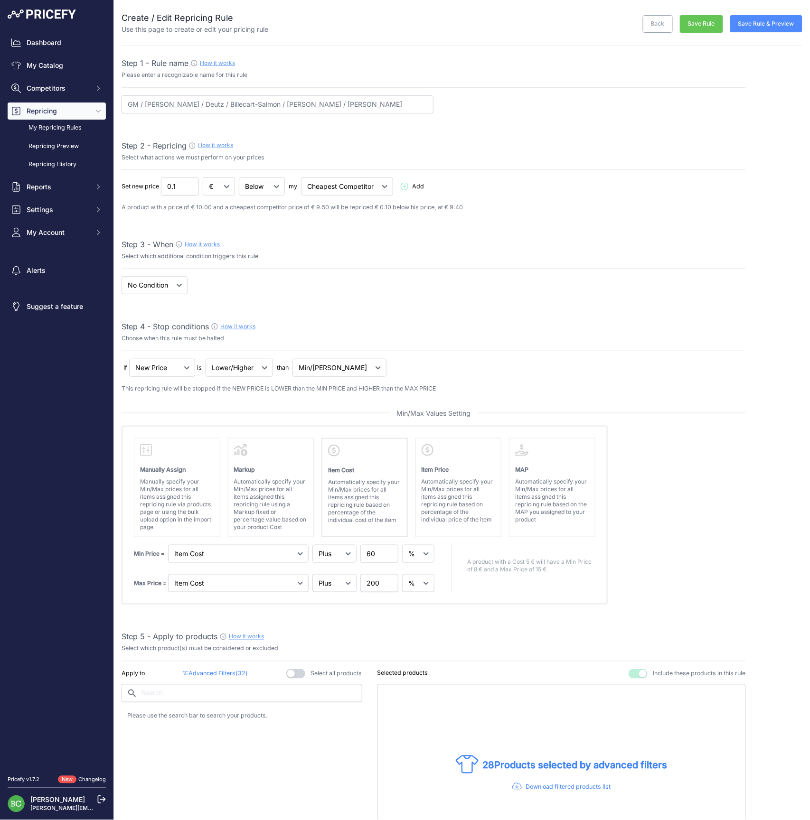
scroll to position [0, 0]
click at [706, 26] on button "Save Rule" at bounding box center [701, 24] width 43 height 18
